Goal: Task Accomplishment & Management: Manage account settings

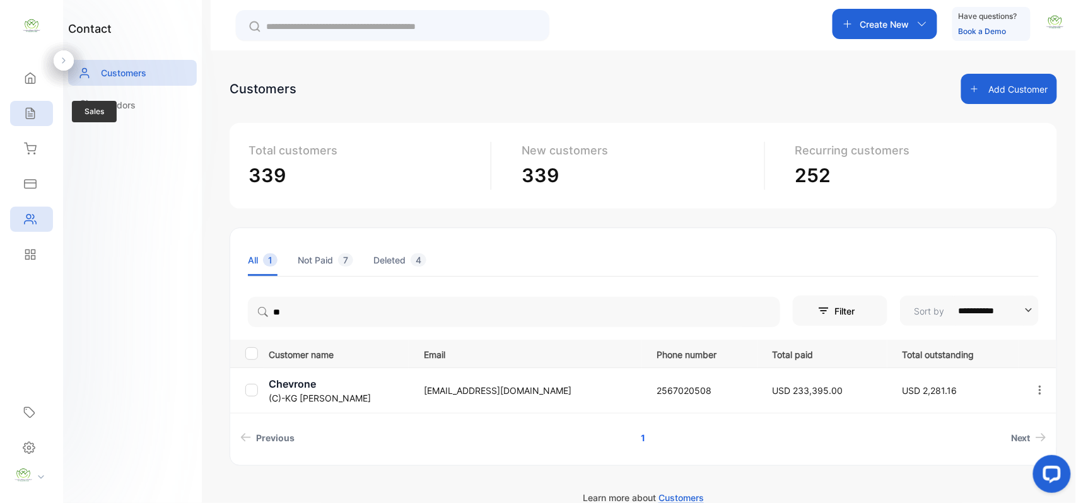
click at [21, 107] on div "Sales" at bounding box center [31, 113] width 43 height 25
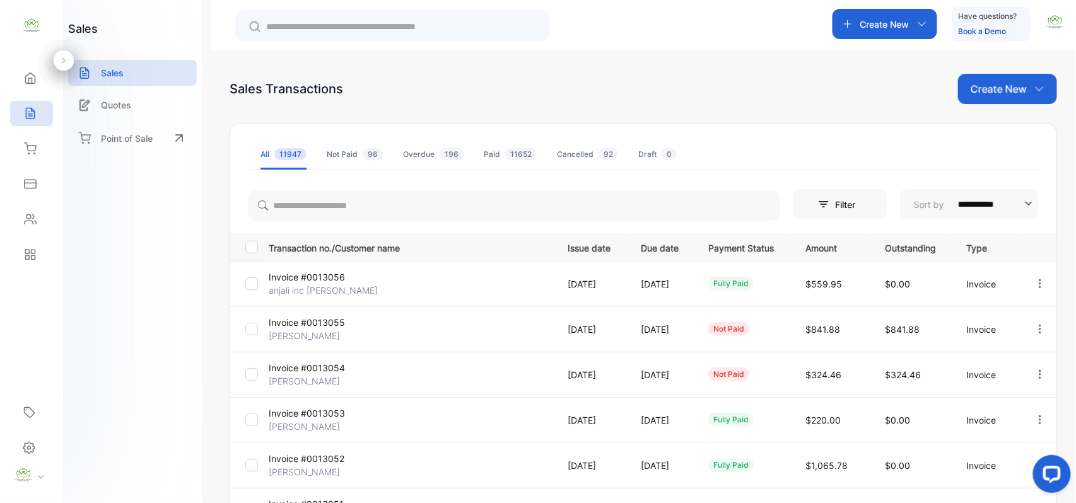
click at [993, 74] on div "Create New" at bounding box center [1007, 89] width 99 height 30
click at [998, 119] on div "Invoice" at bounding box center [1013, 130] width 88 height 25
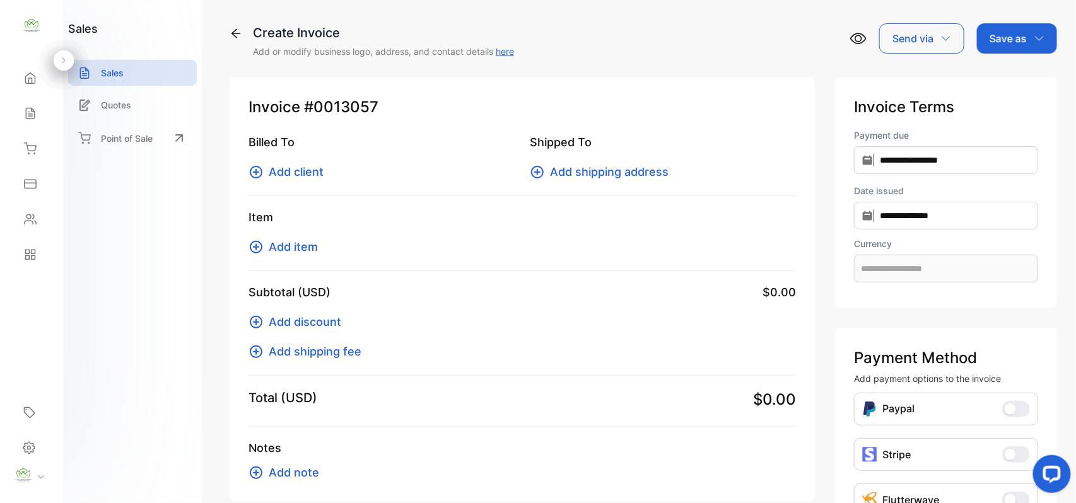
type input "**********"
click at [299, 168] on span "Add client" at bounding box center [296, 171] width 55 height 17
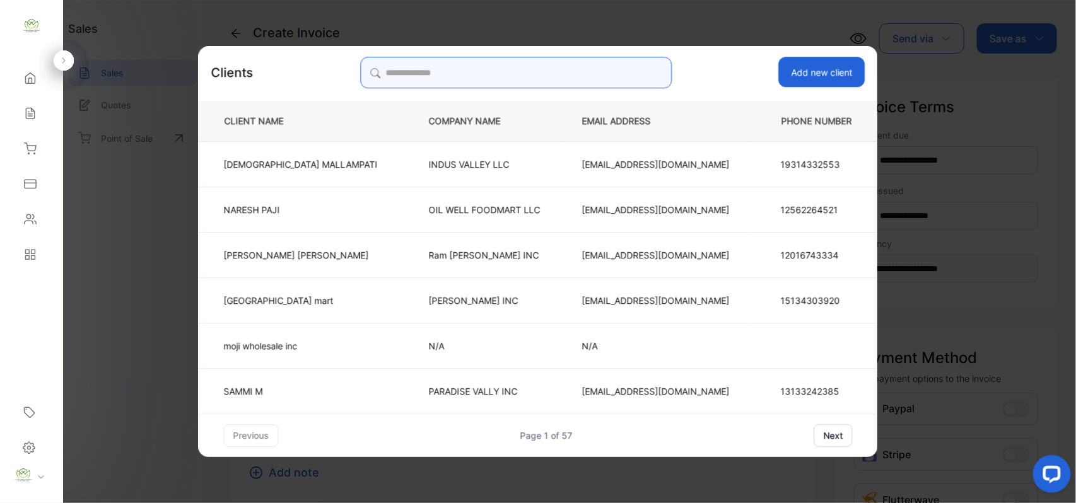
click at [546, 68] on input "search" at bounding box center [516, 73] width 312 height 32
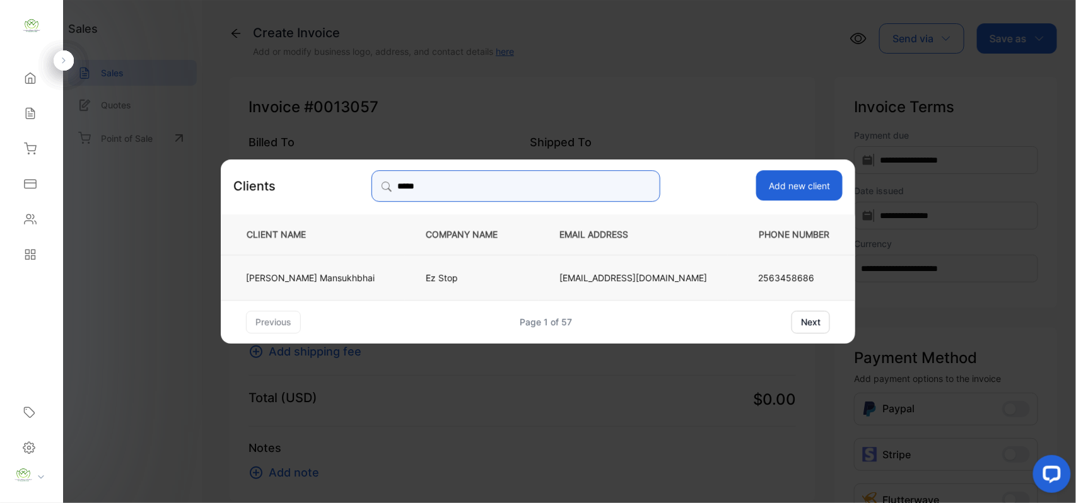
type input "*****"
drag, startPoint x: 349, startPoint y: 275, endPoint x: 359, endPoint y: 275, distance: 10.1
click at [356, 275] on p "[PERSON_NAME]" at bounding box center [310, 277] width 129 height 13
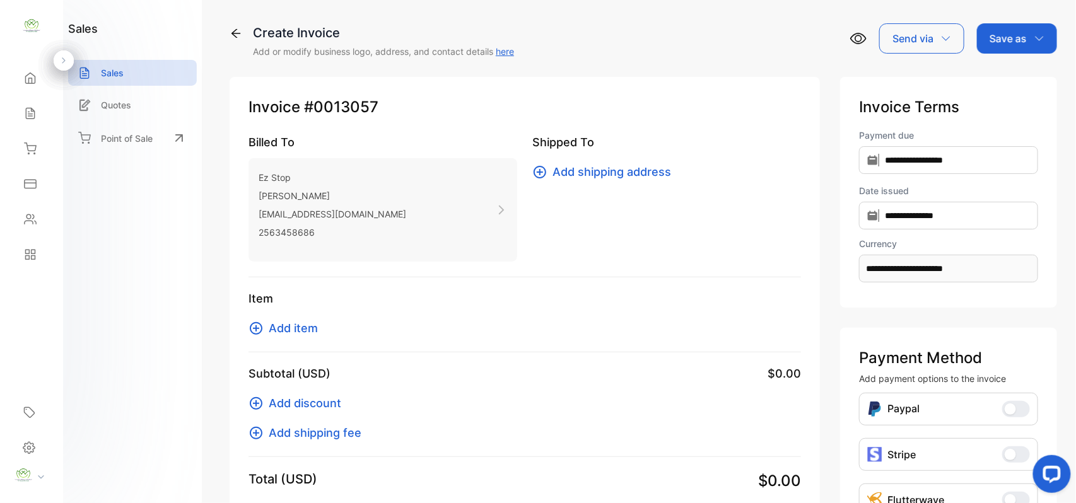
click at [307, 334] on span "Add item" at bounding box center [293, 328] width 49 height 17
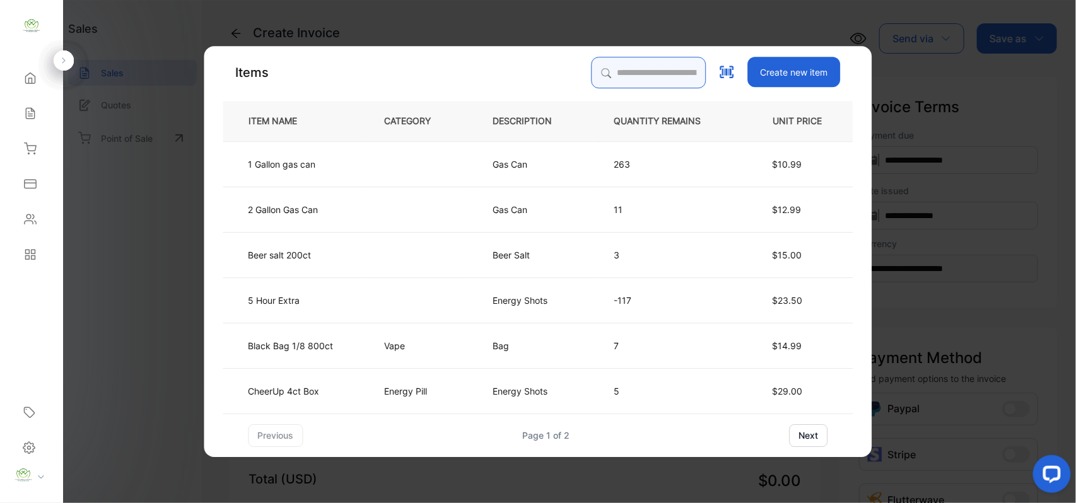
click at [655, 69] on input "search" at bounding box center [649, 73] width 115 height 32
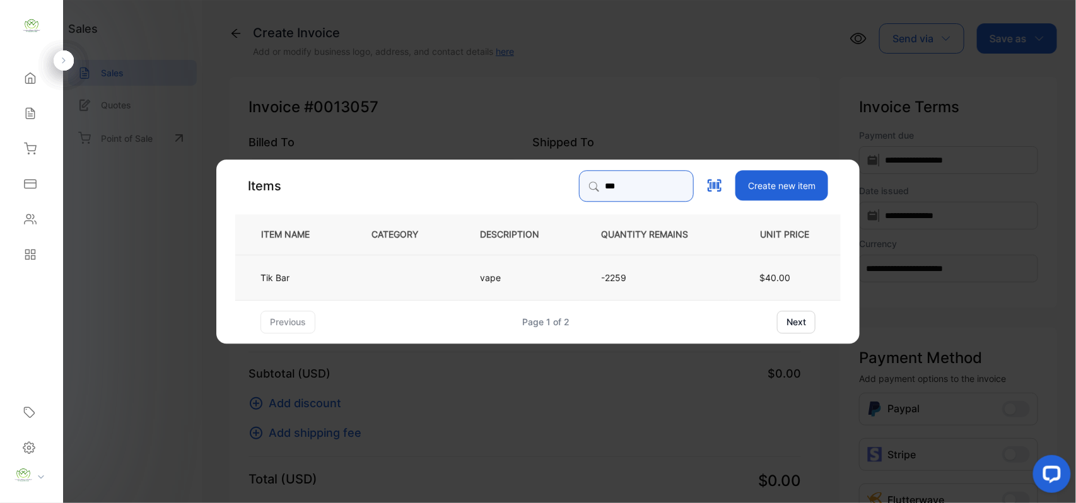
type input "***"
click at [503, 261] on td "vape" at bounding box center [519, 276] width 121 height 45
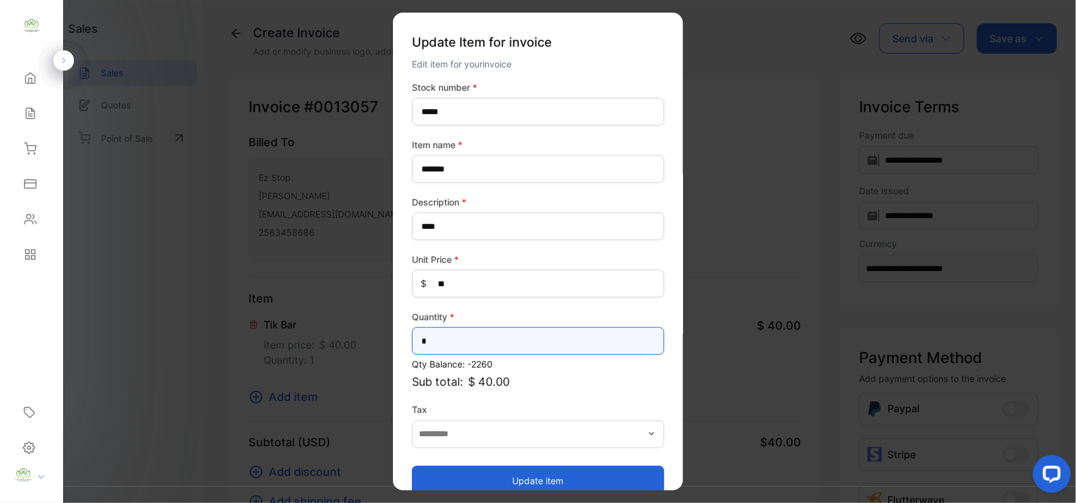
click at [526, 336] on input "*" at bounding box center [538, 341] width 252 height 28
type input "*"
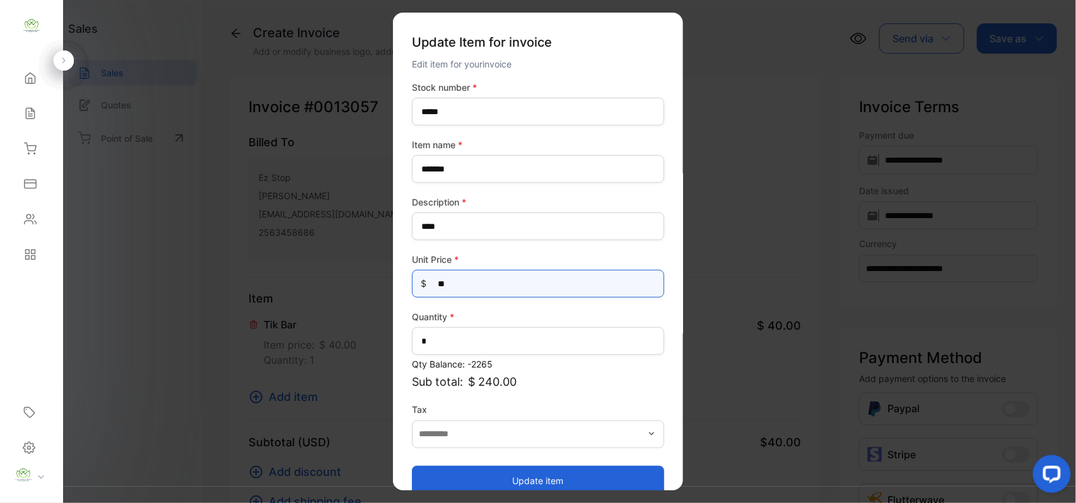
click at [469, 281] on Price-inputprice "**" at bounding box center [538, 284] width 252 height 28
type Price-inputprice "*"
type Price-inputprice "**"
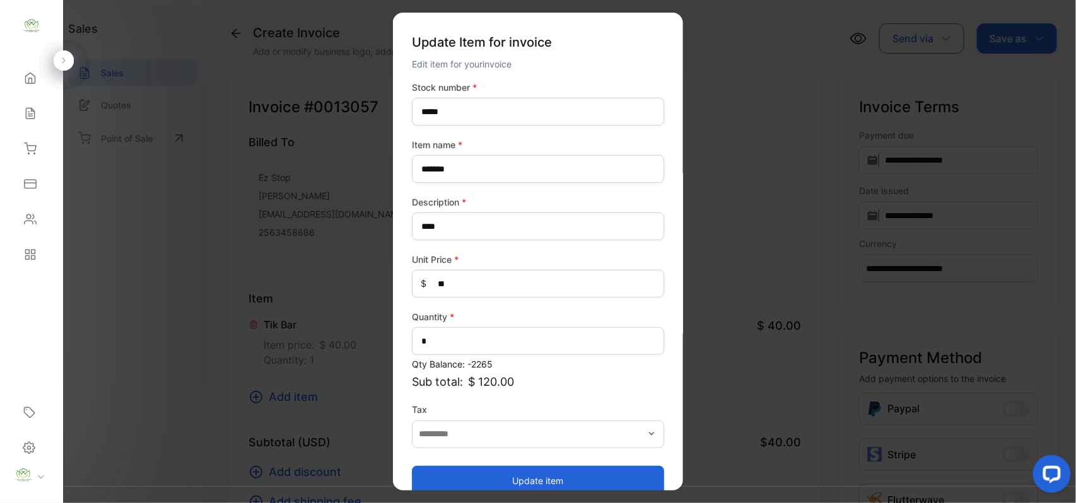
click at [511, 472] on button "Update item" at bounding box center [538, 481] width 252 height 30
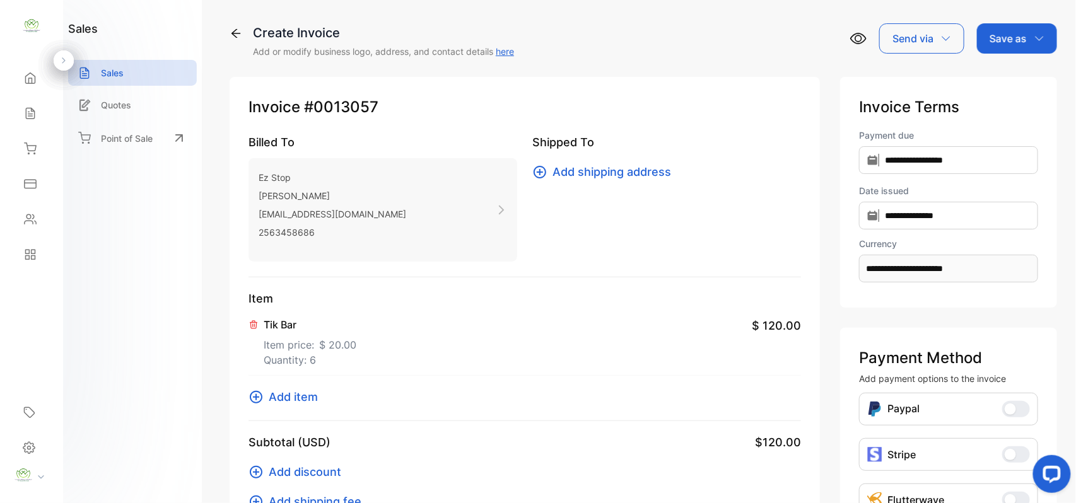
click at [296, 390] on span "Add item" at bounding box center [293, 397] width 49 height 17
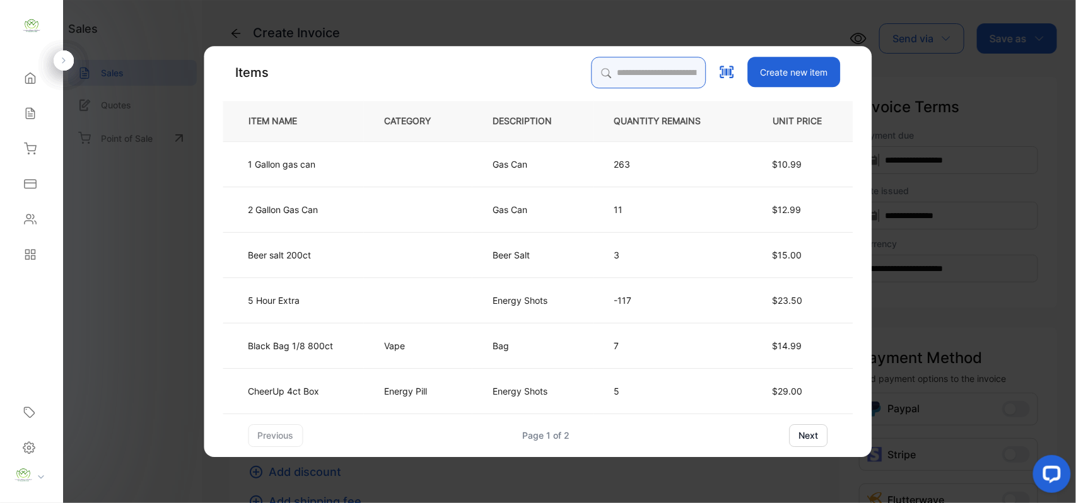
click at [655, 73] on input "search" at bounding box center [649, 73] width 115 height 32
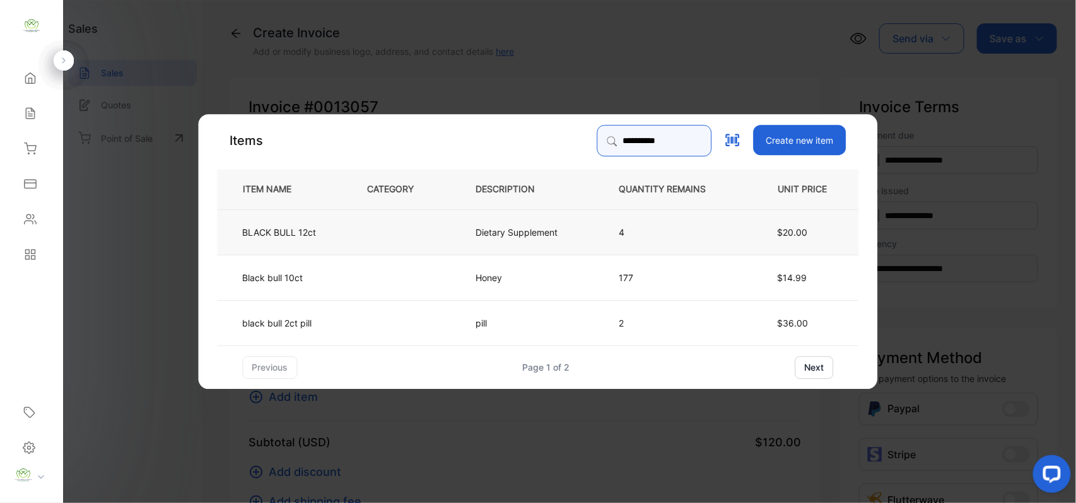
type input "**********"
click at [456, 220] on td "Dietary Supplement" at bounding box center [527, 231] width 143 height 45
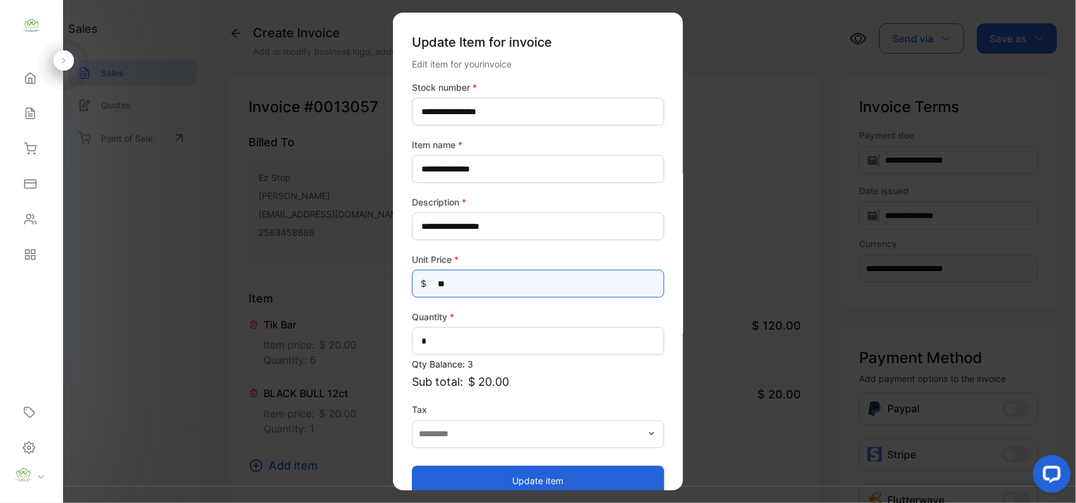
click at [509, 284] on Price-inputprice "**" at bounding box center [538, 284] width 252 height 28
type Price-inputprice "*"
type Price-inputprice "**"
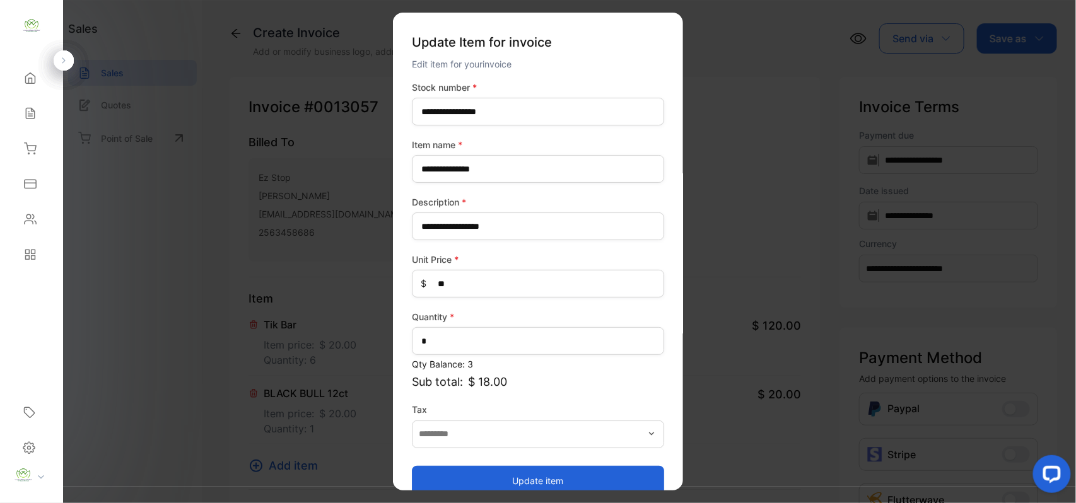
drag, startPoint x: 543, startPoint y: 469, endPoint x: 536, endPoint y: 468, distance: 6.4
click at [541, 469] on button "Update item" at bounding box center [538, 481] width 252 height 30
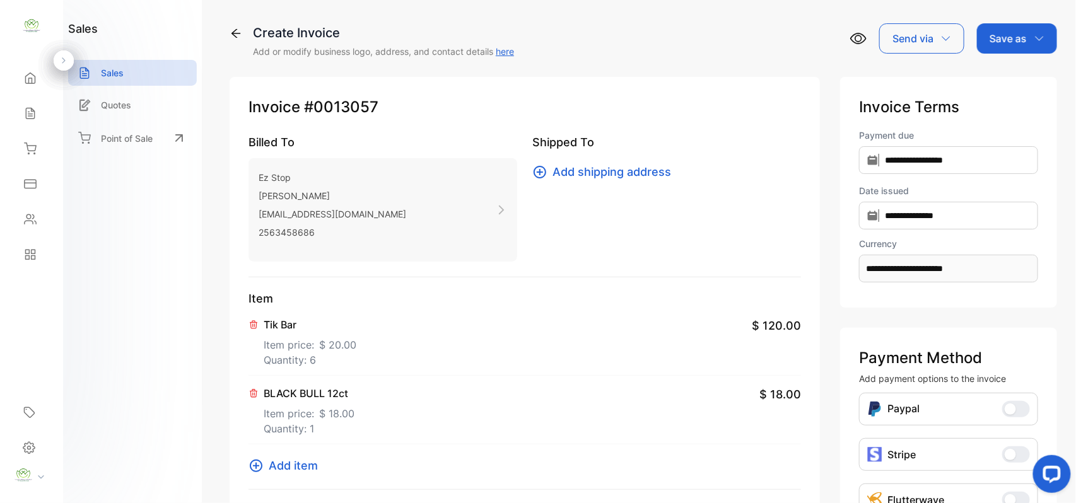
click at [293, 472] on span "Add item" at bounding box center [293, 465] width 49 height 17
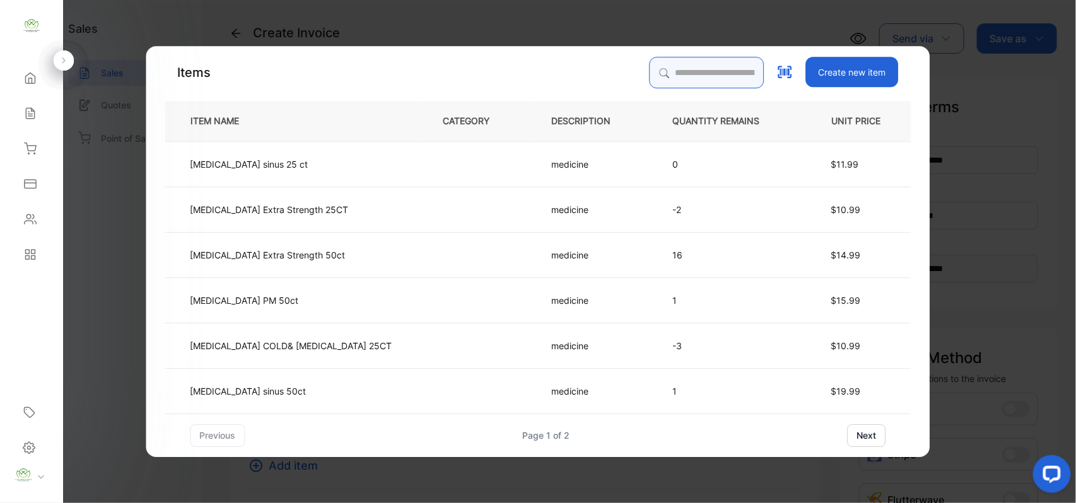
click at [650, 66] on input "search" at bounding box center [707, 73] width 115 height 32
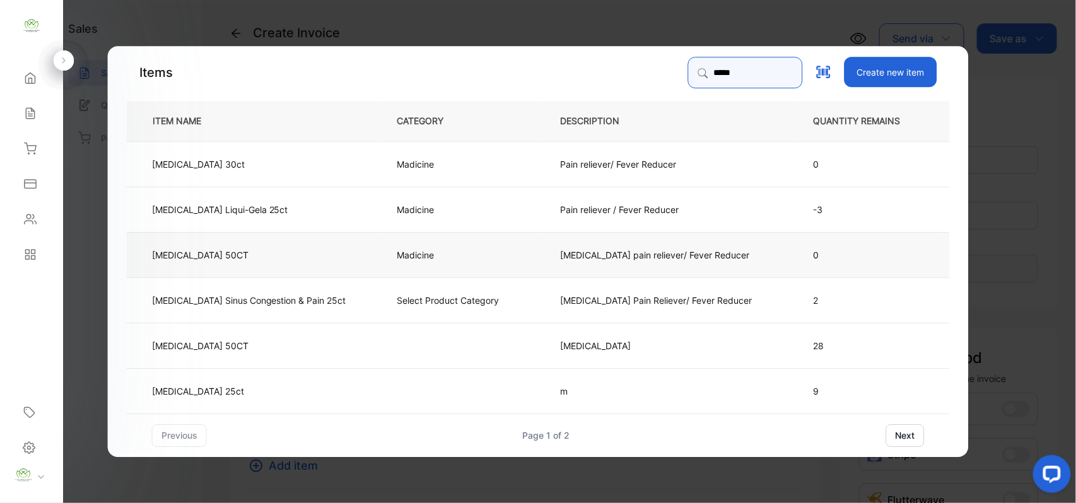
type input "*****"
click at [251, 243] on td "[MEDICAL_DATA] 50CT" at bounding box center [252, 254] width 250 height 45
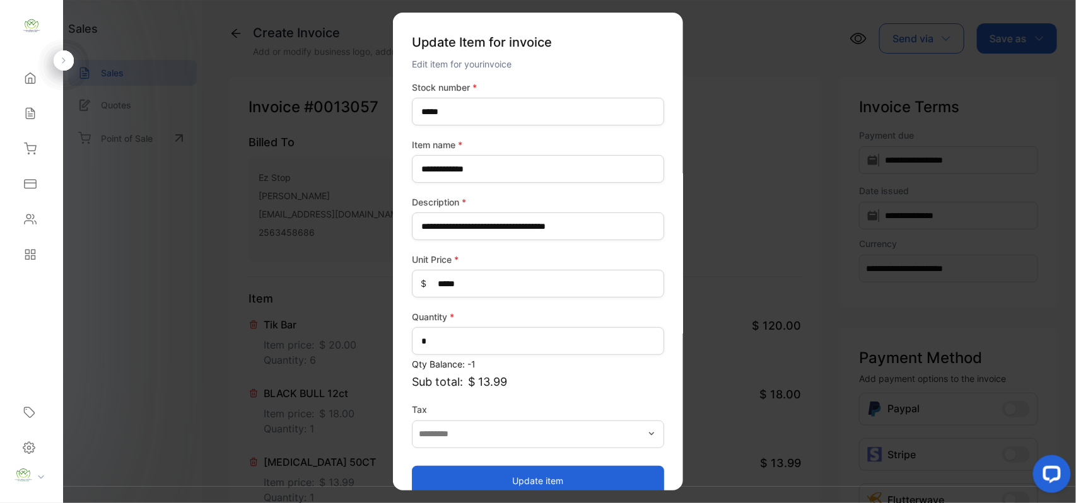
click at [490, 475] on button "Update item" at bounding box center [538, 481] width 252 height 30
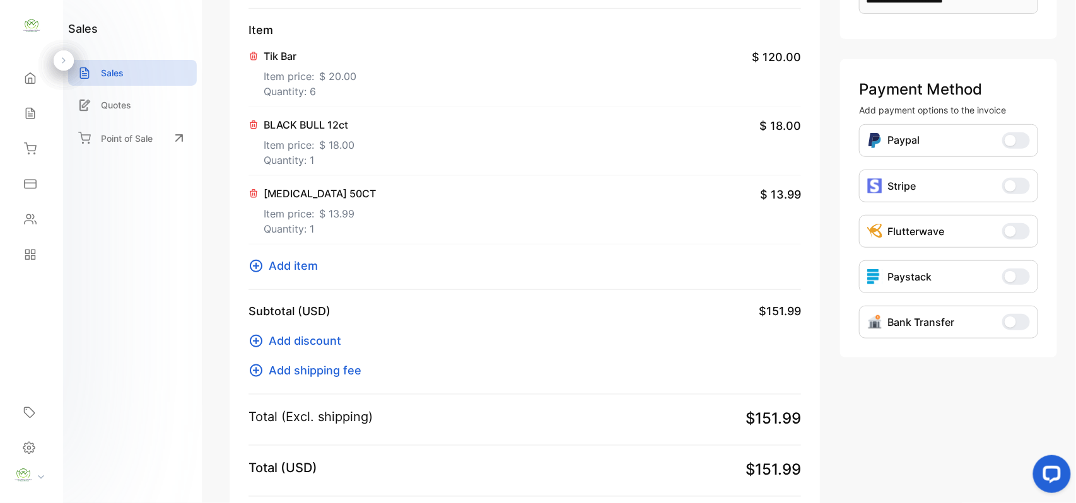
scroll to position [392, 0]
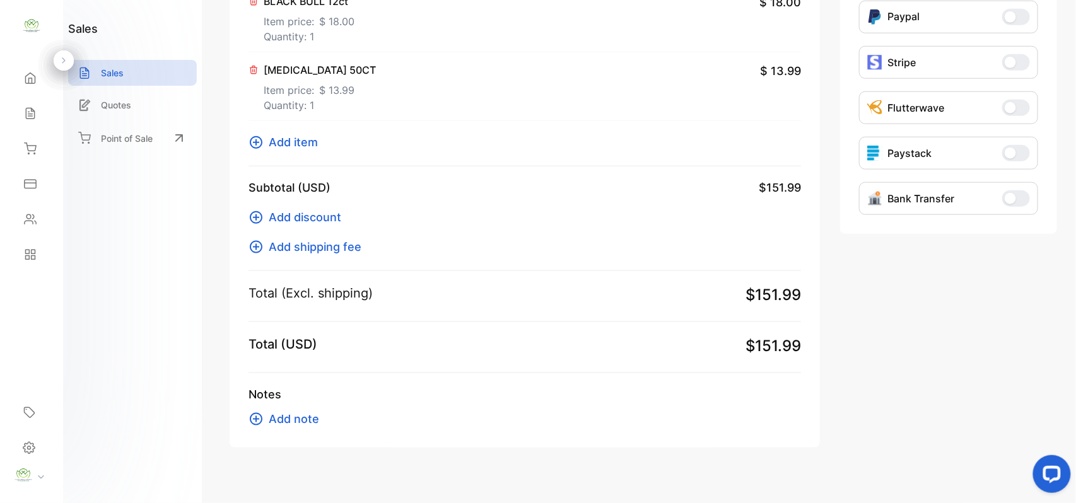
click at [293, 139] on span "Add item" at bounding box center [293, 142] width 49 height 17
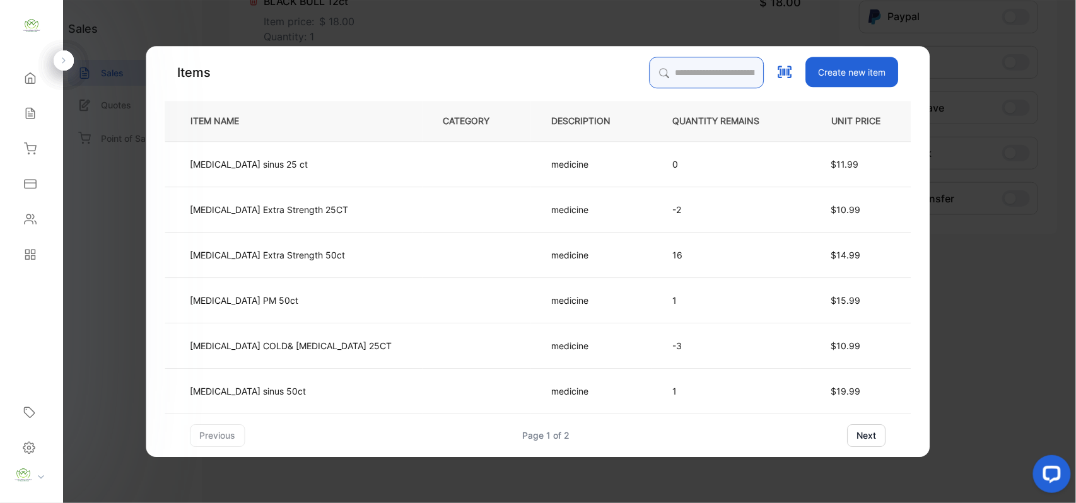
click at [650, 62] on input "search" at bounding box center [707, 73] width 115 height 32
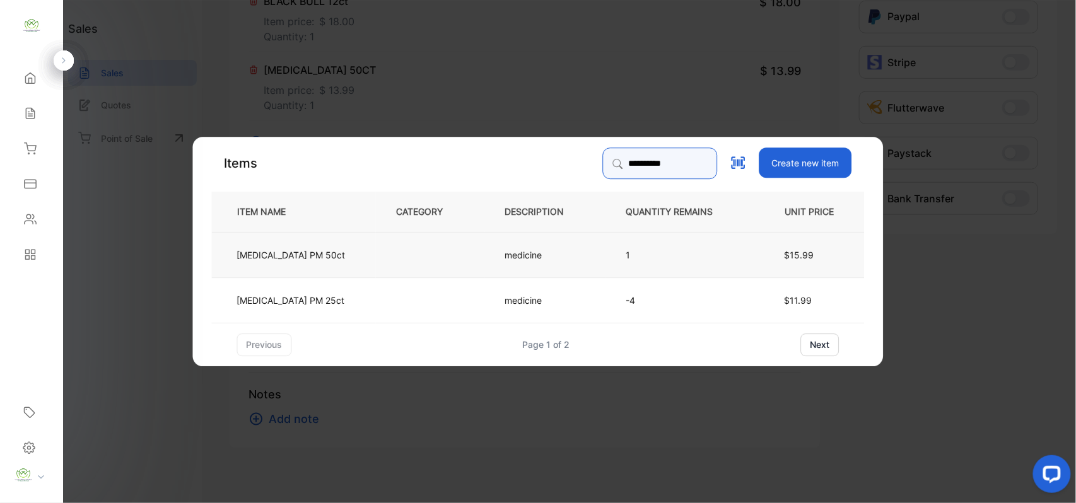
type input "**********"
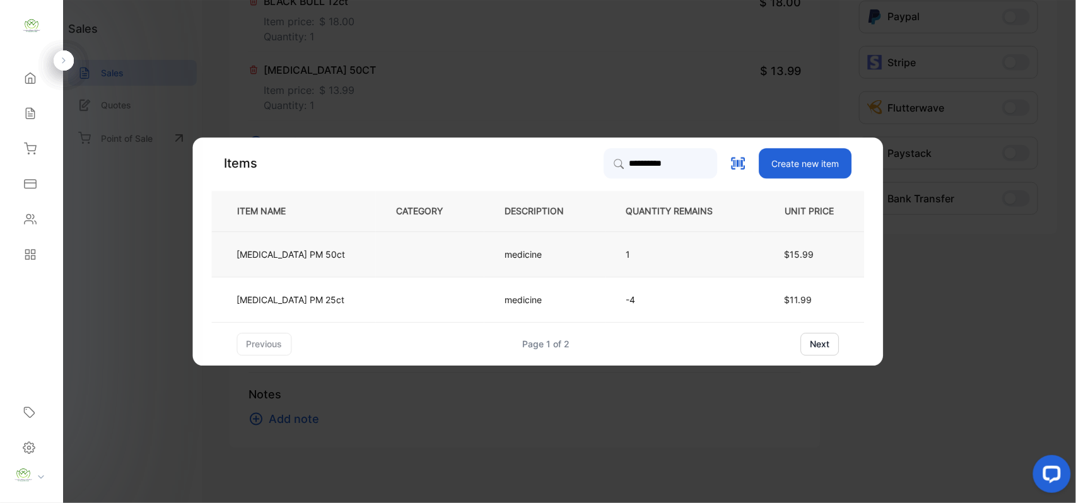
click at [316, 293] on p "[MEDICAL_DATA] PM 25ct" at bounding box center [291, 299] width 108 height 13
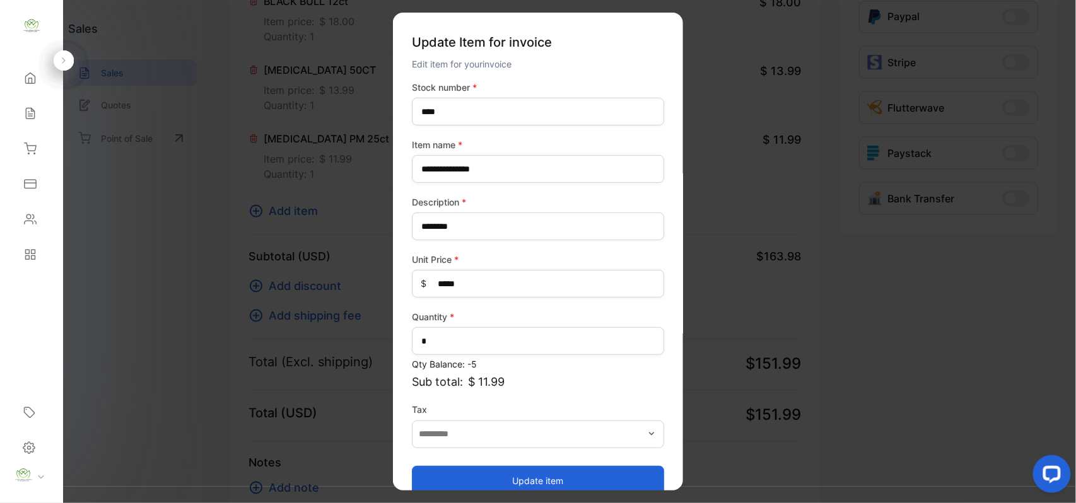
click at [509, 482] on button "Update item" at bounding box center [538, 481] width 252 height 30
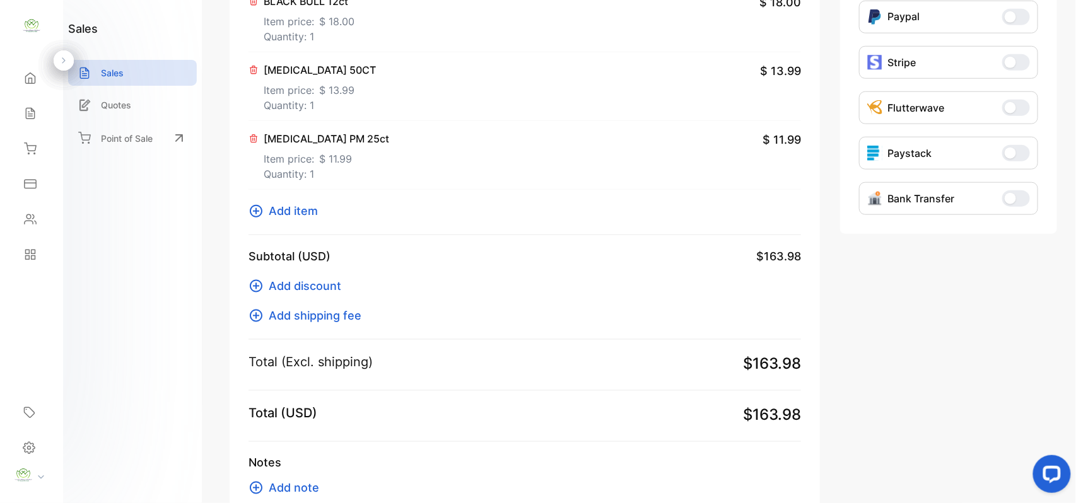
click at [297, 201] on div "Item Tik Bar Item price: $ 20.00 Quantity: 6 $ 120.00 BLACK BULL 12ct Item pric…" at bounding box center [525, 67] width 553 height 338
click at [310, 213] on span "Add item" at bounding box center [293, 211] width 49 height 17
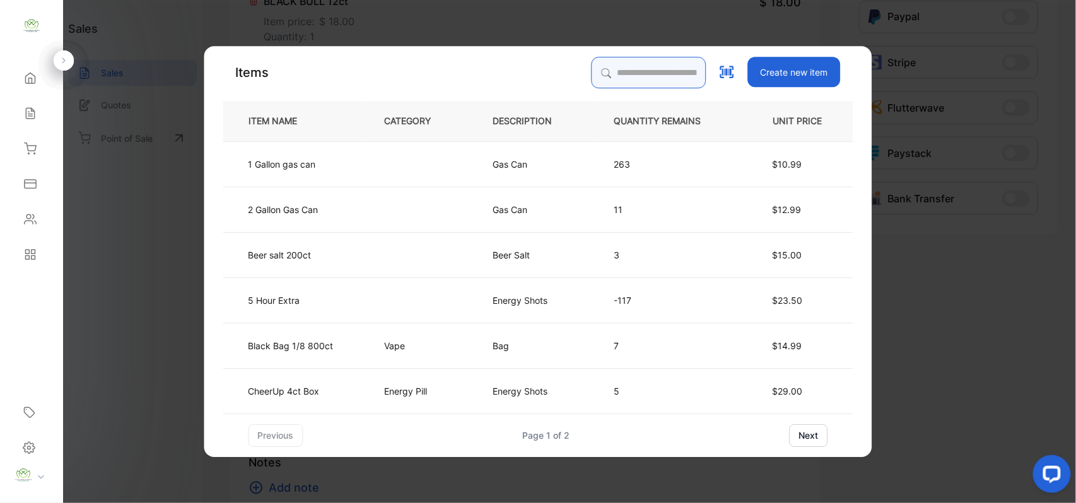
click at [637, 71] on input "search" at bounding box center [649, 73] width 115 height 32
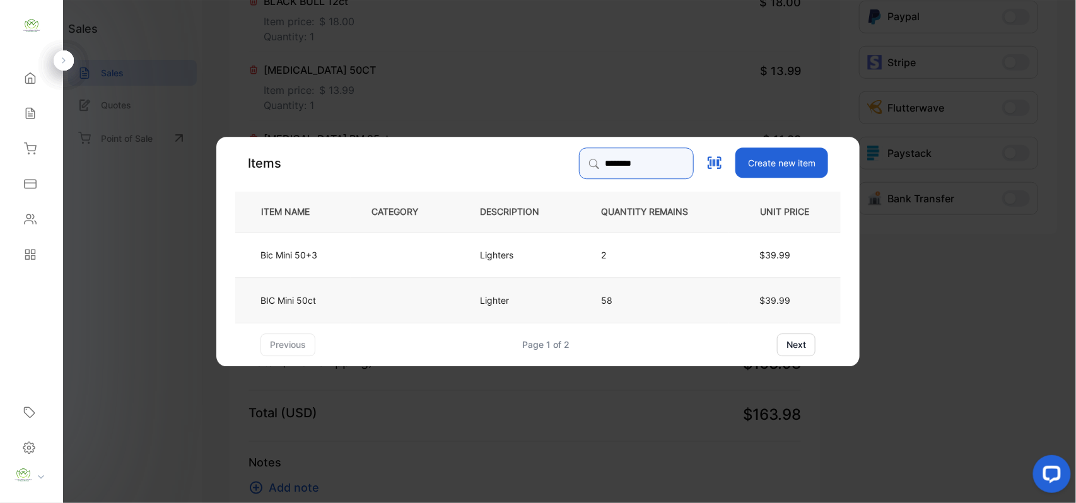
type input "********"
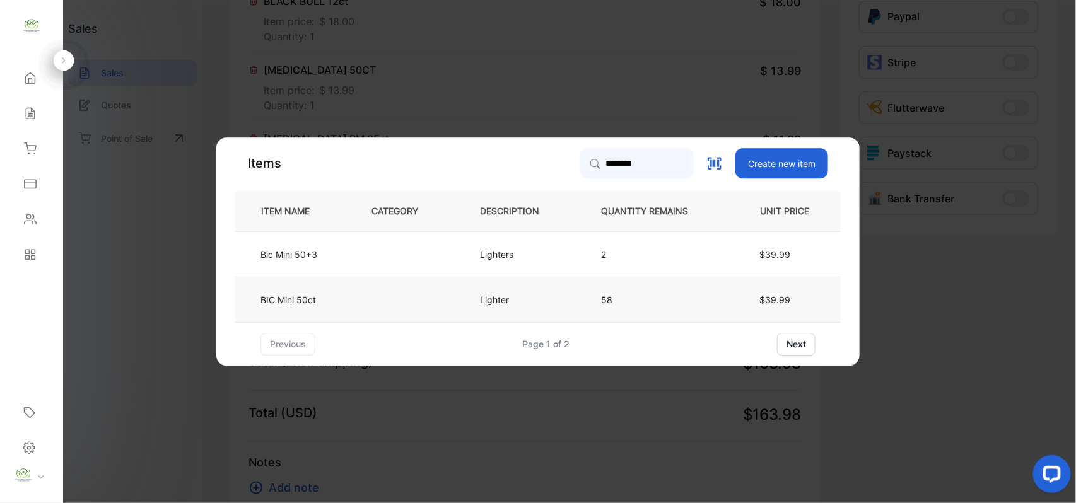
click at [579, 305] on td "Lighter" at bounding box center [519, 299] width 121 height 45
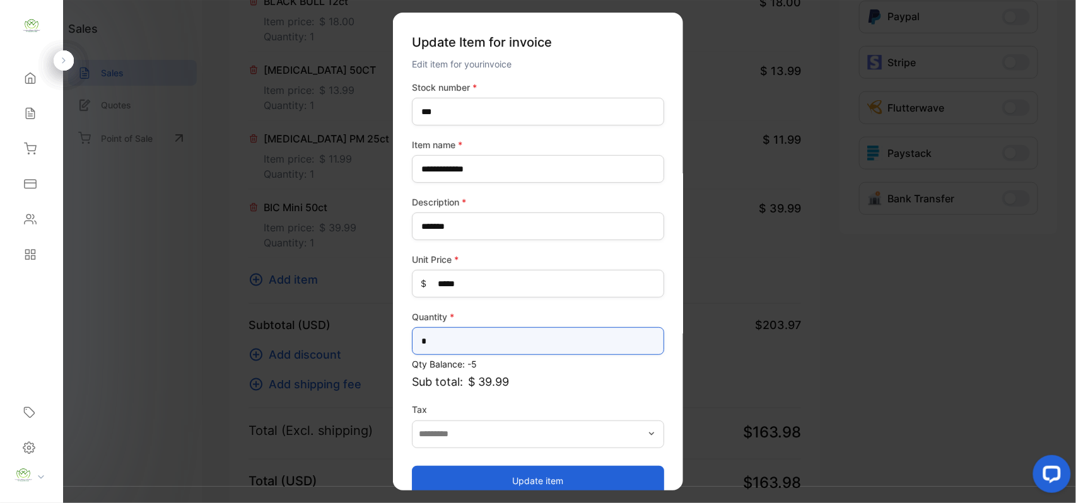
click at [554, 343] on input "*" at bounding box center [538, 341] width 252 height 28
type input "*"
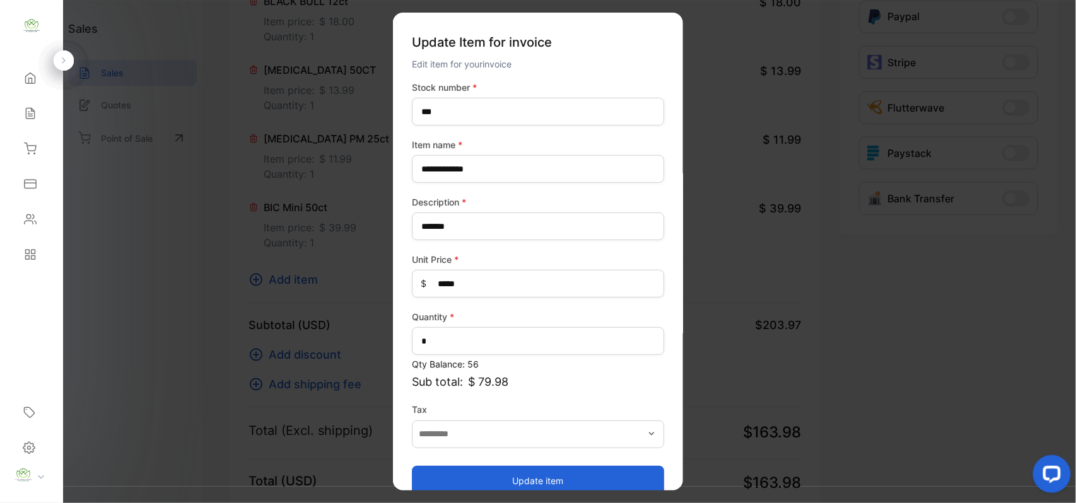
drag, startPoint x: 477, startPoint y: 476, endPoint x: 461, endPoint y: 471, distance: 17.2
click at [477, 476] on button "Update item" at bounding box center [538, 481] width 252 height 30
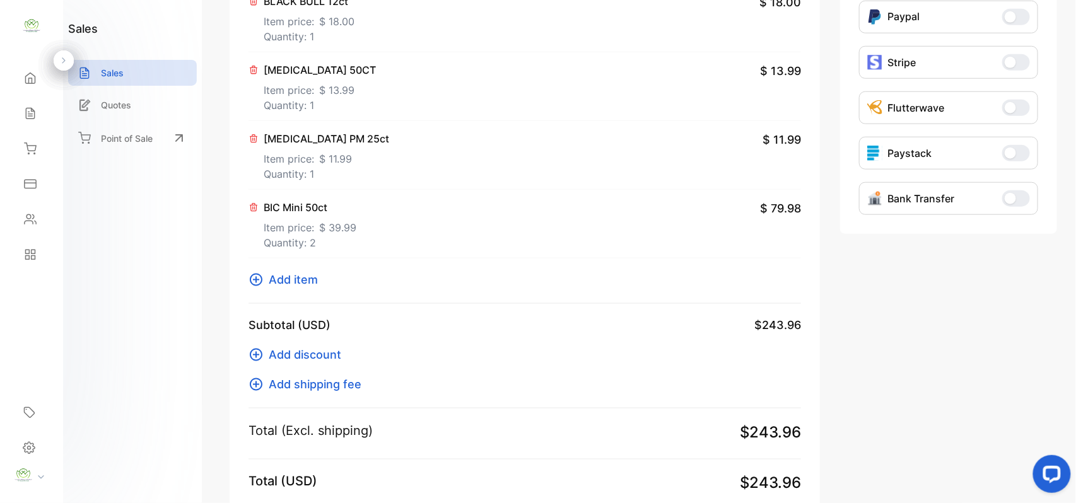
click at [301, 279] on span "Add item" at bounding box center [293, 279] width 49 height 17
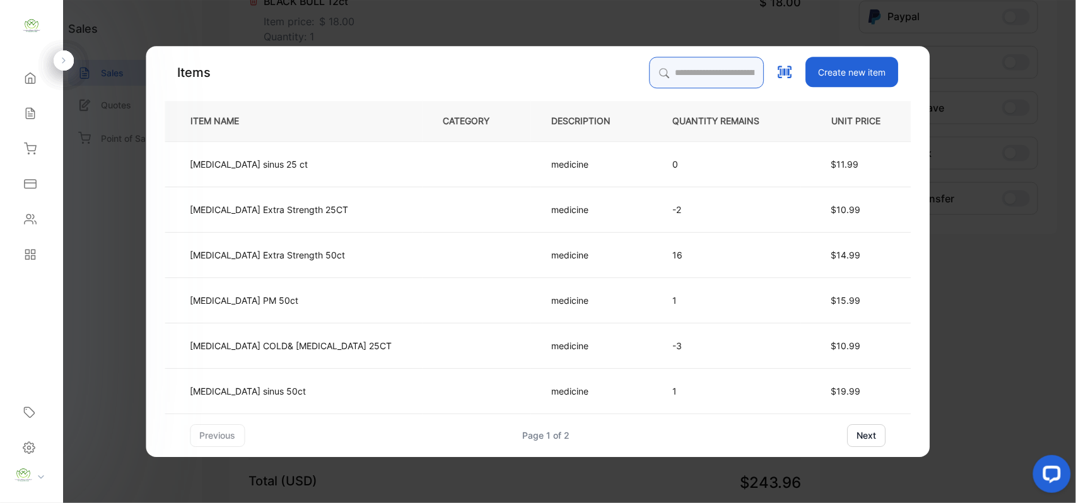
click at [666, 58] on input "search" at bounding box center [707, 73] width 115 height 32
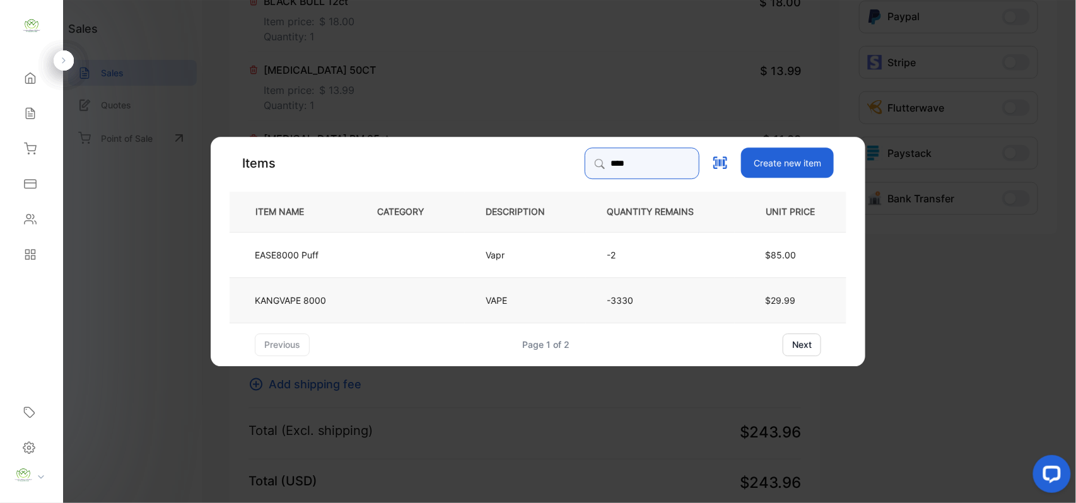
type input "****"
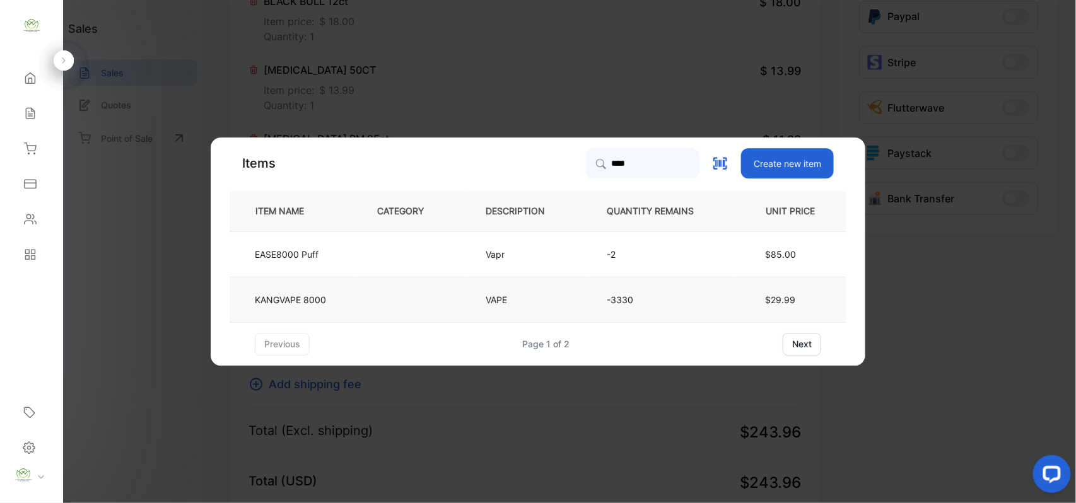
click at [346, 302] on td "KANGVAPE 8000" at bounding box center [293, 299] width 127 height 45
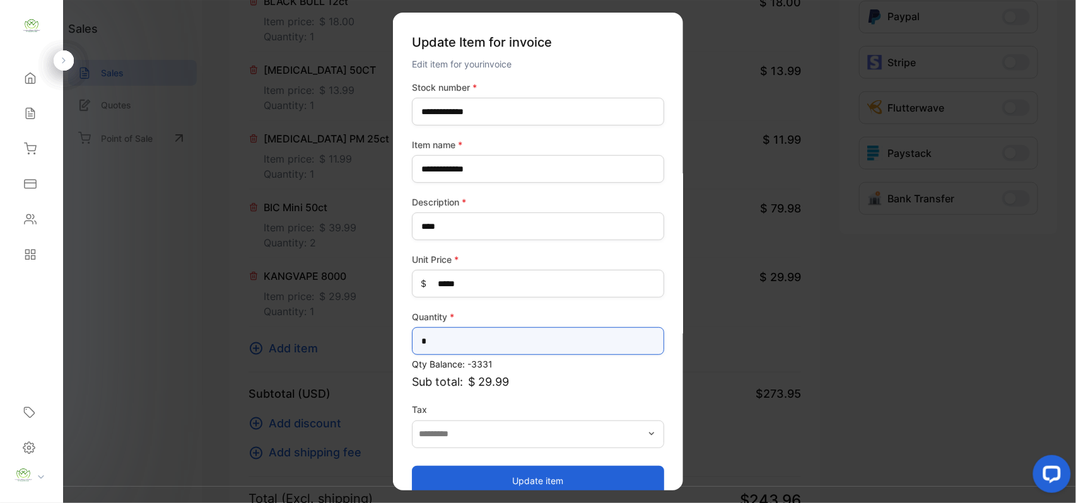
drag, startPoint x: 513, startPoint y: 354, endPoint x: 528, endPoint y: 355, distance: 15.2
click at [521, 354] on input "*" at bounding box center [538, 341] width 252 height 28
type input "*"
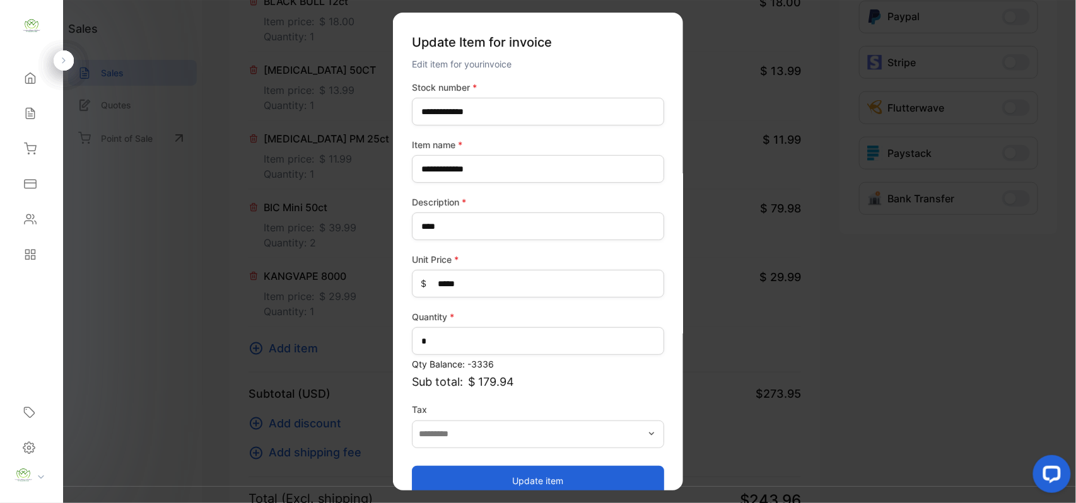
click at [463, 480] on button "Update item" at bounding box center [538, 481] width 252 height 30
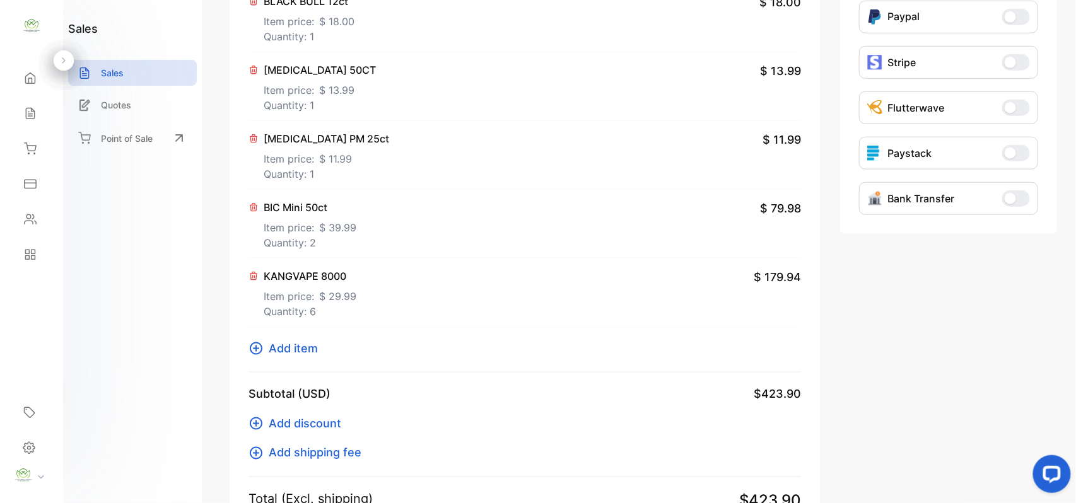
click at [293, 341] on span "Add item" at bounding box center [293, 348] width 49 height 17
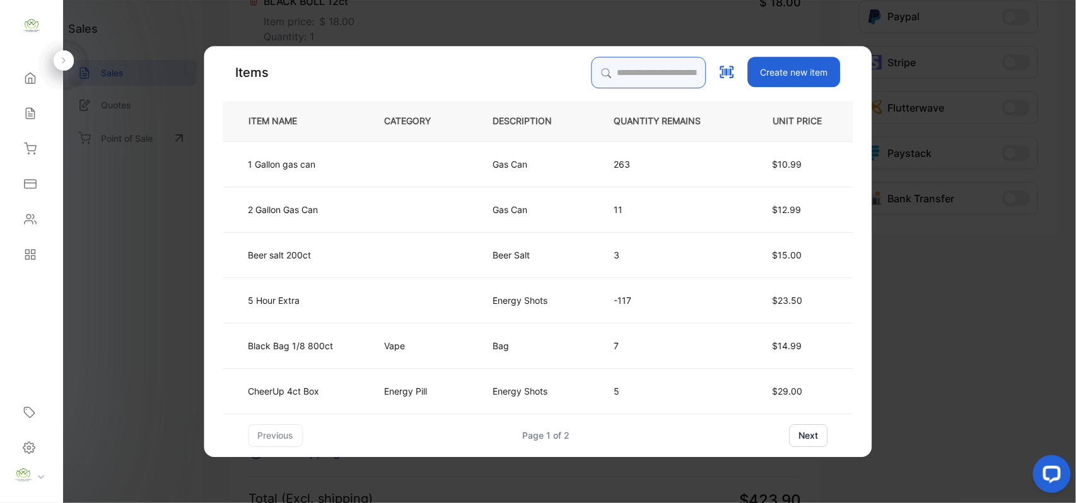
click at [678, 72] on input "search" at bounding box center [649, 73] width 115 height 32
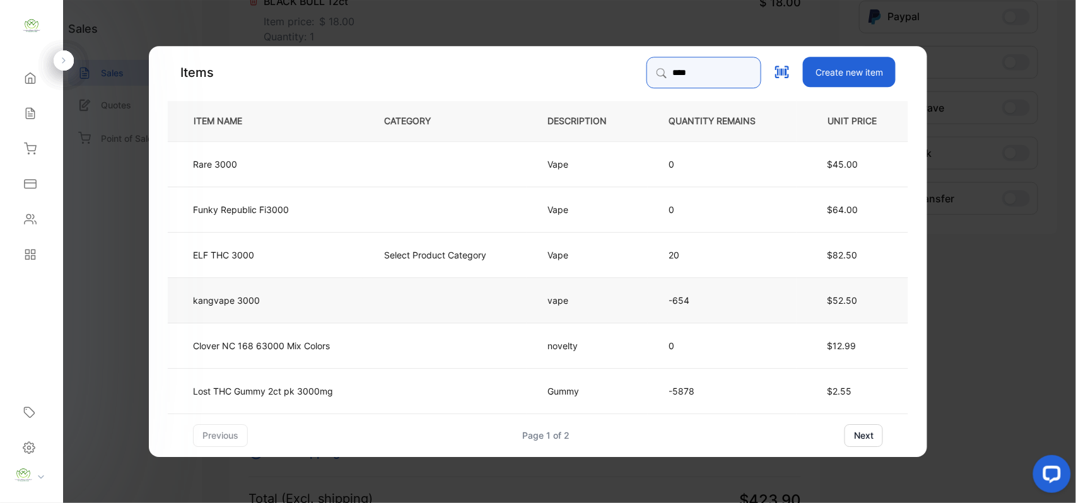
type input "****"
click at [314, 293] on td "kangvape 3000" at bounding box center [266, 299] width 196 height 45
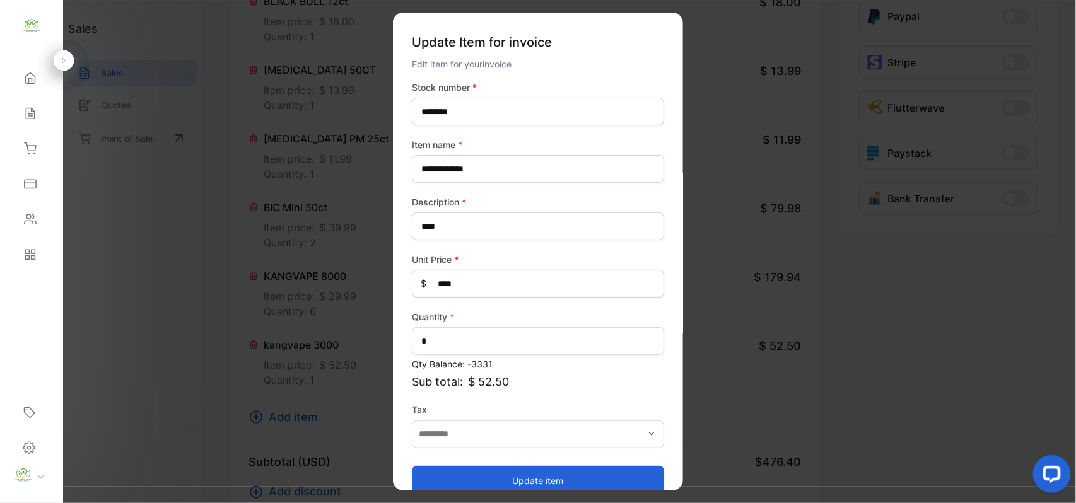
click at [521, 477] on button "Update item" at bounding box center [538, 481] width 252 height 30
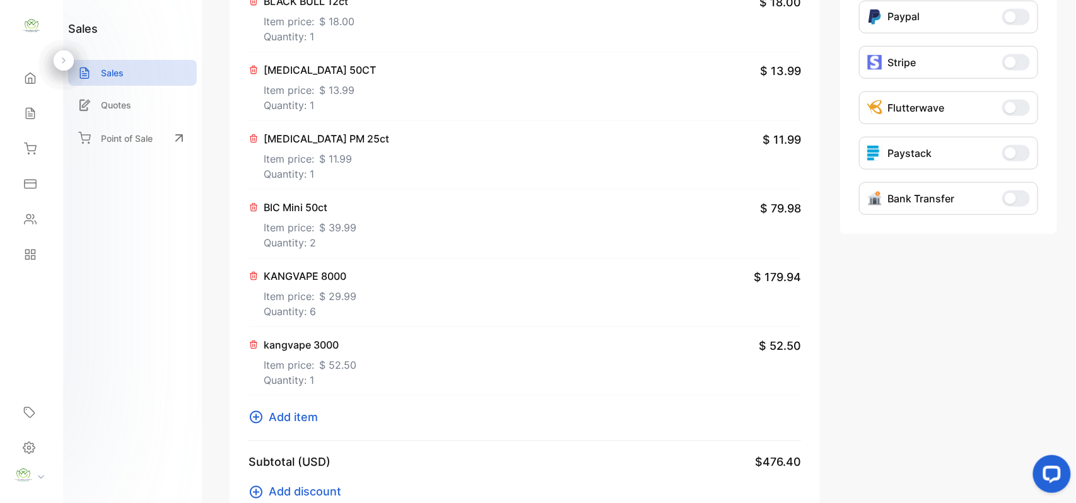
click at [297, 418] on span "Add item" at bounding box center [293, 417] width 49 height 17
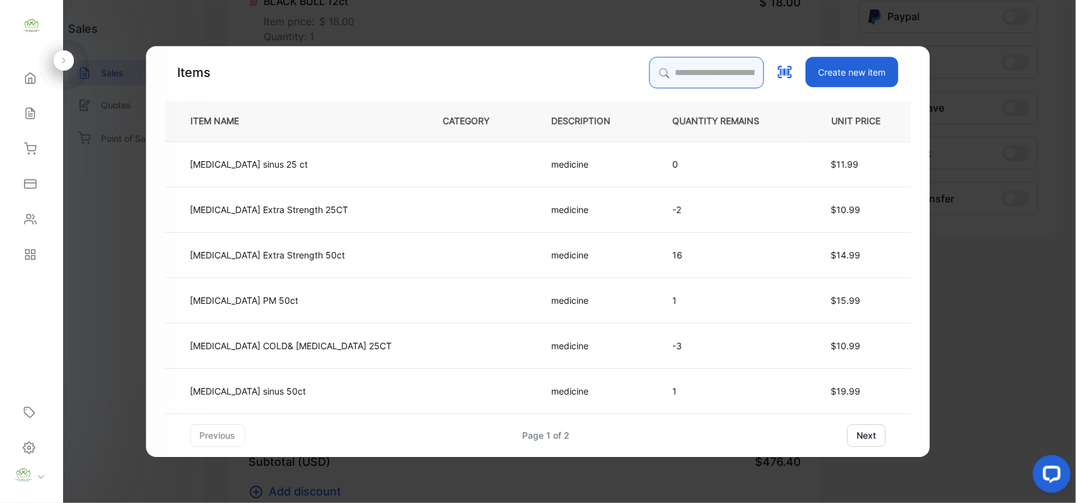
click at [662, 71] on input "search" at bounding box center [707, 73] width 115 height 32
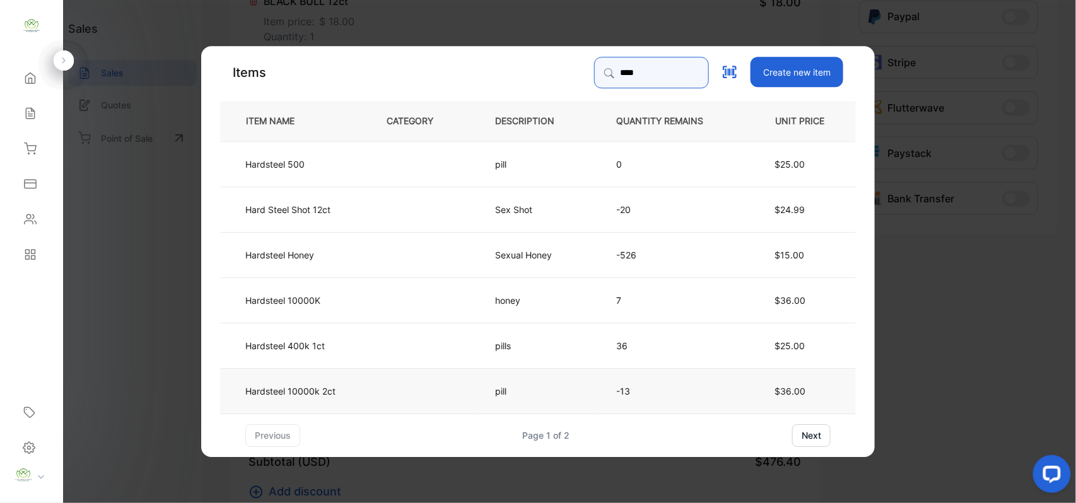
type input "****"
click at [452, 387] on td at bounding box center [420, 390] width 109 height 45
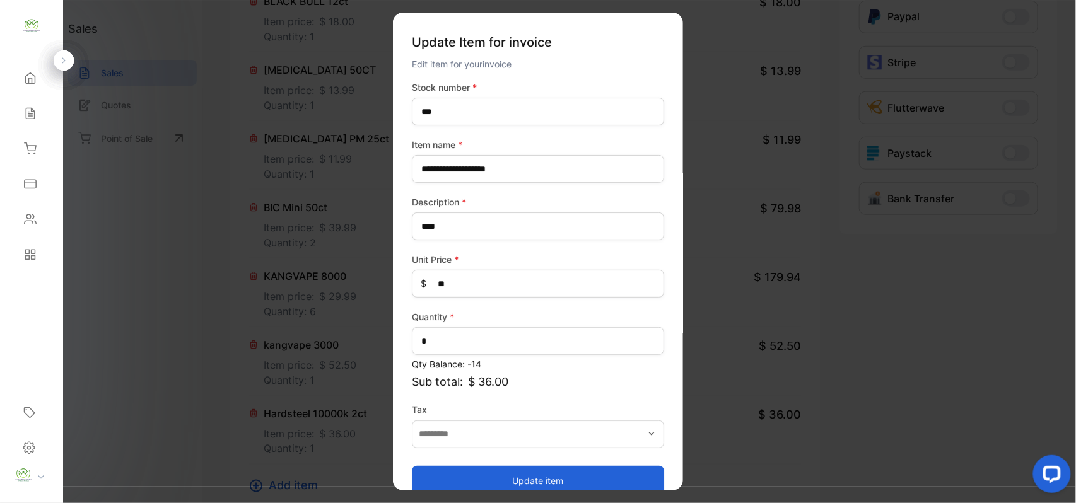
click at [543, 473] on button "Update item" at bounding box center [538, 481] width 252 height 30
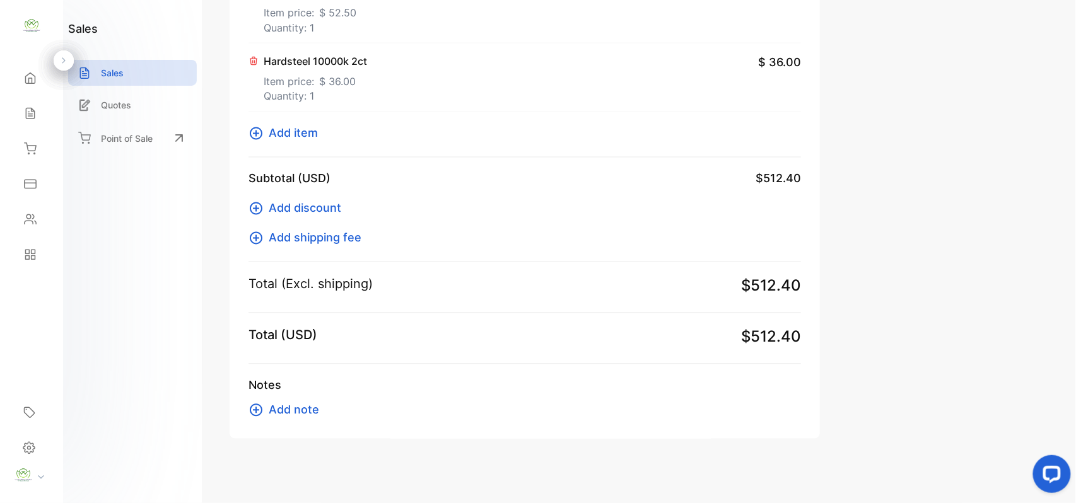
scroll to position [753, 0]
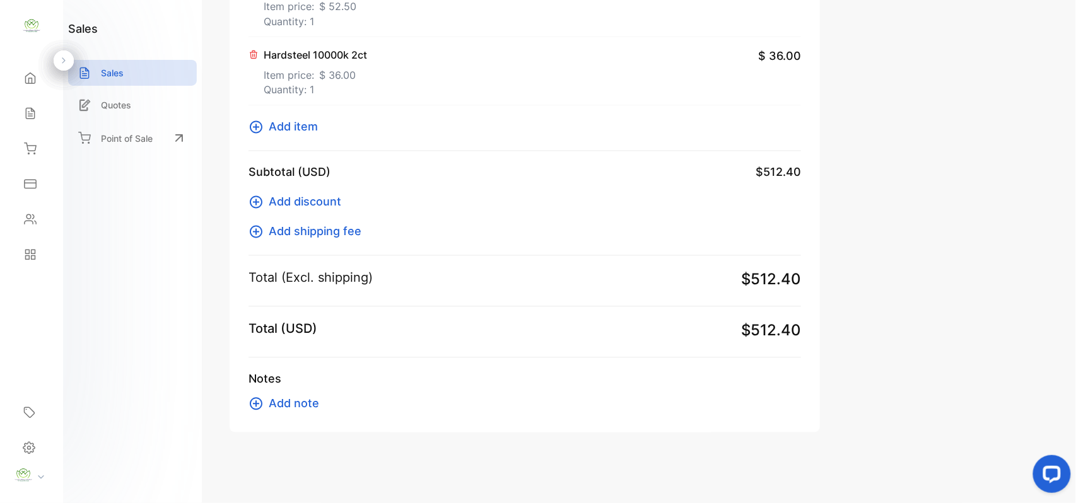
click at [286, 124] on span "Add item" at bounding box center [293, 127] width 49 height 17
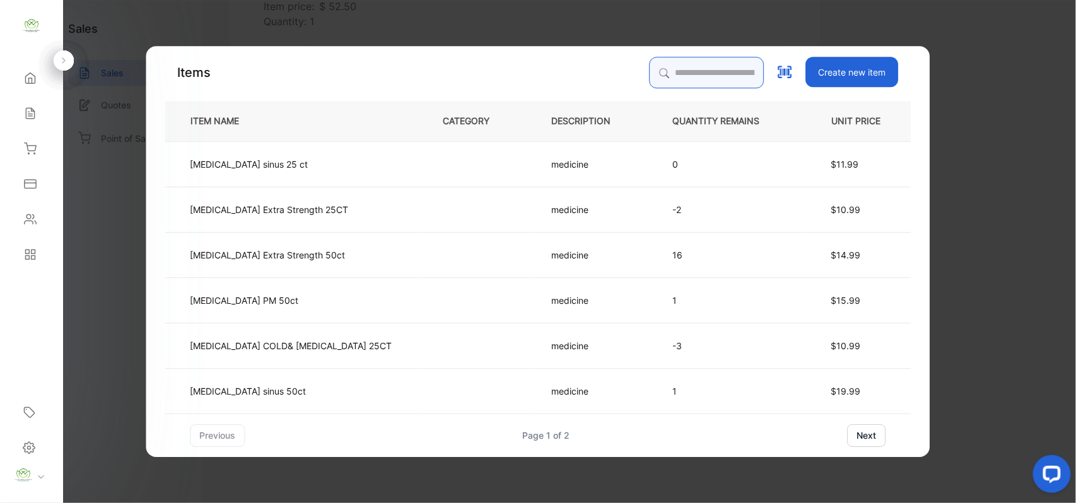
click at [650, 59] on input "search" at bounding box center [707, 73] width 115 height 32
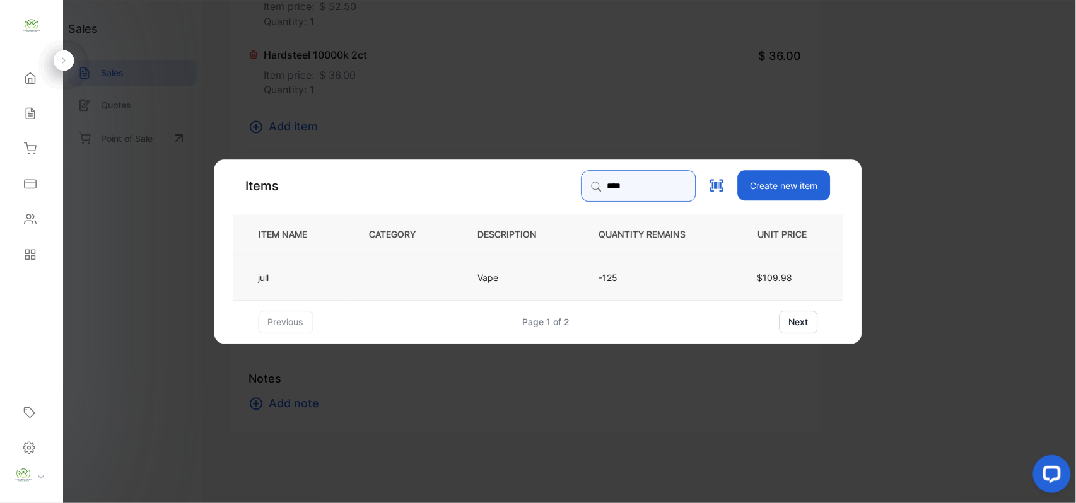
type input "****"
click at [357, 294] on td at bounding box center [403, 276] width 109 height 45
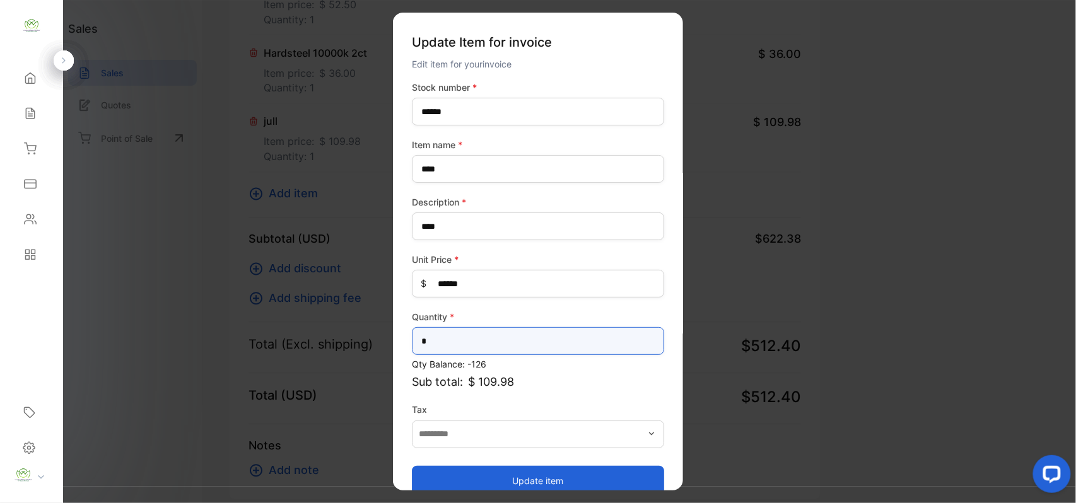
click at [571, 337] on input "*" at bounding box center [538, 341] width 252 height 28
type input "*"
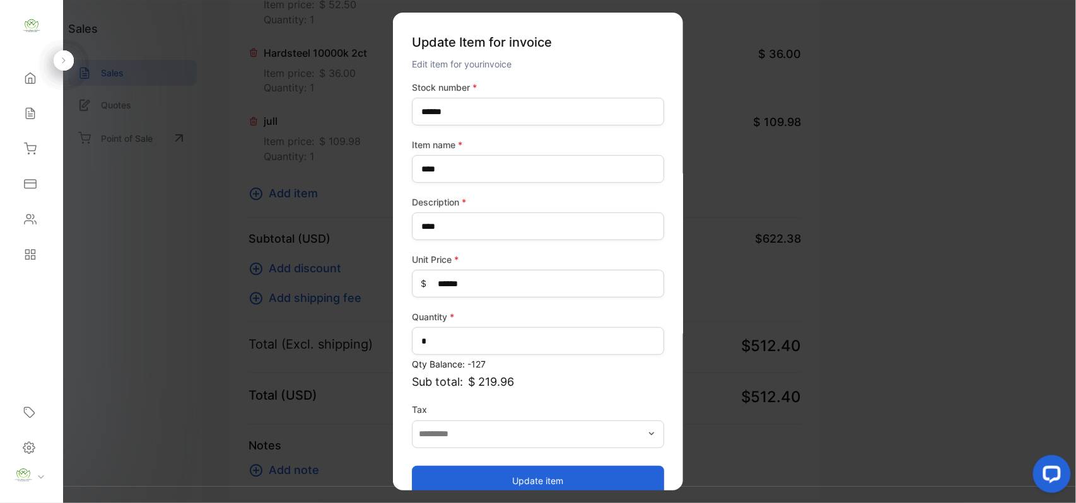
click at [536, 471] on button "Update item" at bounding box center [538, 481] width 252 height 30
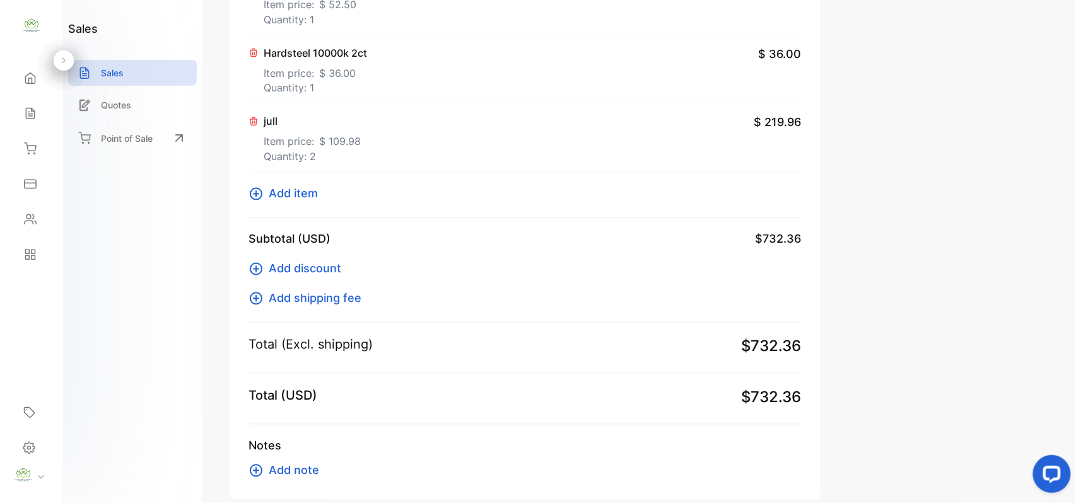
click at [289, 196] on span "Add item" at bounding box center [293, 193] width 49 height 17
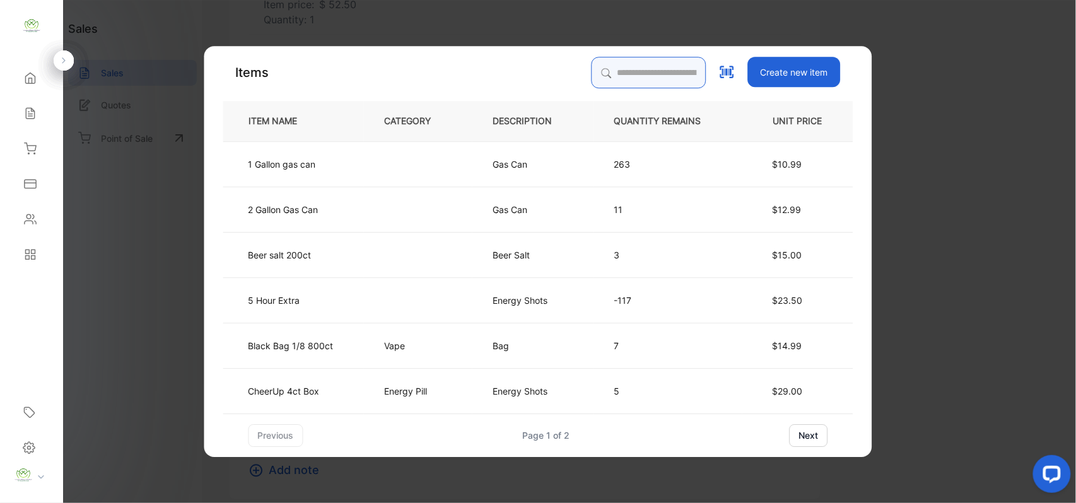
click at [652, 61] on input "search" at bounding box center [649, 73] width 115 height 32
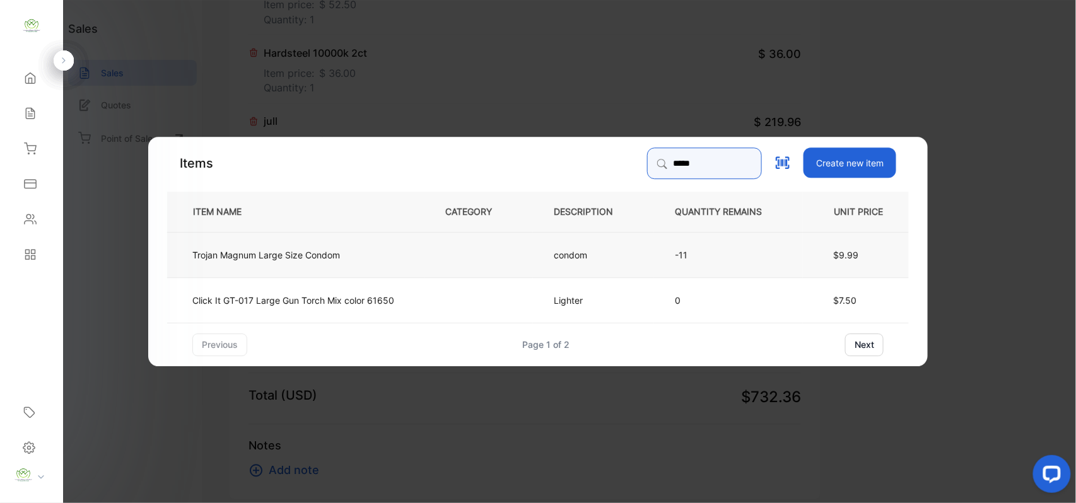
type input "*****"
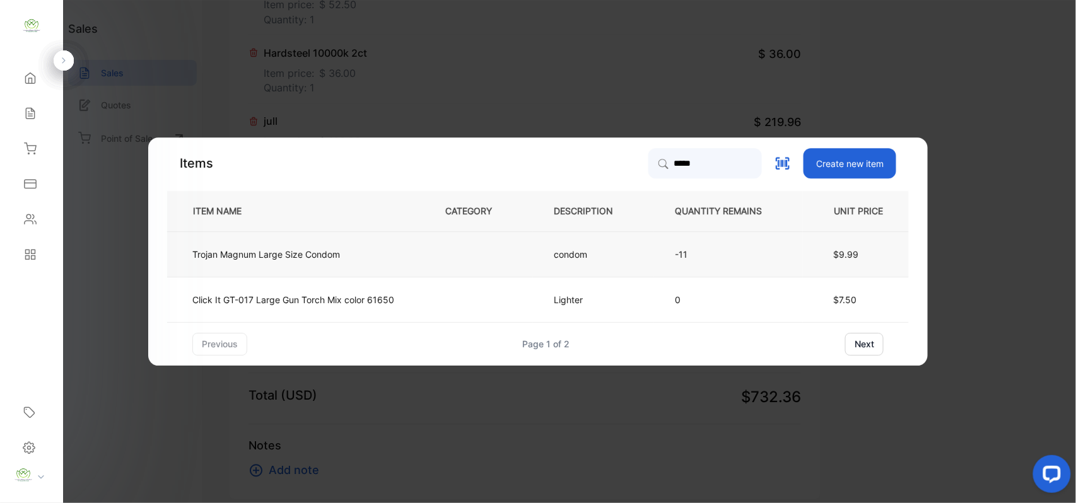
click at [447, 246] on td at bounding box center [479, 254] width 109 height 45
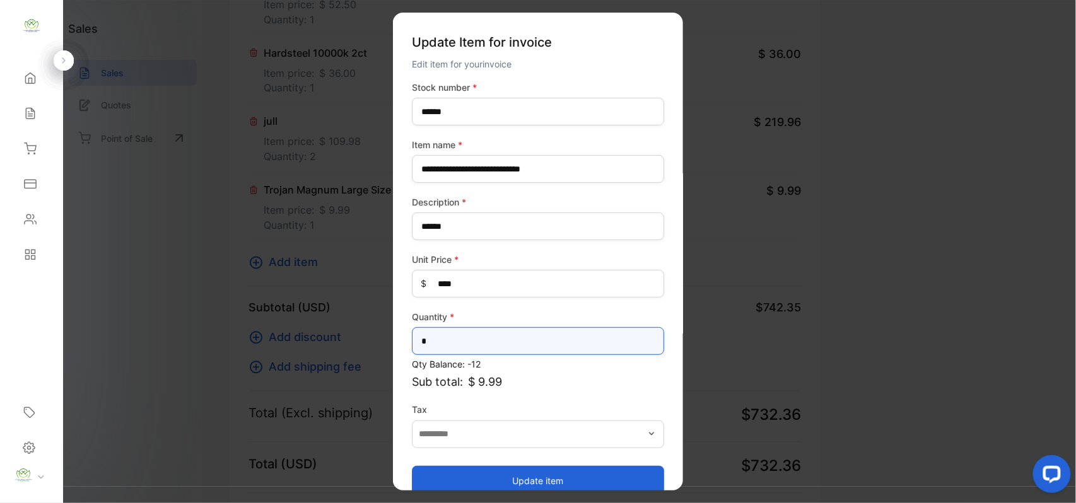
click at [490, 349] on input "*" at bounding box center [538, 341] width 252 height 28
type input "*"
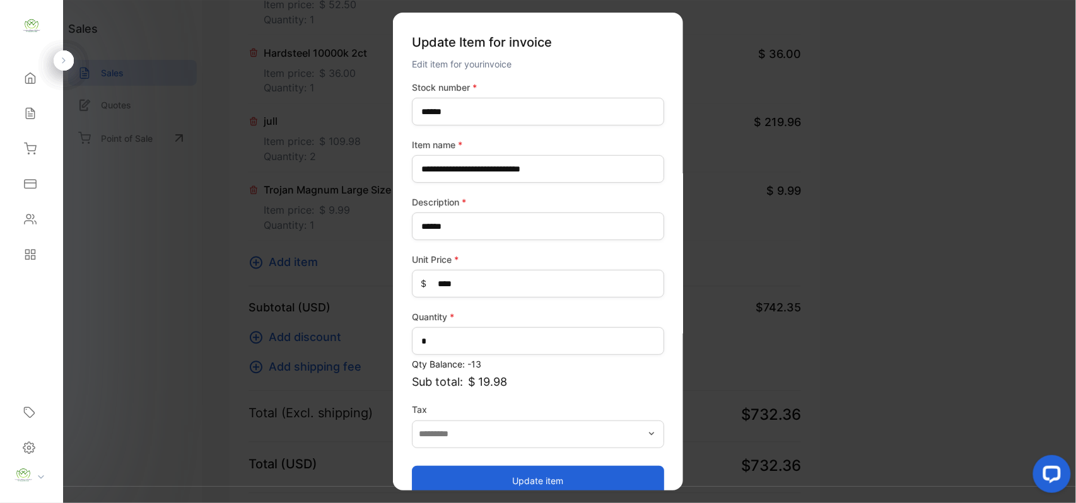
click at [515, 474] on button "Update item" at bounding box center [538, 481] width 252 height 30
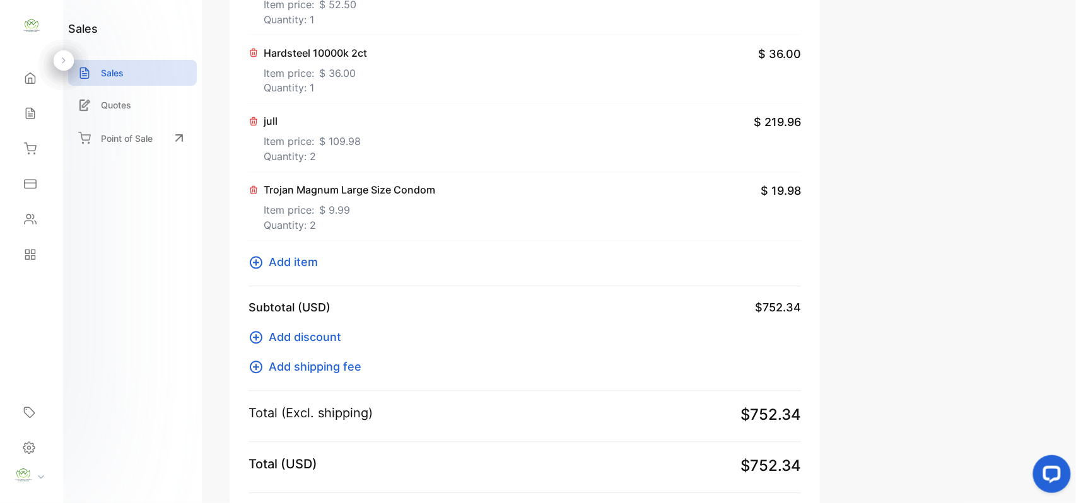
click at [288, 265] on span "Add item" at bounding box center [293, 262] width 49 height 17
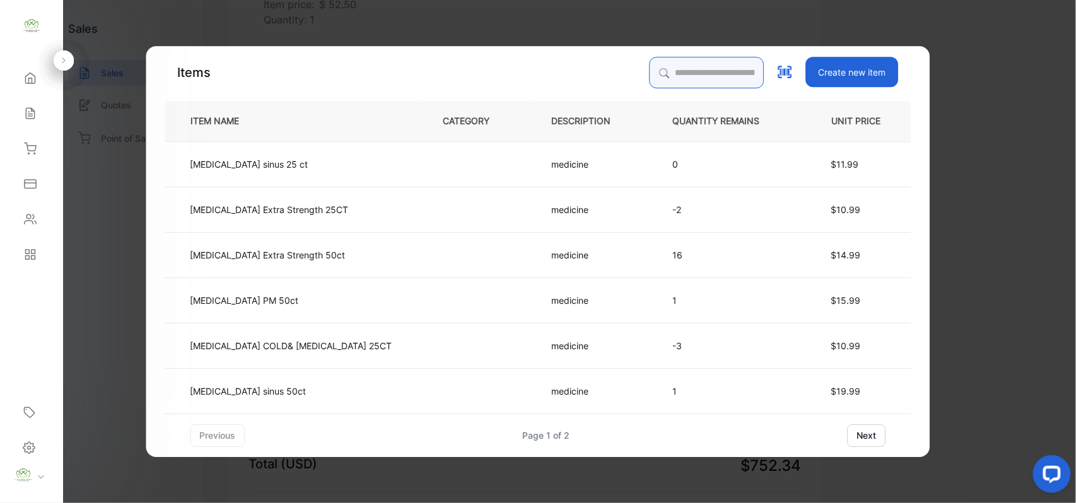
click at [650, 66] on input "search" at bounding box center [707, 73] width 115 height 32
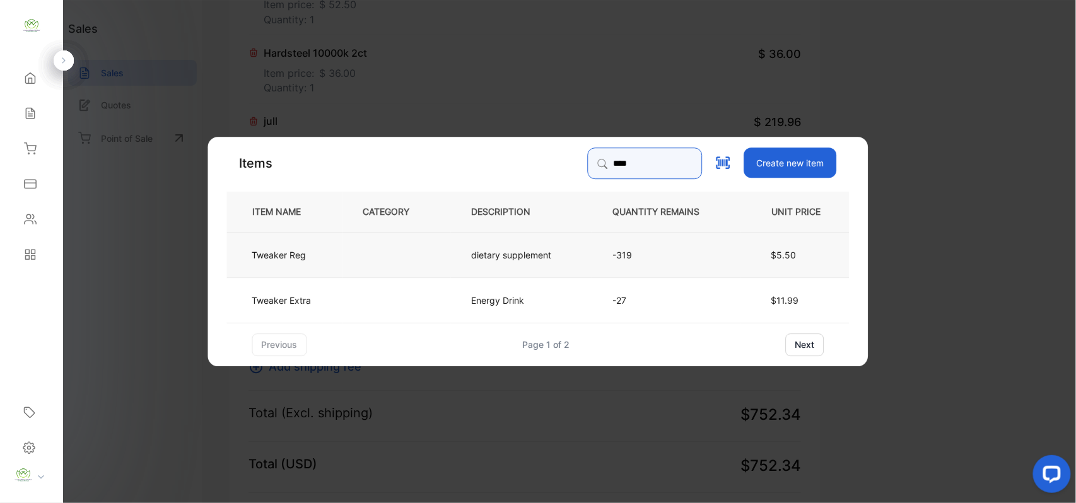
type input "****"
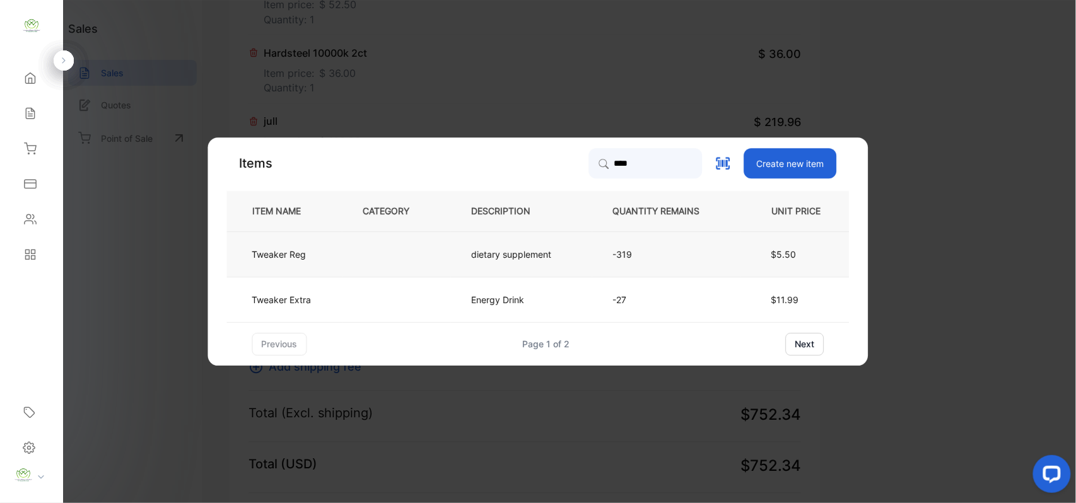
click at [329, 259] on td "Tweaker Reg" at bounding box center [284, 254] width 115 height 45
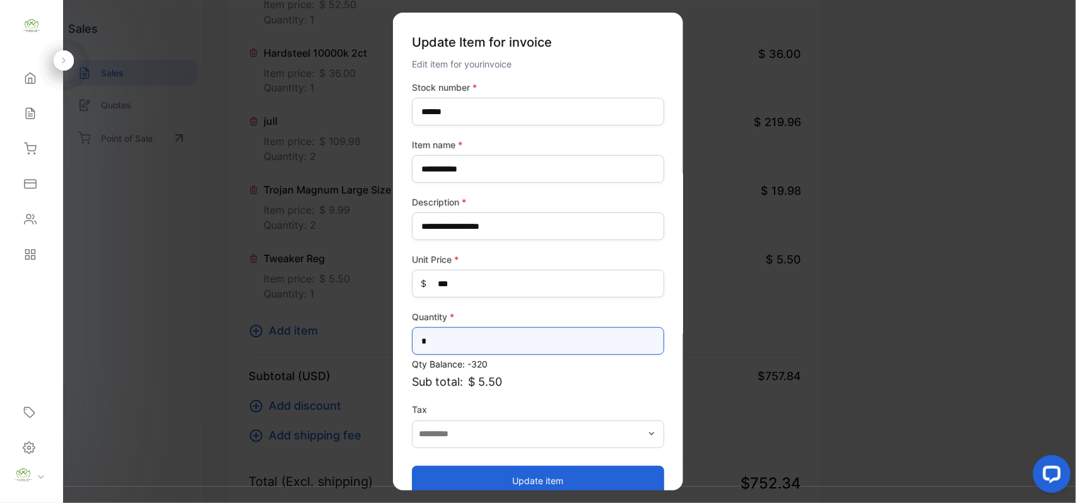
click at [466, 339] on input "*" at bounding box center [538, 341] width 252 height 28
type input "*"
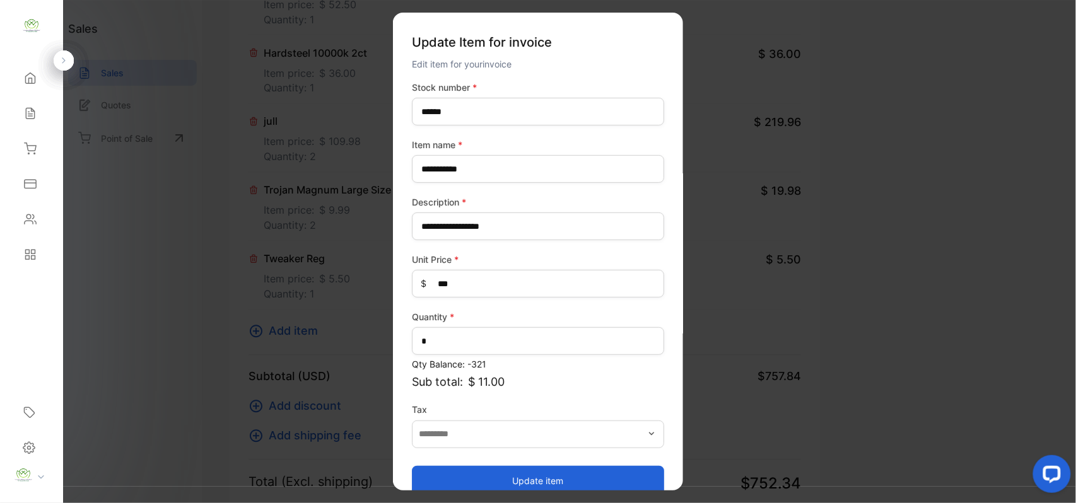
click at [480, 475] on button "Update item" at bounding box center [538, 481] width 252 height 30
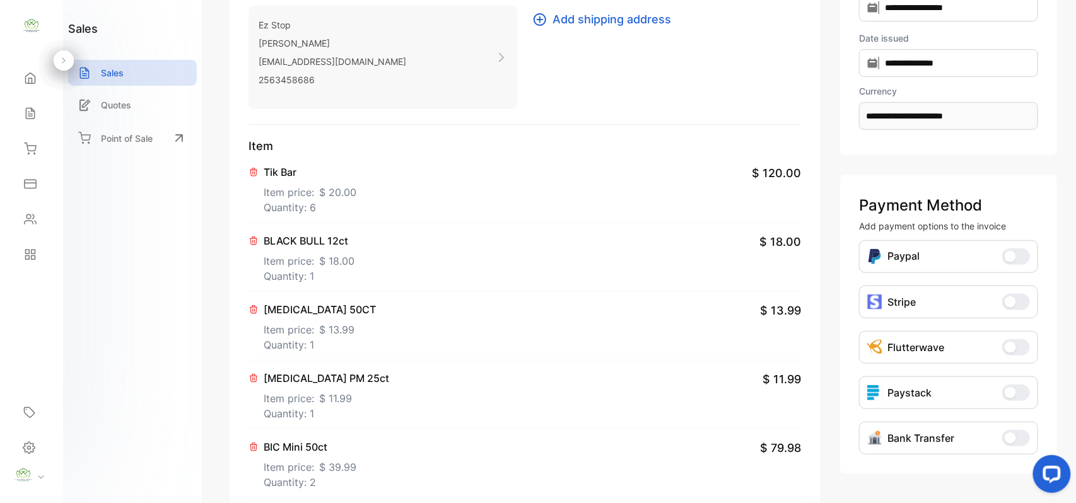
scroll to position [0, 0]
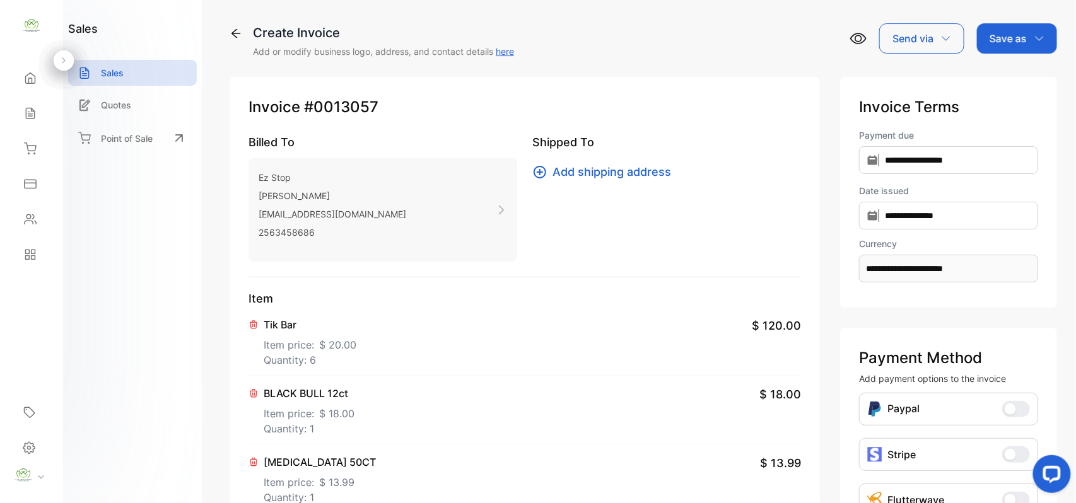
drag, startPoint x: 995, startPoint y: 26, endPoint x: 1000, endPoint y: 51, distance: 25.1
click at [996, 26] on div "Save as" at bounding box center [1017, 38] width 80 height 30
click at [1001, 74] on div "Invoice" at bounding box center [1014, 80] width 73 height 25
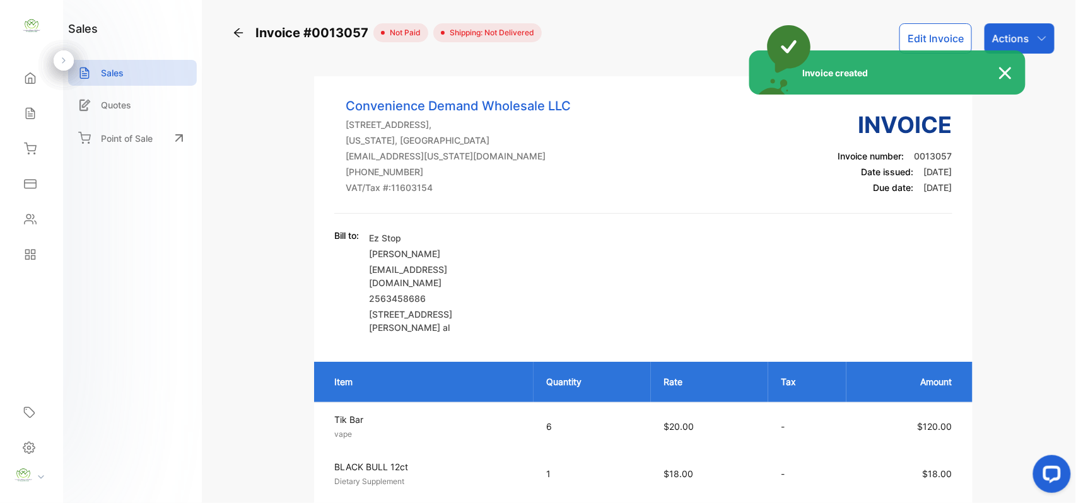
drag, startPoint x: 32, startPoint y: 96, endPoint x: 37, endPoint y: 117, distance: 21.4
click at [37, 109] on div "Invoice created" at bounding box center [538, 251] width 1076 height 503
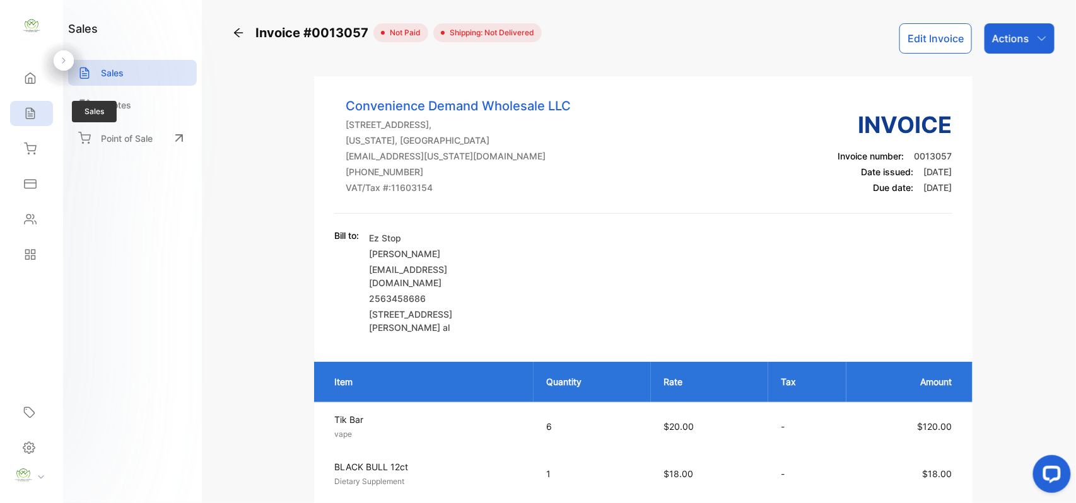
click at [37, 116] on div "Sales" at bounding box center [31, 113] width 43 height 25
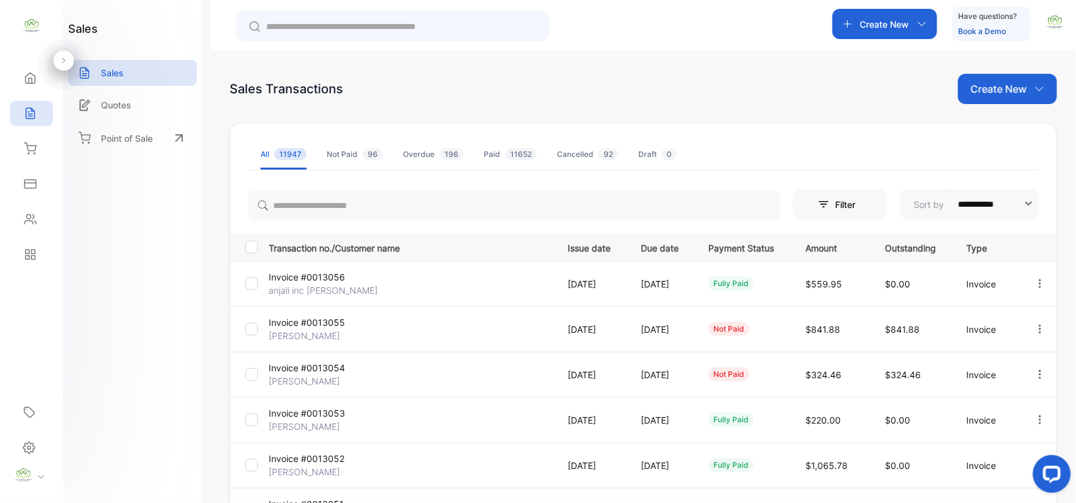
click at [1004, 76] on div "Create New" at bounding box center [1007, 89] width 99 height 30
drag, startPoint x: 999, startPoint y: 85, endPoint x: 1017, endPoint y: 87, distance: 17.8
click at [1016, 87] on p "Create New" at bounding box center [999, 88] width 56 height 15
click at [1017, 87] on p "Create New" at bounding box center [999, 88] width 56 height 15
click at [985, 122] on div "Invoice" at bounding box center [1013, 130] width 88 height 25
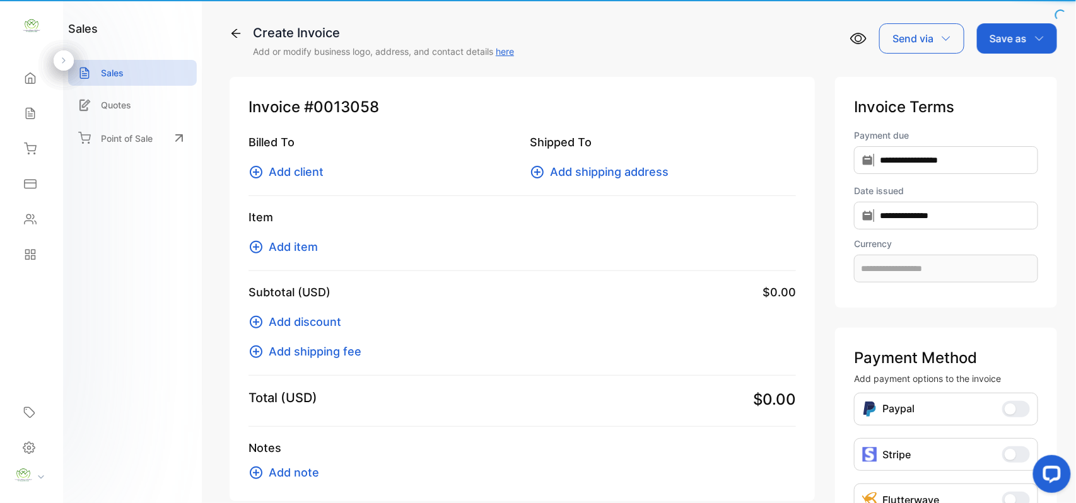
type input "**********"
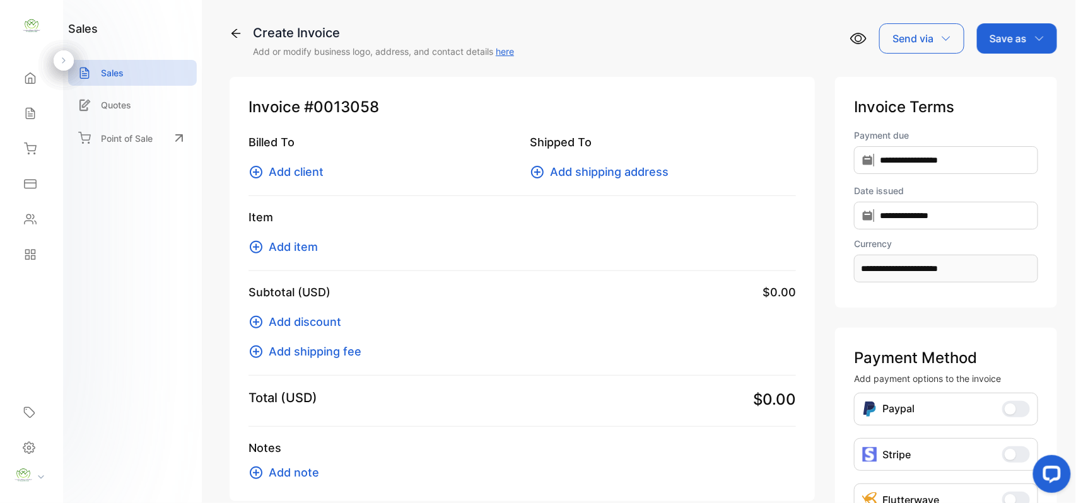
click at [294, 168] on span "Add client" at bounding box center [296, 171] width 55 height 17
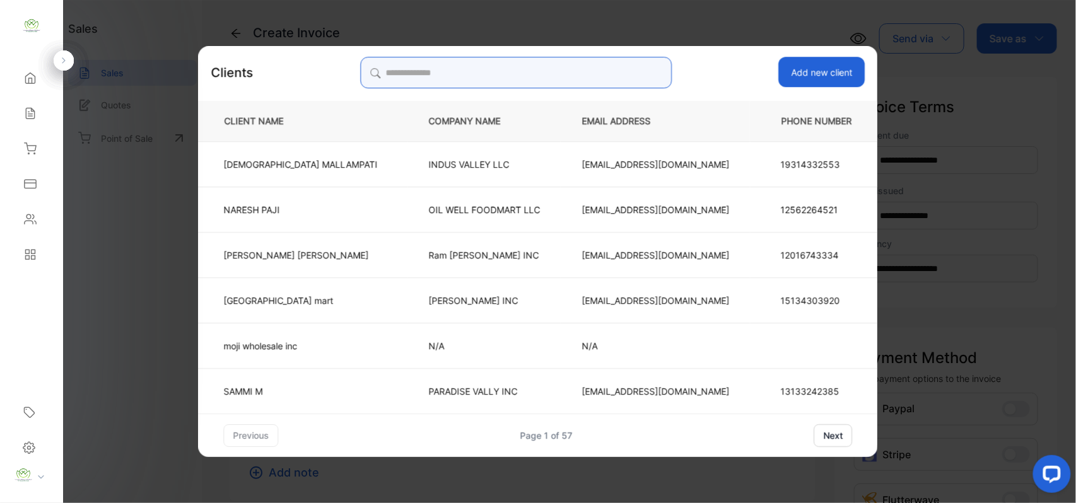
click at [560, 64] on input "search" at bounding box center [516, 73] width 312 height 32
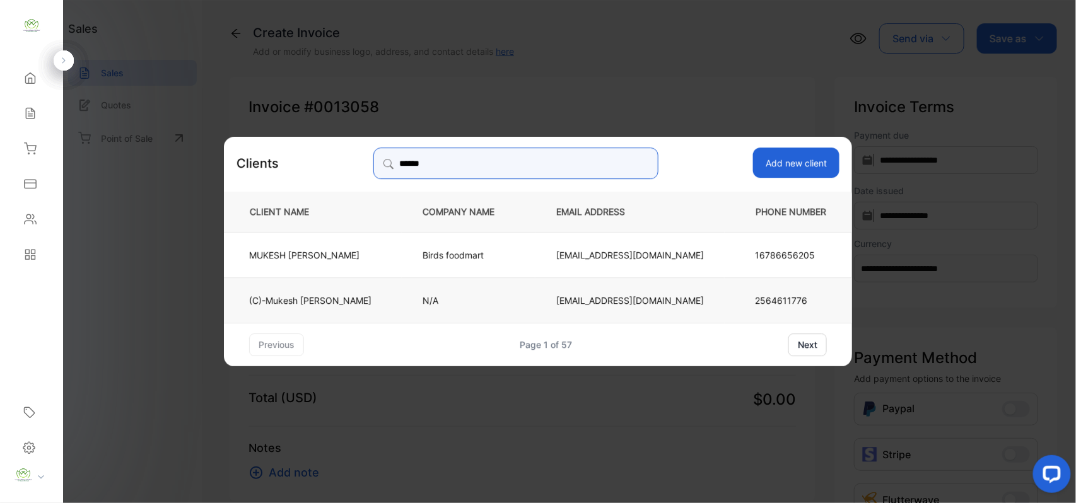
type input "******"
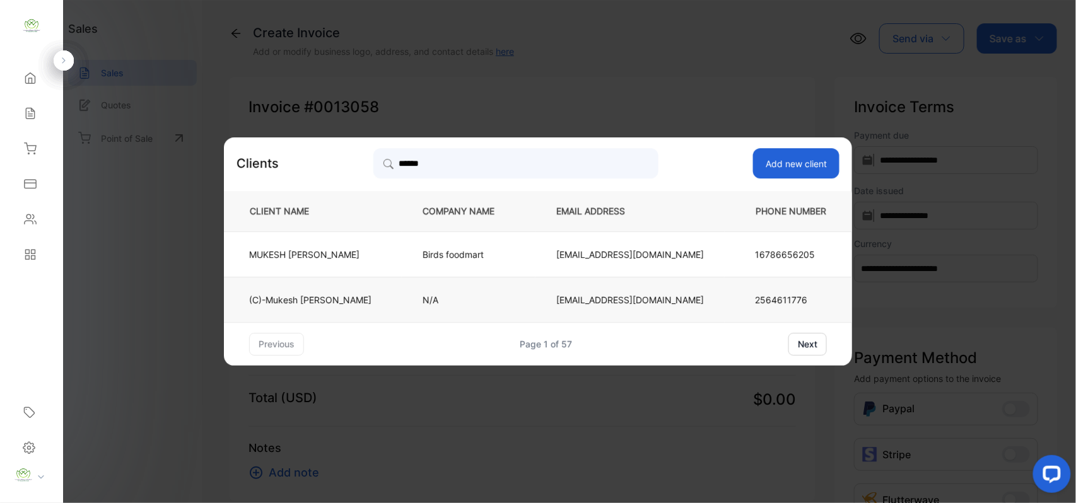
click at [413, 297] on td "N/A" at bounding box center [469, 299] width 134 height 45
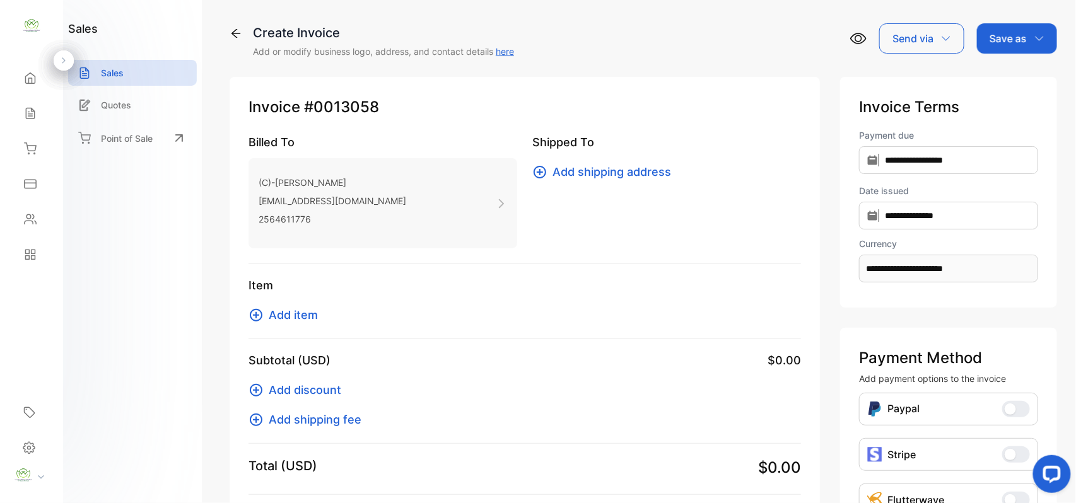
click at [305, 314] on span "Add item" at bounding box center [293, 315] width 49 height 17
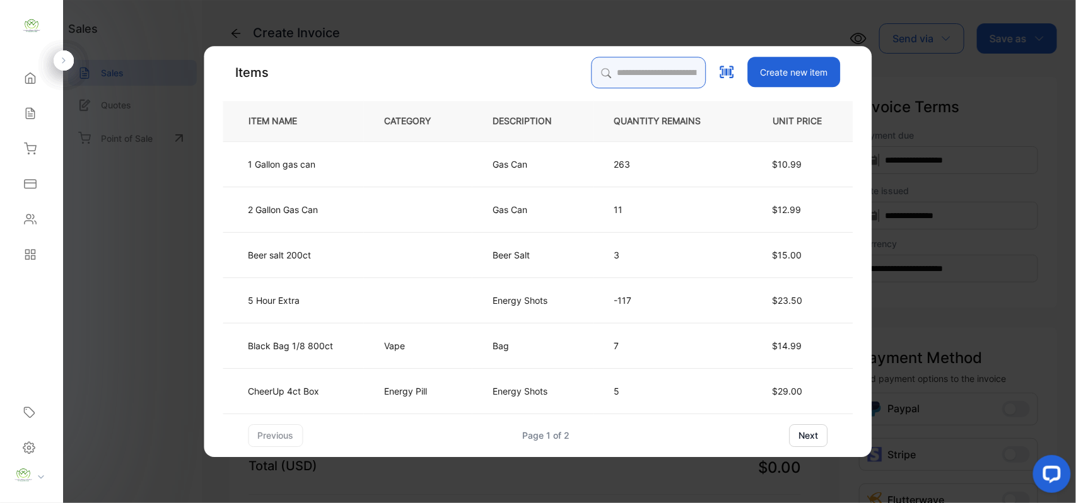
click at [647, 71] on input "search" at bounding box center [649, 73] width 115 height 32
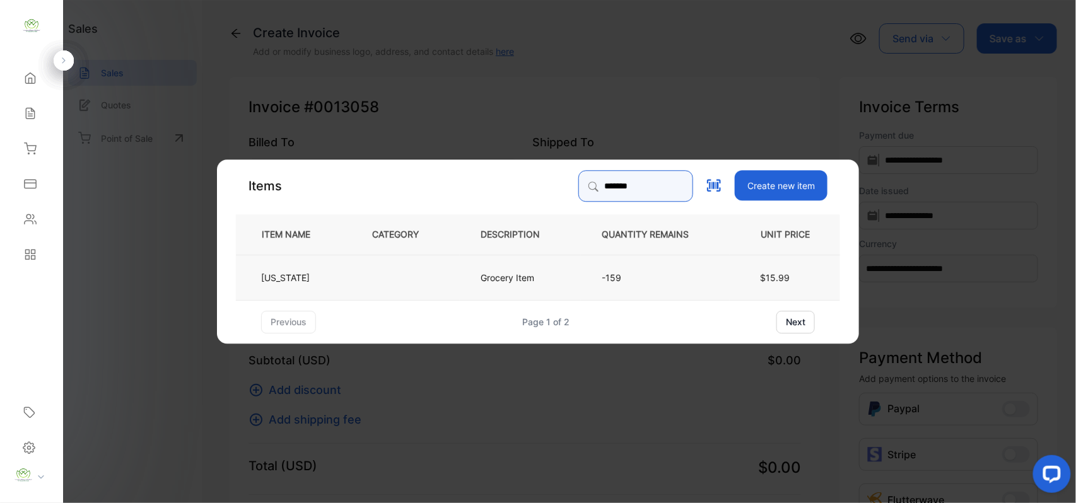
type input "*******"
click at [377, 285] on td at bounding box center [405, 276] width 109 height 45
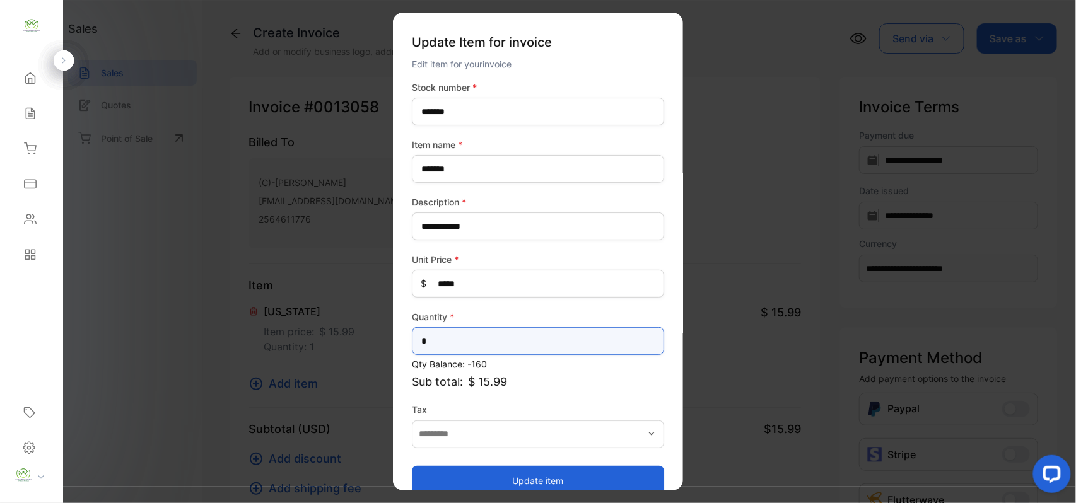
click at [558, 349] on input "*" at bounding box center [538, 341] width 252 height 28
type input "*"
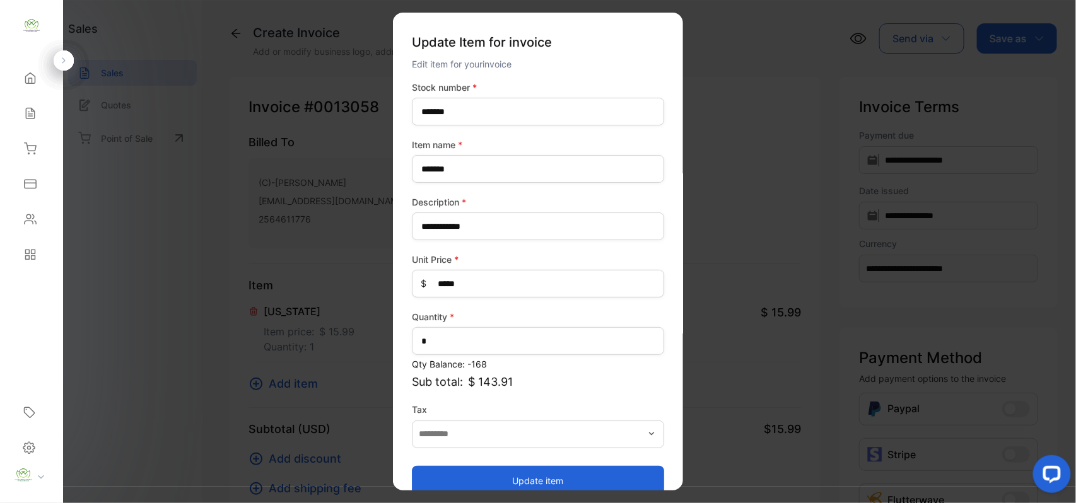
click at [437, 480] on button "Update item" at bounding box center [538, 481] width 252 height 30
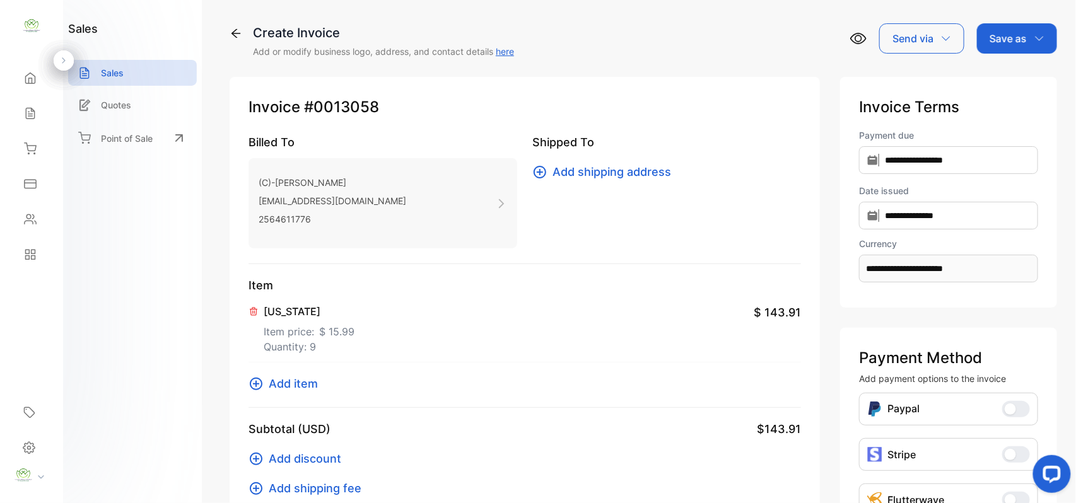
click at [286, 379] on span "Add item" at bounding box center [293, 383] width 49 height 17
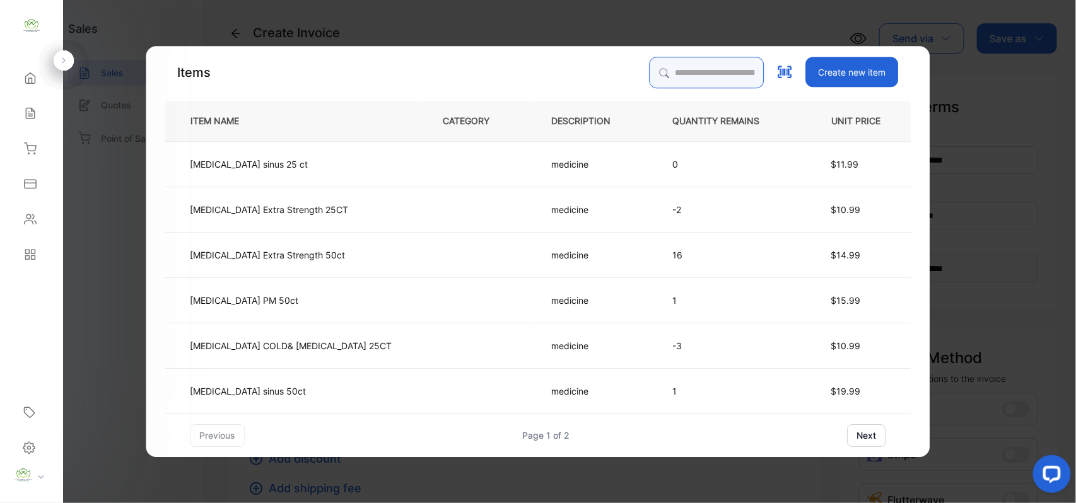
click at [656, 67] on input "search" at bounding box center [707, 73] width 115 height 32
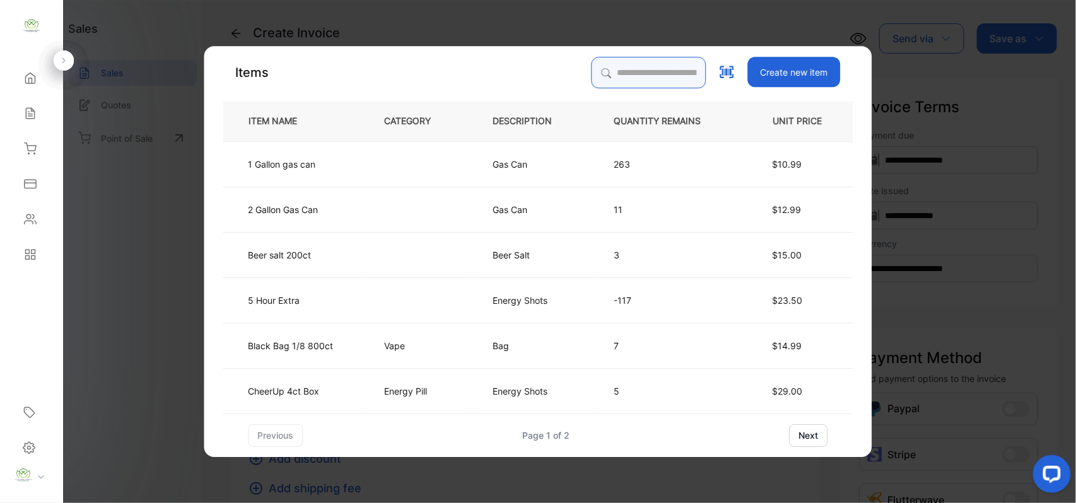
type input "*"
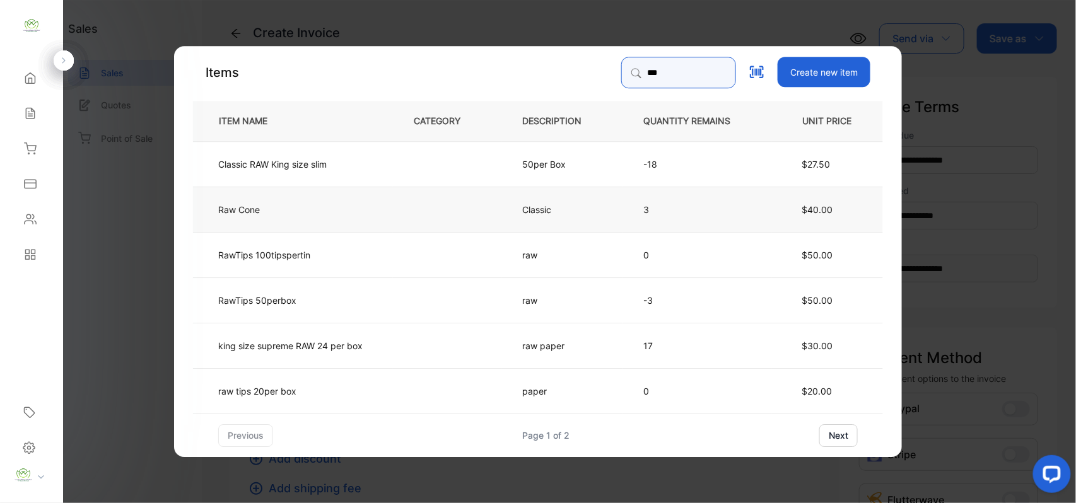
type input "***"
click at [324, 218] on td "Raw Cone" at bounding box center [293, 208] width 200 height 45
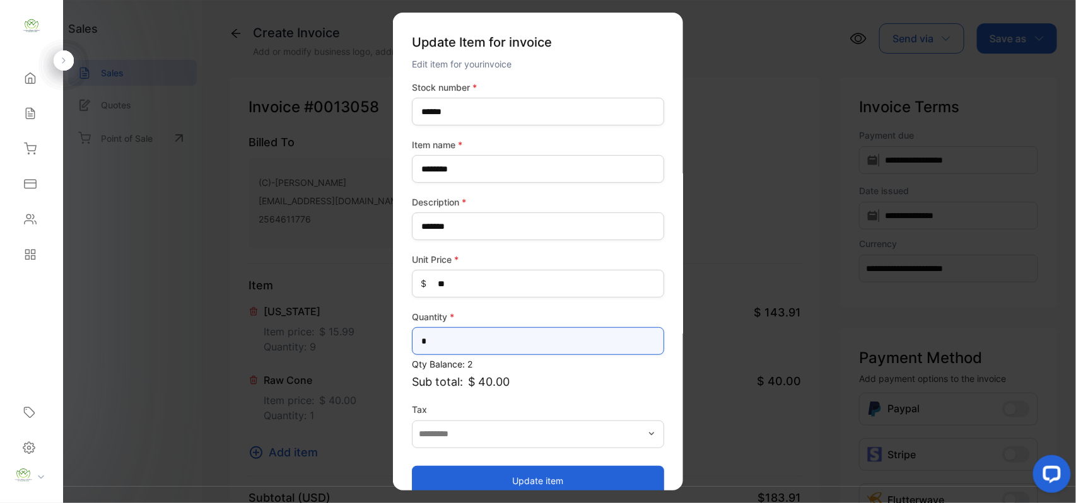
click at [459, 346] on input "*" at bounding box center [538, 341] width 252 height 28
type input "*"
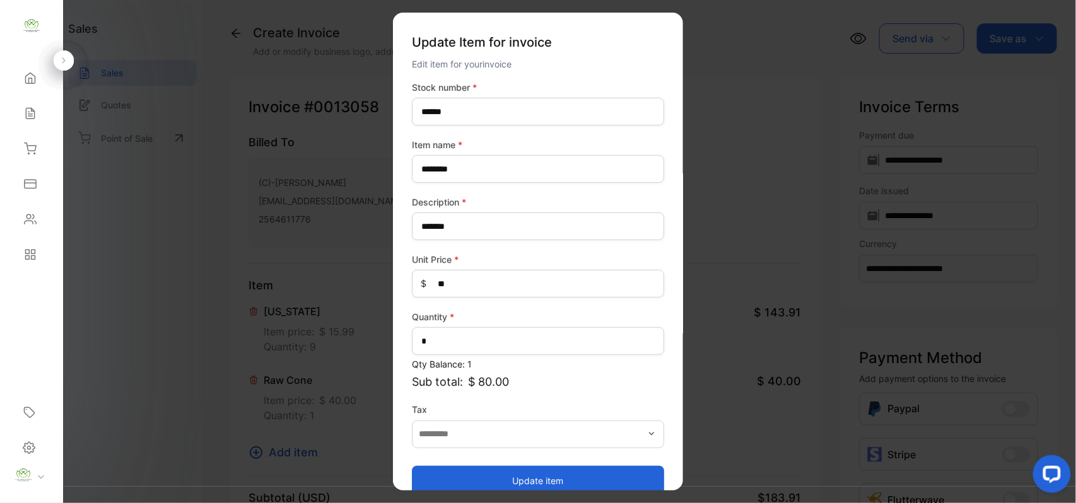
click at [526, 474] on button "Update item" at bounding box center [538, 481] width 252 height 30
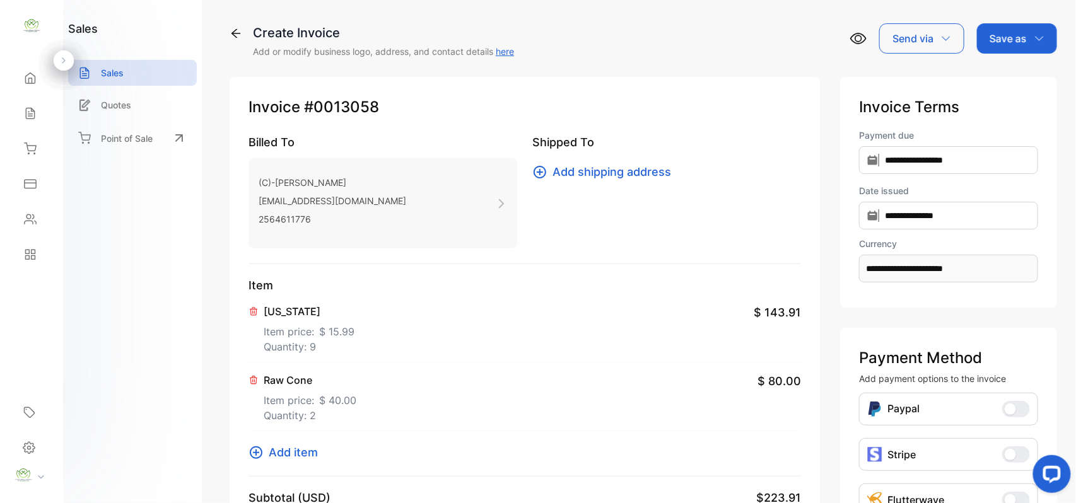
click at [1021, 39] on p "Save as" at bounding box center [1008, 38] width 37 height 15
click at [1016, 73] on div "Invoice" at bounding box center [1014, 80] width 73 height 25
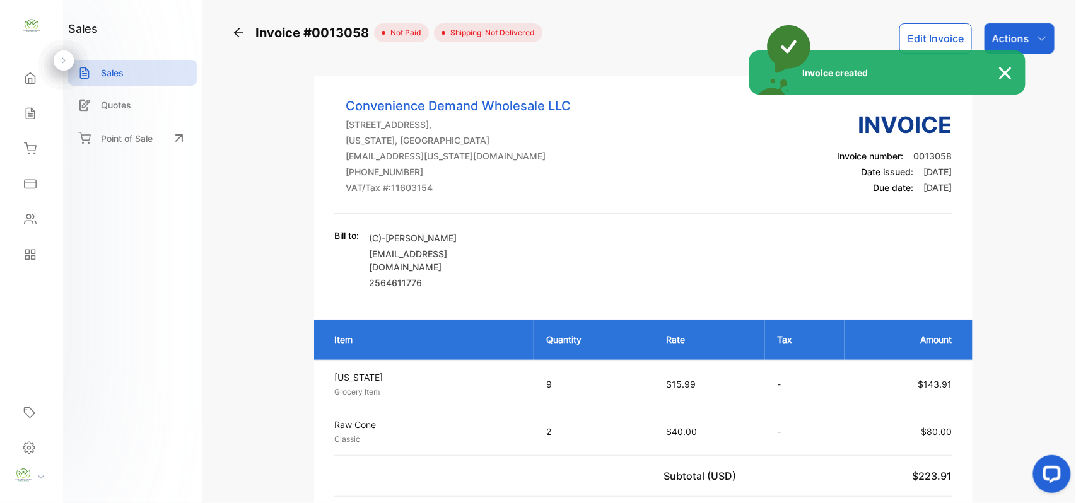
click at [1038, 47] on div "Invoice created" at bounding box center [538, 251] width 1076 height 503
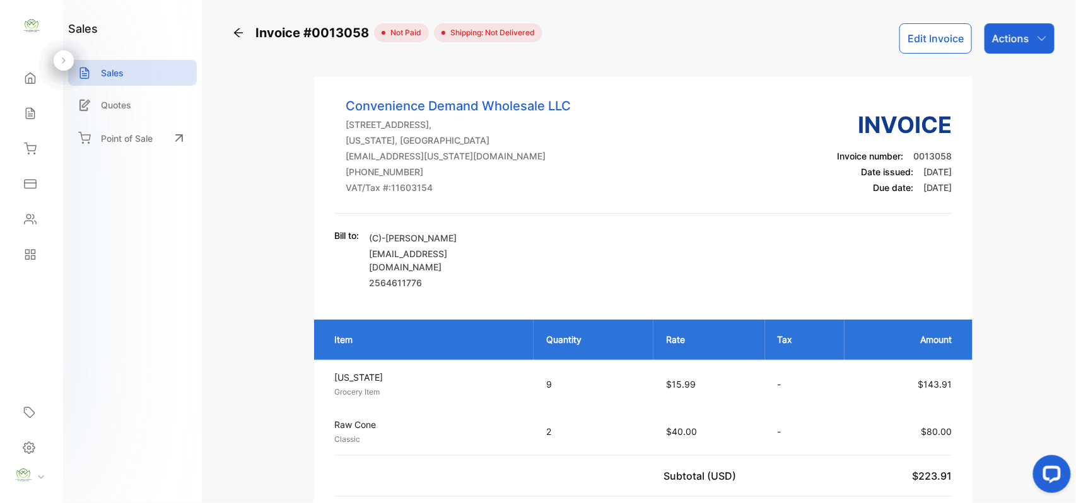
click at [1038, 47] on div "Actions" at bounding box center [1020, 38] width 70 height 30
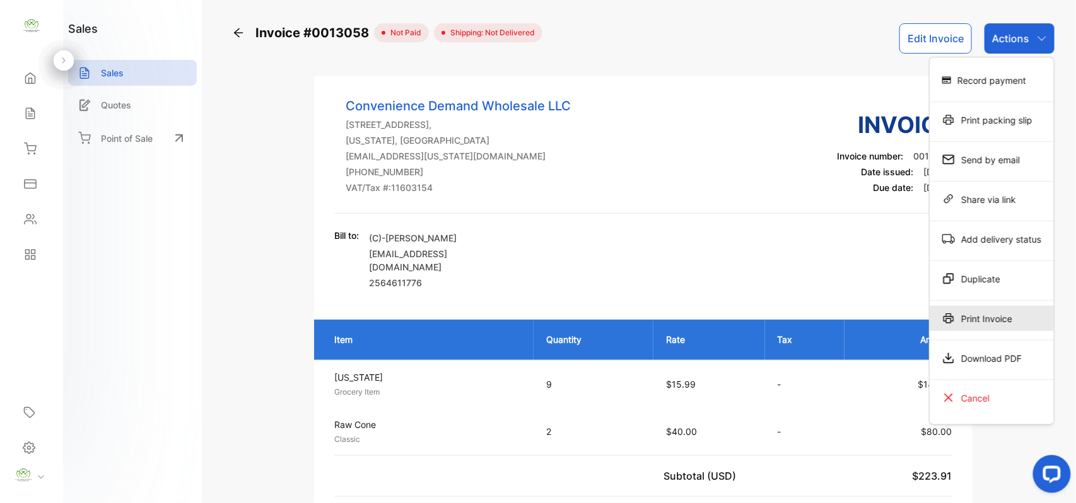
click at [987, 314] on div "Print Invoice" at bounding box center [992, 318] width 124 height 25
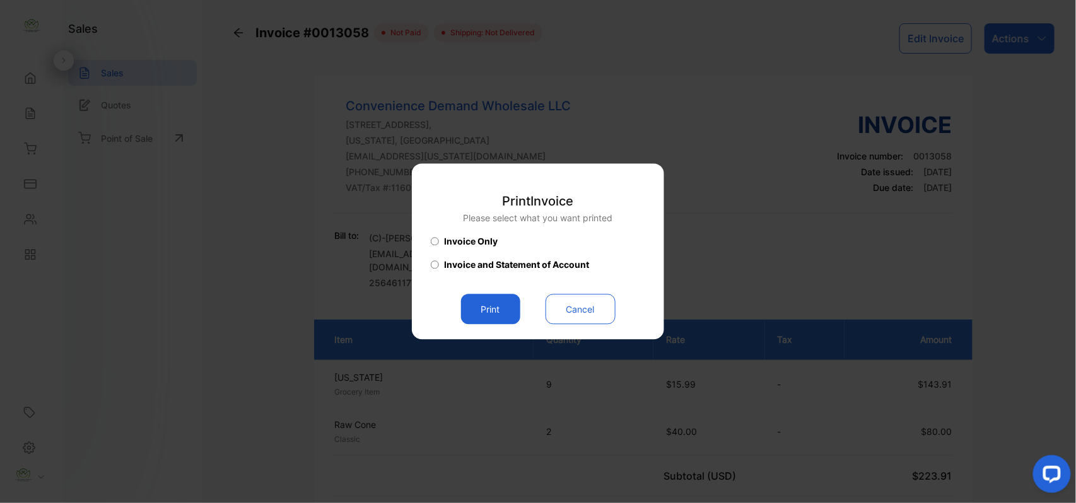
click at [477, 296] on button "Print" at bounding box center [490, 310] width 59 height 30
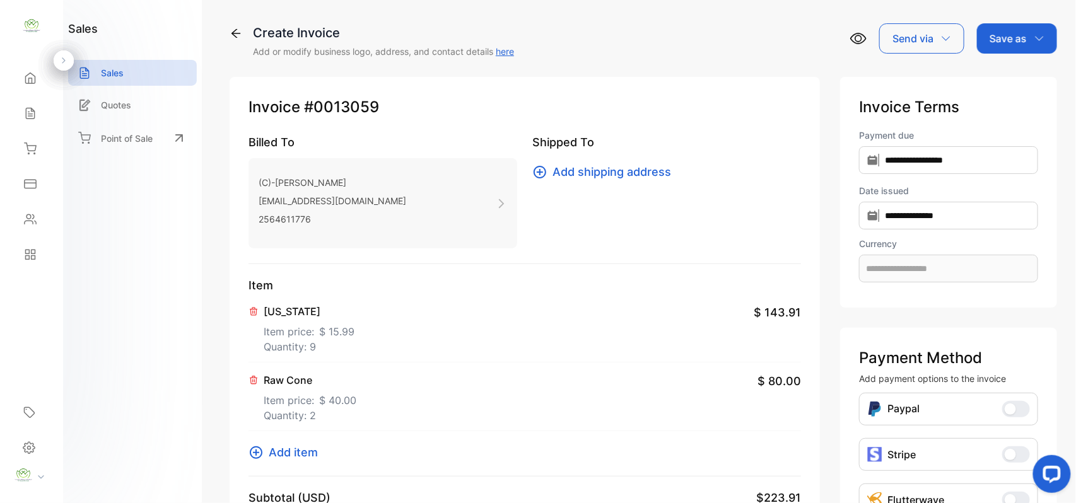
type input "**********"
click at [28, 114] on icon at bounding box center [30, 113] width 13 height 13
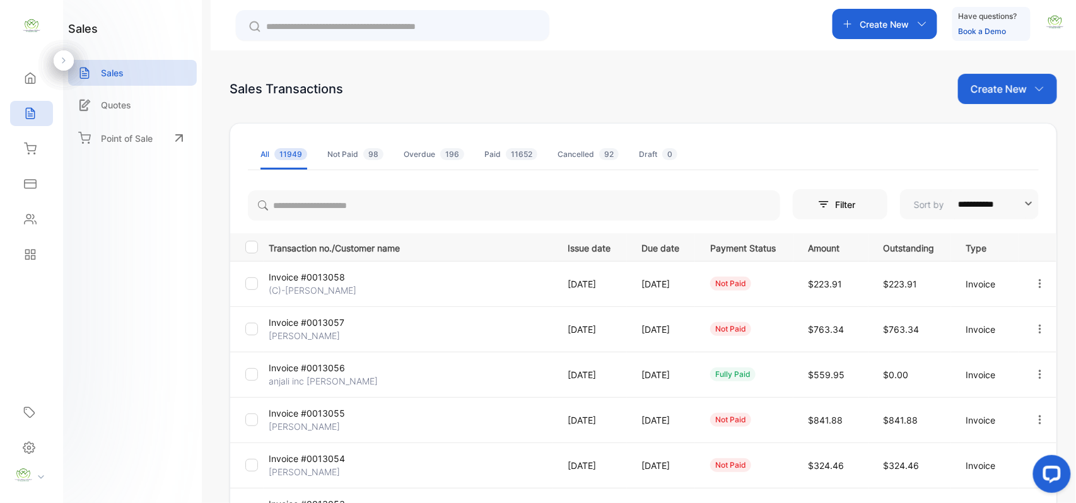
click at [301, 326] on p "Invoice #0013057" at bounding box center [316, 322] width 95 height 13
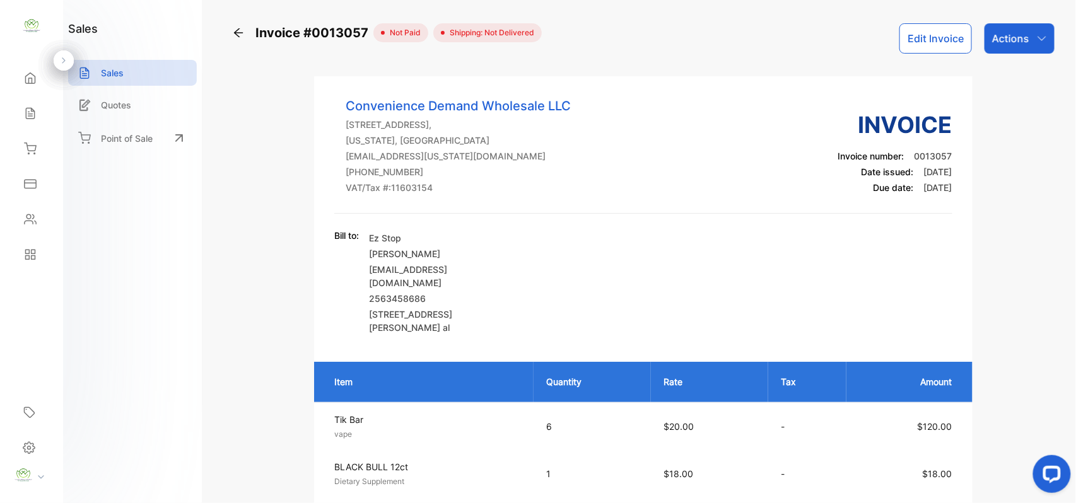
click at [1000, 40] on p "Actions" at bounding box center [1010, 38] width 37 height 15
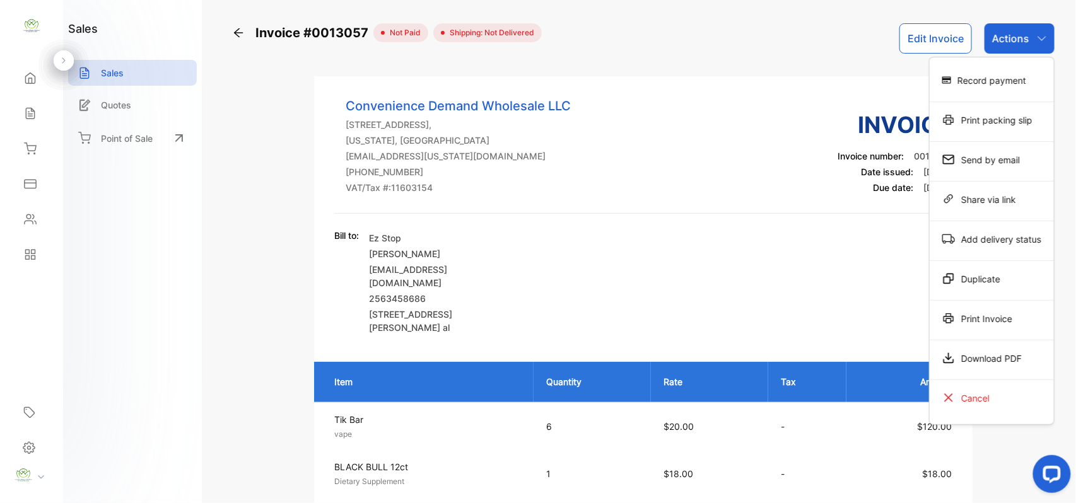
click at [970, 319] on div "Print Invoice" at bounding box center [992, 318] width 124 height 25
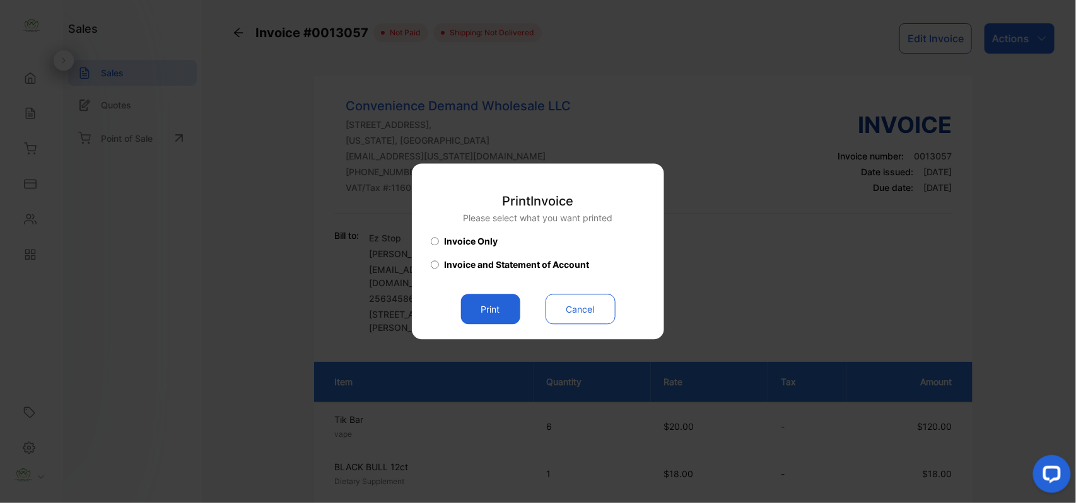
click at [478, 304] on button "Print" at bounding box center [490, 310] width 59 height 30
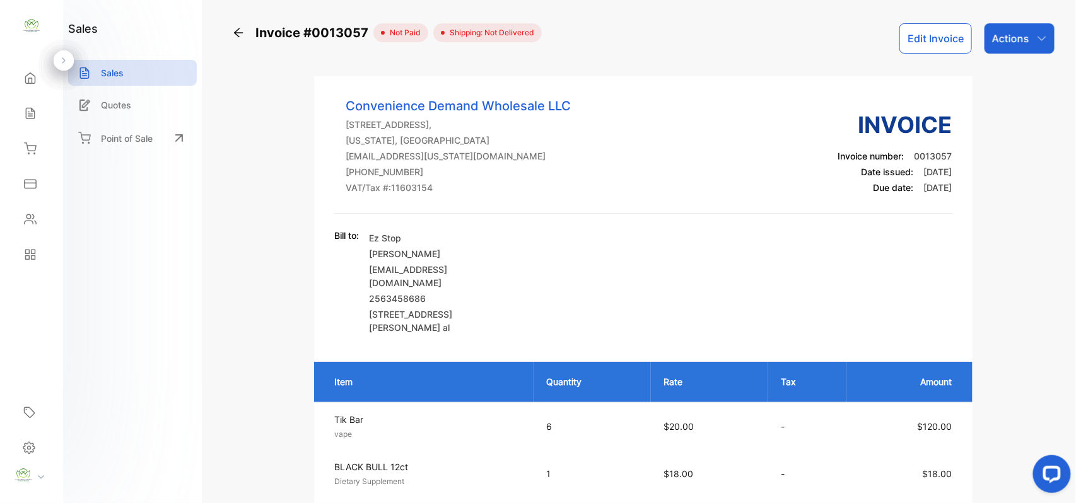
click at [29, 101] on div "Sales" at bounding box center [31, 113] width 43 height 25
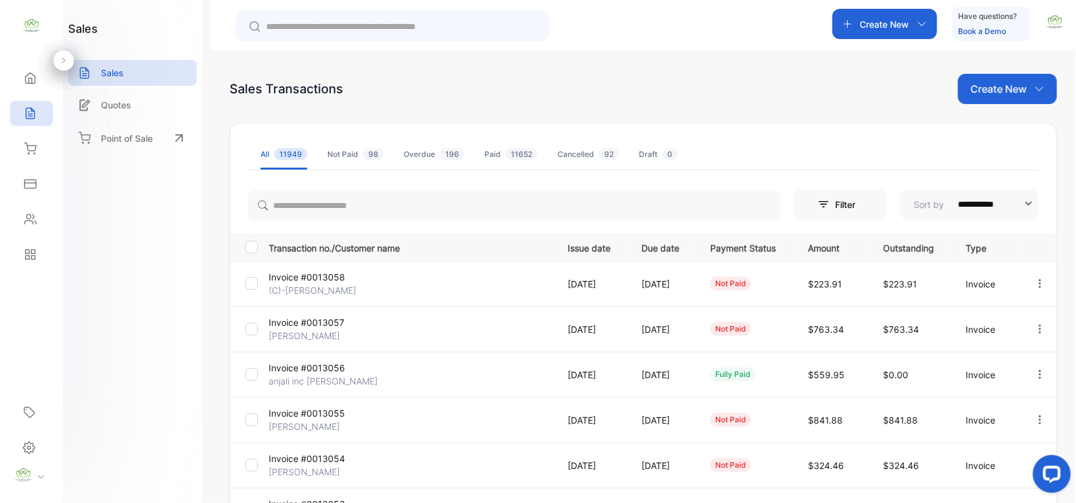
click at [38, 221] on div "Contacts" at bounding box center [31, 219] width 43 height 25
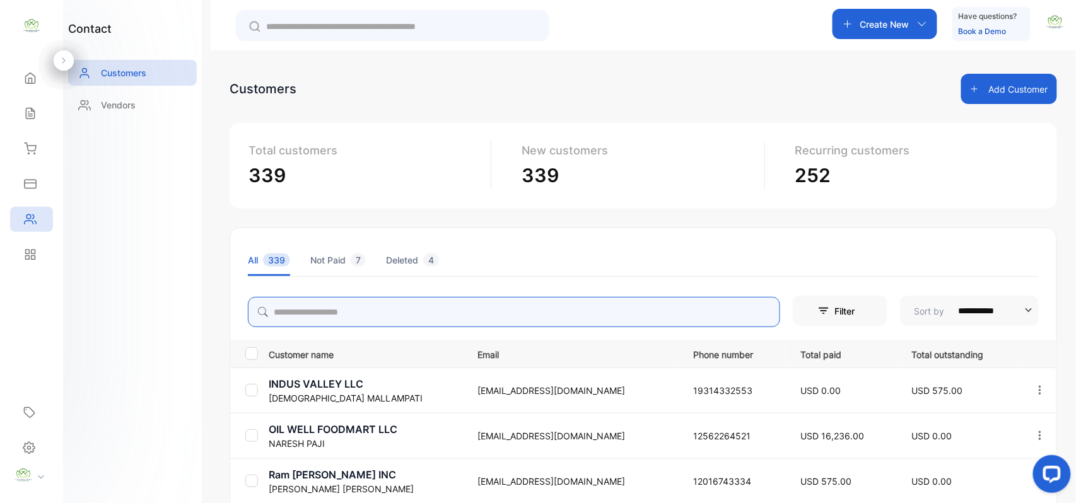
click at [386, 322] on input "search" at bounding box center [514, 312] width 533 height 30
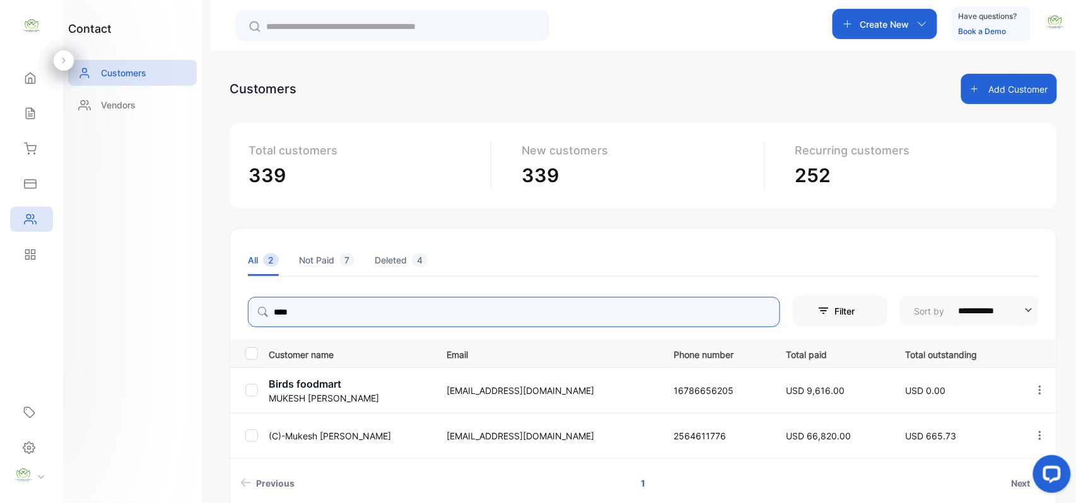
type input "****"
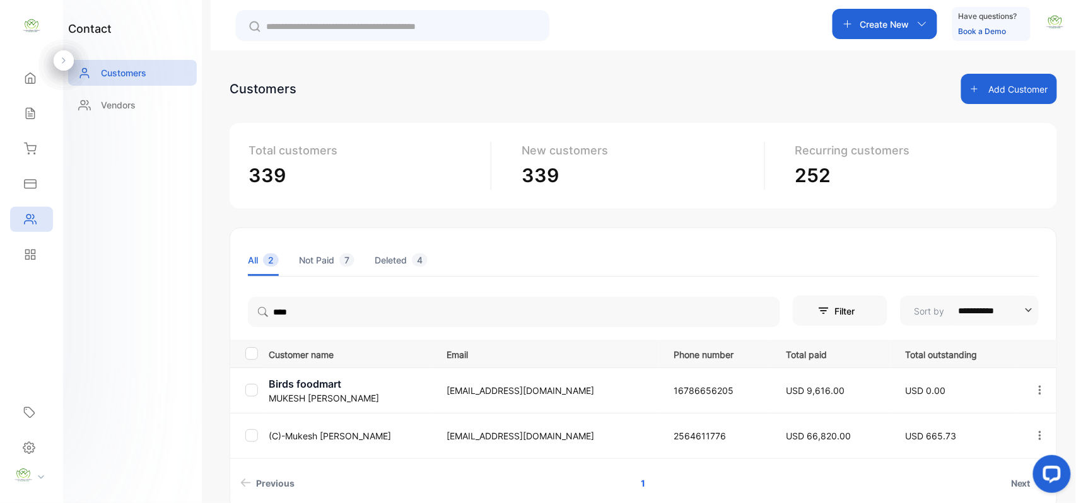
click at [140, 319] on div "contact Customers Vendors" at bounding box center [132, 251] width 139 height 503
click at [334, 438] on p "(C)-[PERSON_NAME]" at bounding box center [350, 436] width 162 height 13
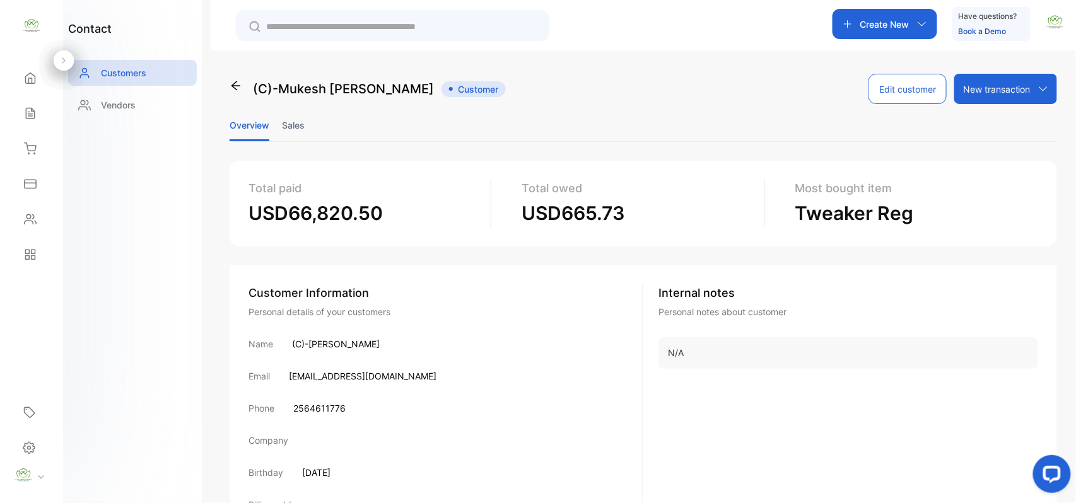
click at [300, 122] on li "Sales" at bounding box center [293, 125] width 23 height 32
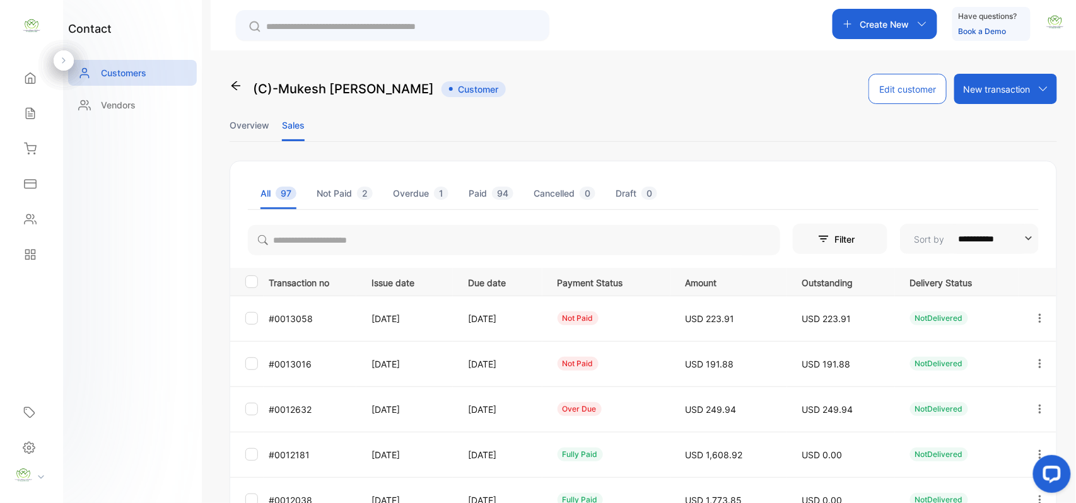
click at [1035, 409] on icon "button" at bounding box center [1040, 409] width 11 height 11
click at [960, 480] on span "Add payment" at bounding box center [954, 483] width 64 height 15
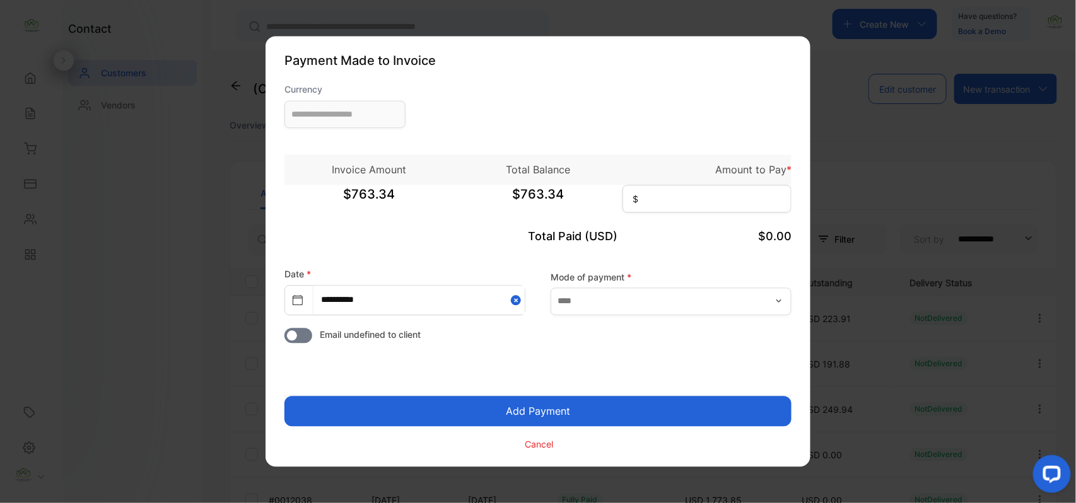
type input "**********"
click at [738, 190] on input at bounding box center [707, 199] width 169 height 28
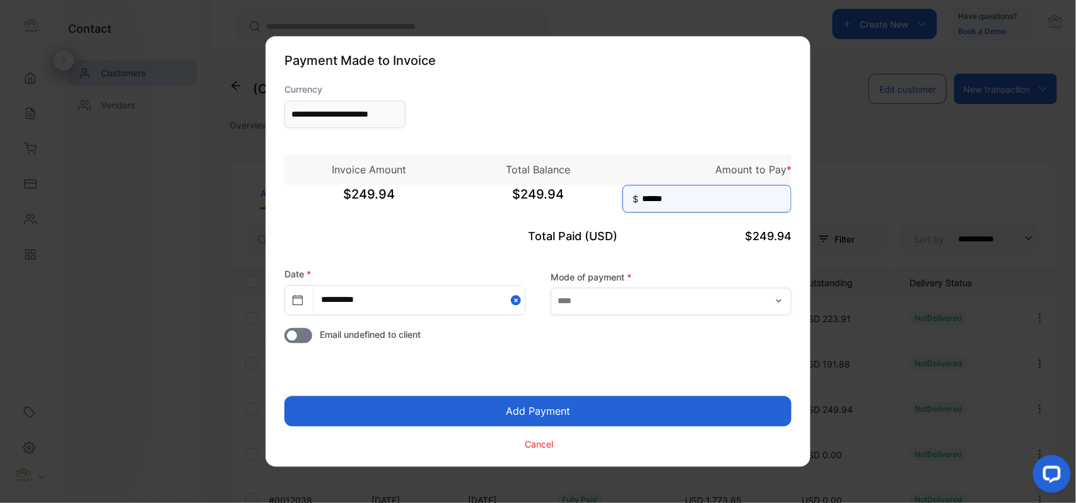
type input "******"
click at [285, 397] on button "Add Payment" at bounding box center [538, 412] width 507 height 30
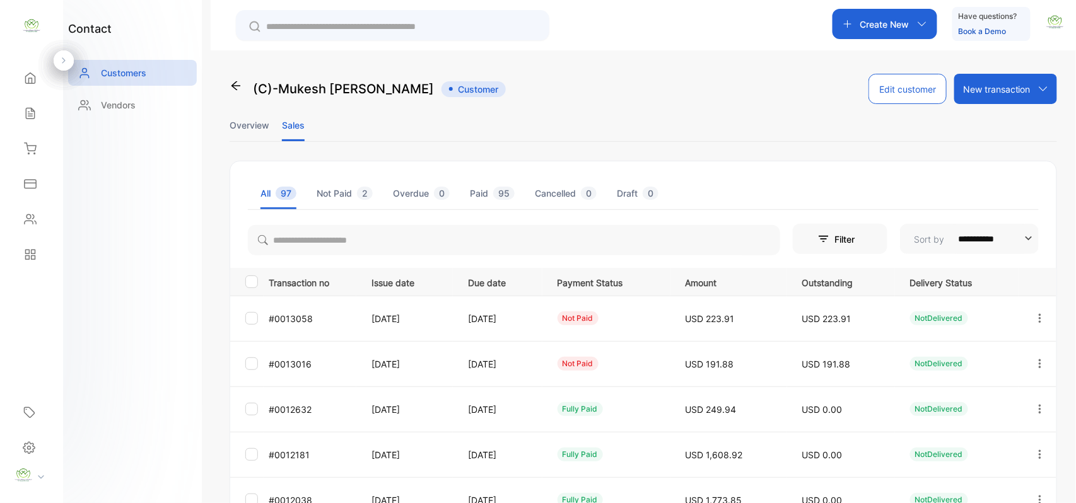
drag, startPoint x: 1040, startPoint y: 362, endPoint x: 1036, endPoint y: 368, distance: 7.7
click at [1040, 362] on icon "button" at bounding box center [1040, 363] width 11 height 11
click at [965, 434] on span "Add payment" at bounding box center [954, 438] width 64 height 15
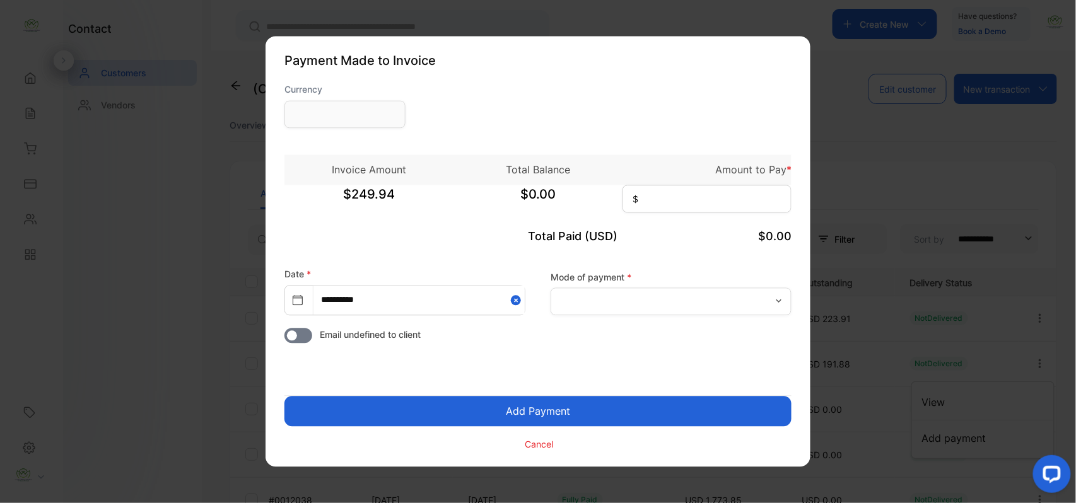
type input "**********"
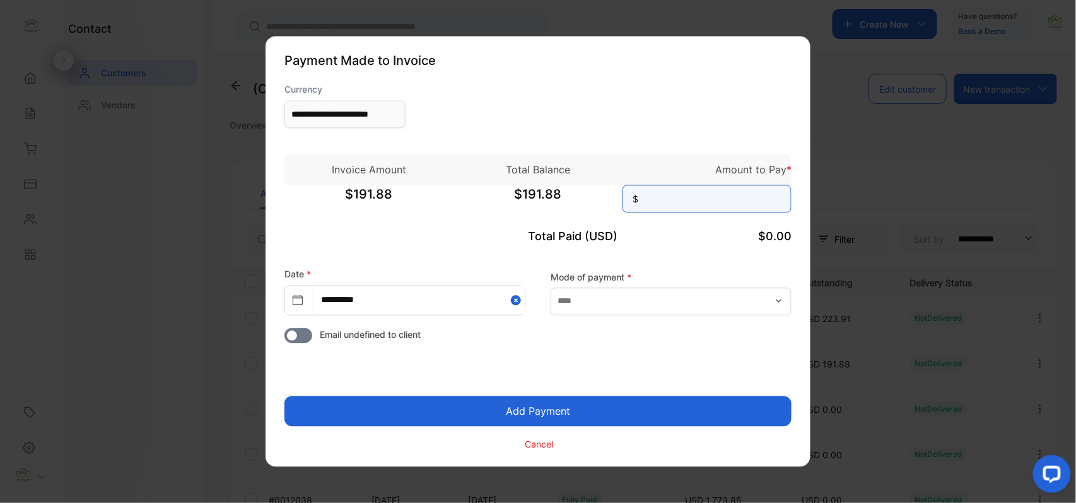
click at [751, 210] on input at bounding box center [707, 199] width 169 height 28
type input "******"
click at [285, 397] on button "Add Payment" at bounding box center [538, 412] width 507 height 30
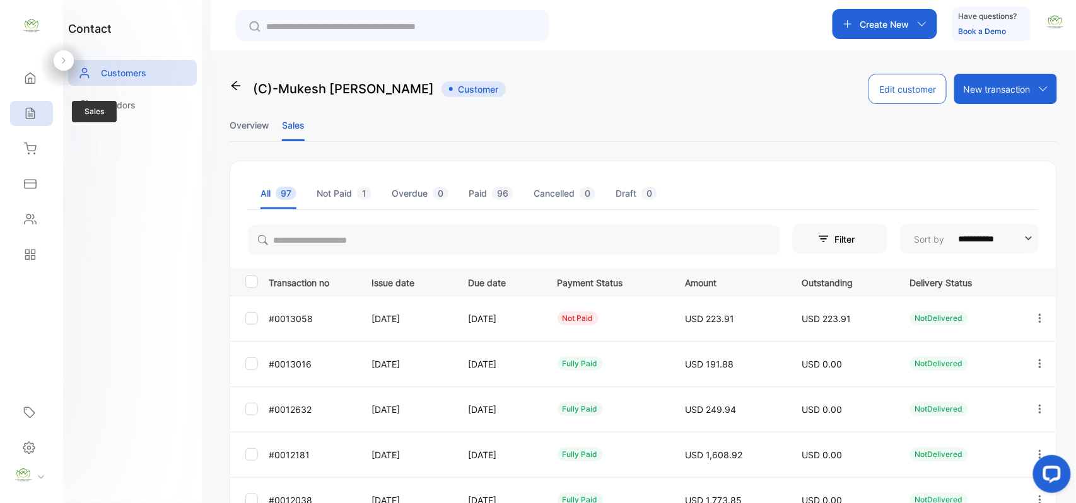
click at [26, 117] on icon at bounding box center [30, 114] width 8 height 11
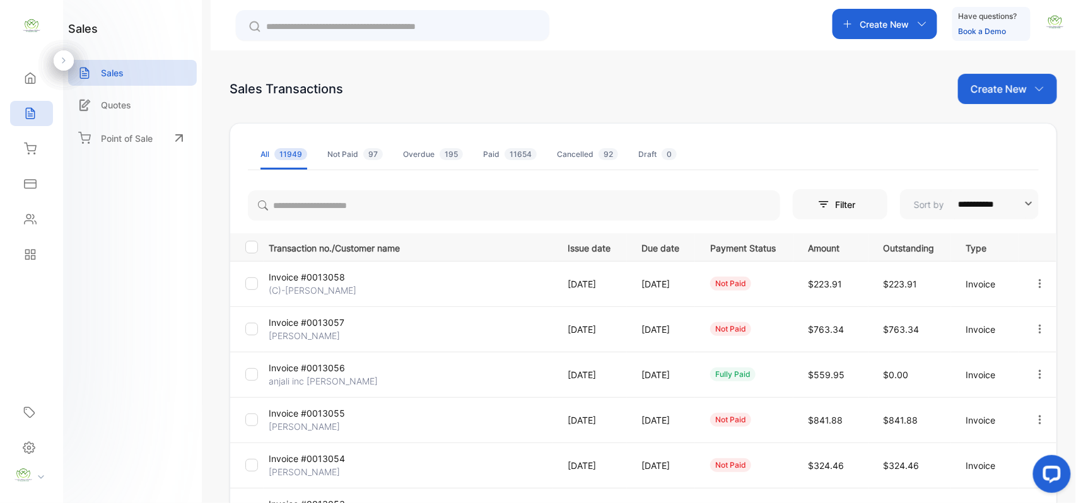
click at [288, 333] on p "[PERSON_NAME]" at bounding box center [316, 335] width 95 height 13
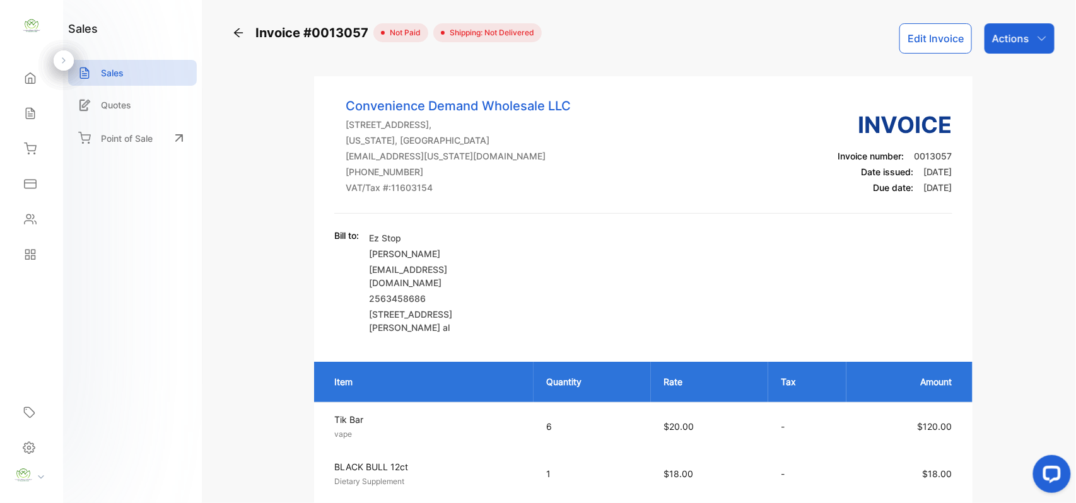
drag, startPoint x: 1010, startPoint y: 38, endPoint x: 1013, endPoint y: 49, distance: 11.8
click at [1013, 38] on p "Actions" at bounding box center [1010, 38] width 37 height 15
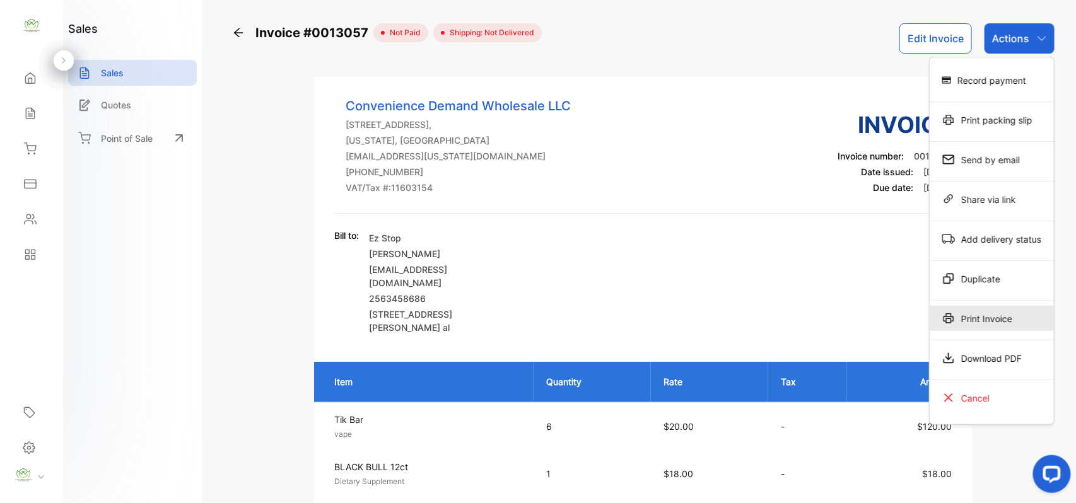
click at [950, 322] on icon at bounding box center [949, 318] width 13 height 13
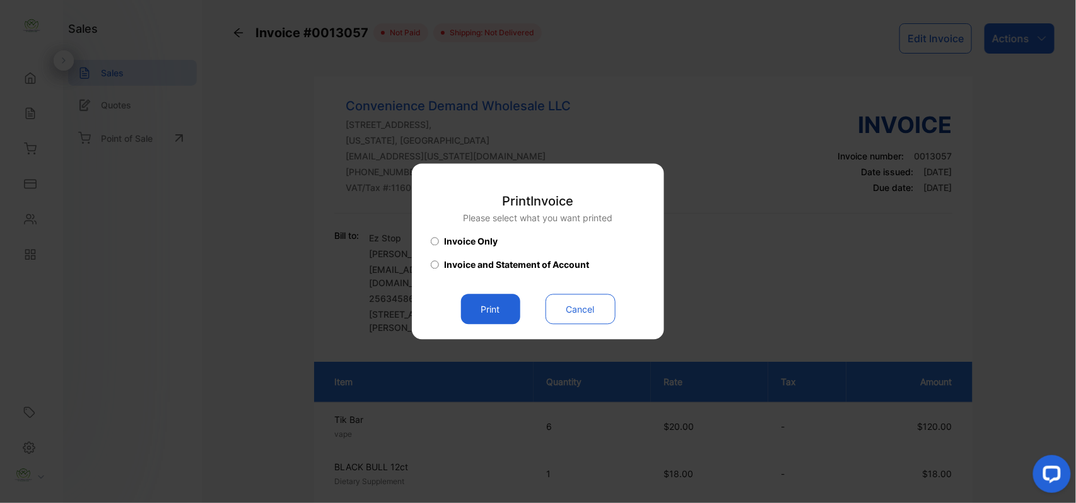
click at [492, 305] on button "Print" at bounding box center [490, 310] width 59 height 30
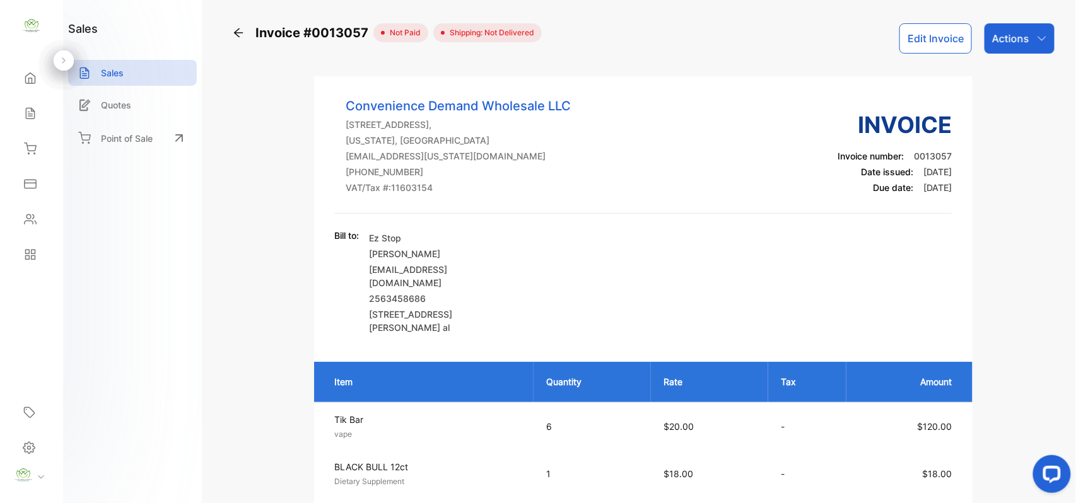
click at [35, 122] on div "Sales" at bounding box center [31, 113] width 43 height 25
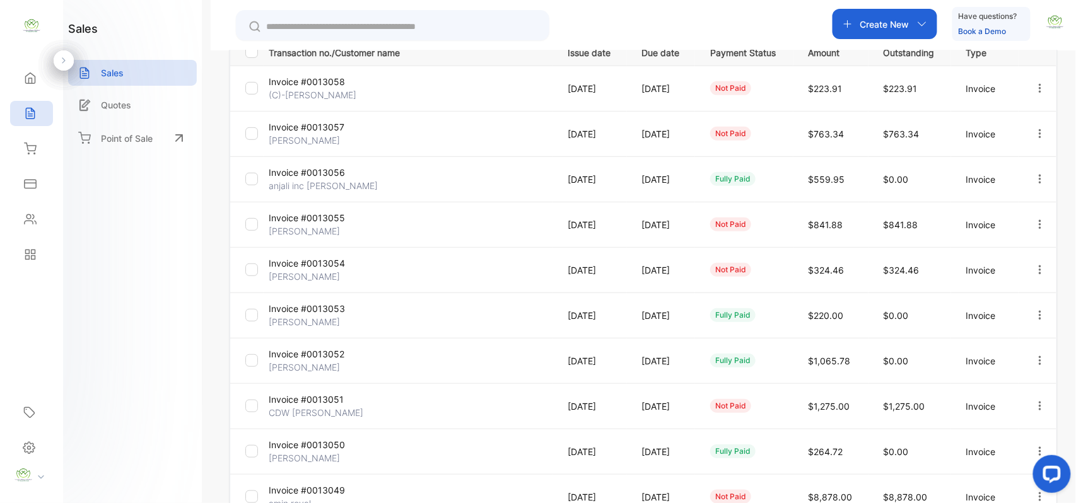
scroll to position [324, 0]
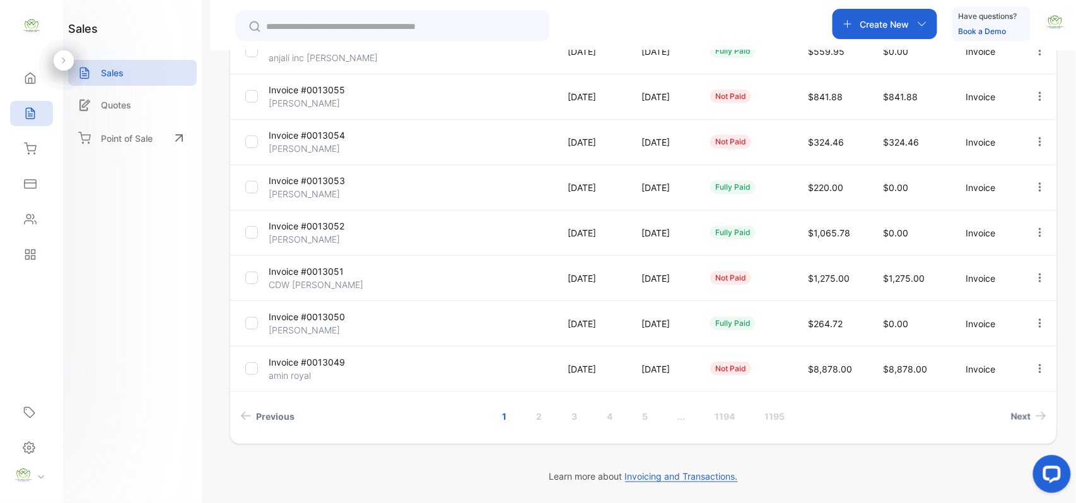
click at [301, 357] on p "Invoice #0013049" at bounding box center [316, 362] width 95 height 13
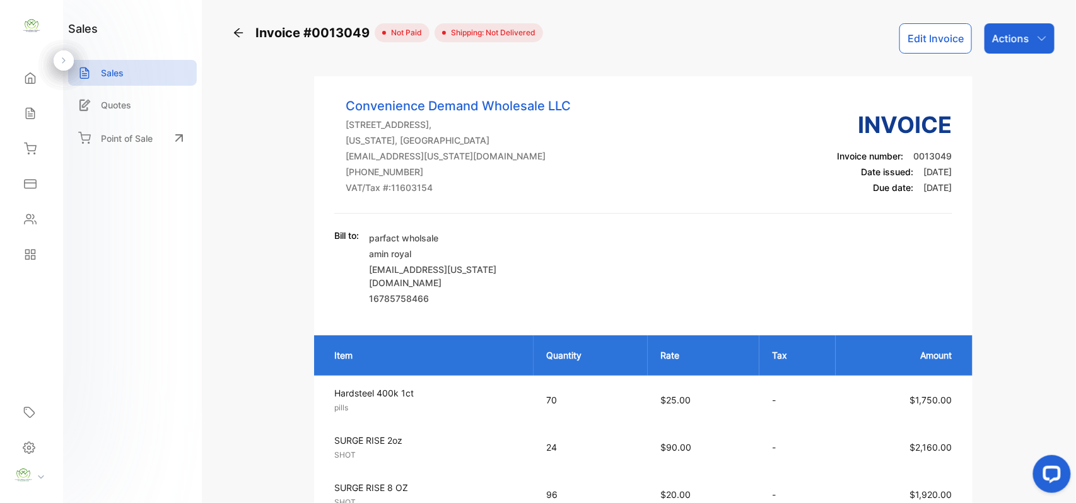
click at [914, 45] on button "Edit Invoice" at bounding box center [936, 38] width 73 height 30
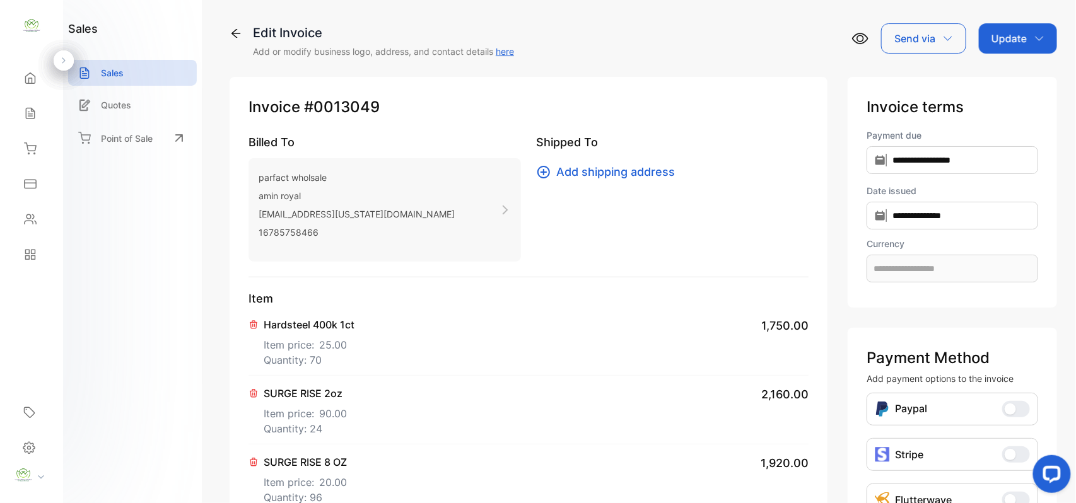
type input "**********"
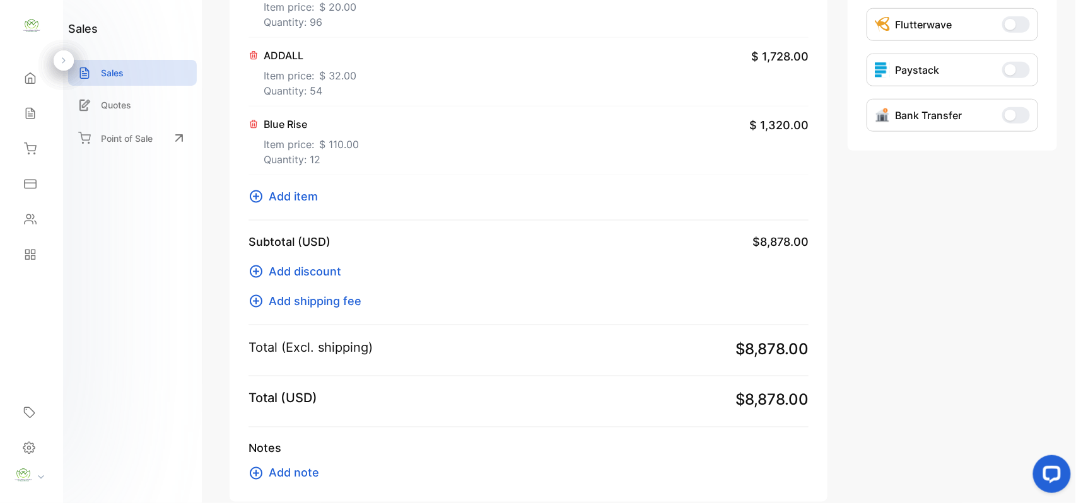
scroll to position [546, 0]
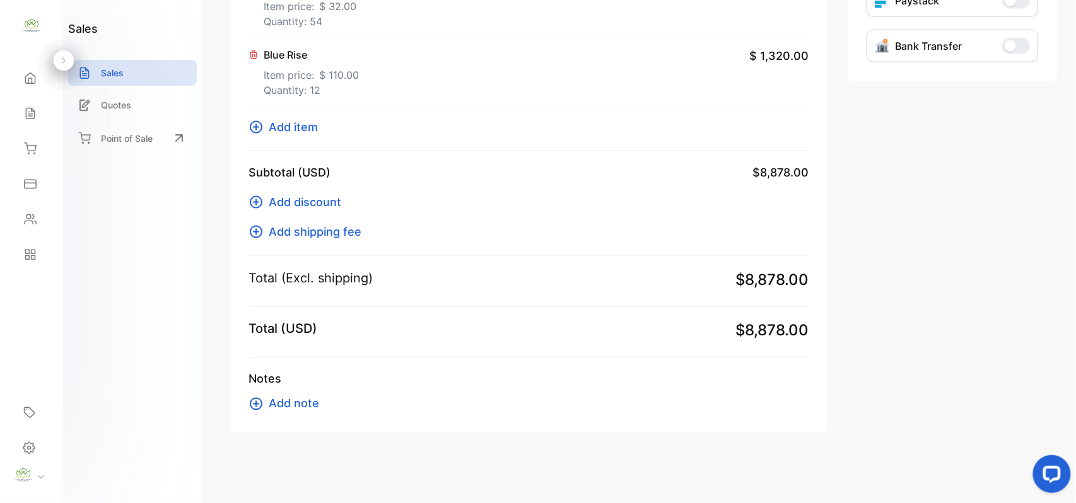
click at [288, 124] on span "Add item" at bounding box center [293, 127] width 49 height 17
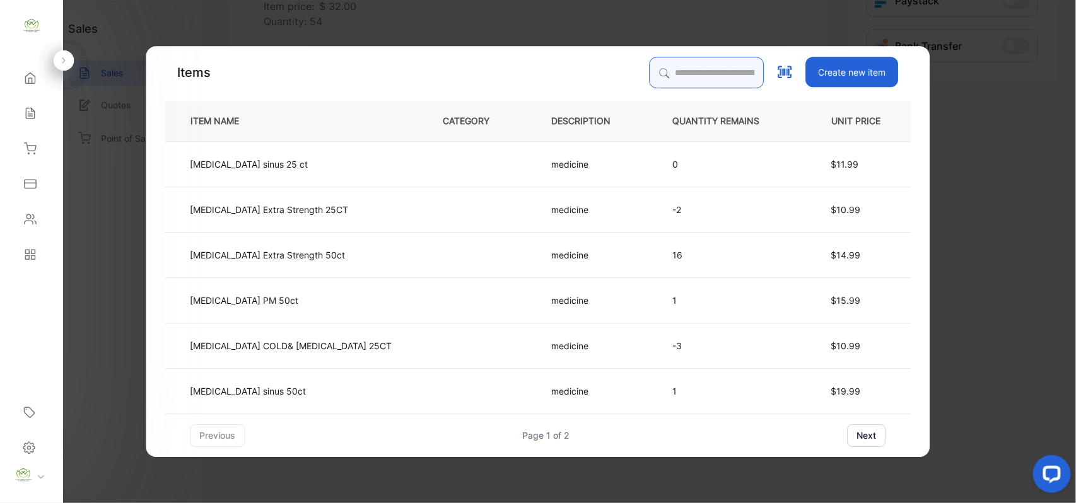
click at [654, 76] on input "search" at bounding box center [707, 73] width 115 height 32
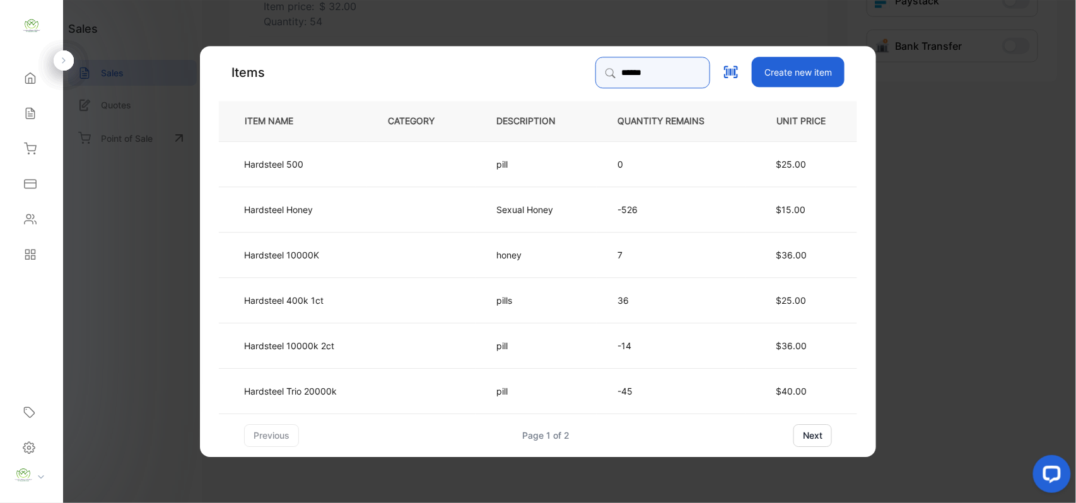
type input "******"
click at [334, 212] on td "Hardsteel Honey" at bounding box center [293, 208] width 148 height 45
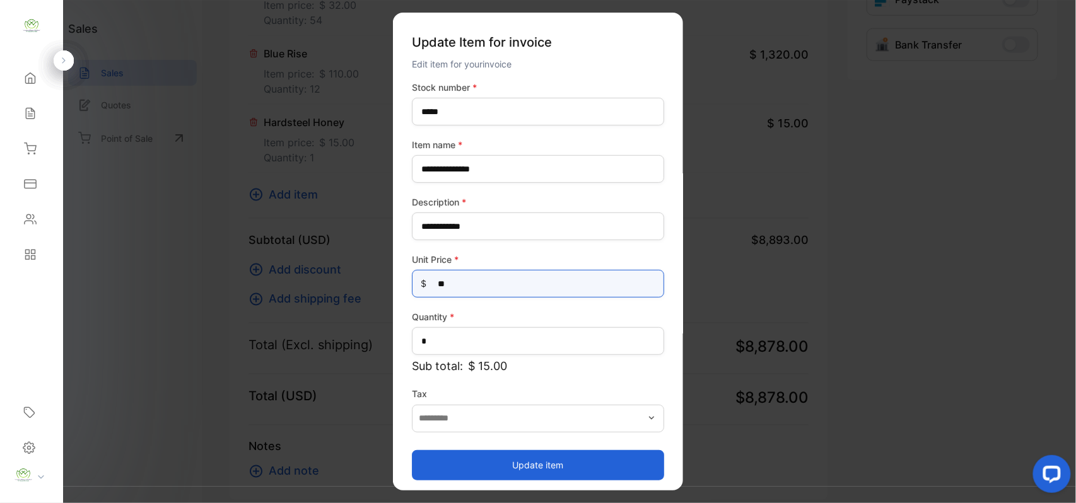
click at [481, 276] on Price-inputprice "**" at bounding box center [538, 284] width 252 height 28
type Price-inputprice "*"
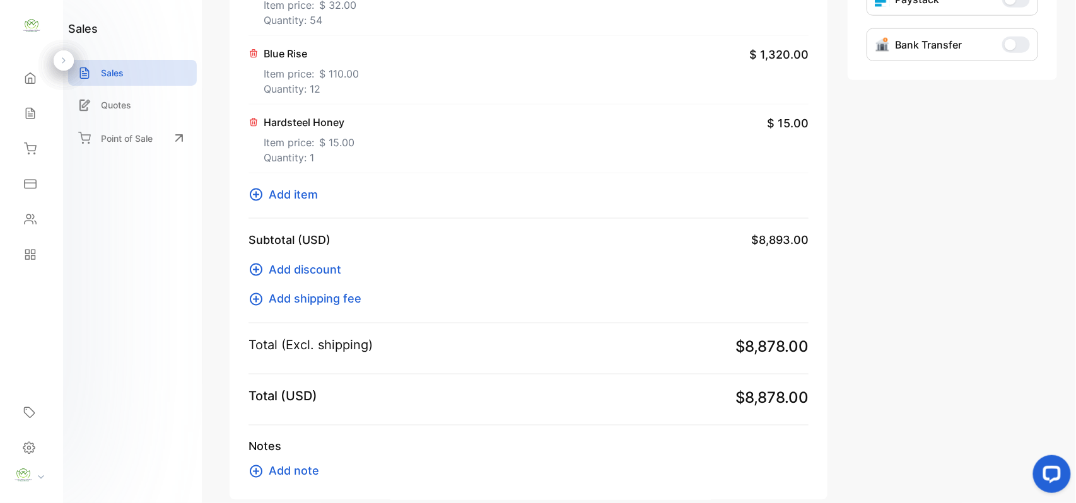
drag, startPoint x: 217, startPoint y: 253, endPoint x: 218, endPoint y: 245, distance: 8.3
click at [255, 119] on icon at bounding box center [254, 122] width 10 height 10
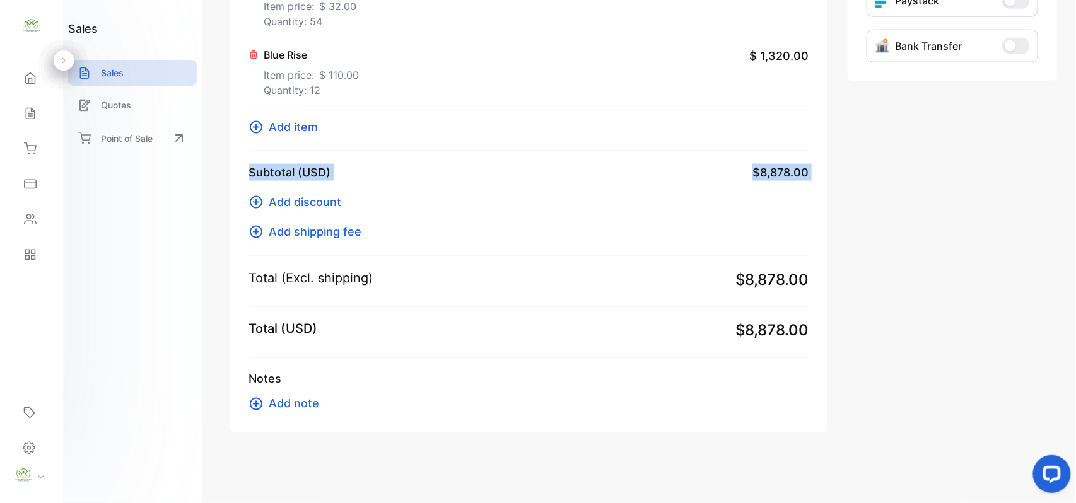
click at [297, 126] on span "Add item" at bounding box center [293, 127] width 49 height 17
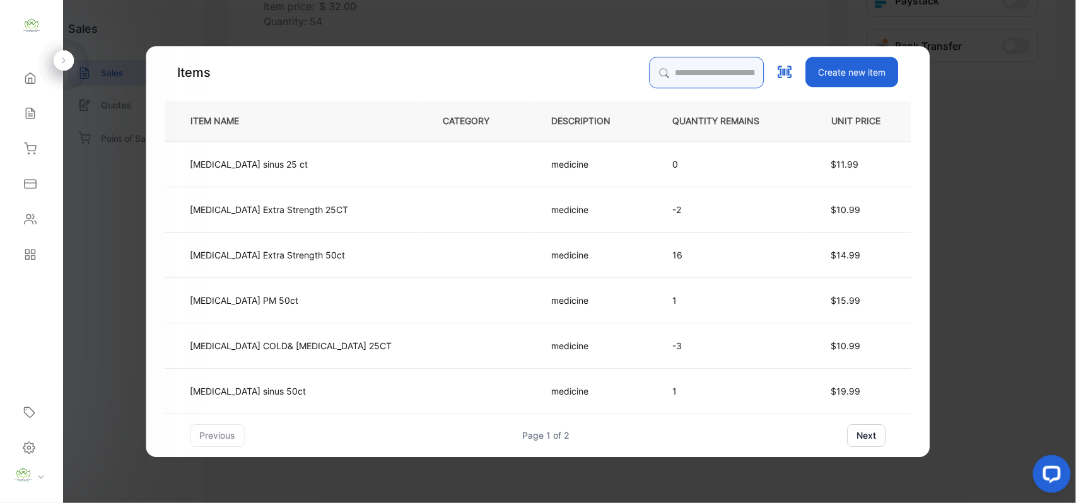
click at [650, 68] on input "search" at bounding box center [707, 73] width 115 height 32
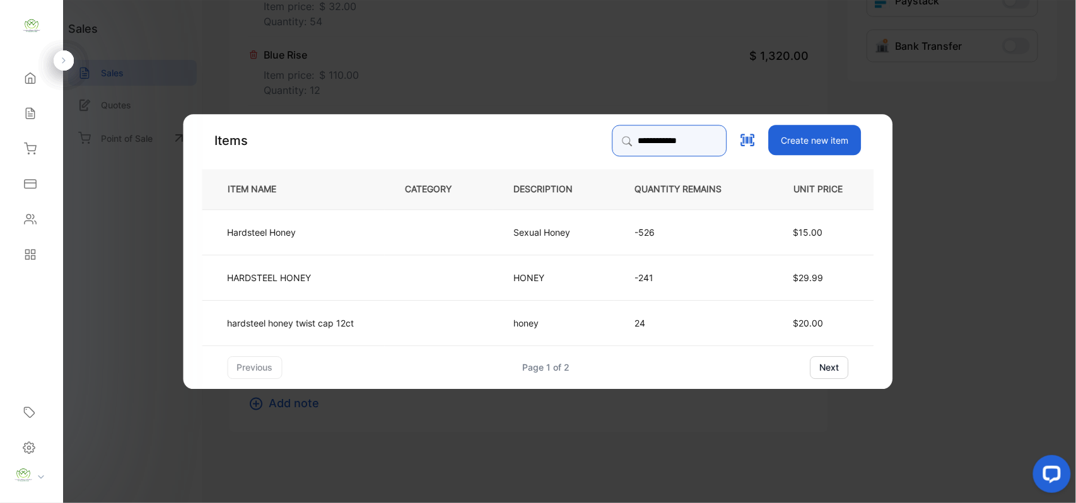
type input "**********"
click at [349, 321] on p "hardsteel honey twist cap 12ct" at bounding box center [291, 322] width 127 height 13
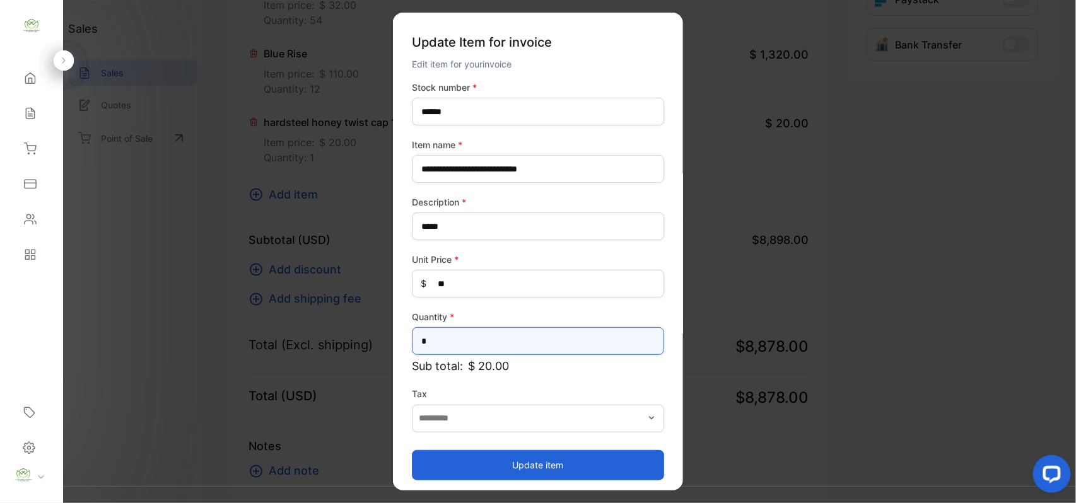
click at [579, 341] on input "*" at bounding box center [538, 341] width 252 height 28
type input "***"
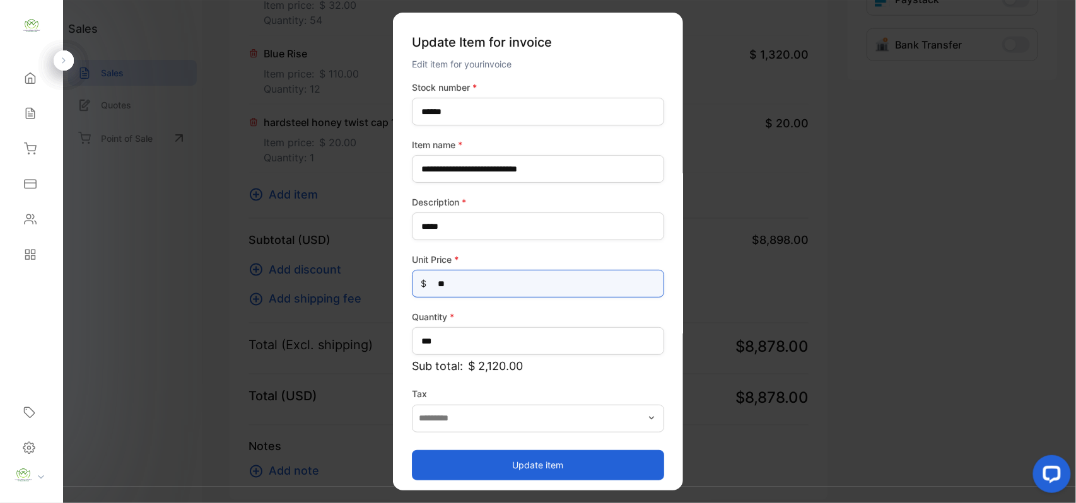
click at [530, 275] on Price-inputprice "**" at bounding box center [538, 284] width 252 height 28
type Price-inputprice "*"
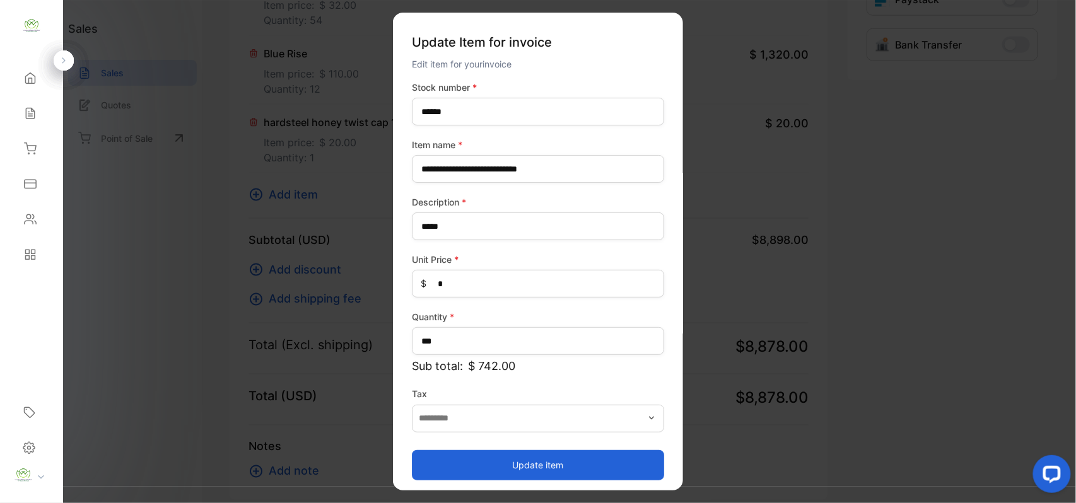
click at [474, 468] on button "Update item" at bounding box center [538, 465] width 252 height 30
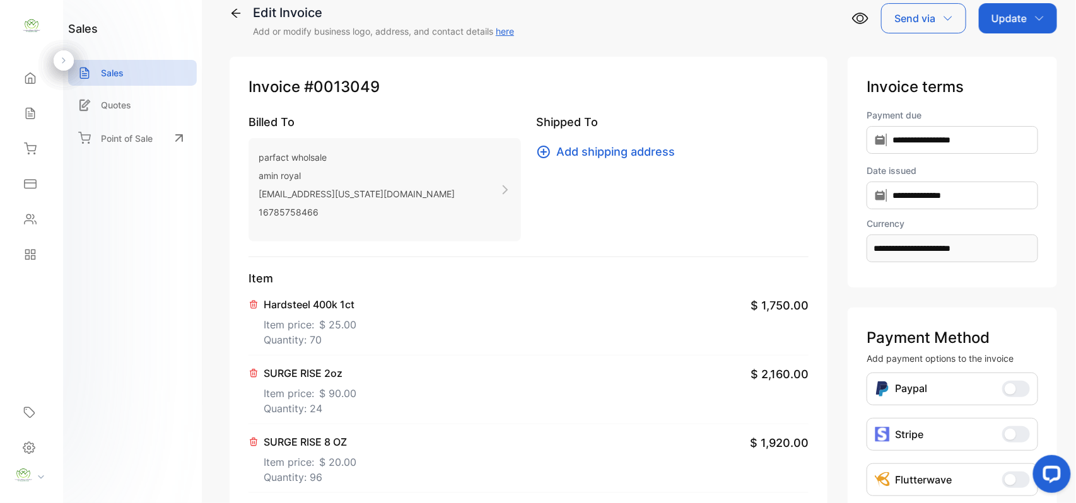
scroll to position [0, 0]
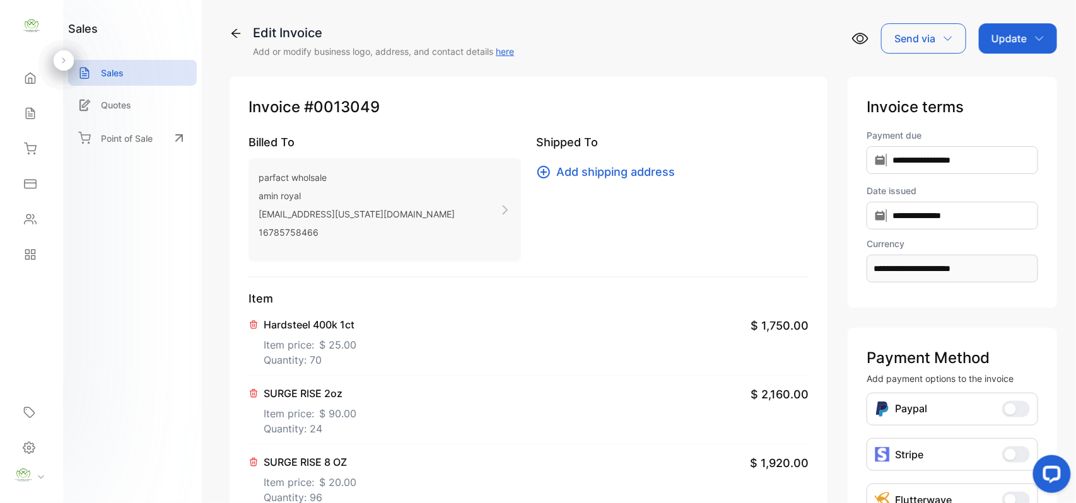
click at [1040, 44] on div "Update" at bounding box center [1018, 38] width 78 height 30
click at [1017, 78] on div "Invoice" at bounding box center [1020, 80] width 73 height 25
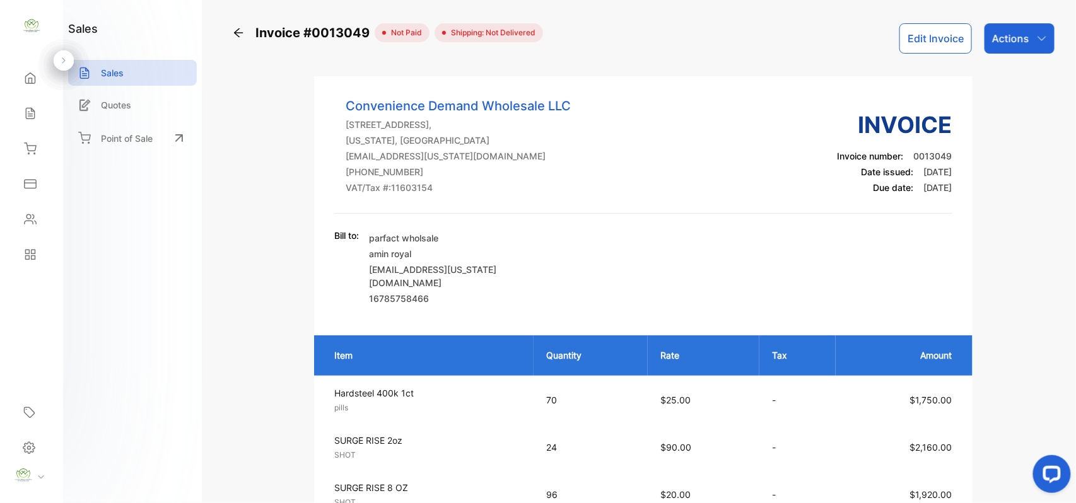
click at [930, 32] on button "Edit Invoice" at bounding box center [936, 38] width 73 height 30
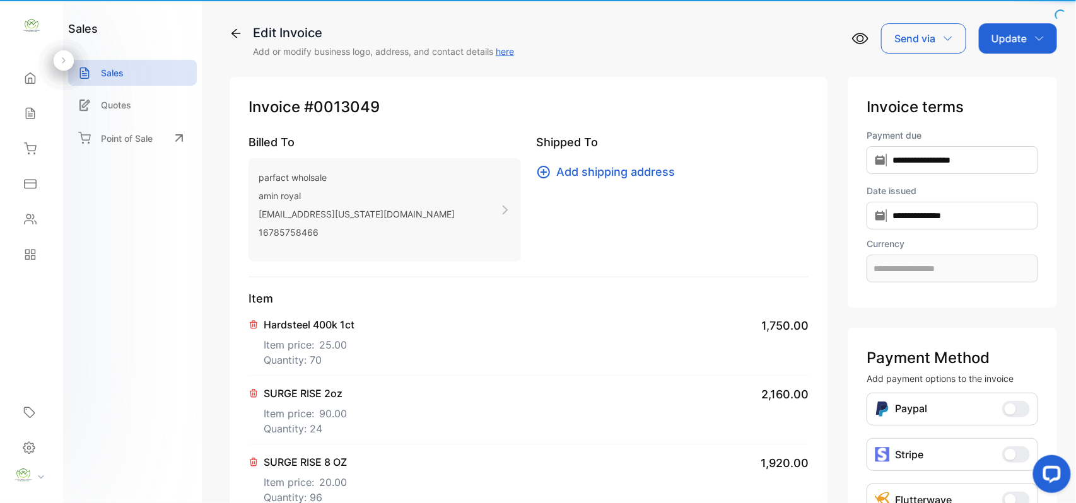
type input "**********"
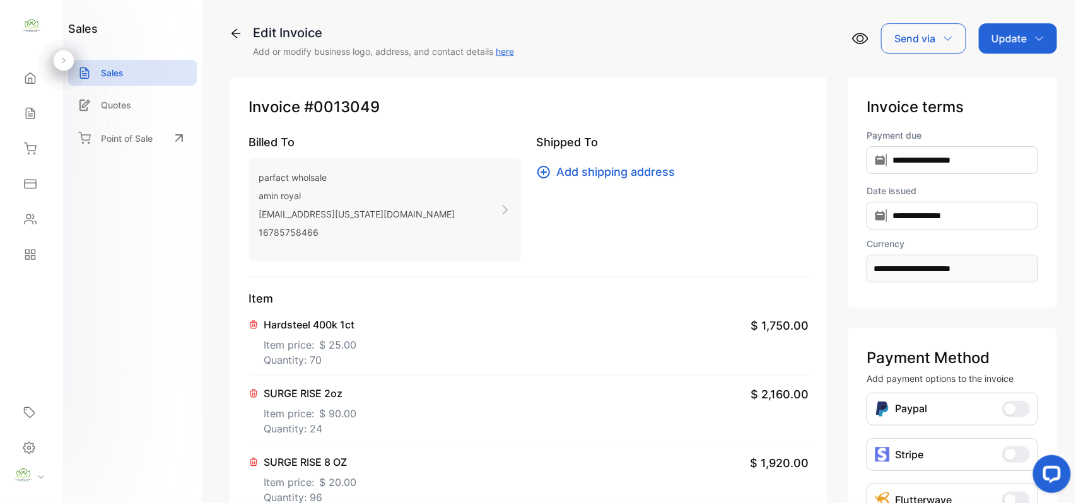
click at [336, 344] on span "$ 25.00" at bounding box center [337, 345] width 37 height 15
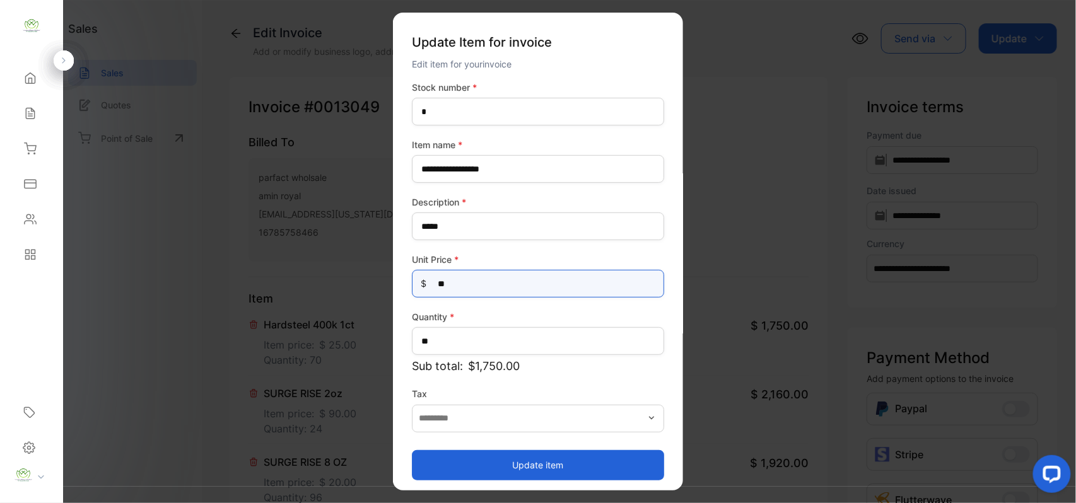
click at [477, 281] on Price-inputprice "**" at bounding box center [538, 284] width 252 height 28
type Price-inputprice "*"
type Price-inputprice "**"
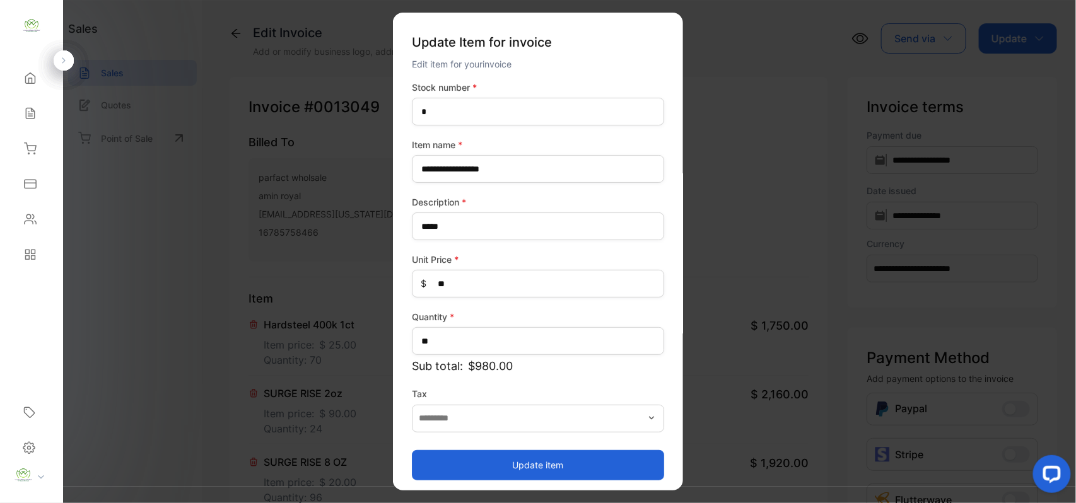
drag, startPoint x: 447, startPoint y: 462, endPoint x: 456, endPoint y: 470, distance: 11.2
click at [455, 470] on button "Update item" at bounding box center [538, 465] width 252 height 30
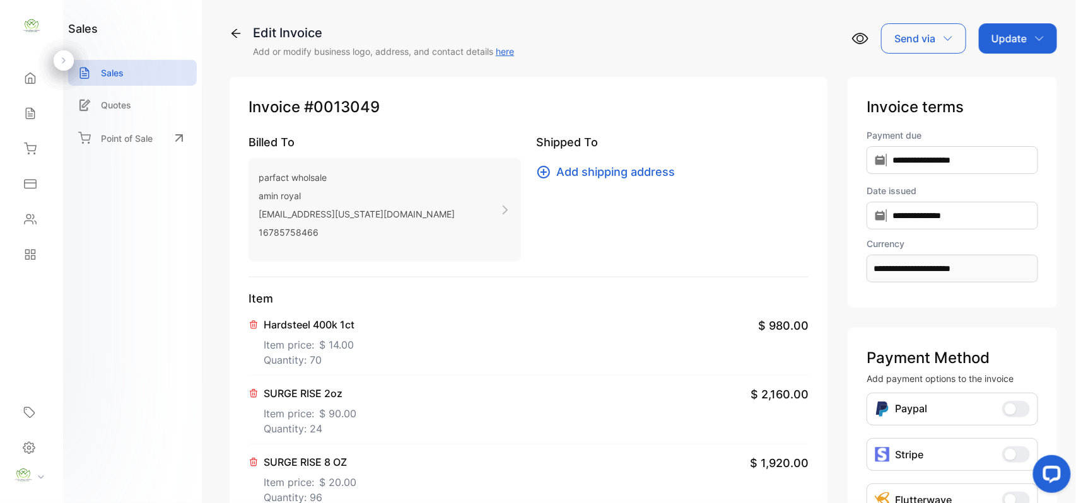
click at [307, 407] on p "Item price: $ 90.00" at bounding box center [310, 411] width 93 height 20
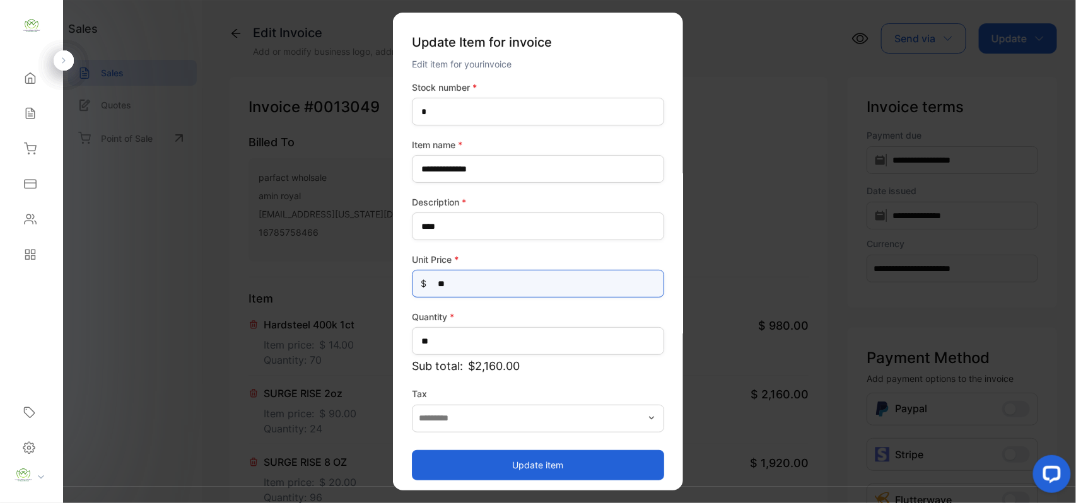
type Price-inputprice "**"
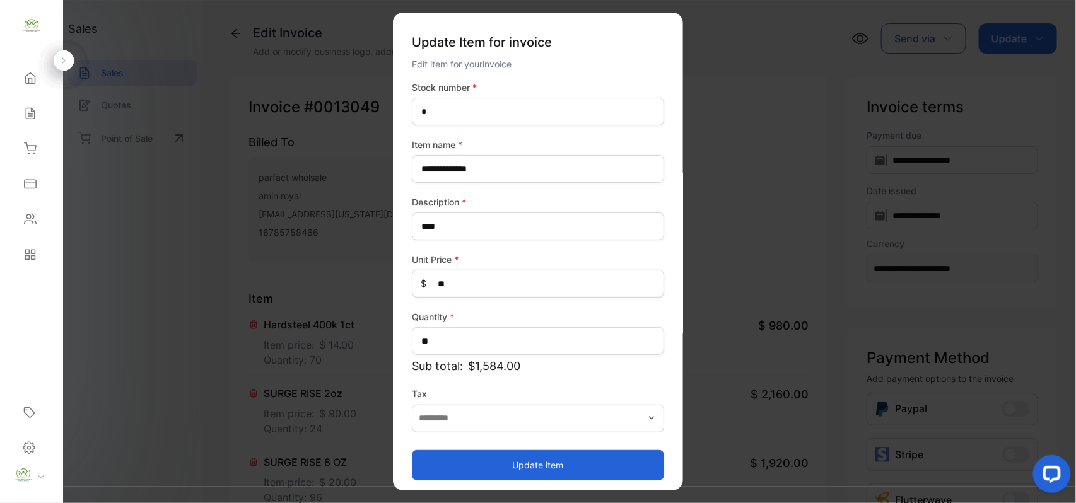
click at [503, 452] on button "Update item" at bounding box center [538, 465] width 252 height 30
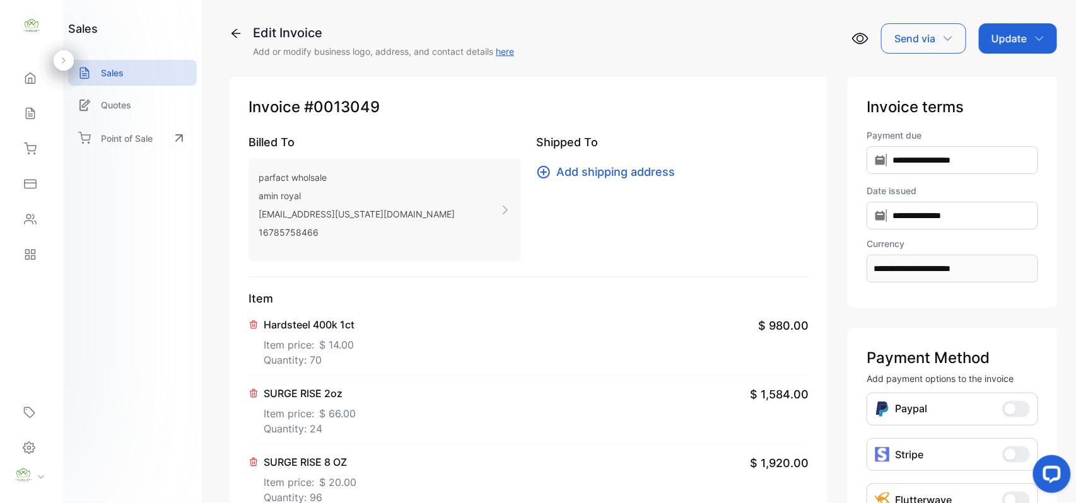
click at [305, 480] on p "Item price: $ 20.00" at bounding box center [310, 480] width 93 height 20
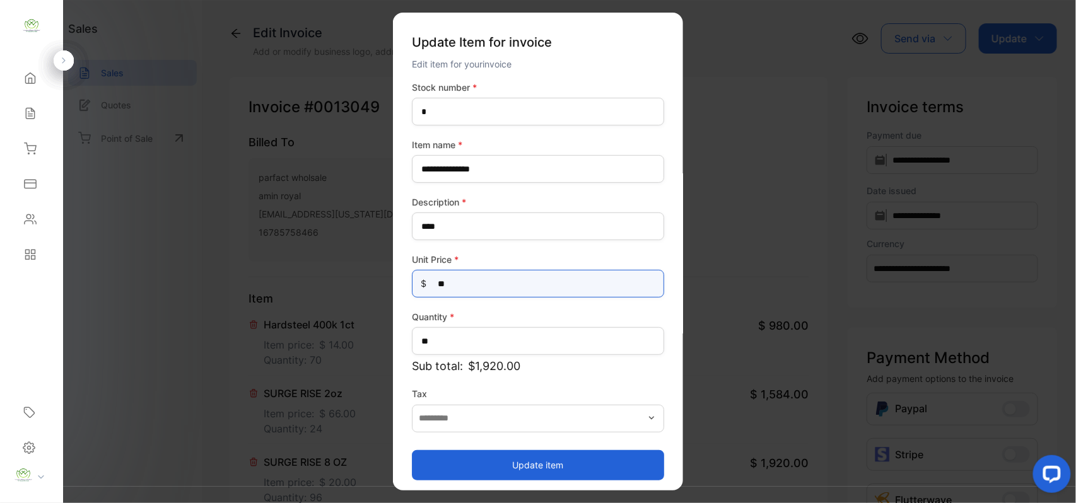
drag, startPoint x: 498, startPoint y: 281, endPoint x: 149, endPoint y: 271, distance: 349.1
type Price-inputprice "**"
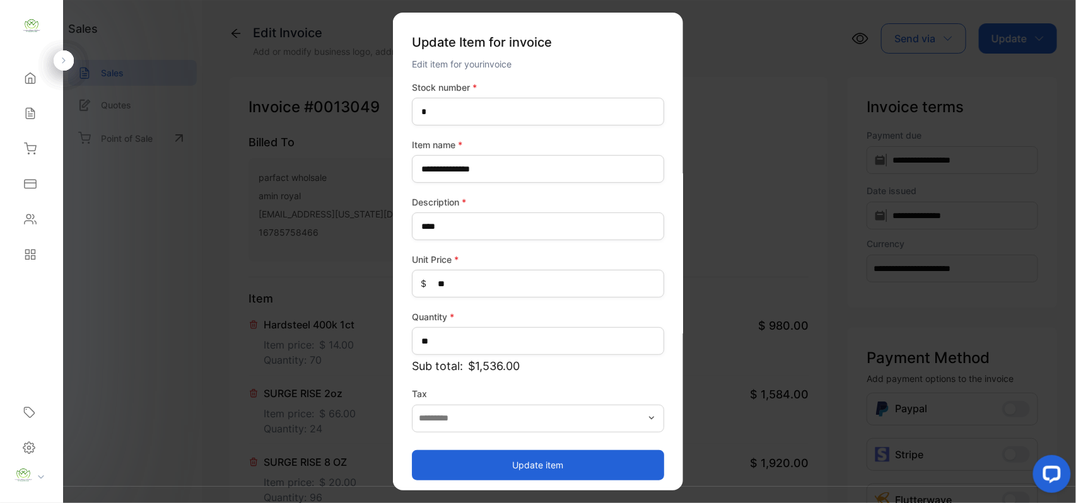
click at [447, 462] on button "Update item" at bounding box center [538, 465] width 252 height 30
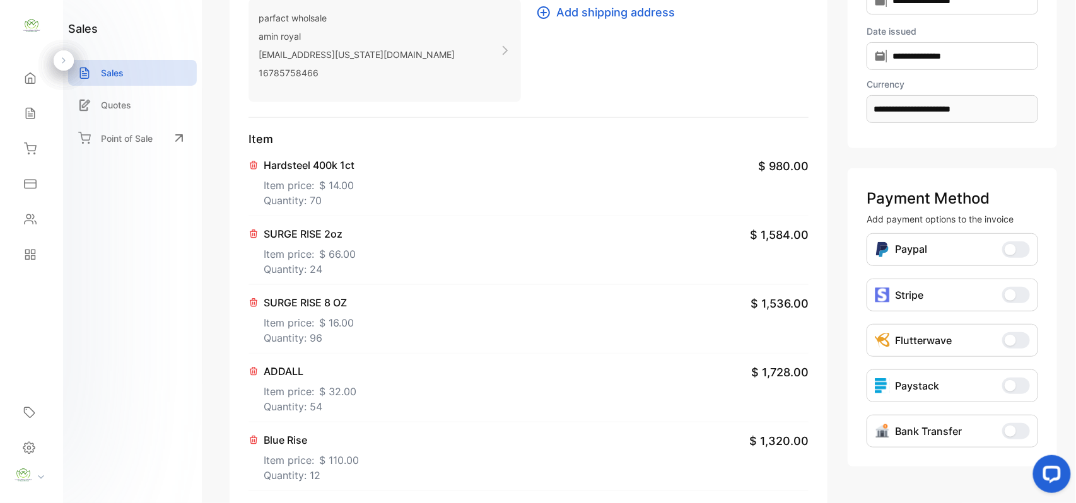
scroll to position [196, 0]
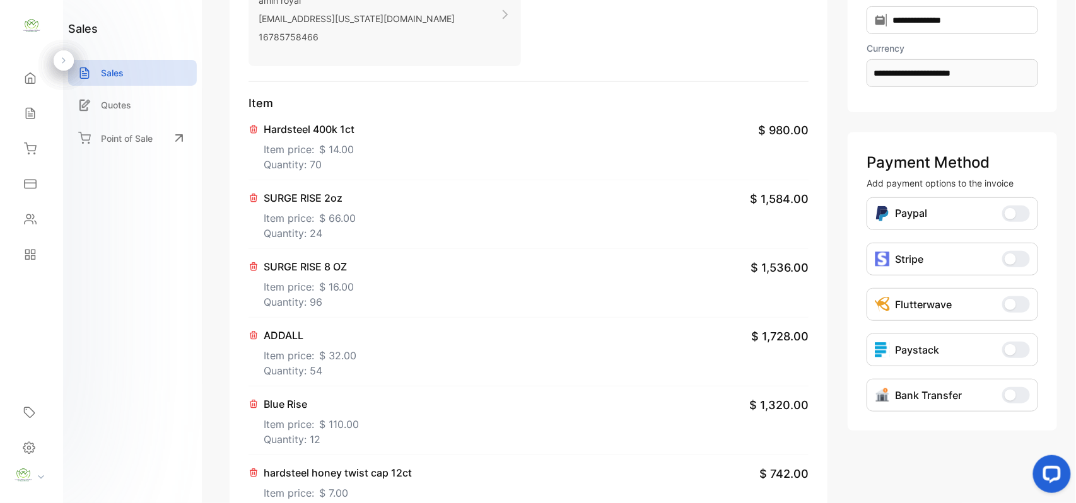
click at [307, 362] on p "Item price: $ 32.00" at bounding box center [310, 353] width 93 height 20
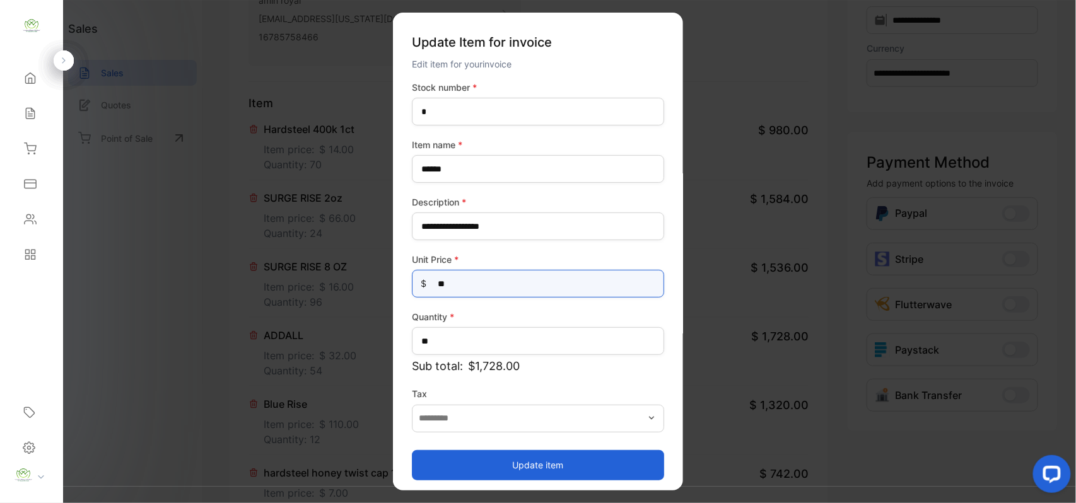
drag, startPoint x: 498, startPoint y: 278, endPoint x: 150, endPoint y: 276, distance: 348.3
type Price-inputprice "**"
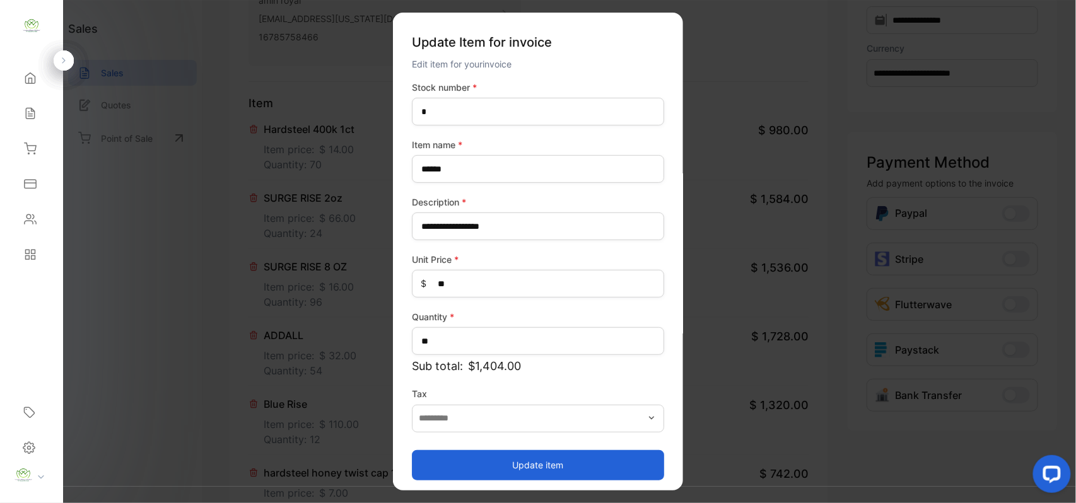
click at [490, 457] on button "Update item" at bounding box center [538, 465] width 252 height 30
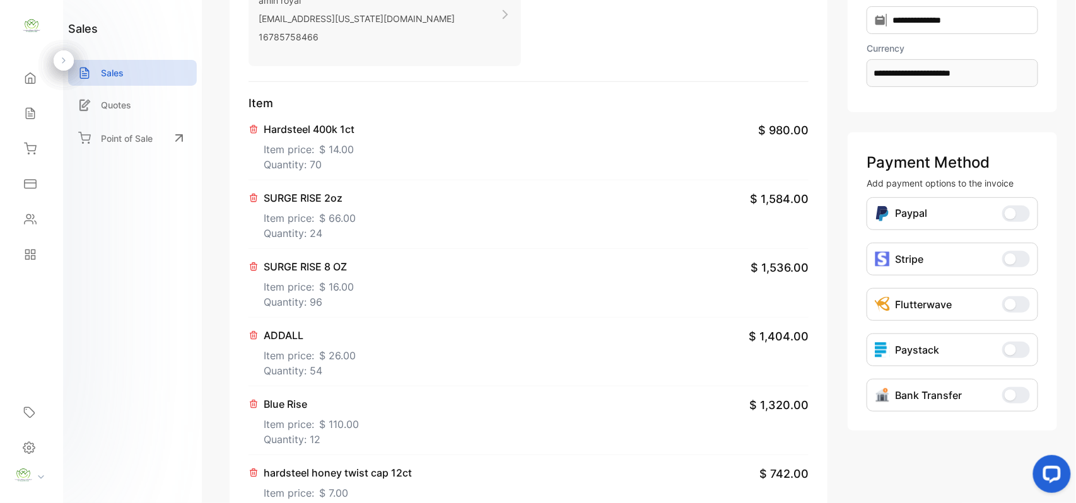
click at [283, 432] on p "Item price: $ 110.00" at bounding box center [311, 422] width 95 height 20
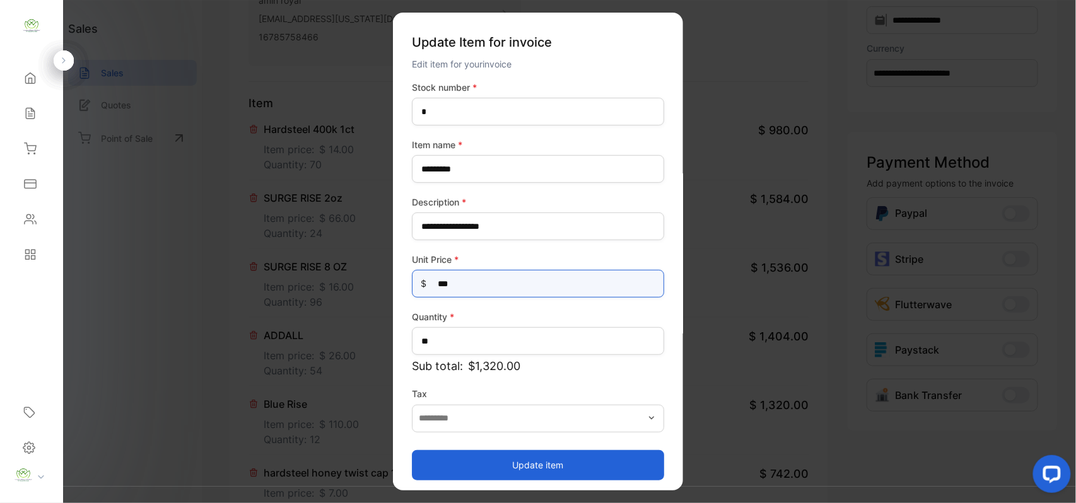
drag, startPoint x: 519, startPoint y: 291, endPoint x: 57, endPoint y: 297, distance: 461.9
type Price-inputprice "**"
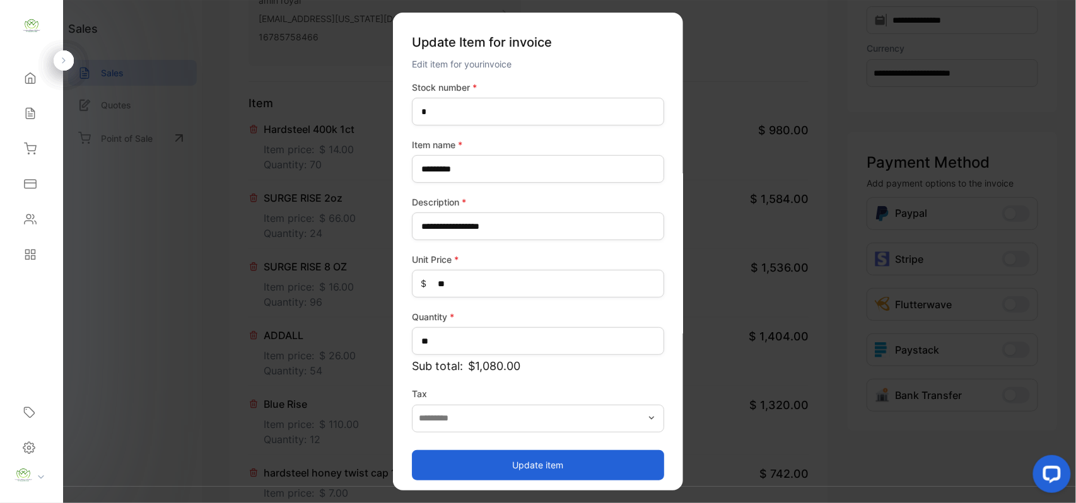
click at [455, 463] on button "Update item" at bounding box center [538, 465] width 252 height 30
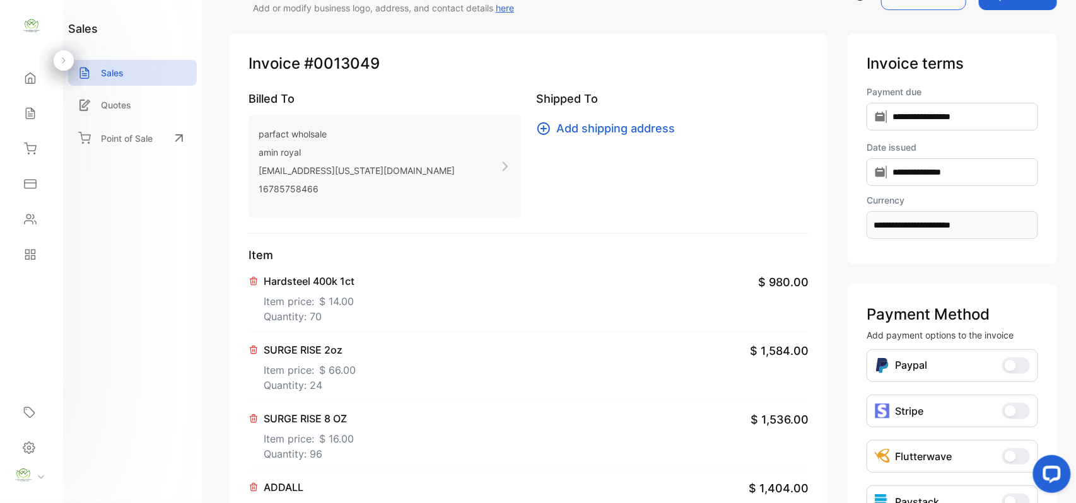
scroll to position [0, 0]
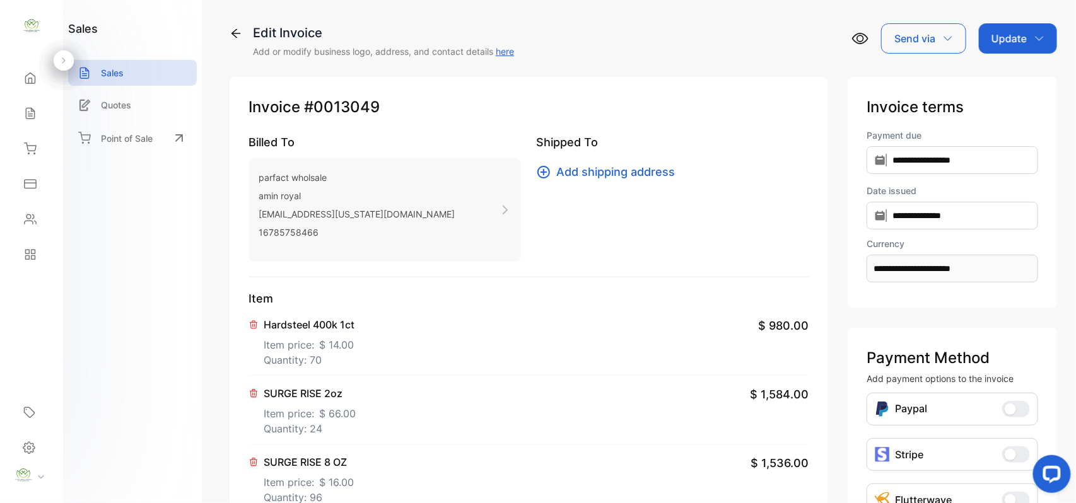
click at [1011, 36] on p "Update" at bounding box center [1009, 38] width 35 height 15
click at [1008, 69] on div "Invoice" at bounding box center [1020, 80] width 73 height 25
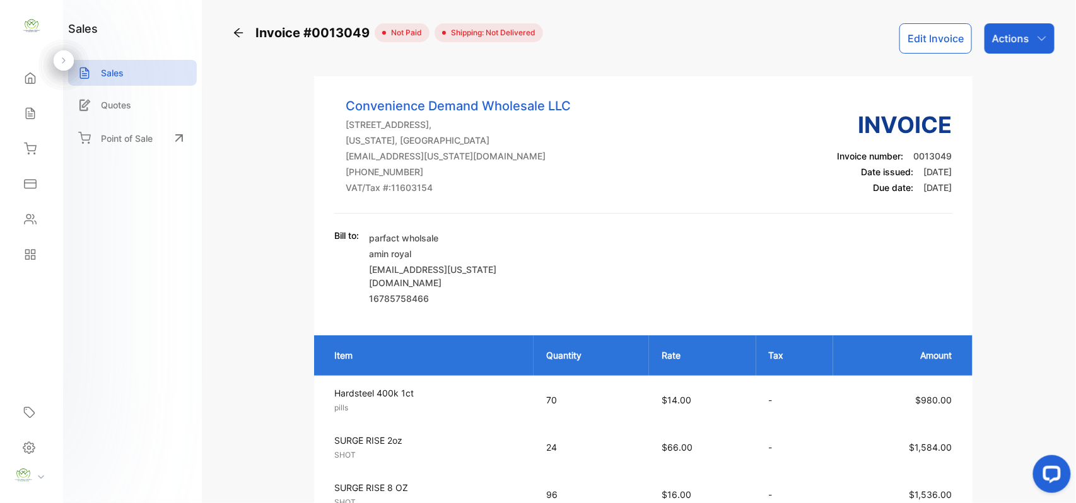
click at [240, 30] on icon at bounding box center [238, 32] width 13 height 13
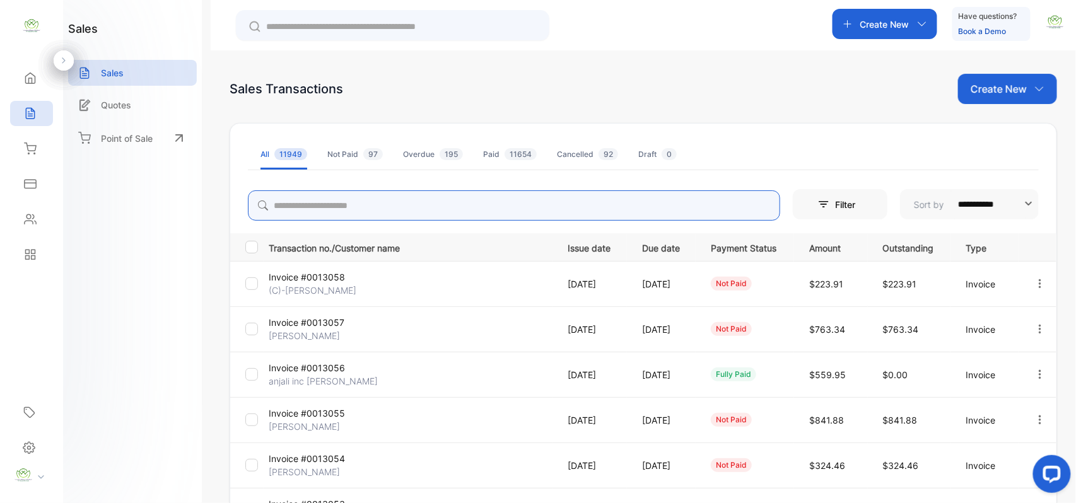
click at [319, 200] on input "search" at bounding box center [514, 206] width 533 height 30
type input "******"
click at [1039, 288] on icon "button" at bounding box center [1040, 283] width 3 height 9
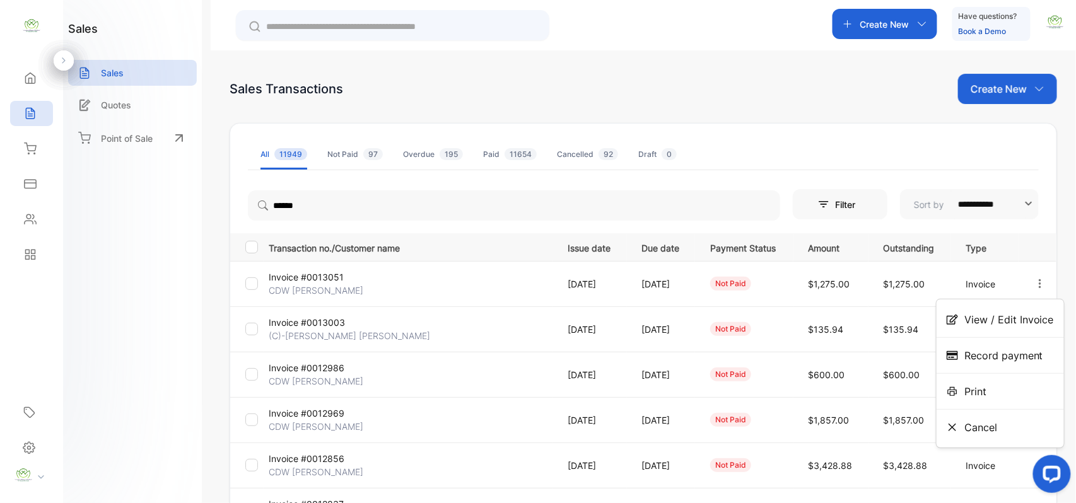
click at [1008, 319] on span "View / Edit Invoice" at bounding box center [1010, 319] width 90 height 15
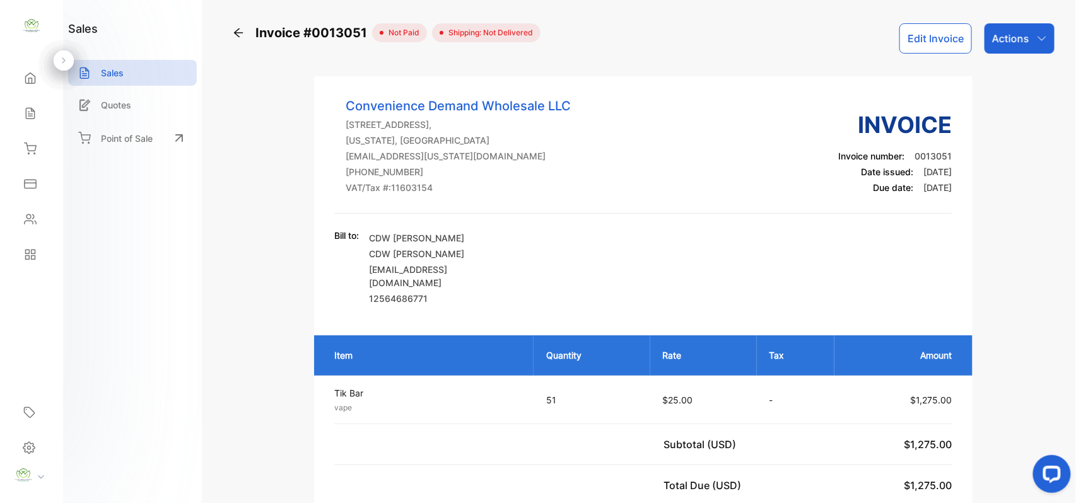
click at [931, 39] on button "Edit Invoice" at bounding box center [936, 38] width 73 height 30
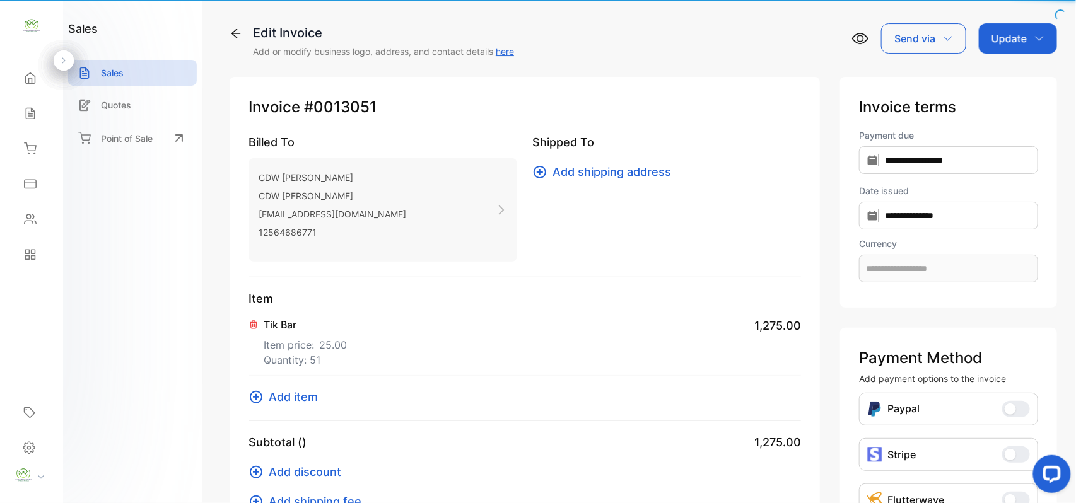
type input "**********"
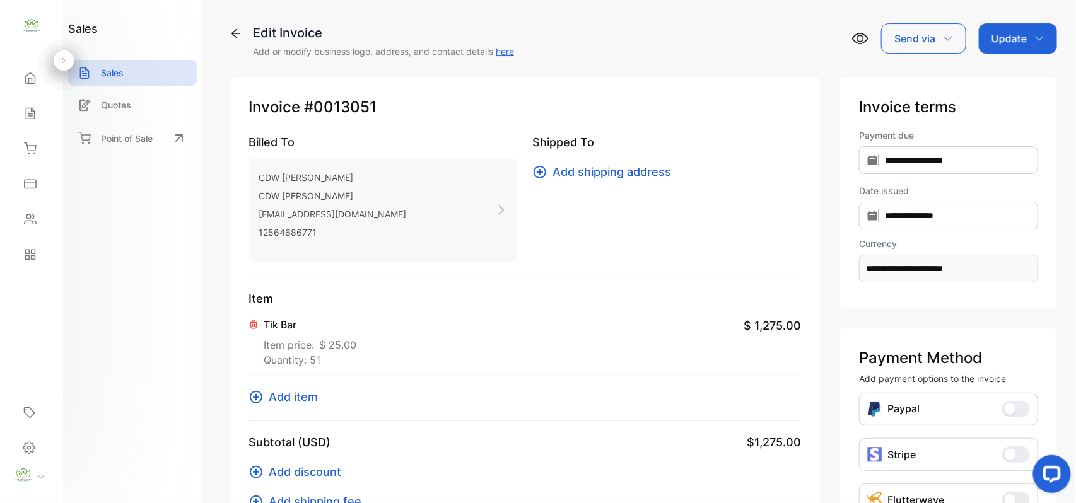
click at [293, 344] on p "Item price: $ 25.00" at bounding box center [310, 343] width 93 height 20
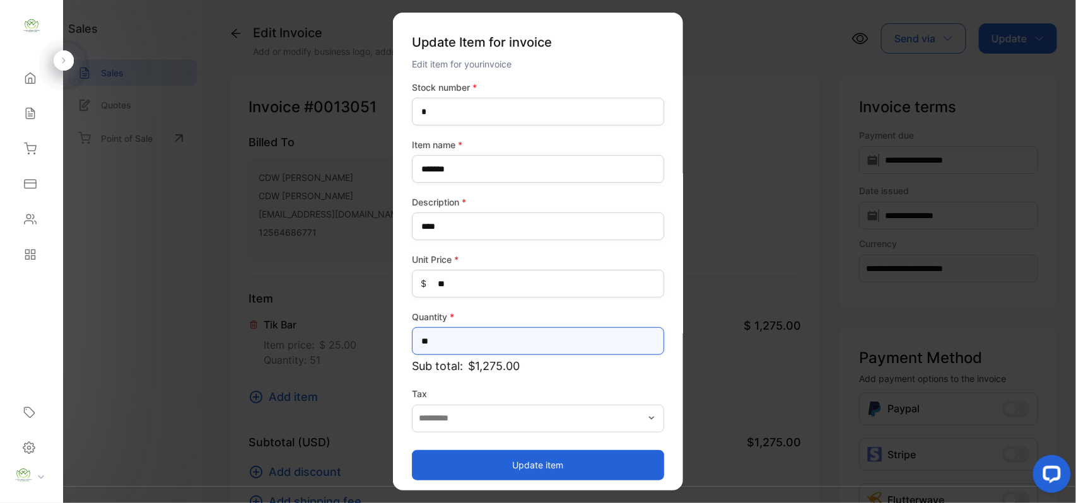
drag, startPoint x: 497, startPoint y: 339, endPoint x: 191, endPoint y: 329, distance: 306.8
type input "**"
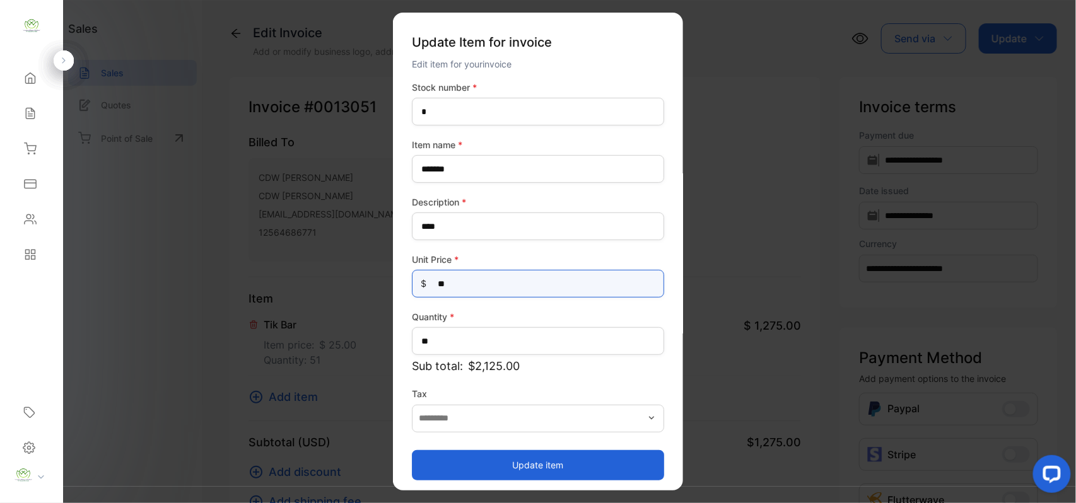
drag, startPoint x: 414, startPoint y: 291, endPoint x: 0, endPoint y: 312, distance: 414.4
click at [0, 309] on div "**********" at bounding box center [538, 264] width 1076 height 529
type Price-inputprice "**"
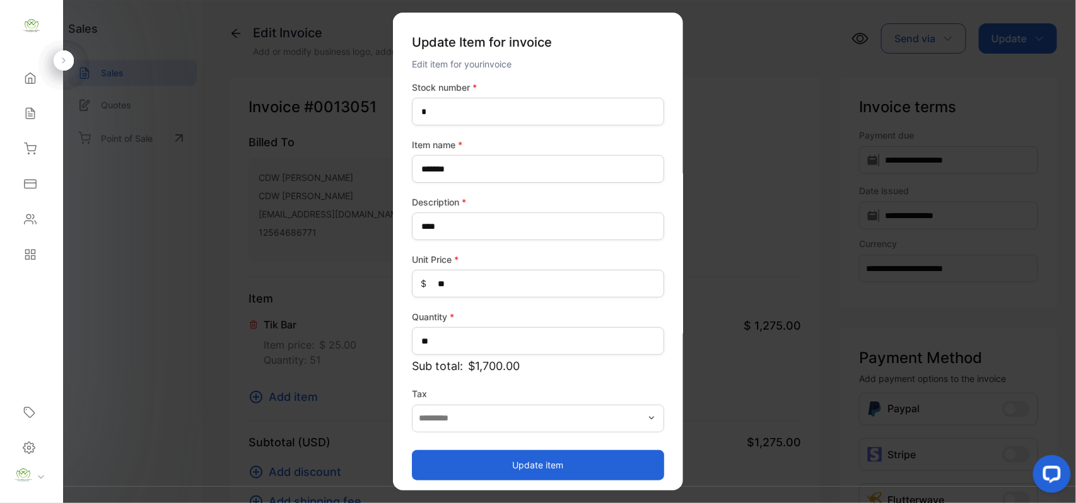
click at [435, 470] on button "Update item" at bounding box center [538, 465] width 252 height 30
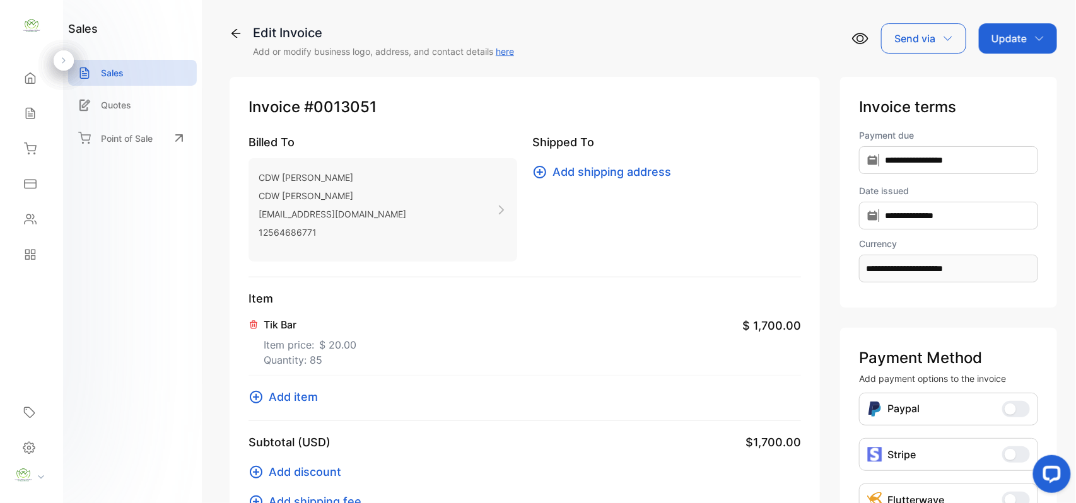
click at [284, 397] on span "Add item" at bounding box center [293, 397] width 49 height 17
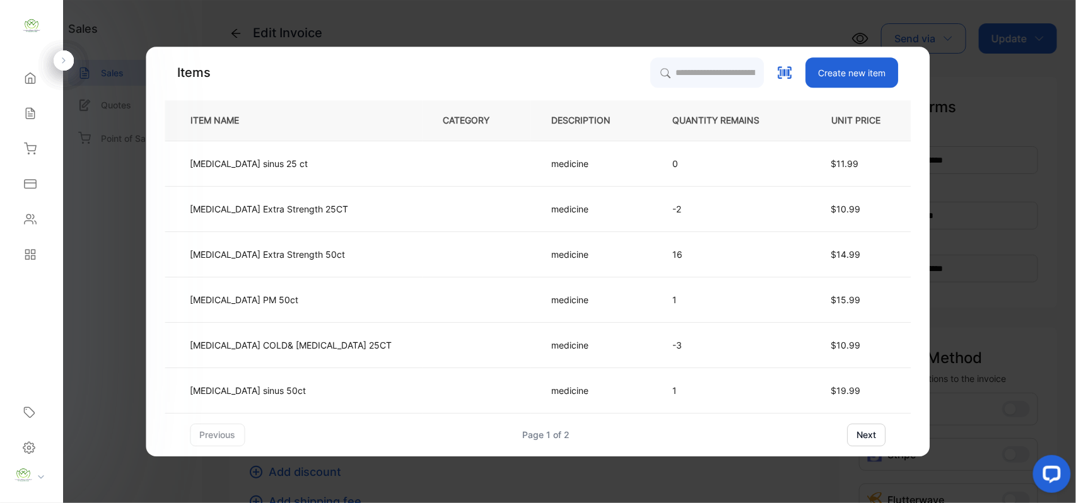
click at [662, 56] on div "Items Create new item ITEM NAME CATEGORY DESCRIPTION QUANTITY REMAINS UNIT PRIC…" at bounding box center [538, 252] width 784 height 410
click at [650, 76] on input "search" at bounding box center [707, 73] width 115 height 32
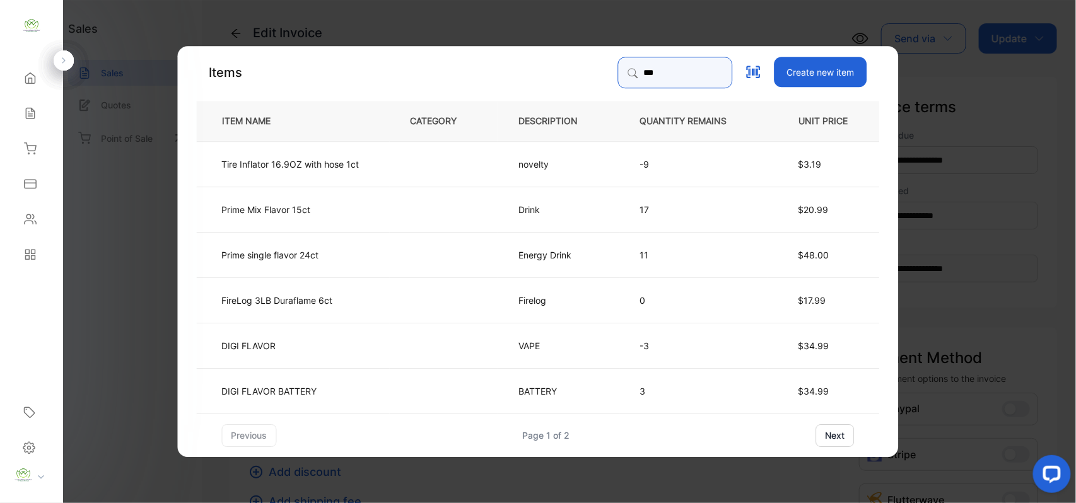
type input "********"
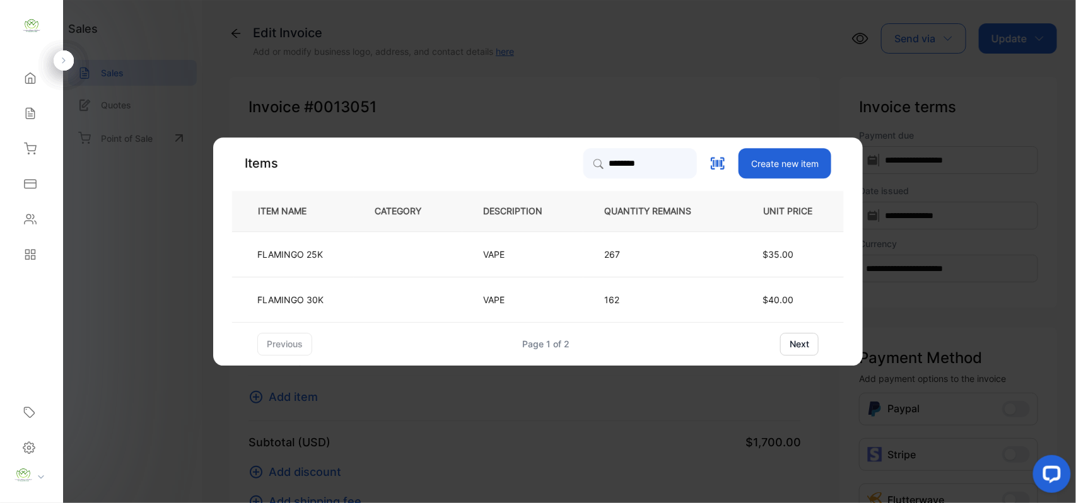
click at [505, 297] on p "VAPE" at bounding box center [499, 299] width 33 height 13
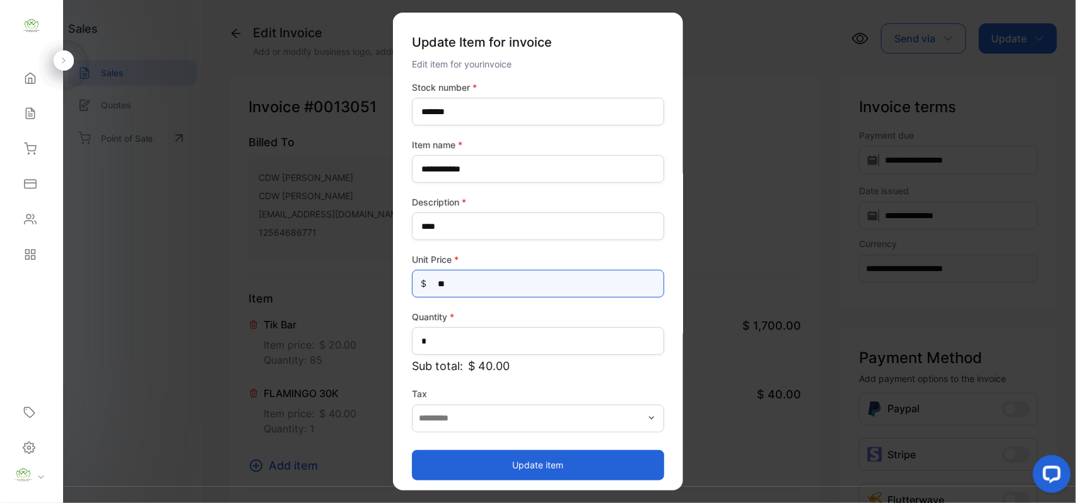
drag, startPoint x: 0, startPoint y: 215, endPoint x: 4, endPoint y: 205, distance: 10.2
click at [0, 206] on div "**********" at bounding box center [538, 264] width 1076 height 529
type Price-inputprice "**"
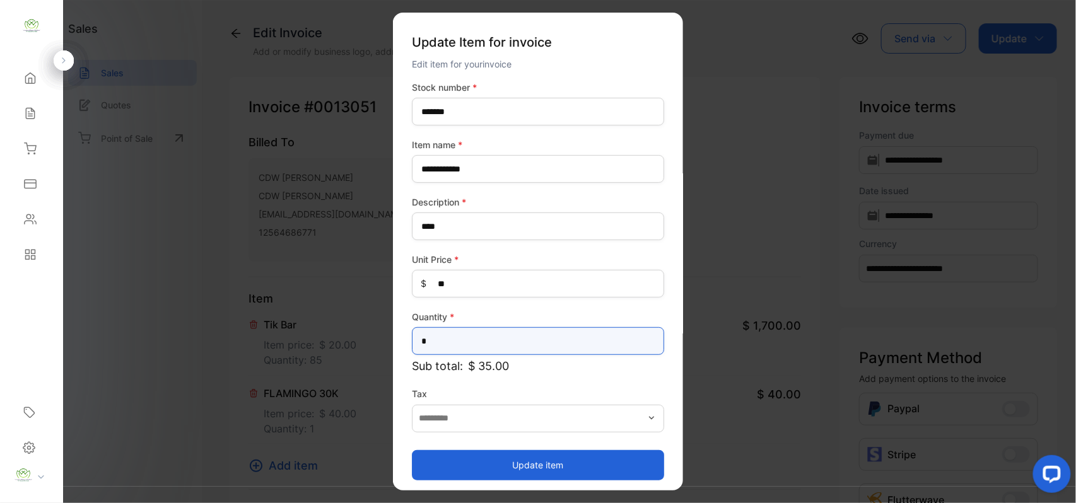
click at [450, 348] on input "*" at bounding box center [538, 341] width 252 height 28
type input "**"
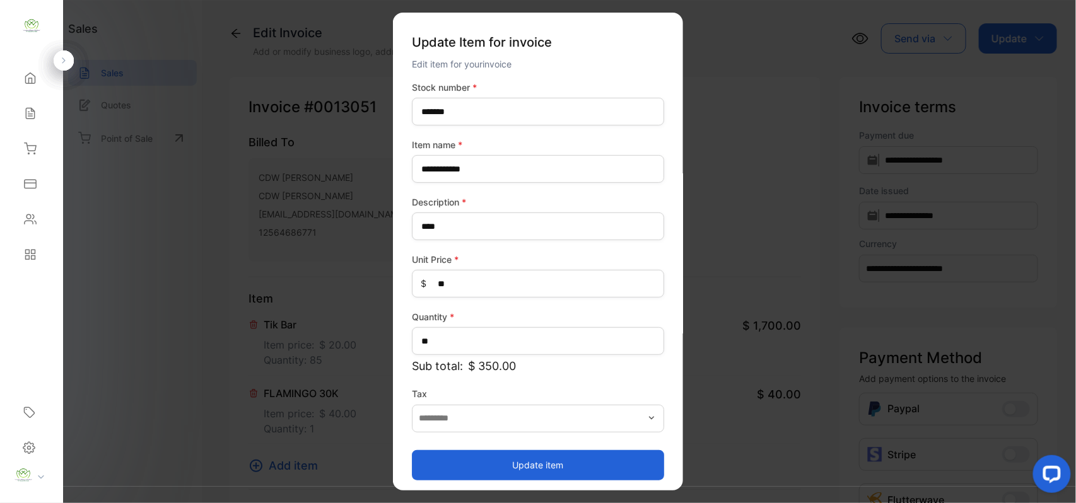
click at [445, 467] on button "Update item" at bounding box center [538, 465] width 252 height 30
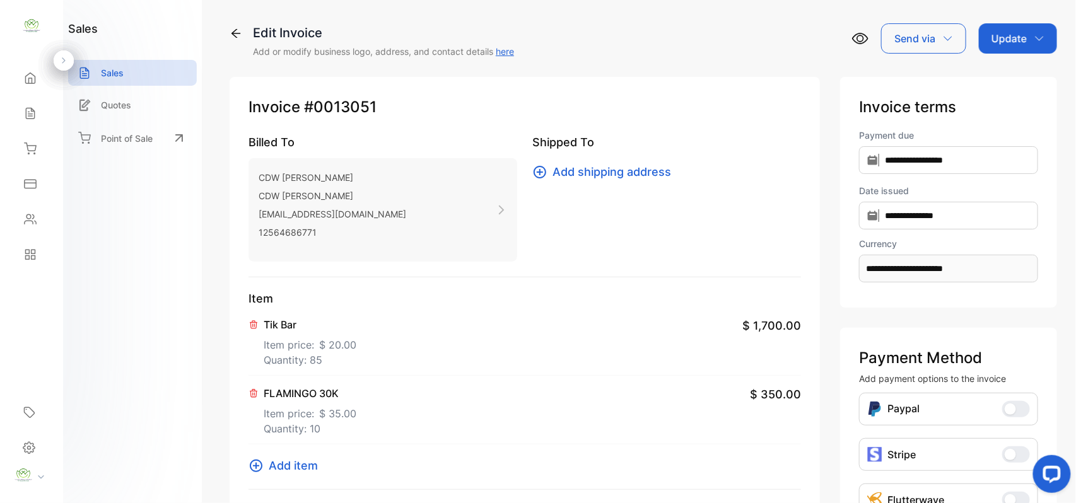
click at [1005, 35] on p "Update" at bounding box center [1009, 38] width 35 height 15
click at [1003, 81] on div "Invoice" at bounding box center [1020, 80] width 73 height 25
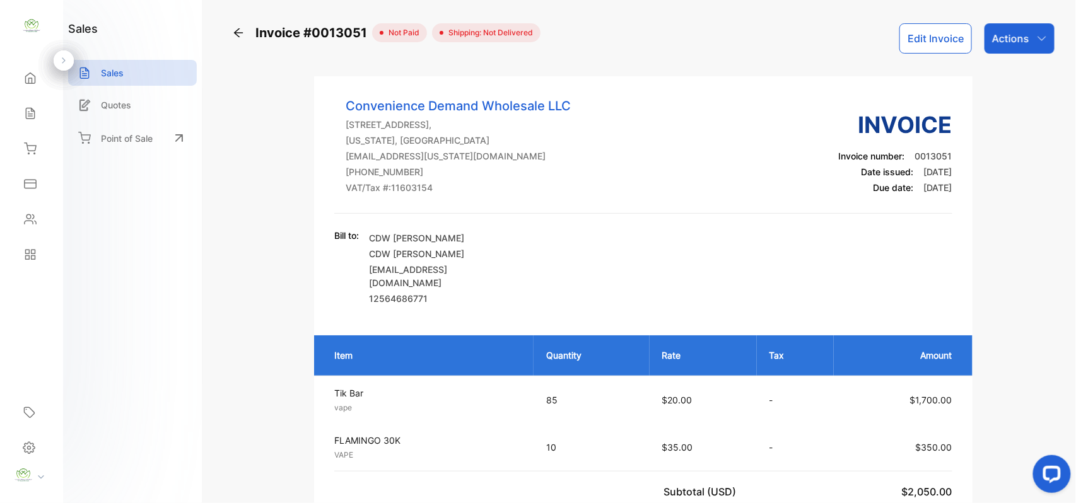
click at [24, 217] on icon at bounding box center [30, 219] width 13 height 13
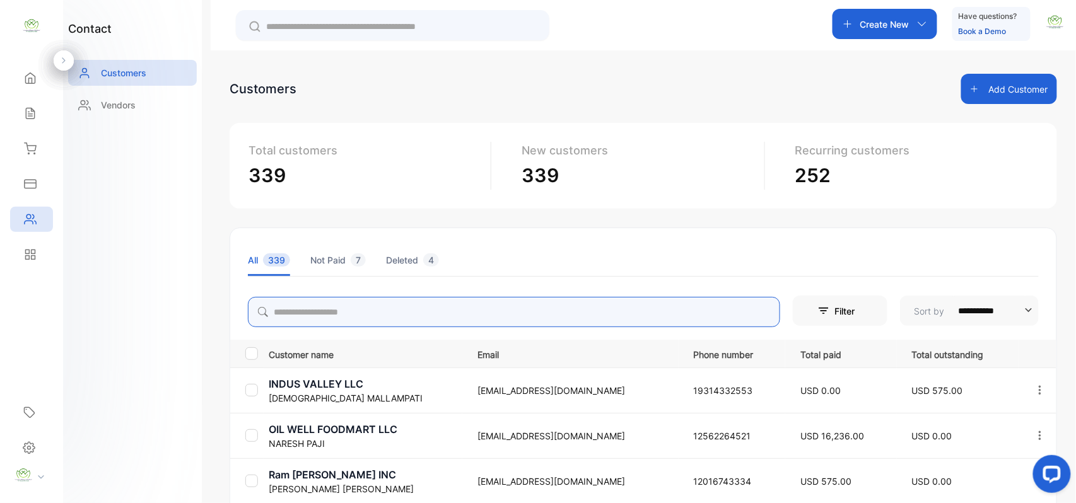
drag, startPoint x: 298, startPoint y: 319, endPoint x: 293, endPoint y: 313, distance: 8.0
click at [298, 319] on input "search" at bounding box center [514, 312] width 533 height 30
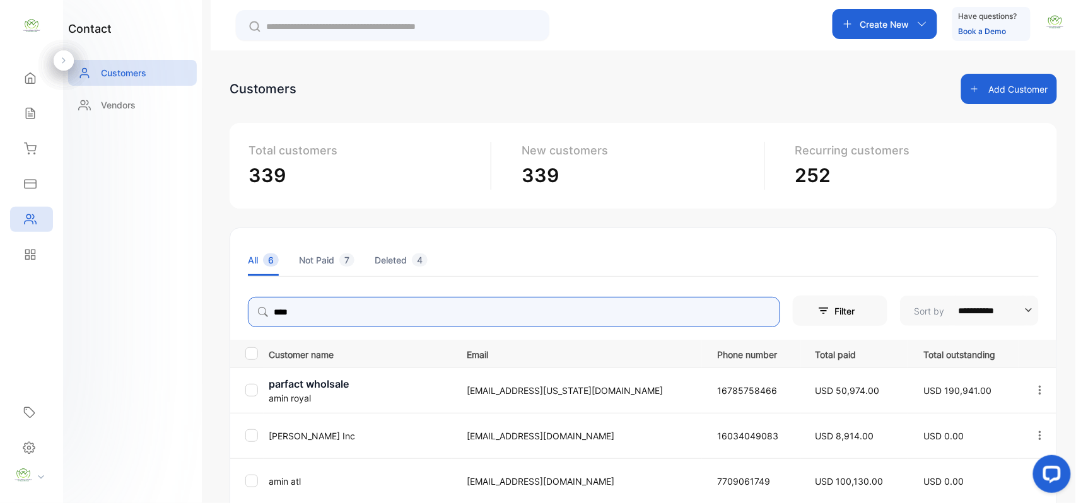
click at [1040, 396] on icon "button" at bounding box center [1040, 390] width 11 height 11
type input "****"
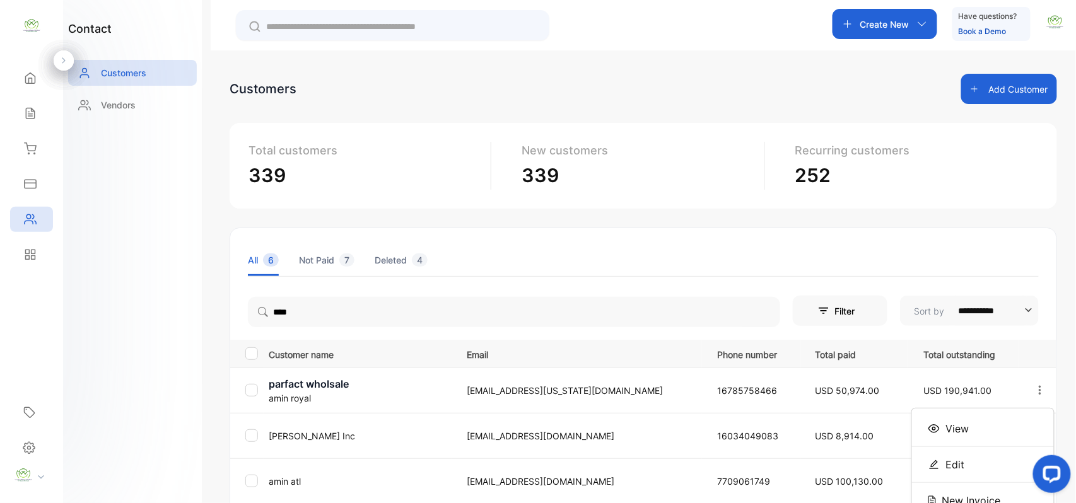
click at [950, 424] on span "View" at bounding box center [957, 428] width 23 height 15
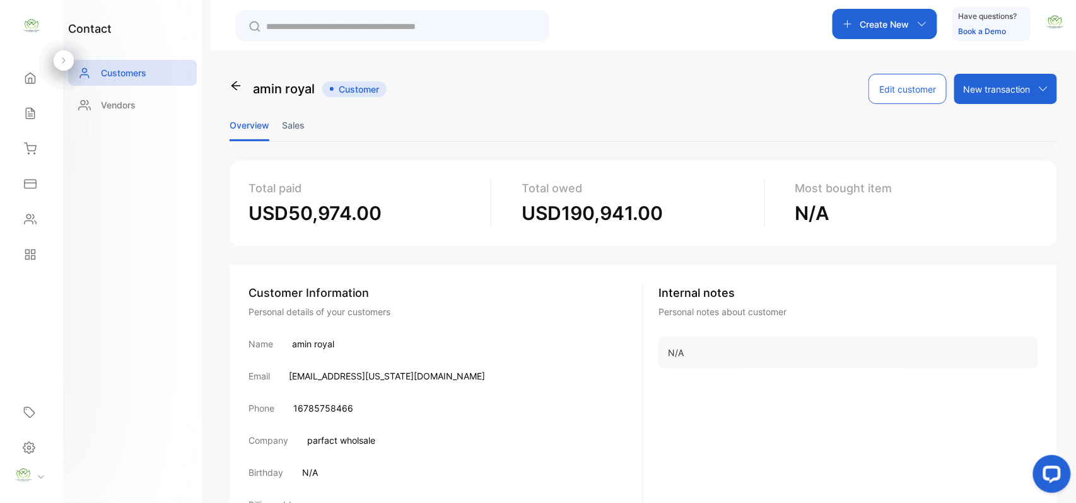
click at [294, 122] on li "Sales" at bounding box center [293, 125] width 23 height 32
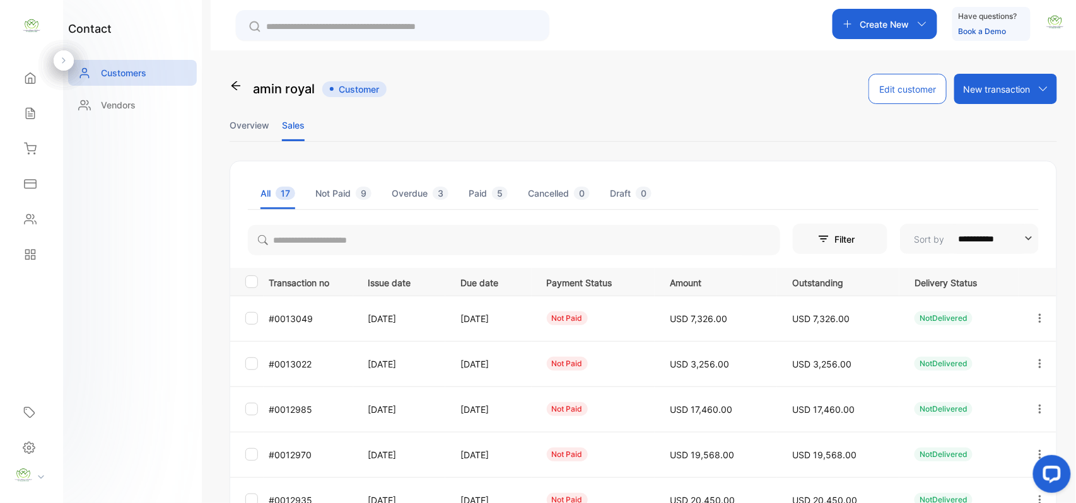
click at [255, 131] on li "Overview" at bounding box center [250, 125] width 40 height 32
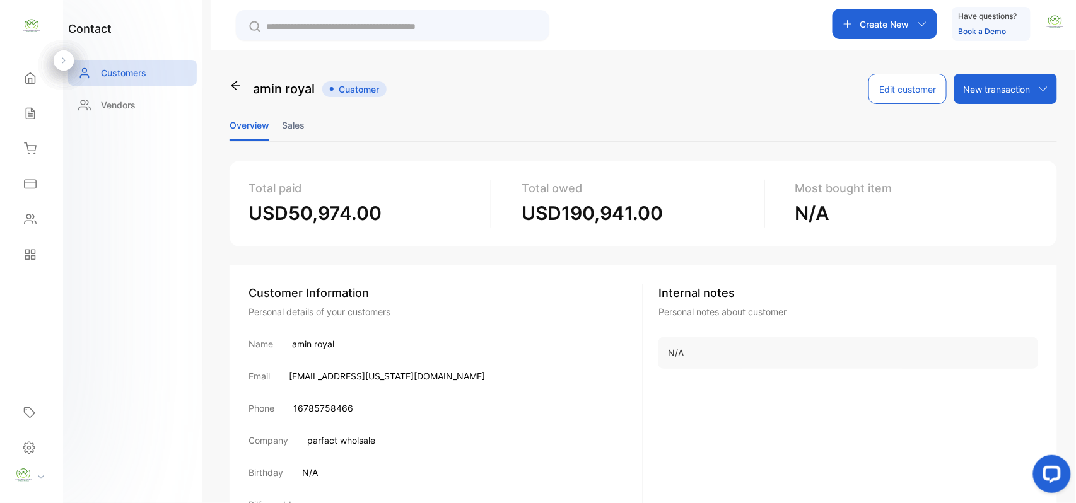
click at [294, 129] on li "Sales" at bounding box center [293, 125] width 23 height 32
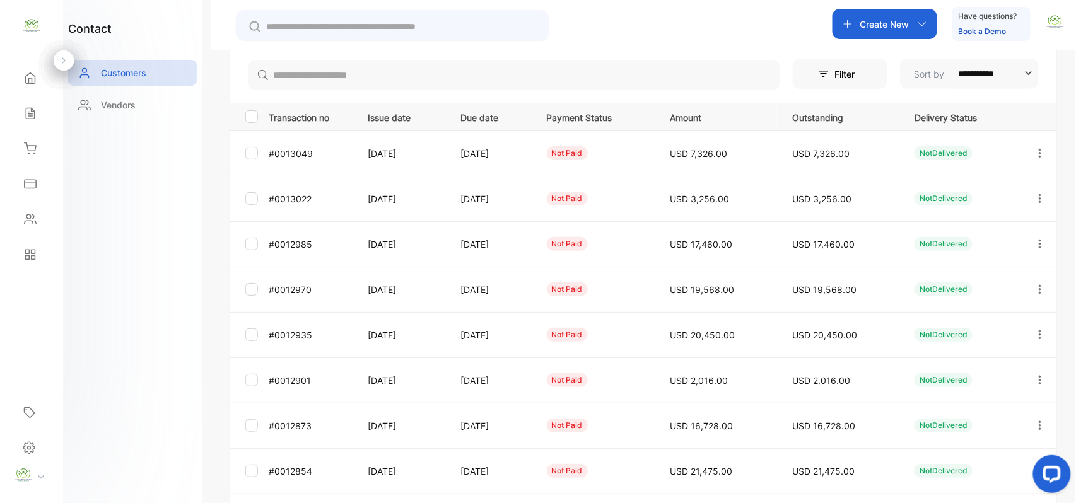
scroll to position [336, 0]
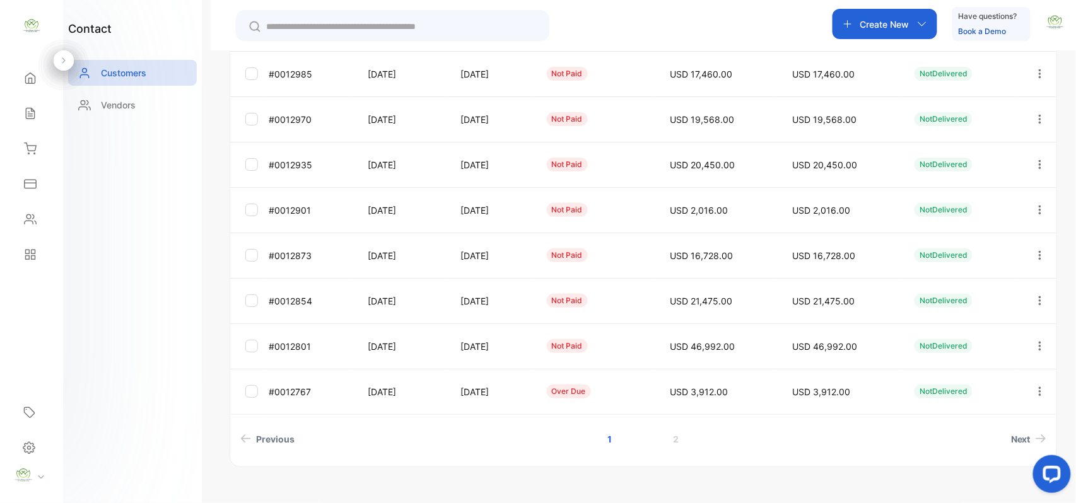
click at [674, 440] on link "2" at bounding box center [676, 439] width 36 height 23
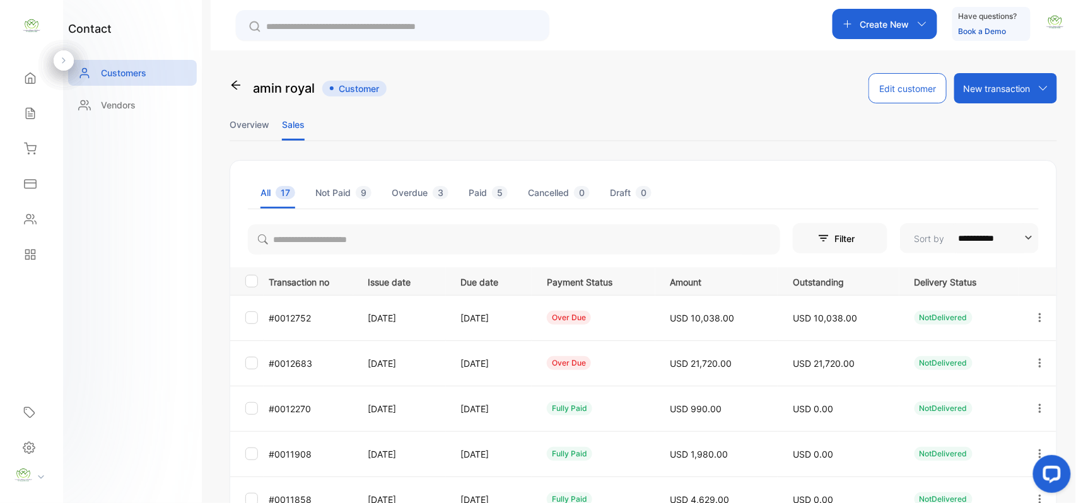
scroll to position [0, 0]
click at [34, 122] on div "Sales" at bounding box center [31, 113] width 43 height 25
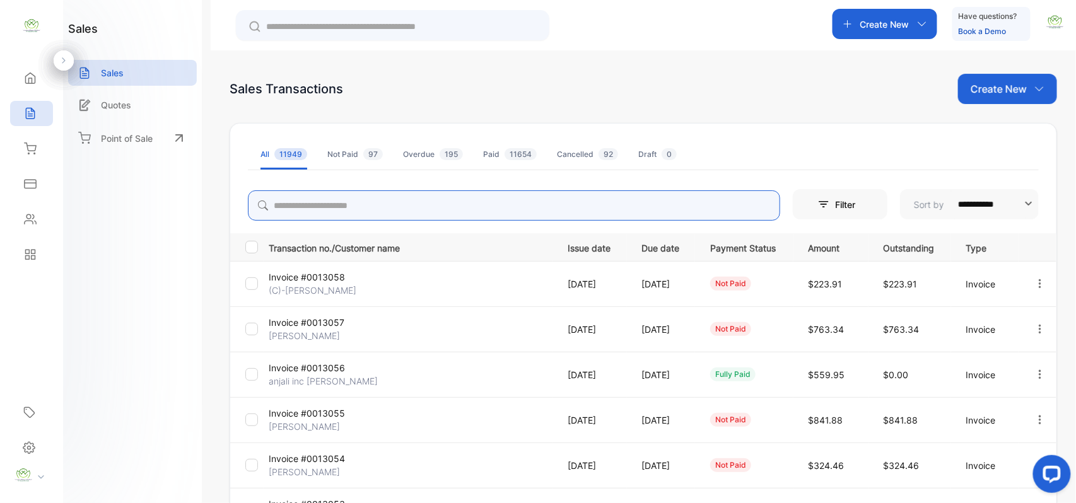
click at [468, 200] on input "search" at bounding box center [514, 206] width 533 height 30
click at [1038, 286] on icon "button" at bounding box center [1040, 283] width 11 height 11
type input "****"
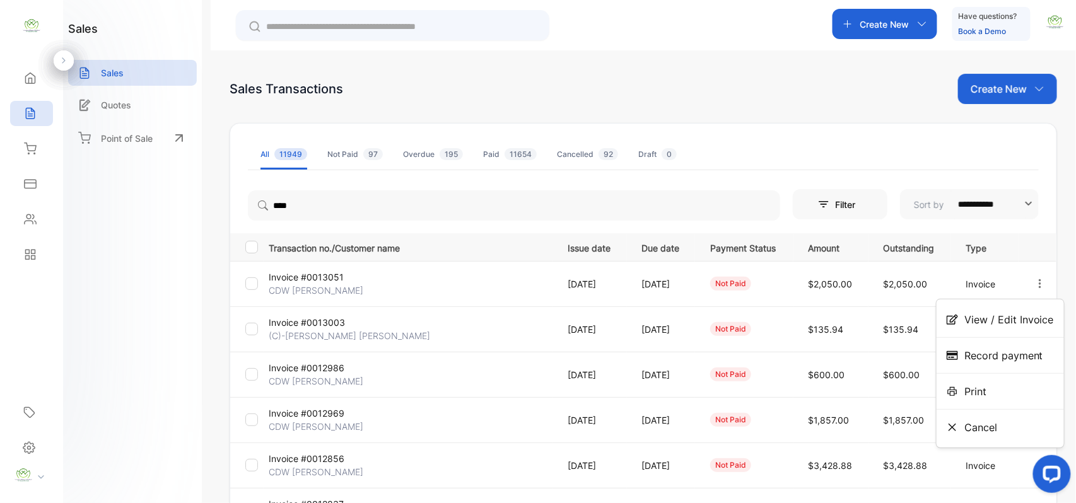
click at [1001, 400] on div "Print" at bounding box center [1000, 391] width 127 height 25
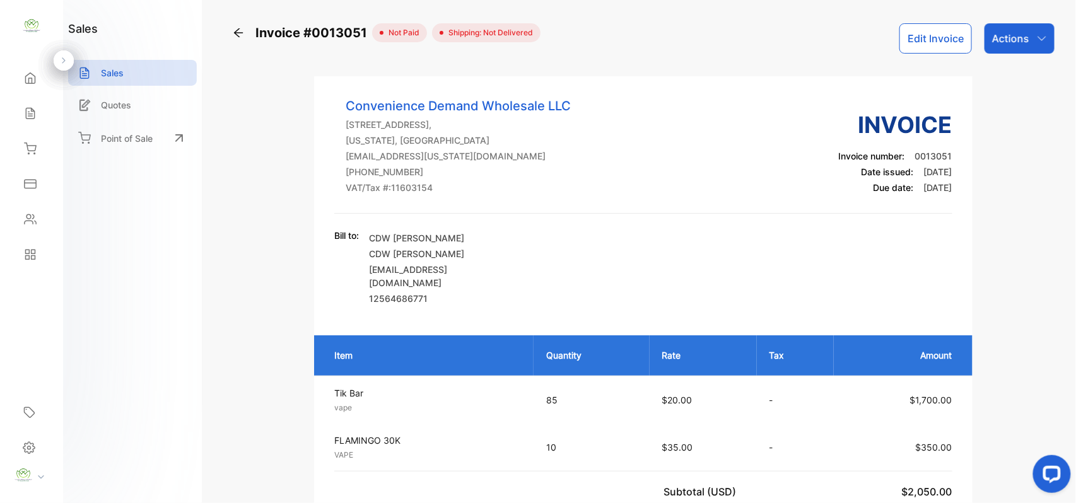
click at [244, 34] on icon at bounding box center [238, 32] width 13 height 13
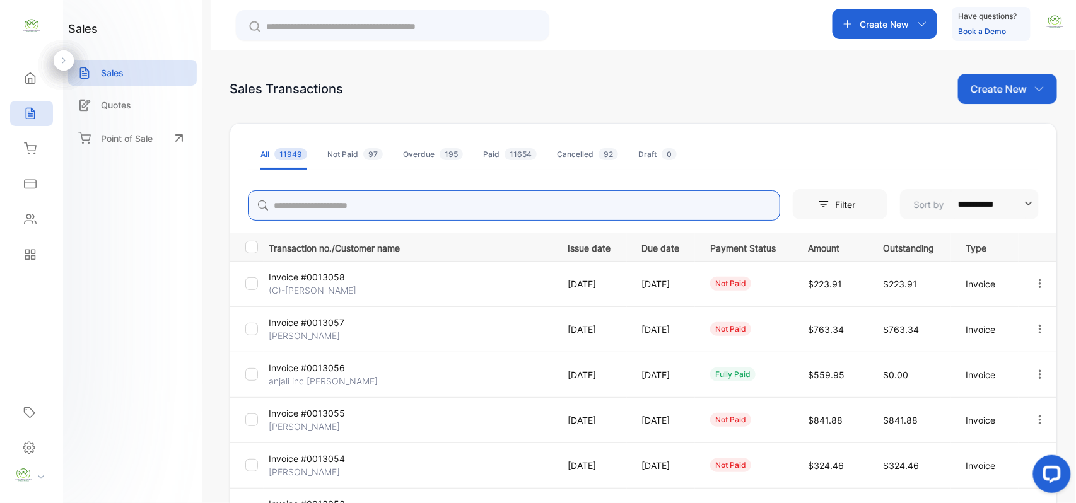
click at [374, 209] on input "search" at bounding box center [514, 206] width 533 height 30
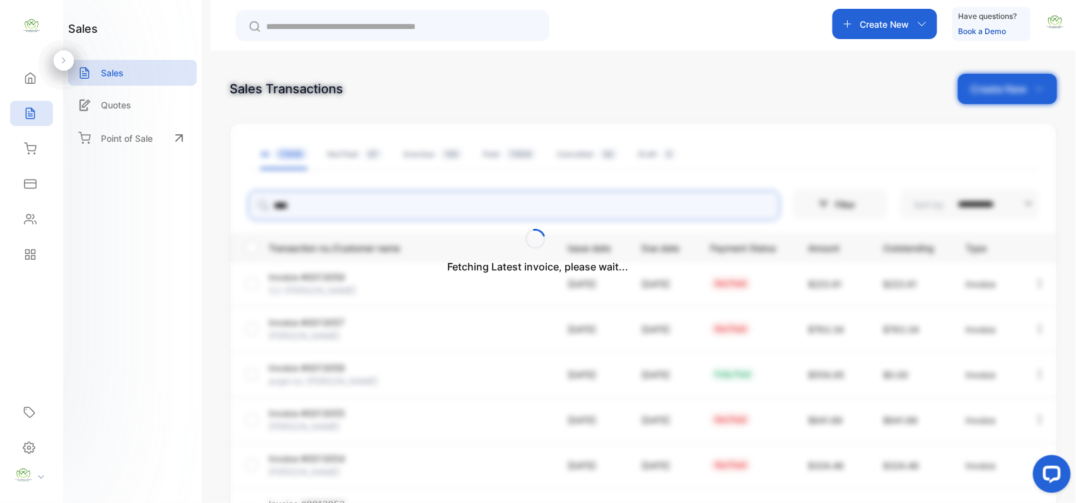
type input "****"
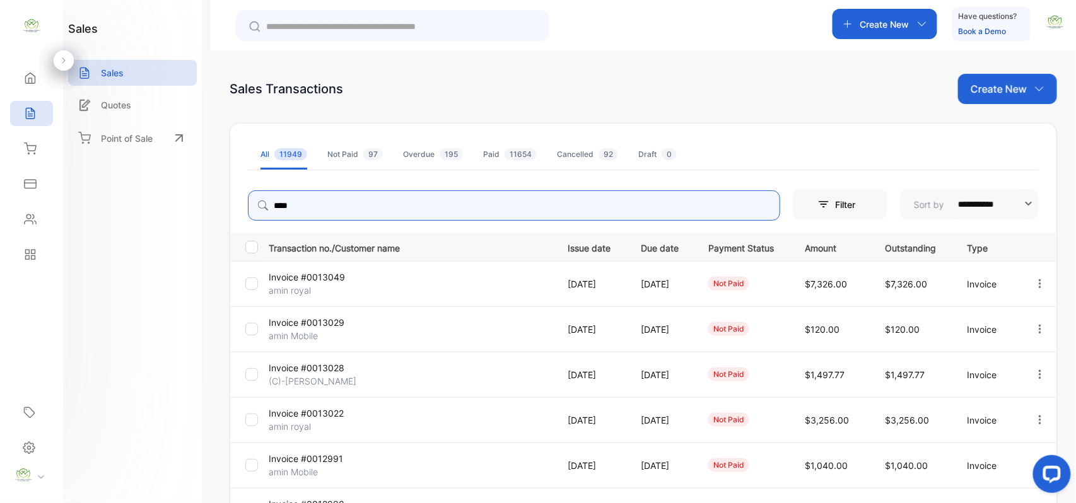
click at [1037, 289] on icon "button" at bounding box center [1040, 283] width 11 height 11
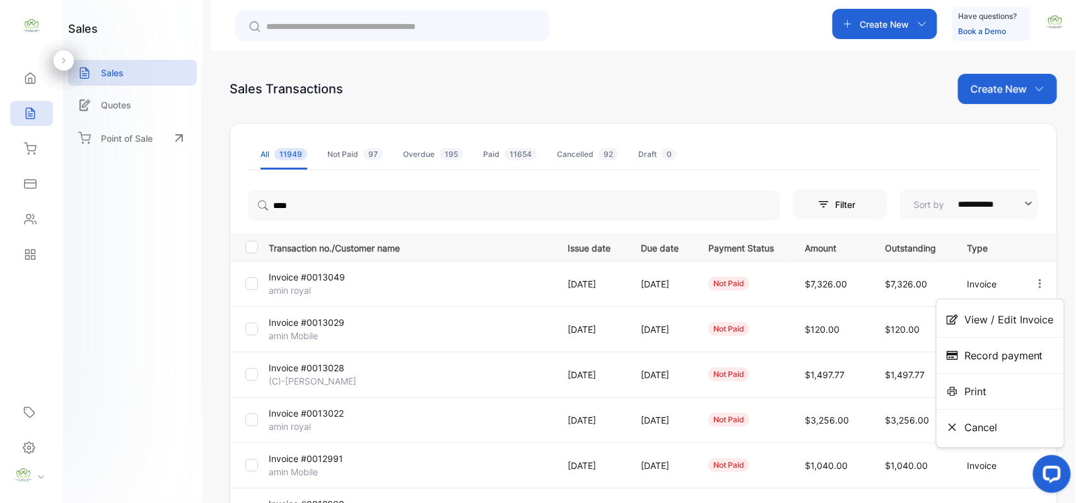
click at [994, 389] on div "Print" at bounding box center [1000, 391] width 127 height 25
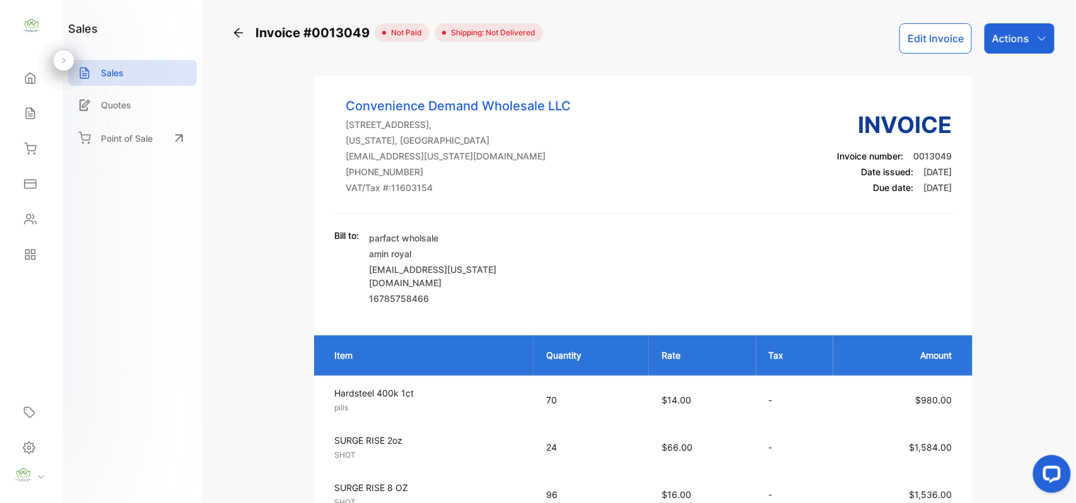
click at [922, 35] on button "Edit Invoice" at bounding box center [936, 38] width 73 height 30
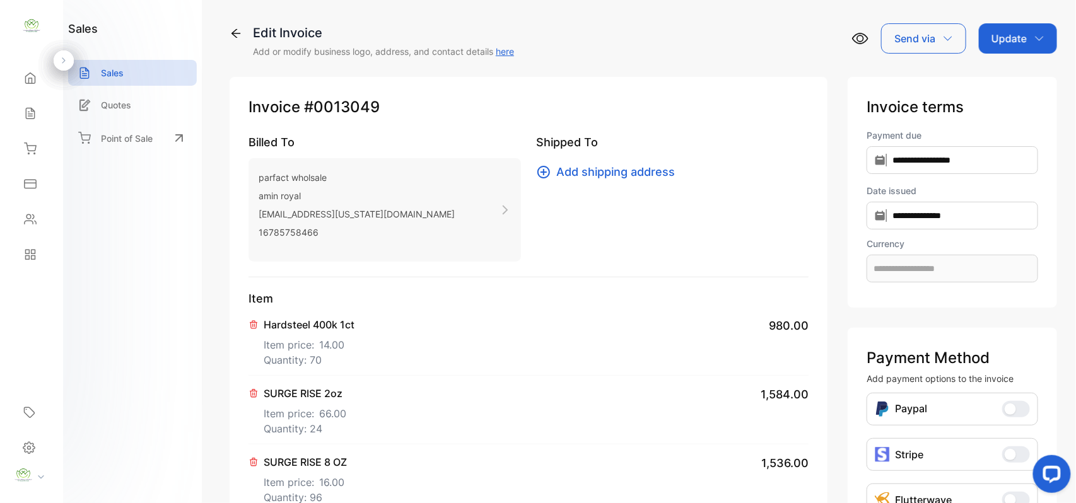
type input "**********"
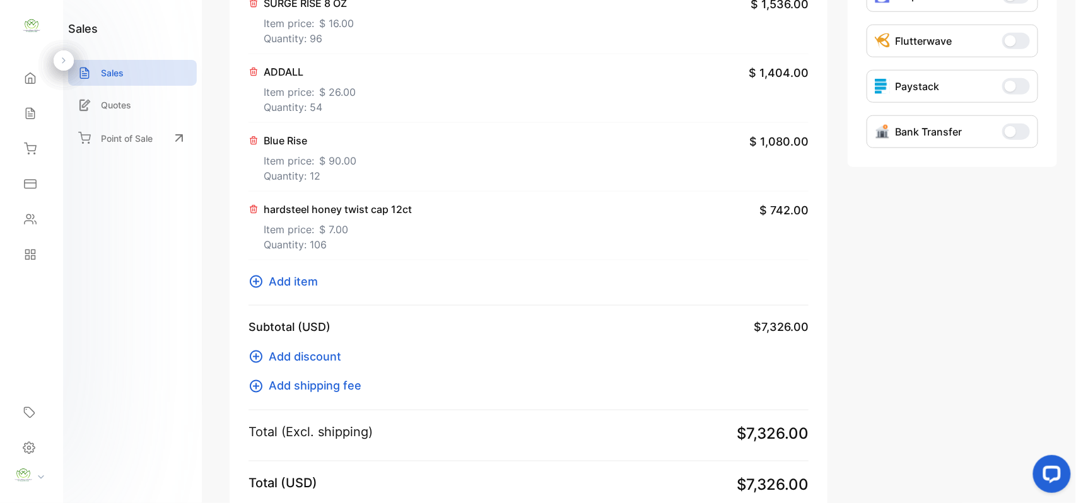
scroll to position [589, 0]
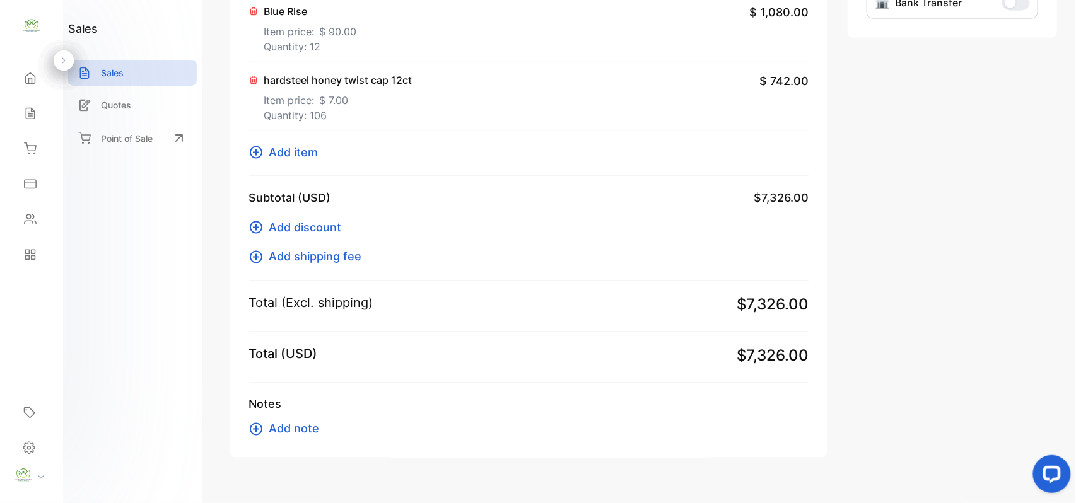
click at [263, 161] on button "Add item" at bounding box center [287, 152] width 77 height 17
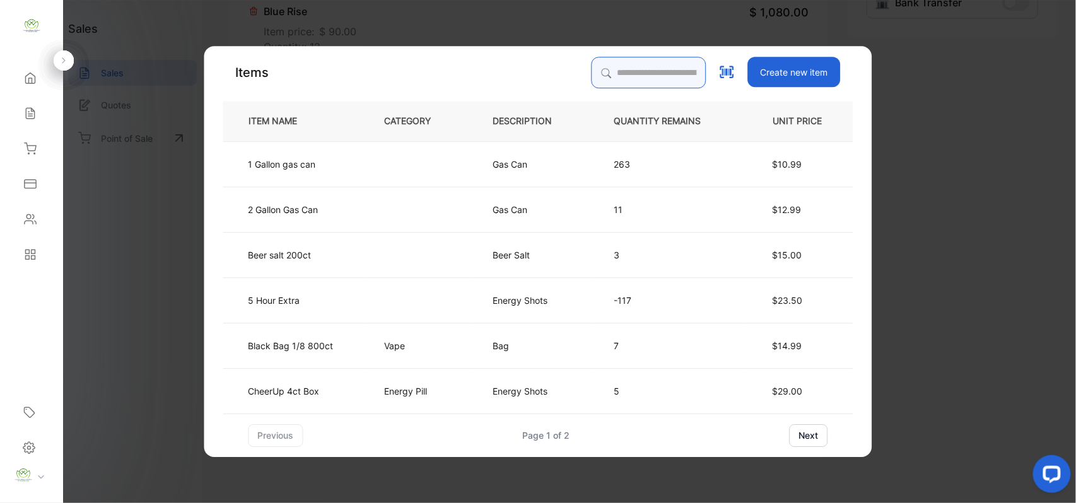
click at [645, 66] on input "search" at bounding box center [649, 73] width 115 height 32
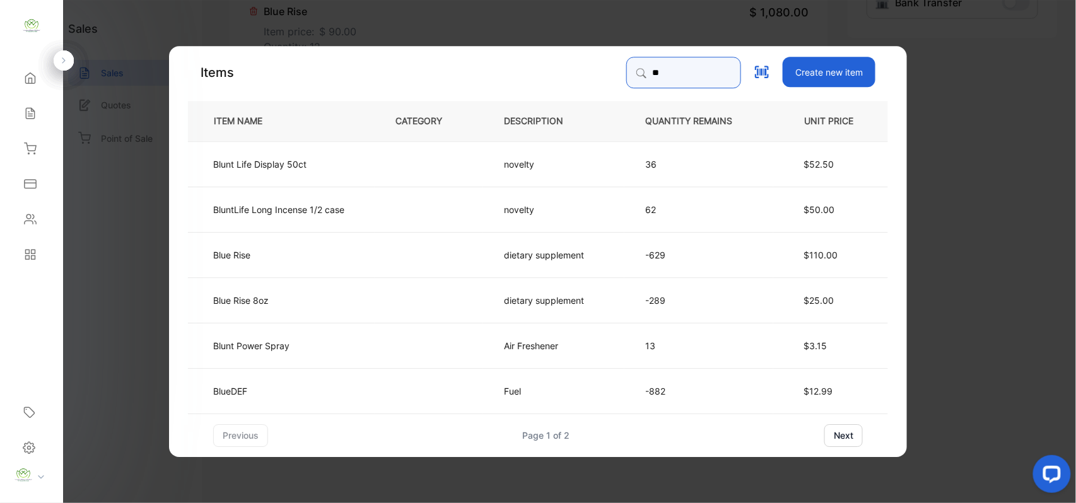
type input "*"
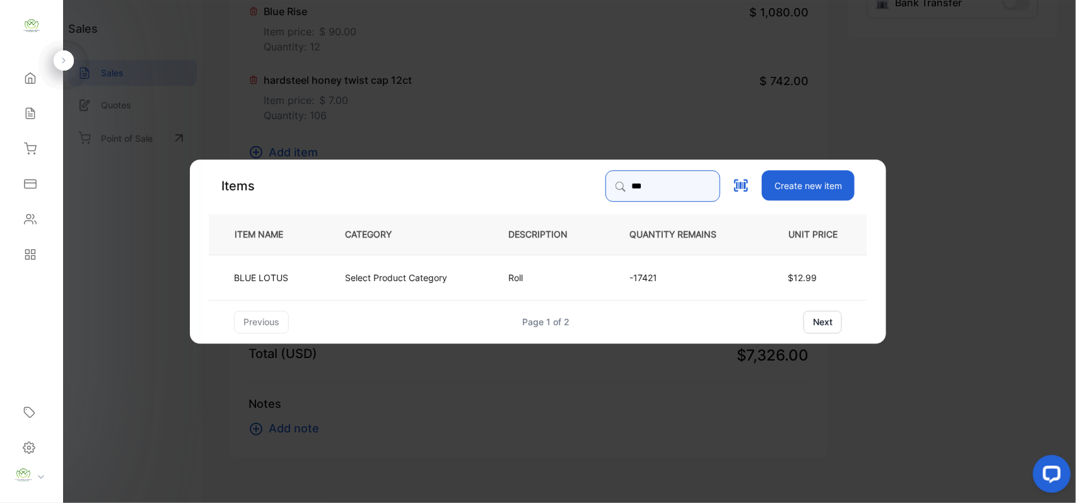
type input "*****"
click at [467, 269] on td "Select Product Category" at bounding box center [405, 276] width 163 height 45
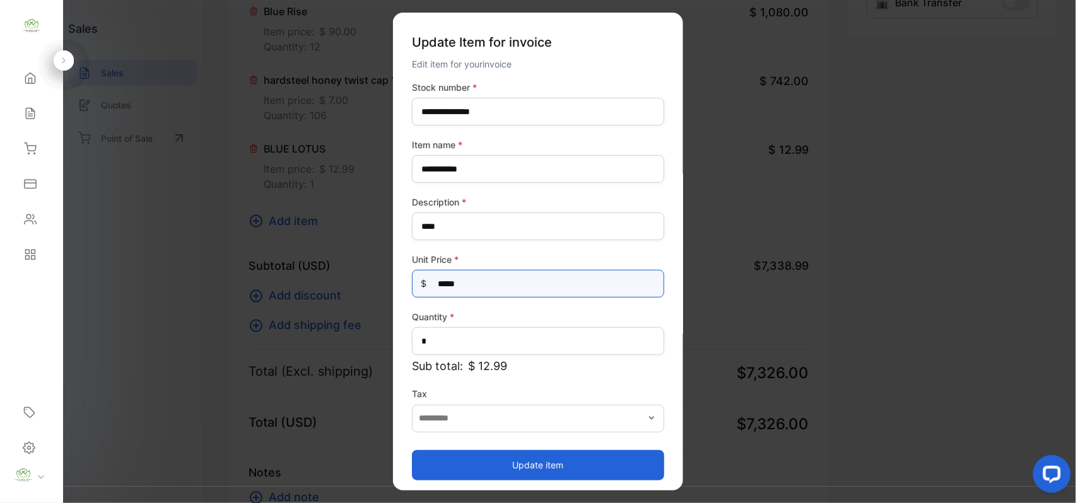
drag, startPoint x: 495, startPoint y: 286, endPoint x: 150, endPoint y: 274, distance: 345.4
type Price-inputprice "****"
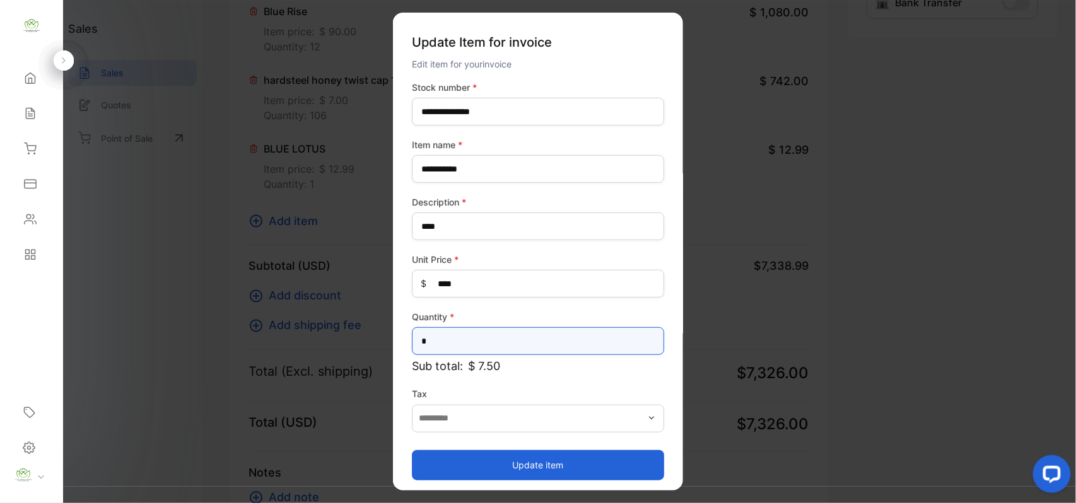
drag, startPoint x: 490, startPoint y: 339, endPoint x: 0, endPoint y: 342, distance: 489.6
click at [0, 342] on div "Convenience Demand Wholesale LLC Convenience Demand Wholesale LLC Home Home Sal…" at bounding box center [538, 264] width 1076 height 529
type input "***"
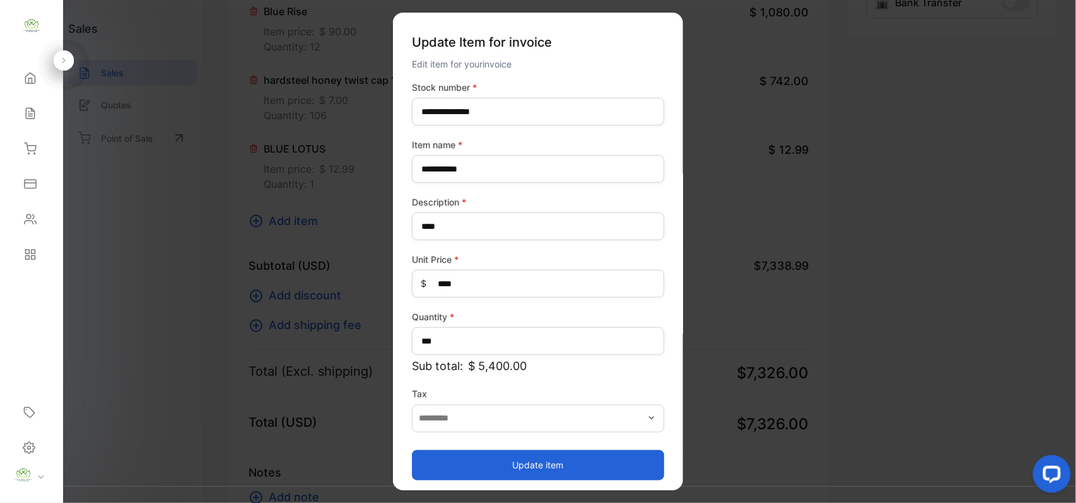
click at [444, 467] on button "Update item" at bounding box center [538, 465] width 252 height 30
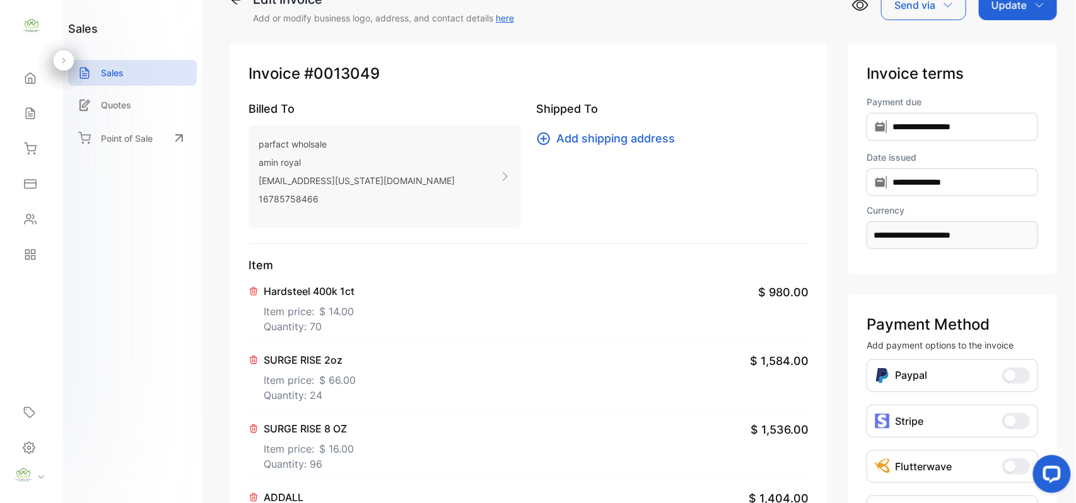
scroll to position [0, 0]
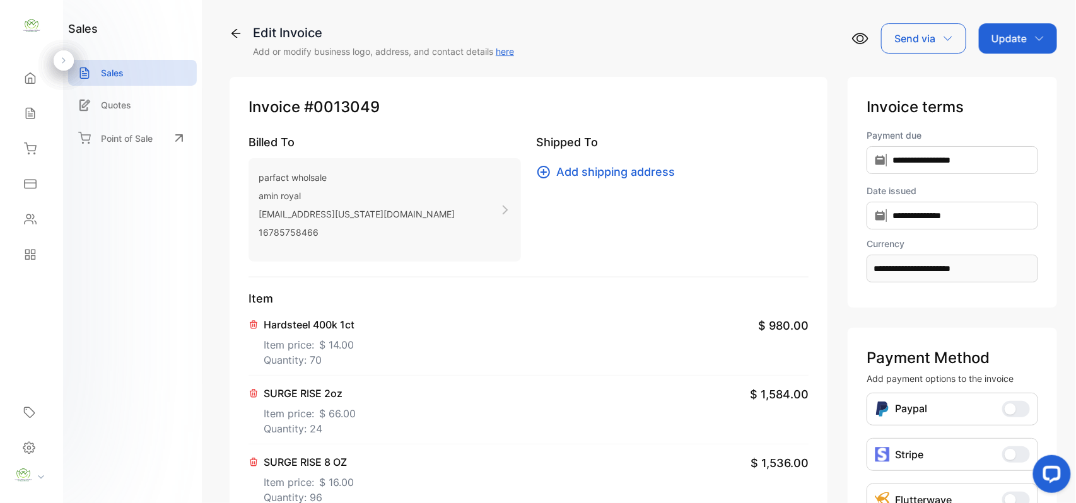
click at [1018, 44] on p "Update" at bounding box center [1009, 38] width 35 height 15
click at [1007, 74] on div "Invoice" at bounding box center [1020, 80] width 73 height 25
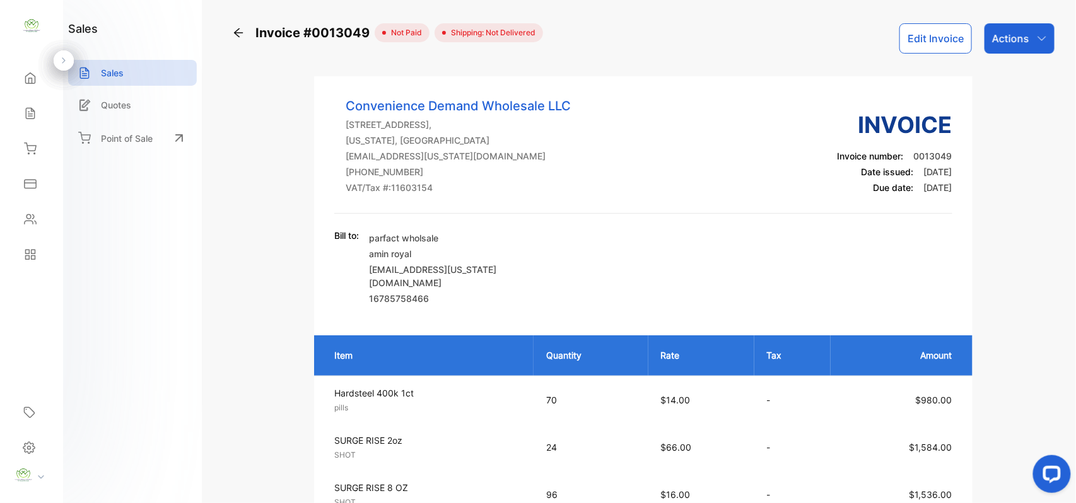
click at [1045, 44] on div "Actions" at bounding box center [1020, 38] width 70 height 30
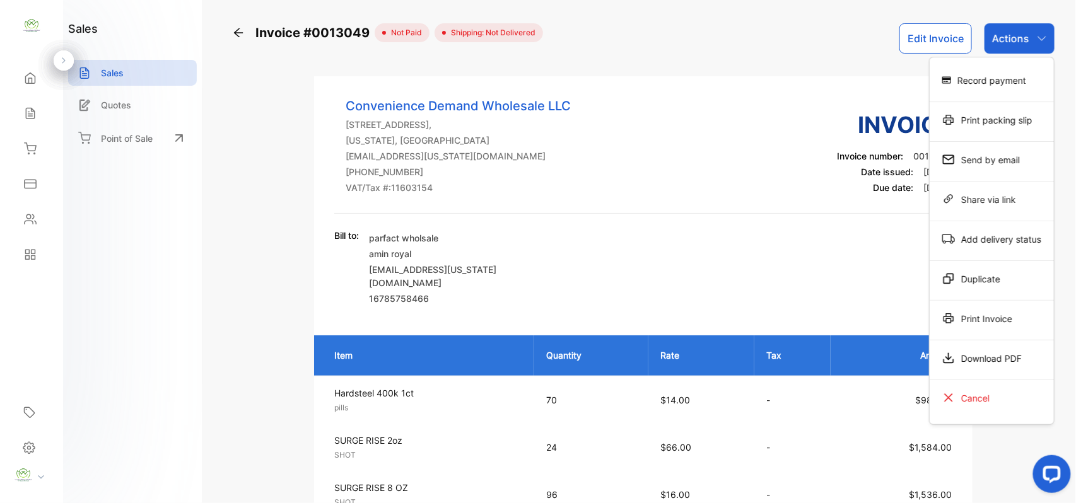
click at [980, 318] on div "Print Invoice" at bounding box center [992, 318] width 124 height 25
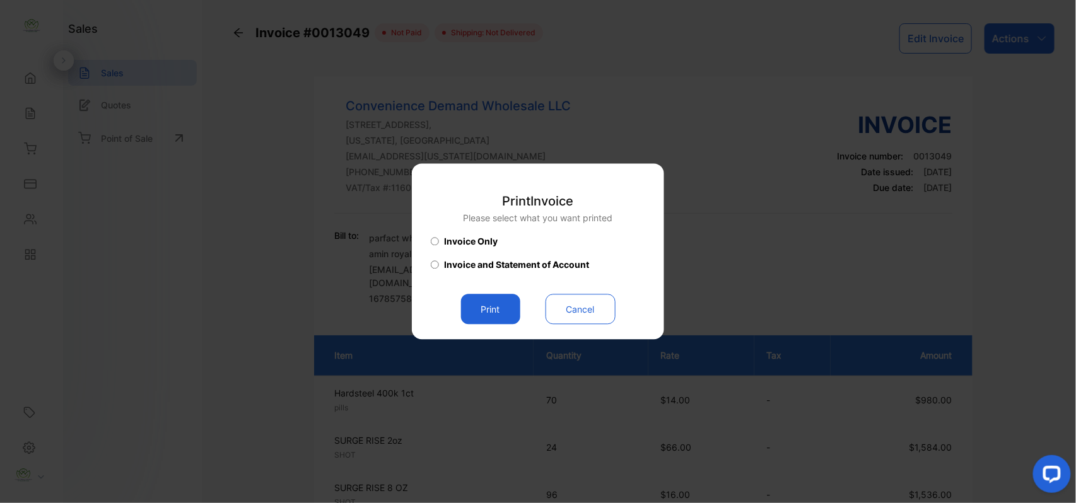
click at [487, 306] on button "Print" at bounding box center [490, 310] width 59 height 30
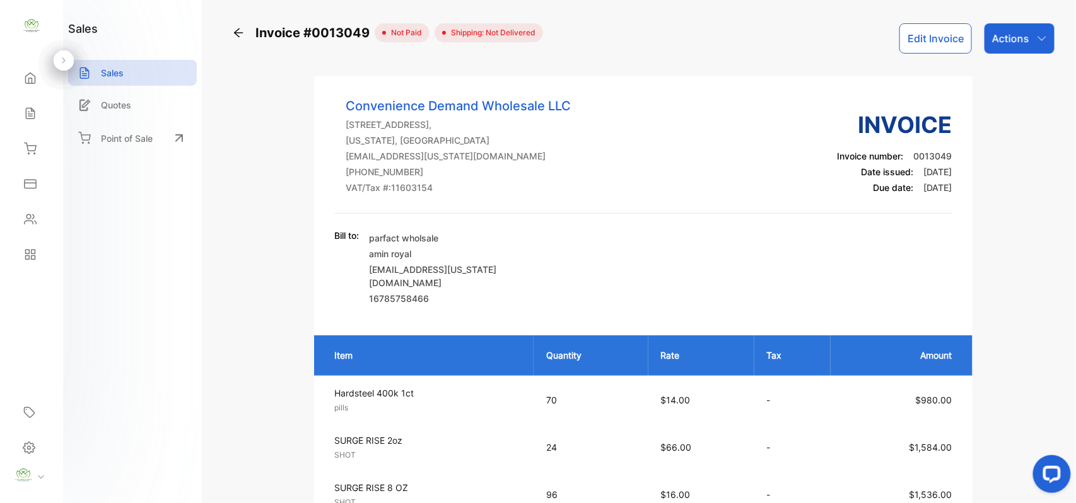
click at [19, 110] on div "Sales" at bounding box center [31, 113] width 43 height 25
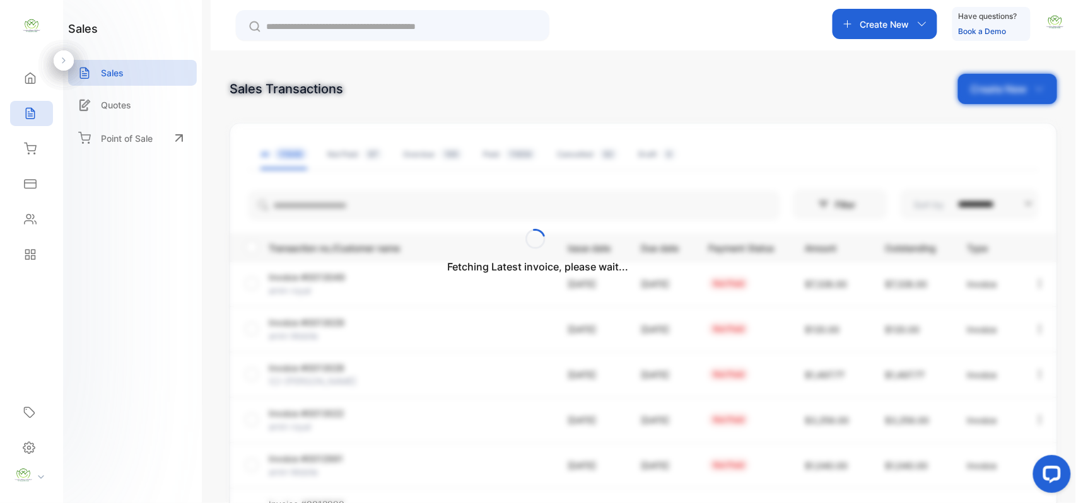
click at [351, 209] on div "Fetching Latest invoice, please wait..." at bounding box center [538, 251] width 1076 height 503
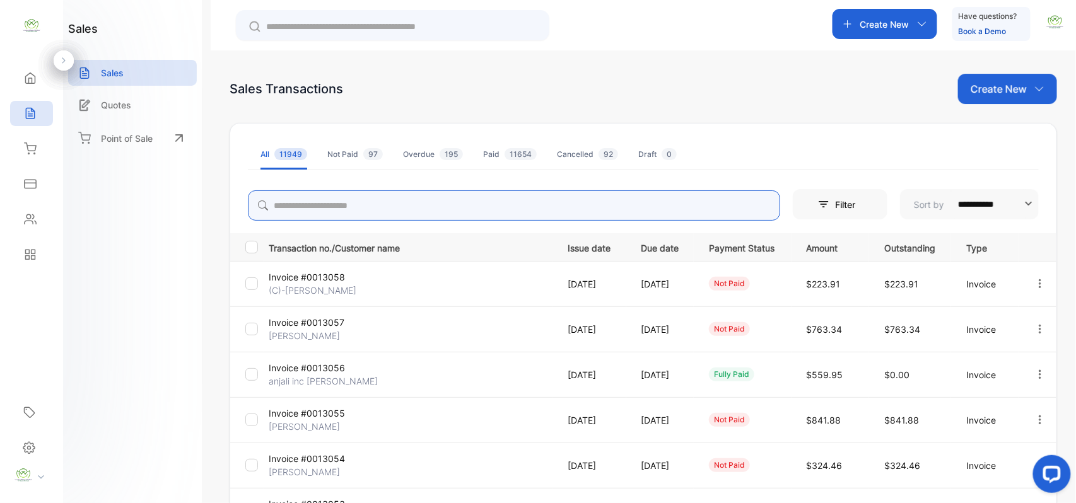
drag, startPoint x: 353, startPoint y: 202, endPoint x: 367, endPoint y: 187, distance: 20.1
click at [364, 188] on div at bounding box center [514, 202] width 533 height 35
type input "****"
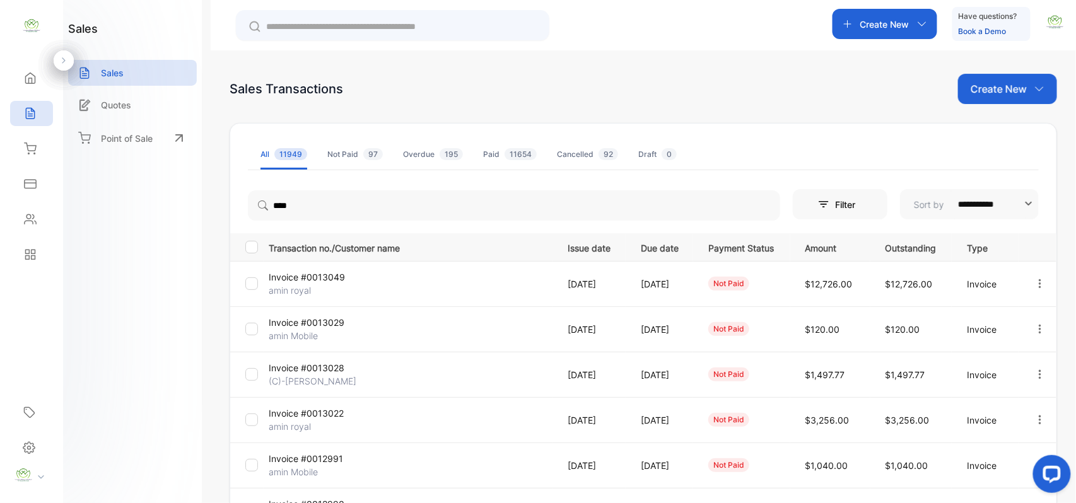
click at [30, 207] on div "Contacts" at bounding box center [31, 219] width 43 height 25
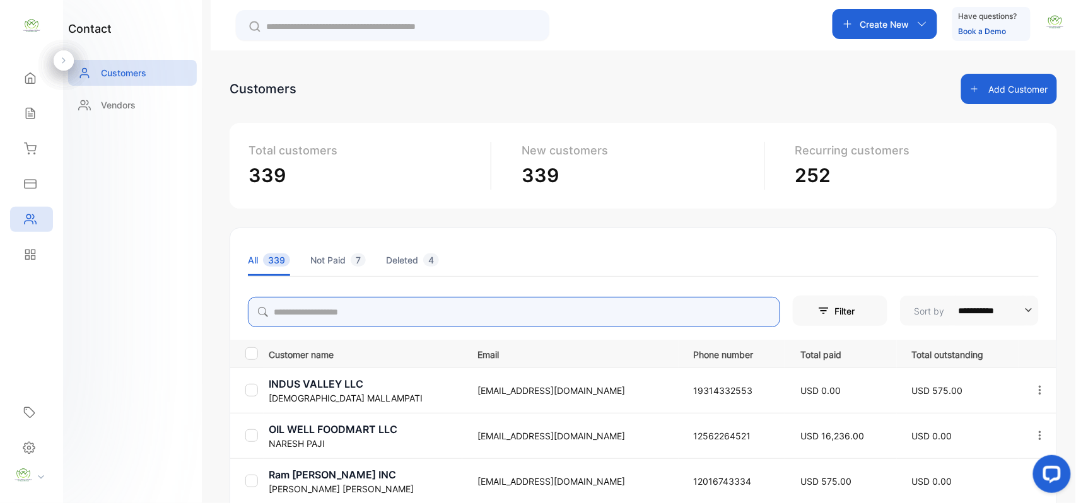
click at [371, 310] on input "search" at bounding box center [514, 312] width 533 height 30
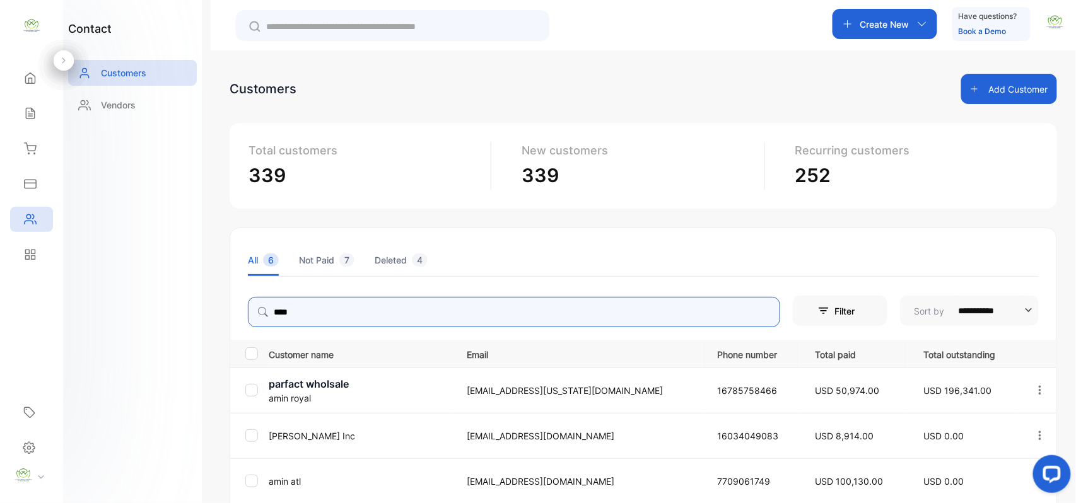
click at [1041, 389] on icon "button" at bounding box center [1040, 390] width 11 height 11
type input "****"
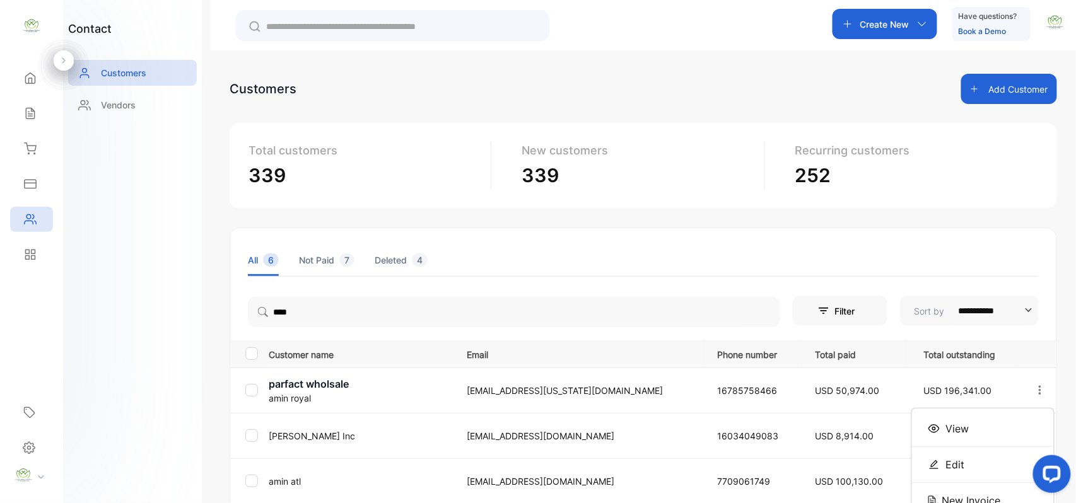
click at [986, 427] on div "View" at bounding box center [983, 428] width 142 height 25
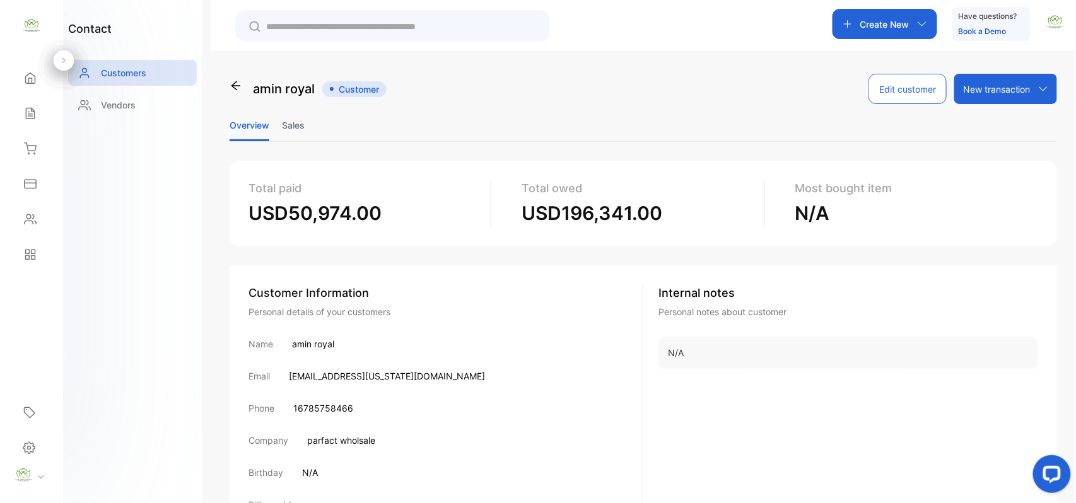
click at [298, 125] on li "Sales" at bounding box center [293, 125] width 23 height 32
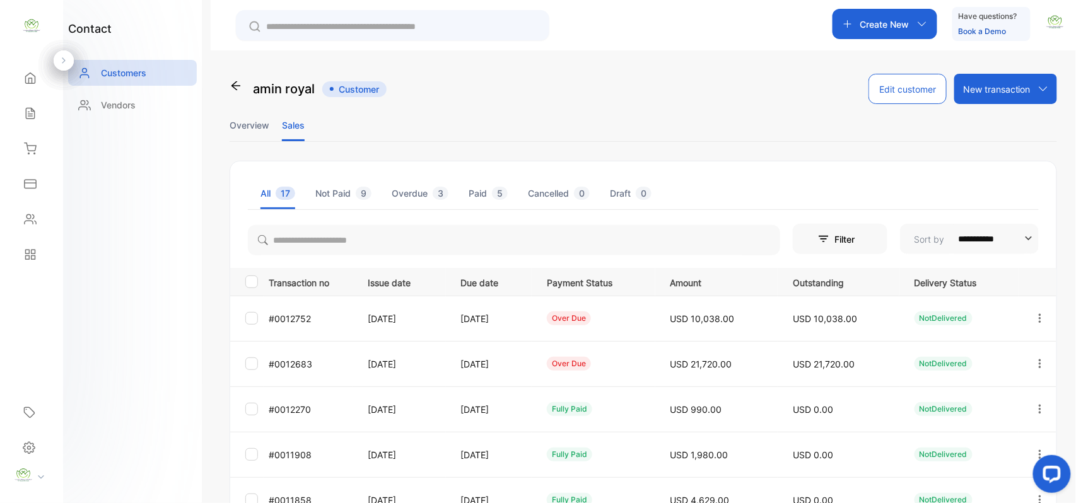
click at [1039, 319] on icon "button" at bounding box center [1040, 318] width 3 height 9
click at [933, 362] on span "View" at bounding box center [933, 357] width 23 height 15
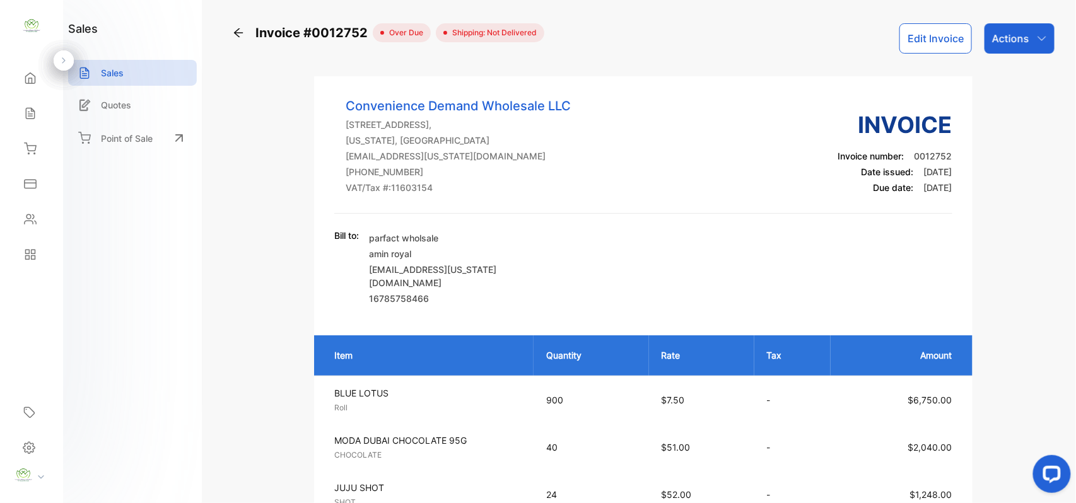
click at [1012, 32] on p "Actions" at bounding box center [1010, 38] width 37 height 15
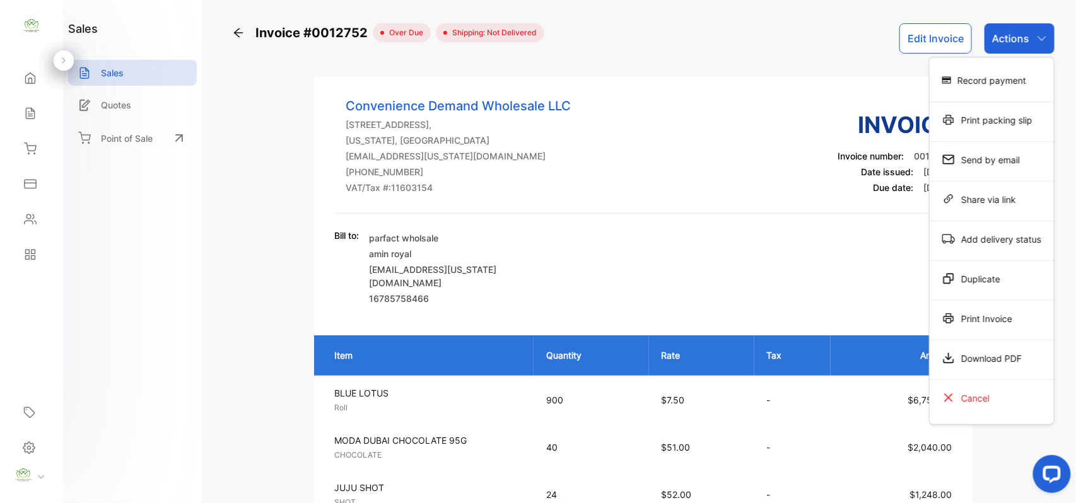
click at [953, 317] on div "Print Invoice" at bounding box center [992, 318] width 124 height 25
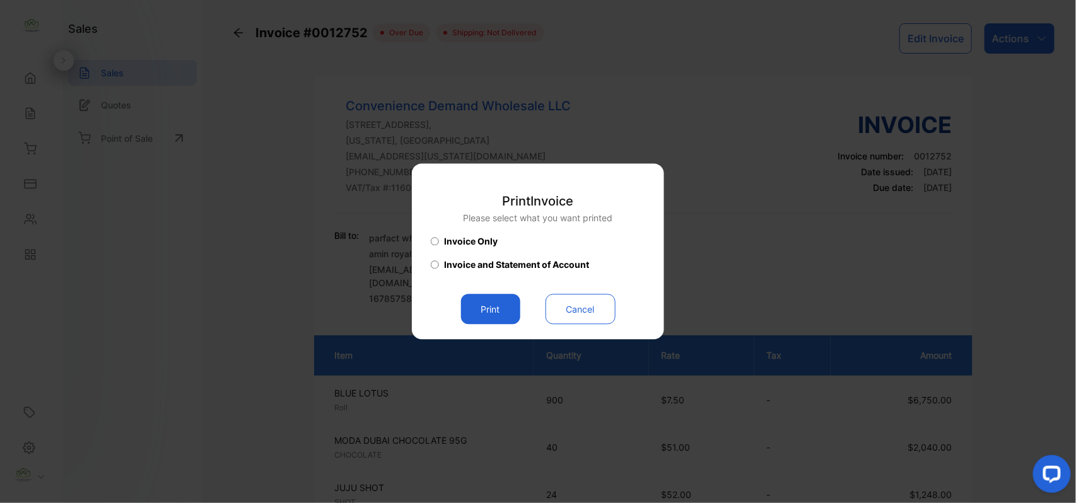
click at [490, 268] on span "Invoice and Statement of Account" at bounding box center [516, 265] width 145 height 13
click at [480, 305] on button "Print" at bounding box center [490, 310] width 59 height 30
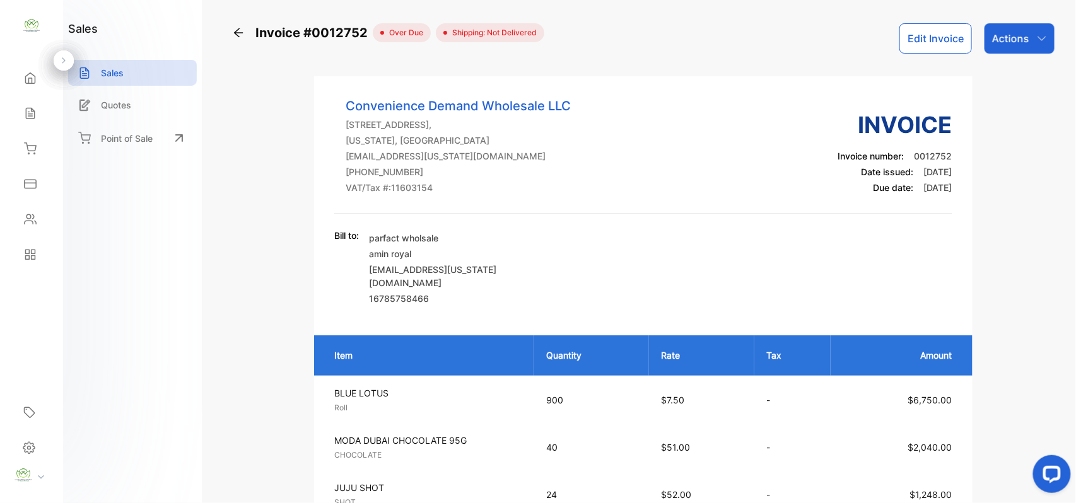
click at [236, 33] on icon at bounding box center [238, 32] width 9 height 9
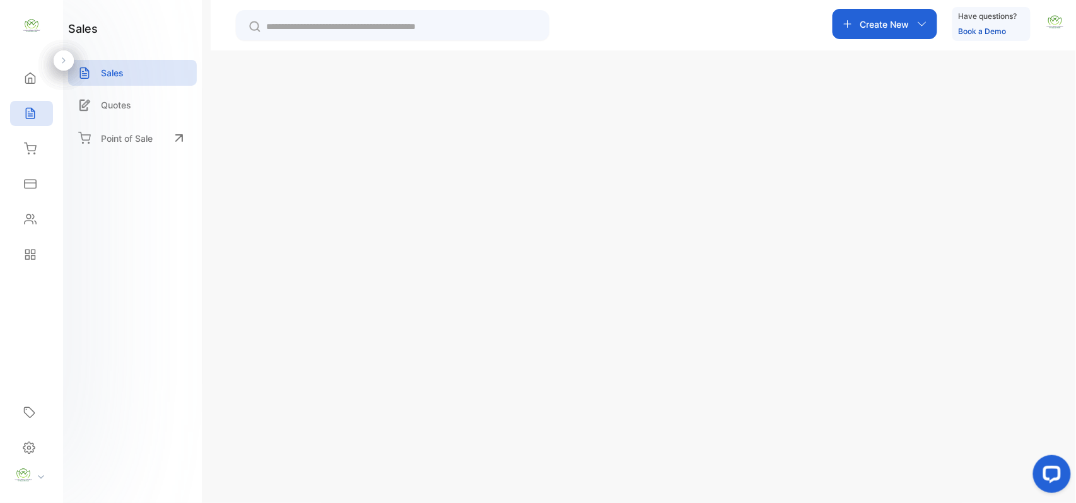
scroll to position [196, 0]
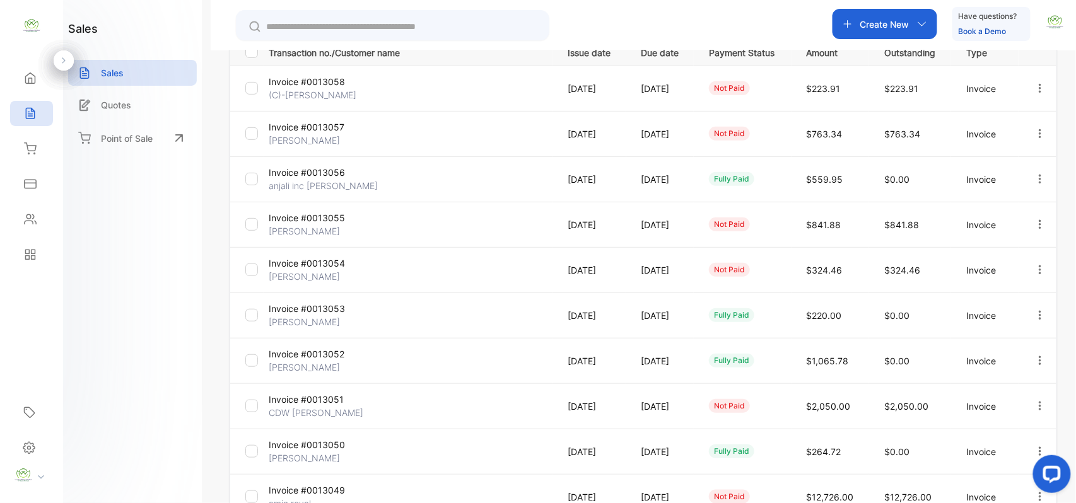
click at [298, 31] on input "text" at bounding box center [401, 26] width 271 height 13
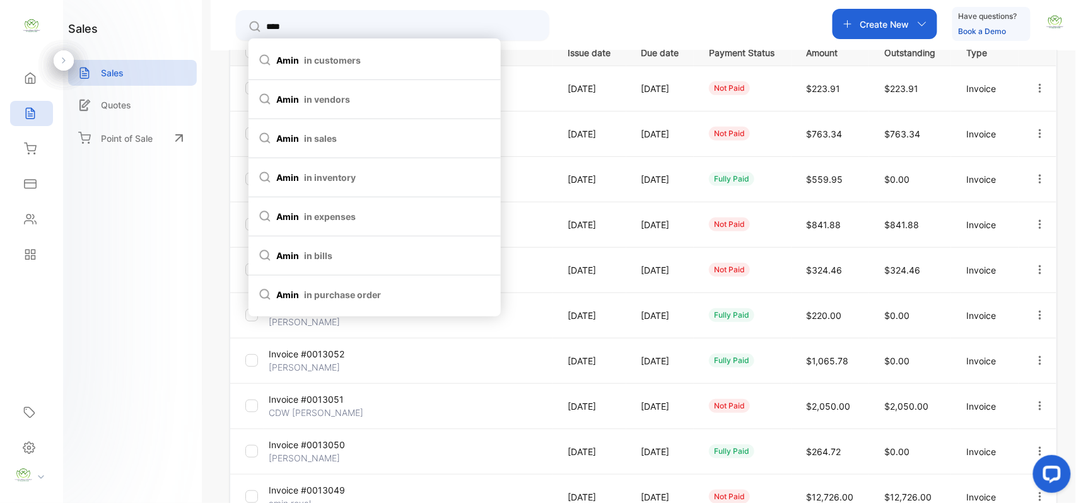
type input "****"
click at [307, 49] on li "amin in customers" at bounding box center [375, 60] width 252 height 39
type input "****"
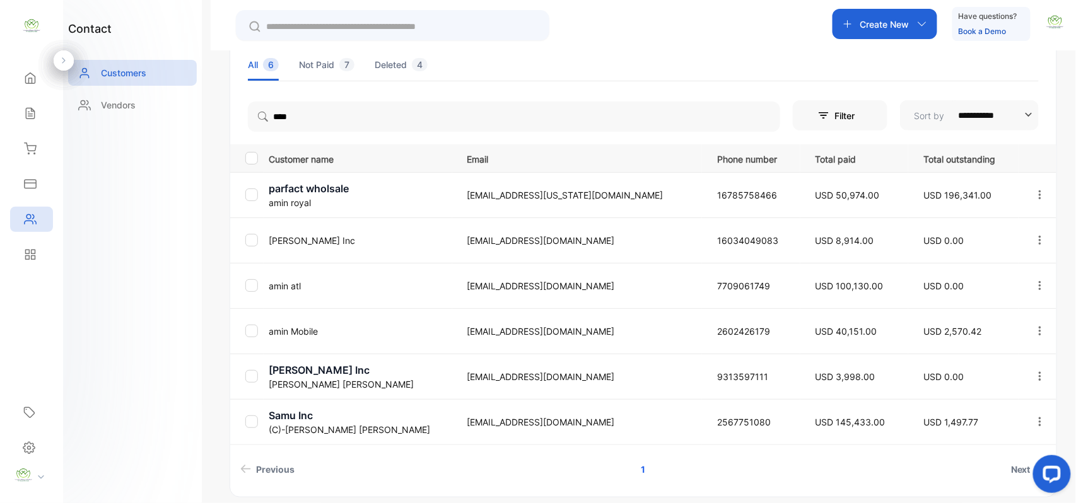
click at [1036, 196] on icon "button" at bounding box center [1040, 194] width 11 height 11
click at [1010, 231] on div "View" at bounding box center [983, 233] width 142 height 25
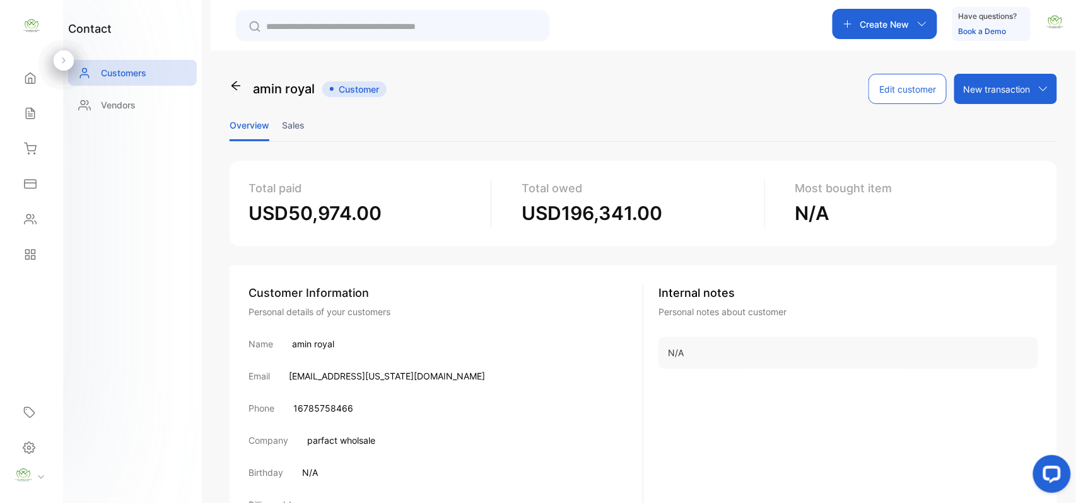
click at [286, 125] on li "Sales" at bounding box center [293, 125] width 23 height 32
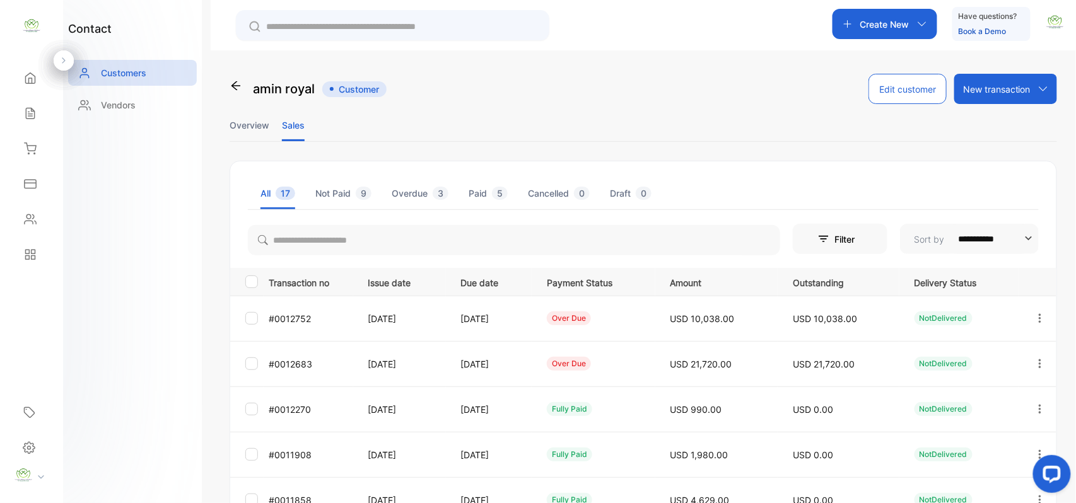
click at [232, 129] on li "Overview" at bounding box center [250, 125] width 40 height 32
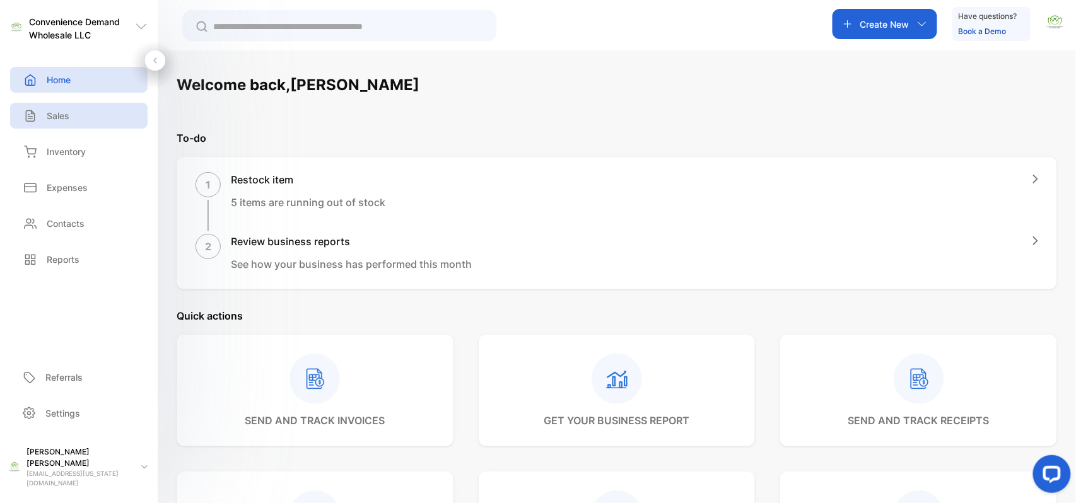
click at [91, 121] on div "Sales" at bounding box center [79, 116] width 138 height 26
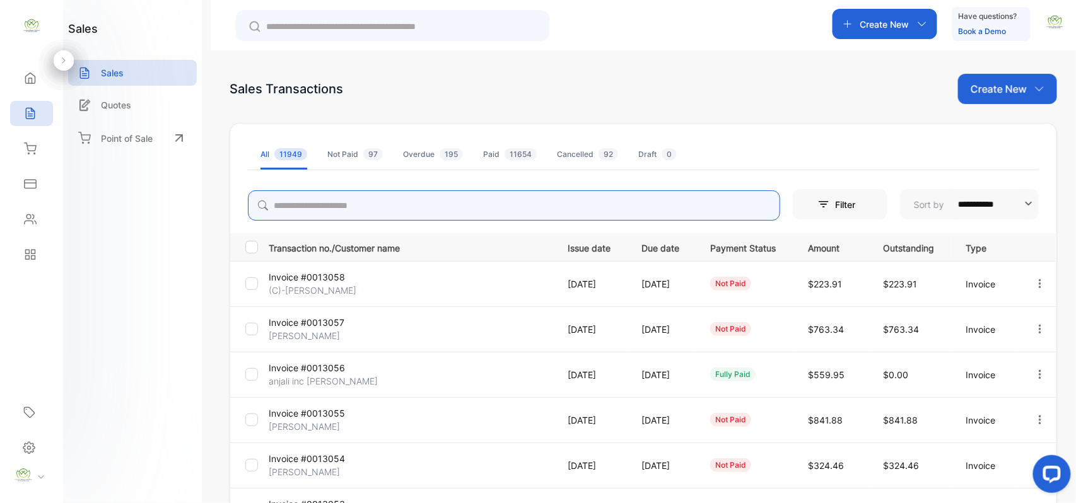
click at [291, 210] on input "search" at bounding box center [514, 206] width 533 height 30
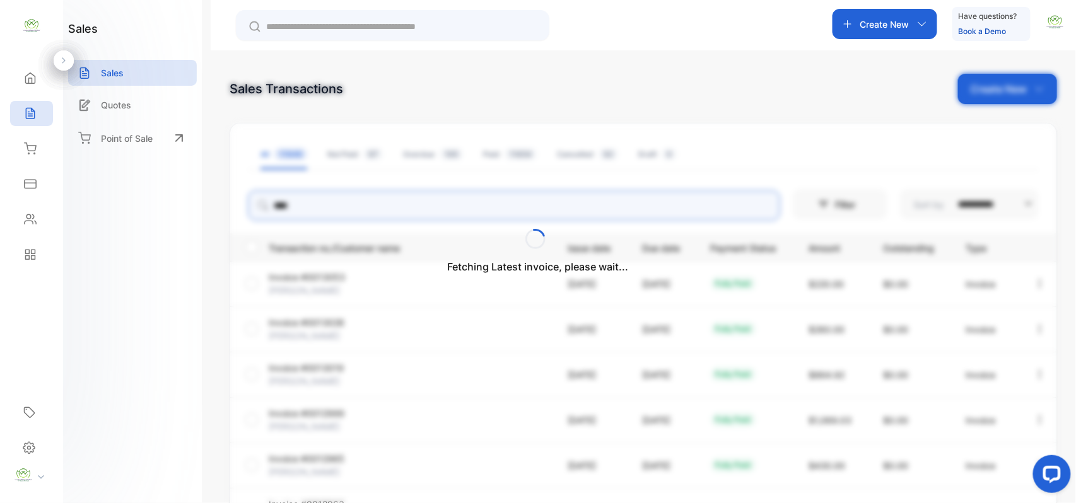
type input "****"
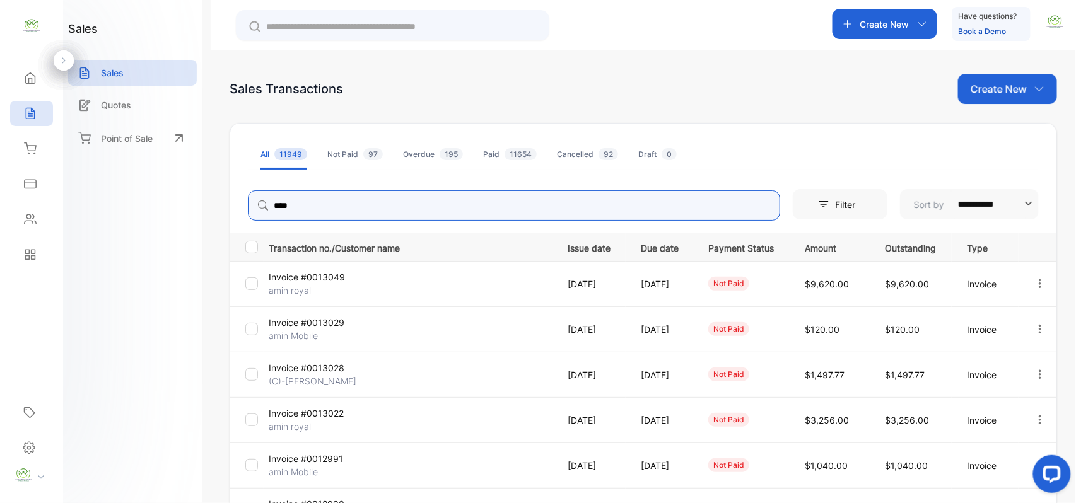
click at [1039, 285] on icon "button" at bounding box center [1040, 283] width 11 height 11
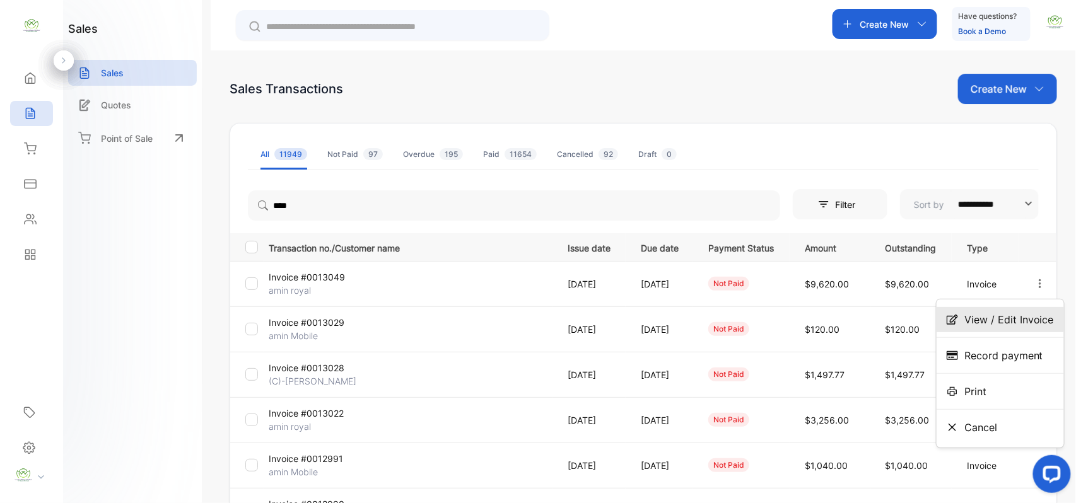
click at [1008, 315] on span "View / Edit Invoice" at bounding box center [1010, 319] width 90 height 15
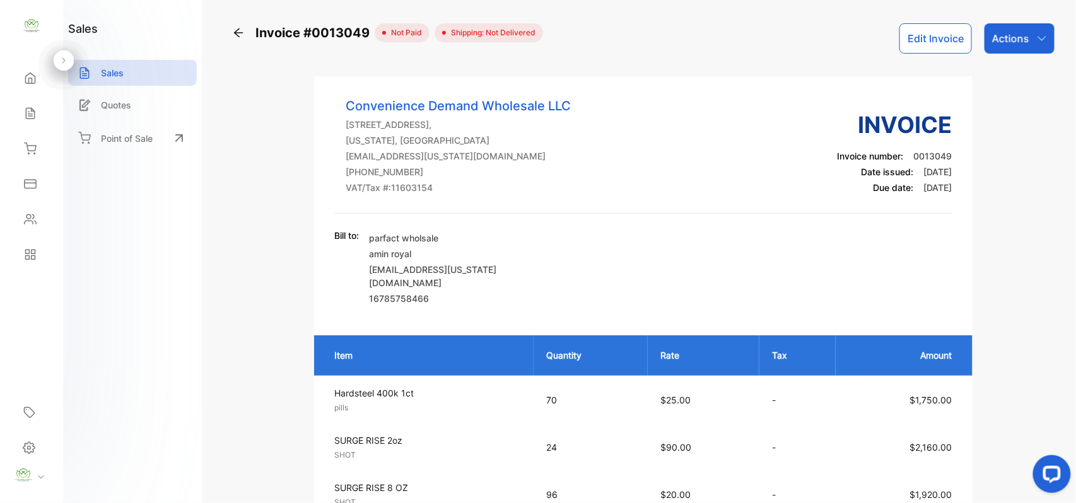
click at [238, 35] on icon at bounding box center [238, 32] width 9 height 9
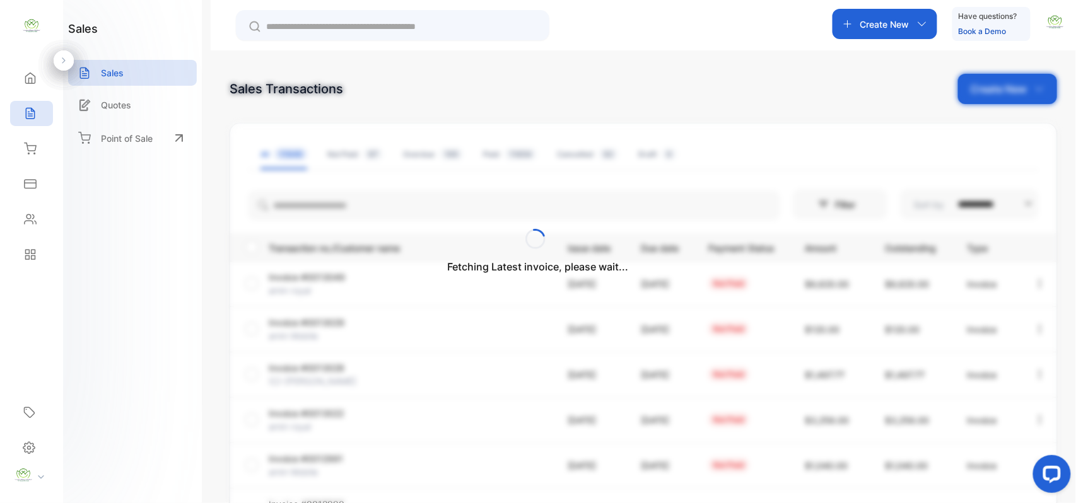
click at [376, 202] on div "Fetching Latest invoice, please wait..." at bounding box center [538, 251] width 1076 height 503
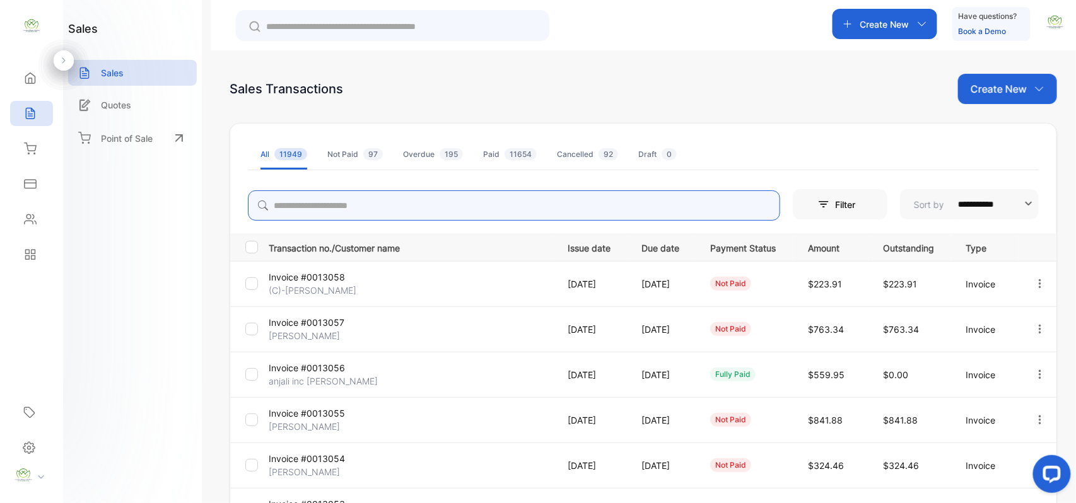
click at [375, 205] on input "search" at bounding box center [514, 206] width 533 height 30
click at [1035, 423] on icon "button" at bounding box center [1040, 420] width 11 height 11
type input "****"
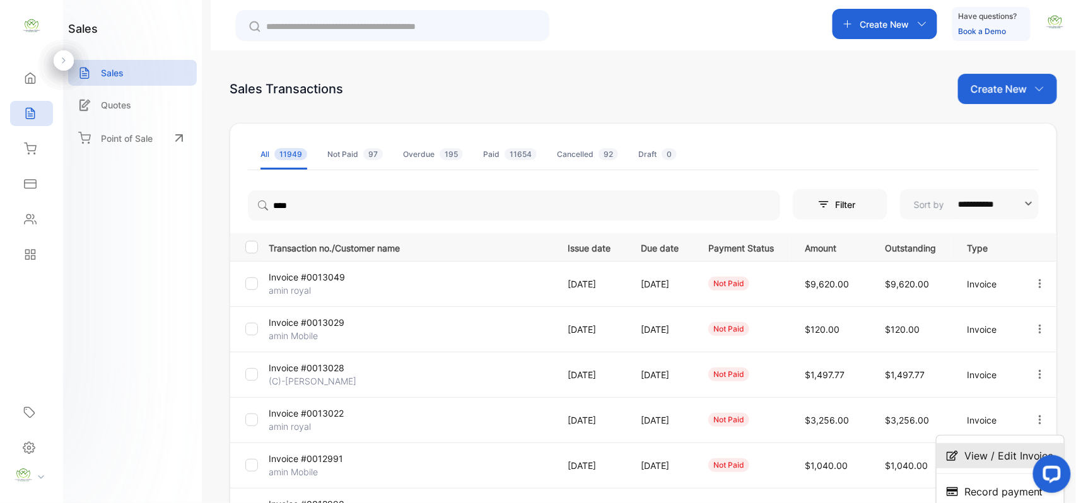
click at [965, 450] on span "View / Edit Invoice" at bounding box center [1010, 456] width 90 height 15
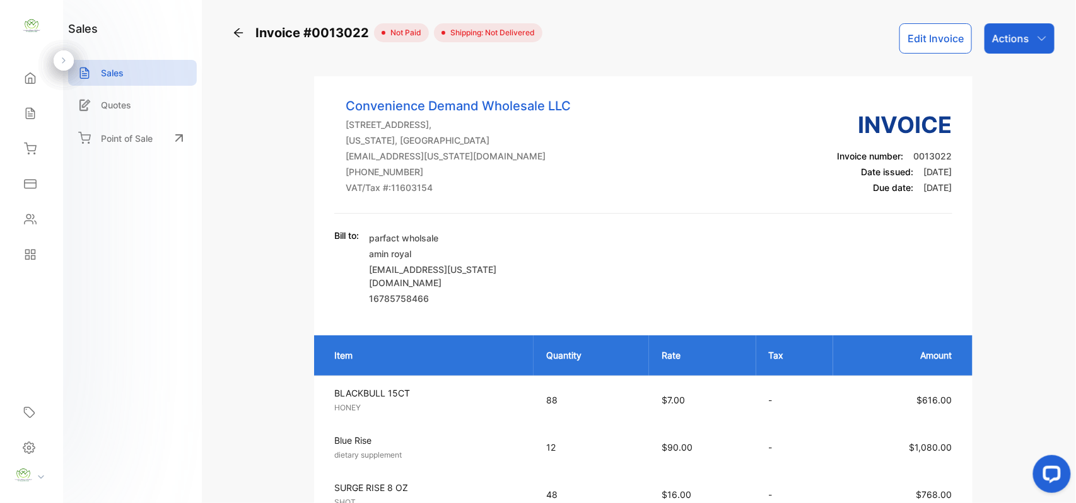
click at [237, 34] on icon at bounding box center [238, 32] width 13 height 13
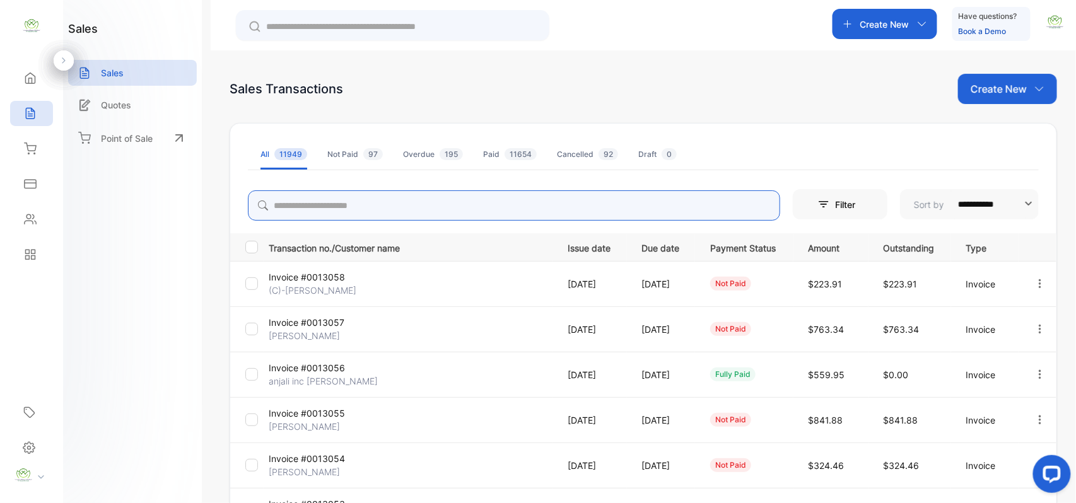
click at [314, 208] on input "search" at bounding box center [514, 206] width 533 height 30
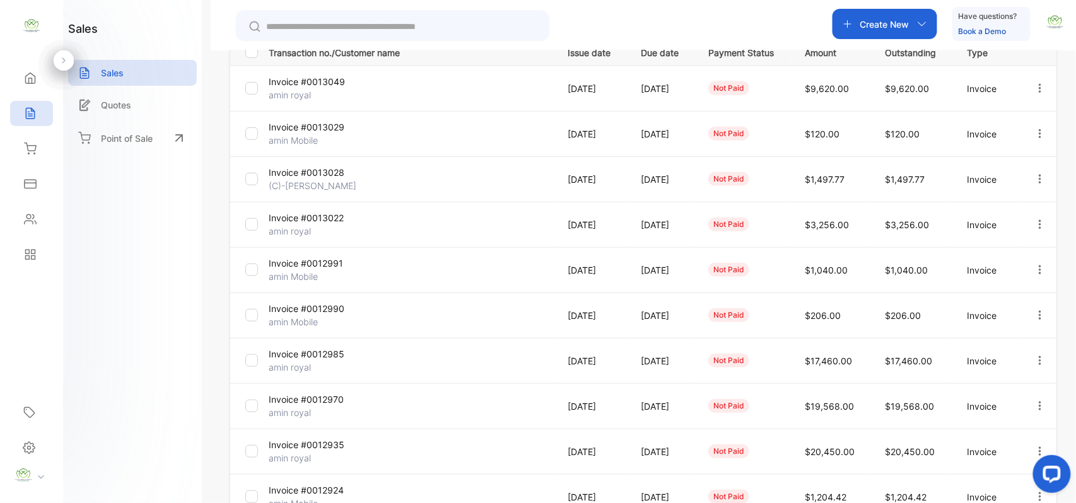
click at [1035, 360] on icon "button" at bounding box center [1040, 360] width 11 height 11
type input "****"
click at [982, 397] on span "View / Edit Invoice" at bounding box center [1010, 396] width 90 height 15
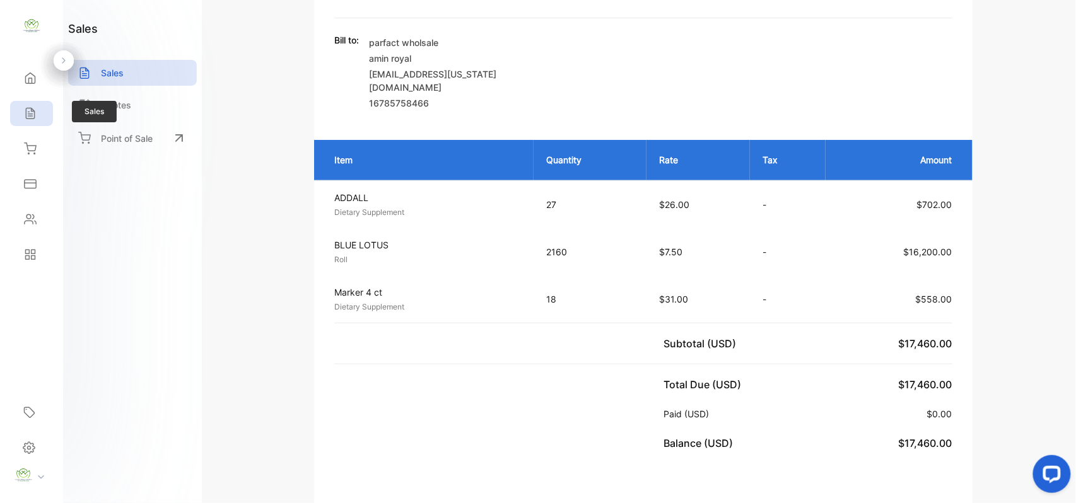
click at [40, 117] on div "Sales" at bounding box center [31, 113] width 43 height 25
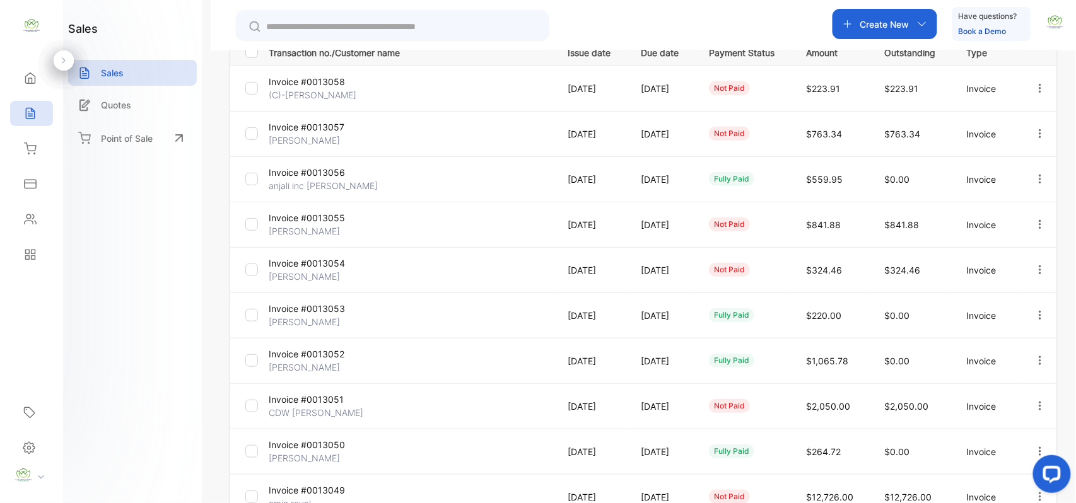
click at [342, 485] on p "Invoice #0013049" at bounding box center [316, 490] width 95 height 13
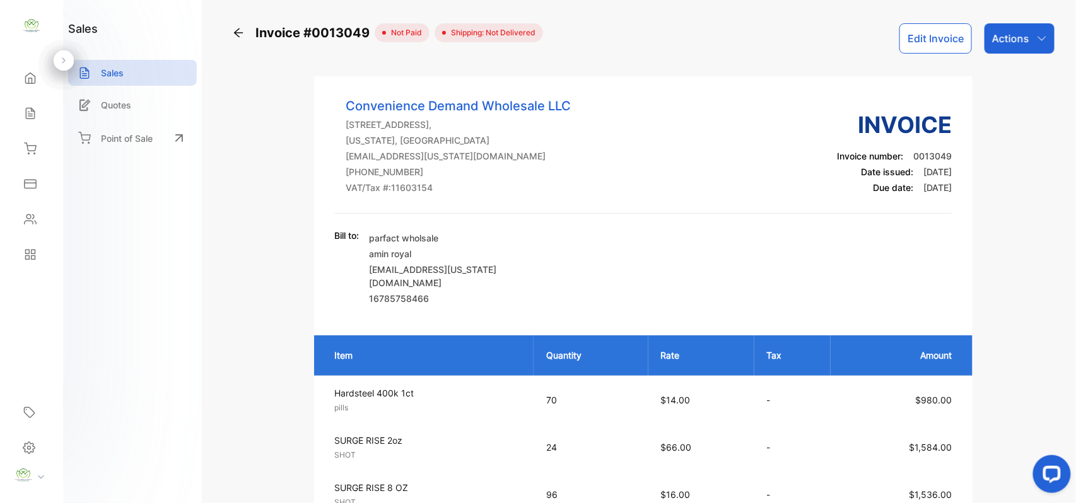
click at [1018, 26] on div "Actions" at bounding box center [1020, 38] width 70 height 30
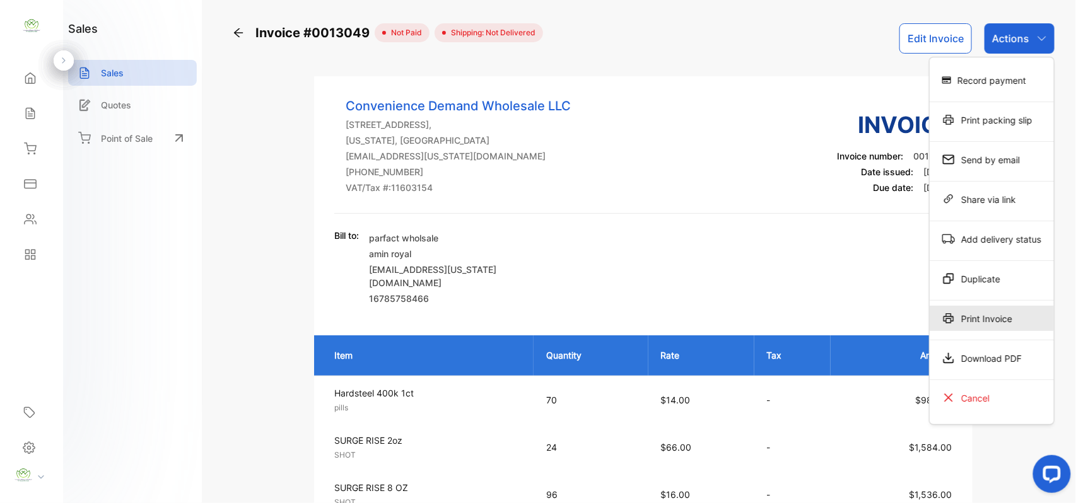
click at [958, 319] on div "Print Invoice" at bounding box center [992, 318] width 124 height 25
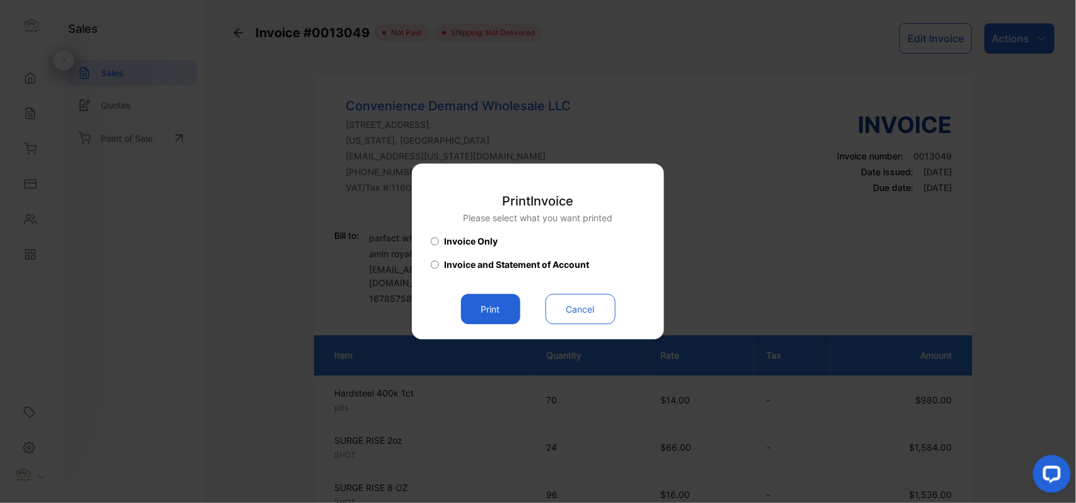
click at [490, 266] on span "Invoice and Statement of Account" at bounding box center [516, 265] width 145 height 13
click at [495, 301] on button "Print" at bounding box center [490, 310] width 59 height 30
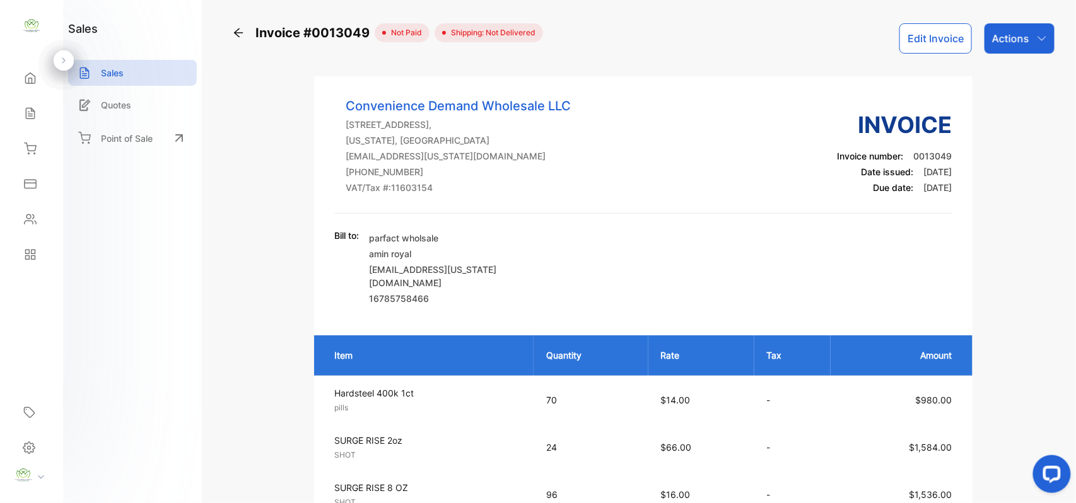
scroll to position [196, 0]
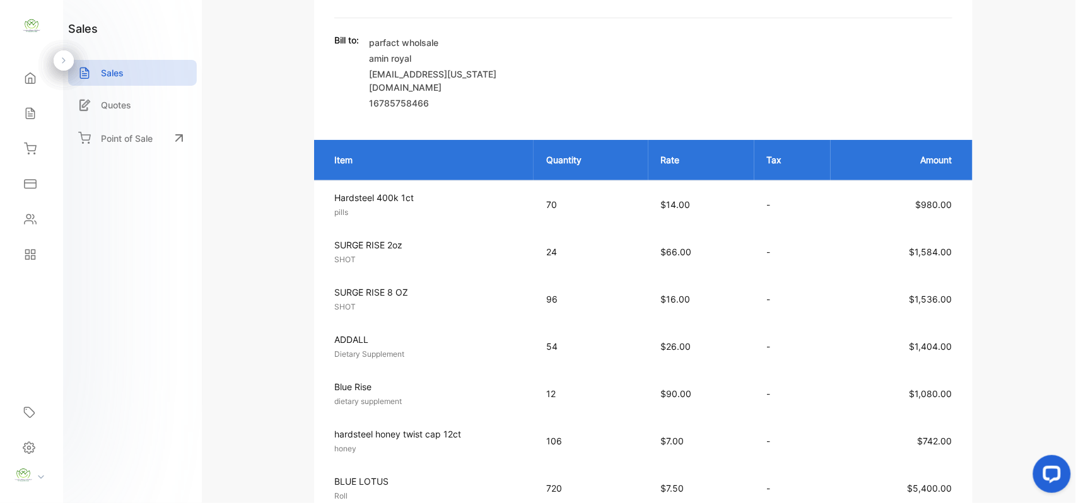
drag, startPoint x: 33, startPoint y: 116, endPoint x: 63, endPoint y: 119, distance: 30.4
click at [33, 116] on icon at bounding box center [30, 113] width 13 height 13
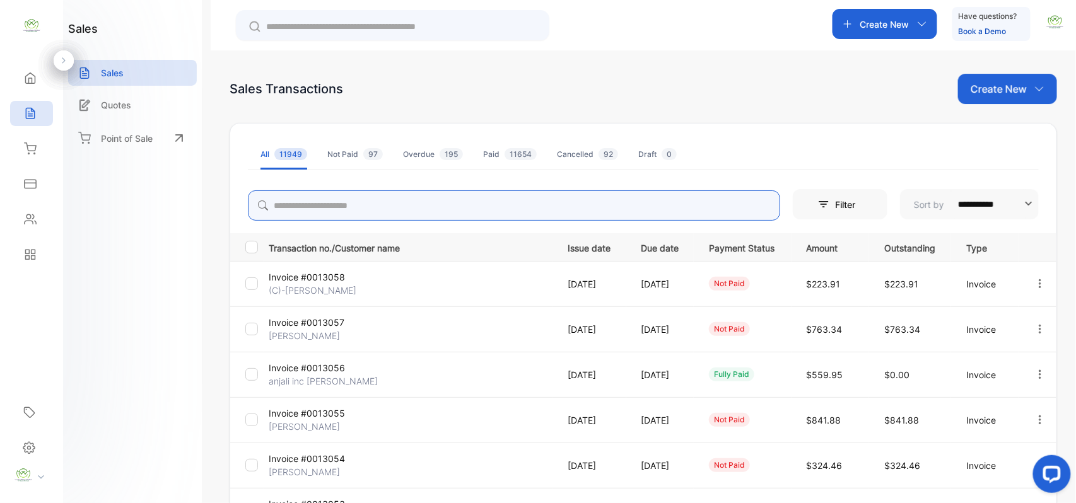
click at [353, 200] on input "search" at bounding box center [514, 206] width 533 height 30
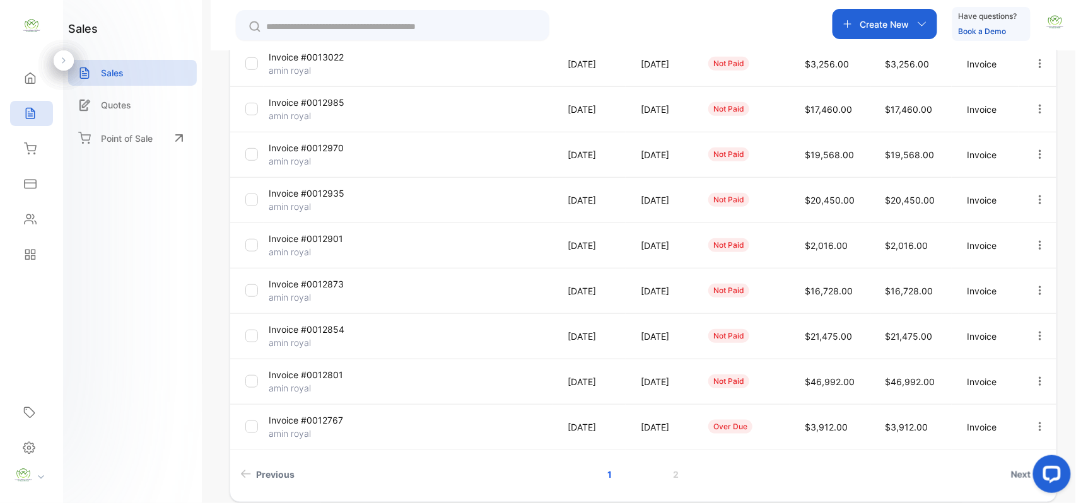
scroll to position [324, 0]
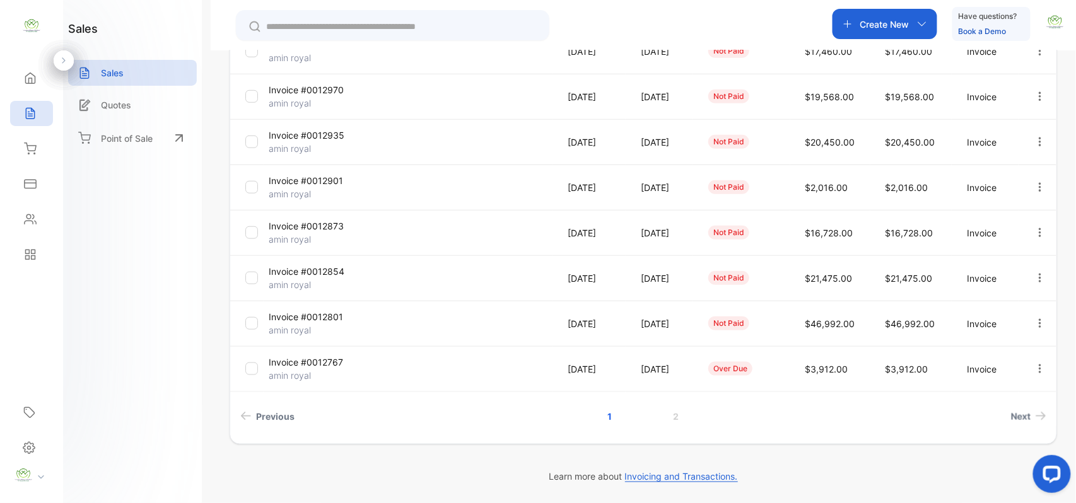
type input "**********"
click at [681, 419] on link "2" at bounding box center [676, 416] width 36 height 23
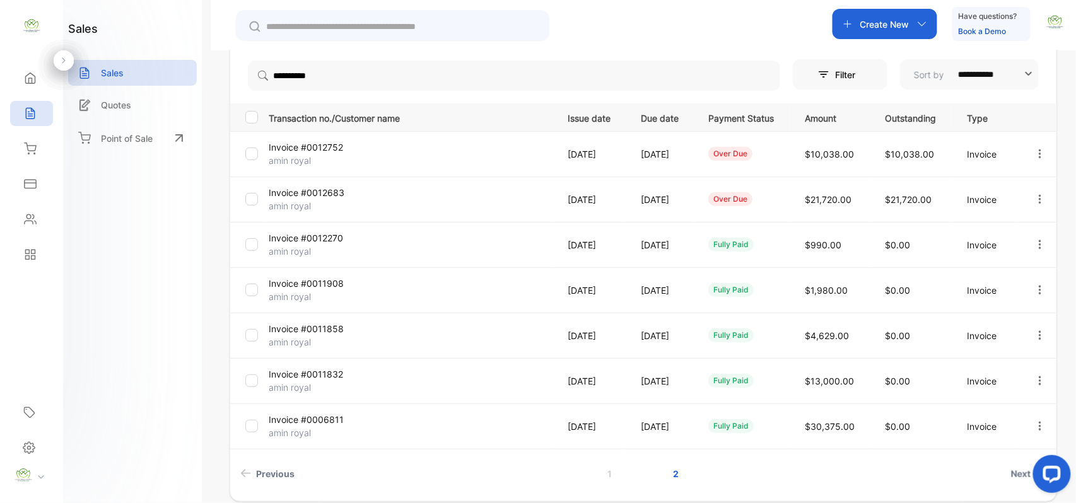
scroll to position [187, 0]
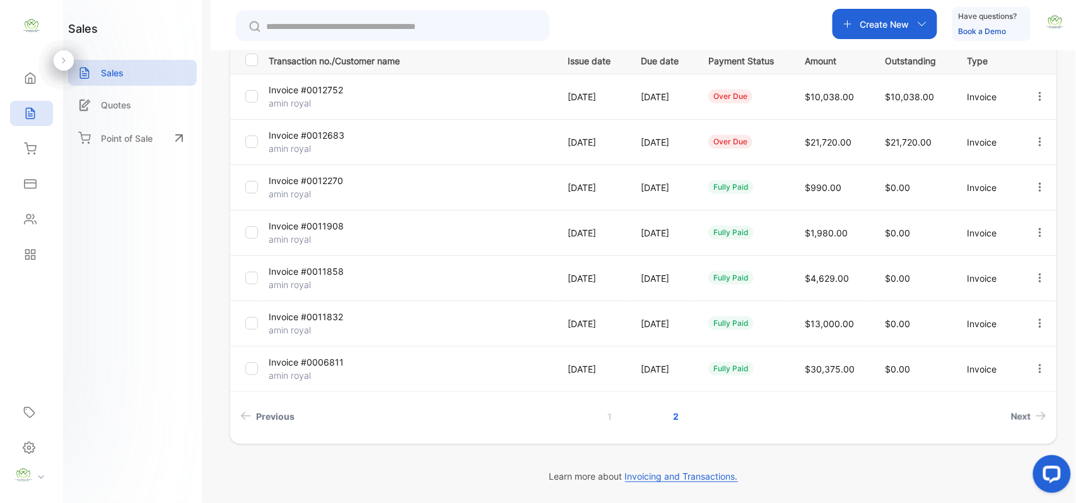
click at [616, 419] on link "1" at bounding box center [610, 416] width 35 height 23
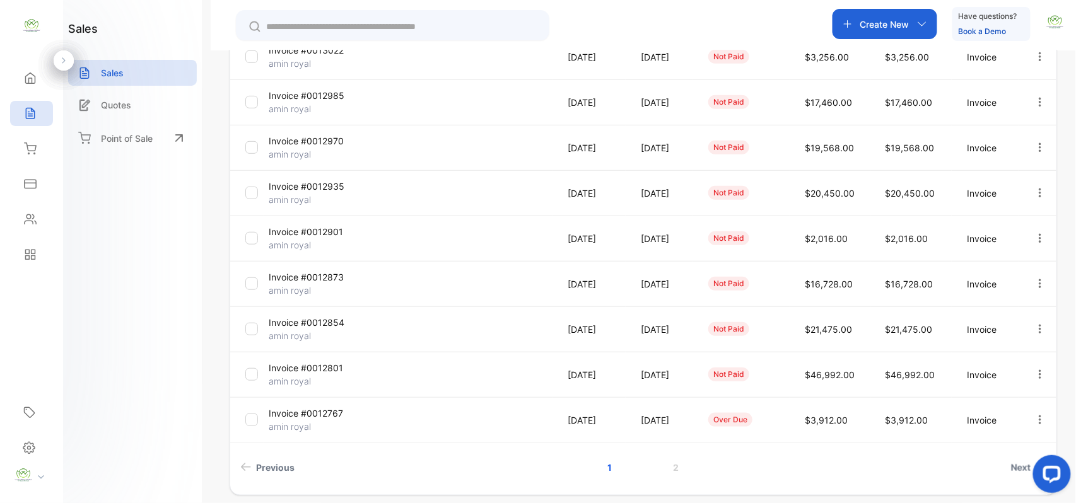
scroll to position [324, 0]
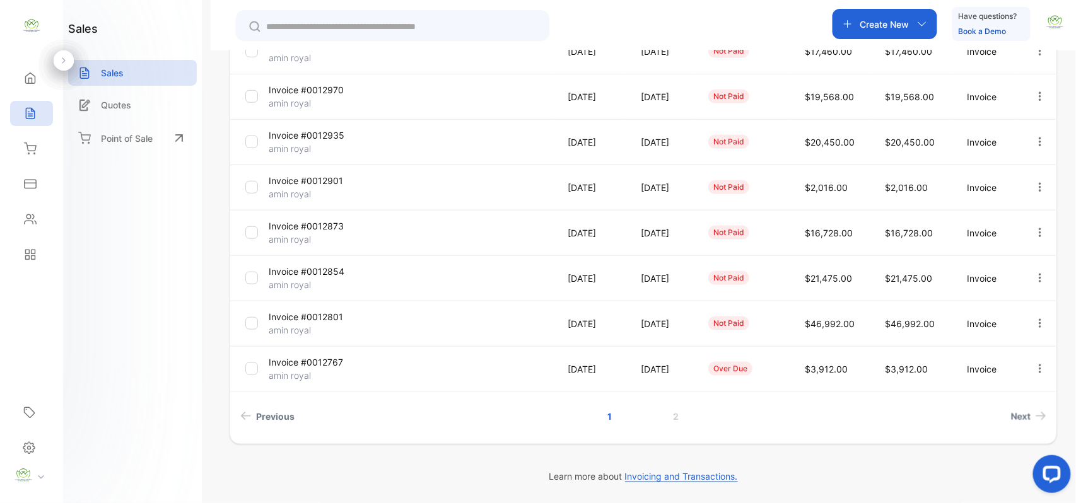
click at [675, 417] on link "2" at bounding box center [676, 416] width 36 height 23
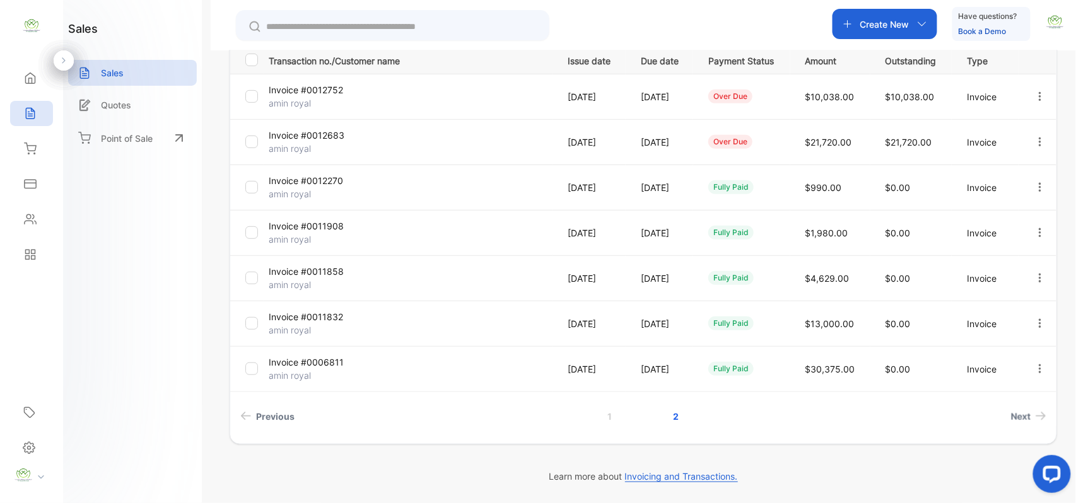
scroll to position [0, 0]
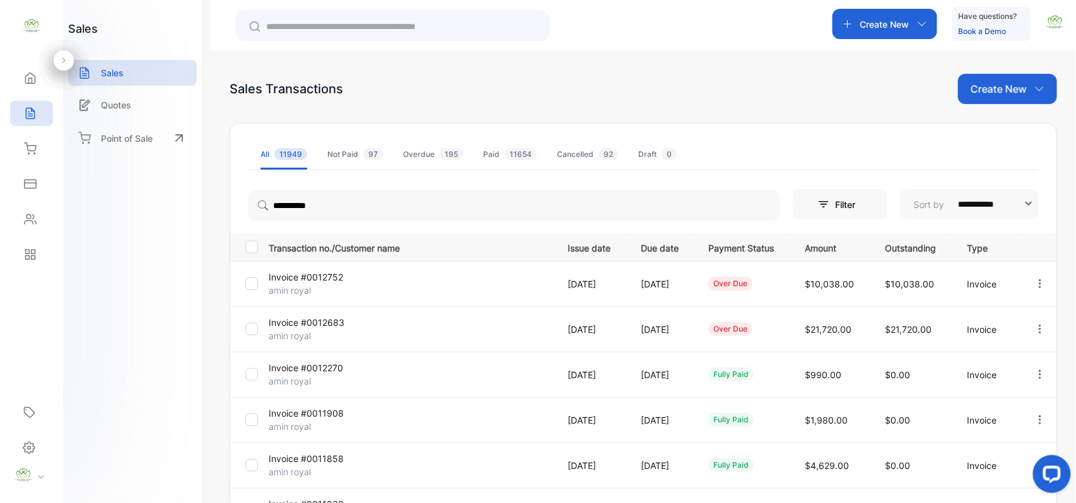
click at [877, 26] on p "Create New" at bounding box center [885, 24] width 49 height 13
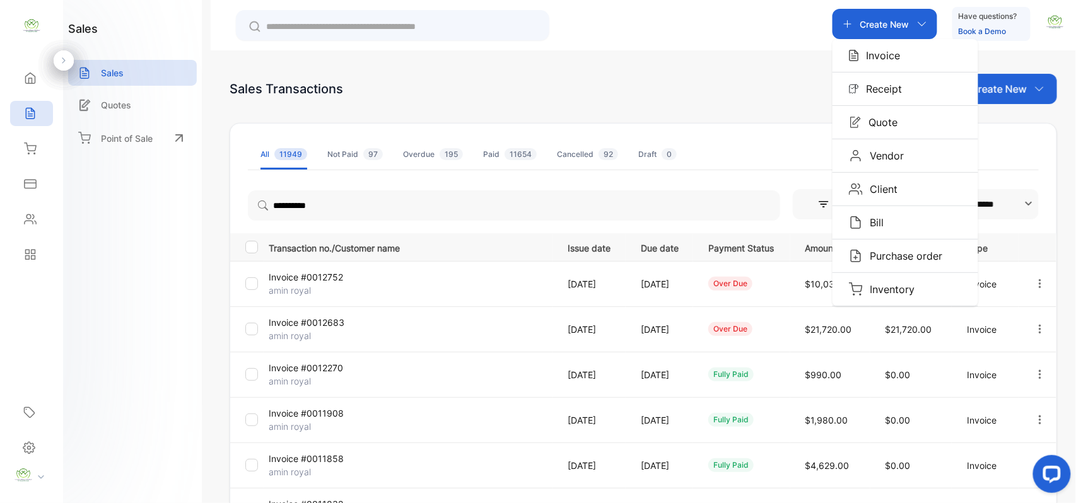
click at [889, 56] on p "Invoice" at bounding box center [880, 55] width 42 height 15
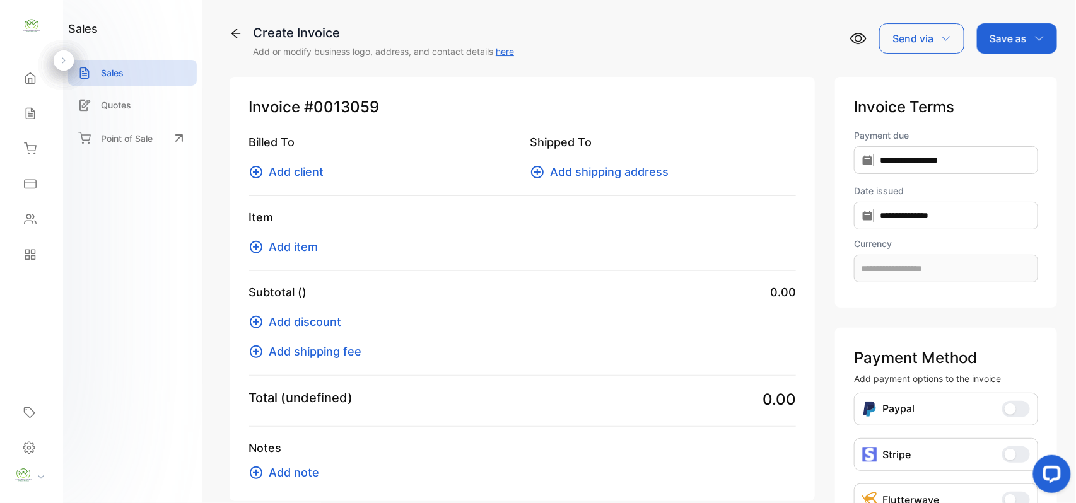
type input "**********"
click at [306, 175] on span "Add client" at bounding box center [296, 171] width 55 height 17
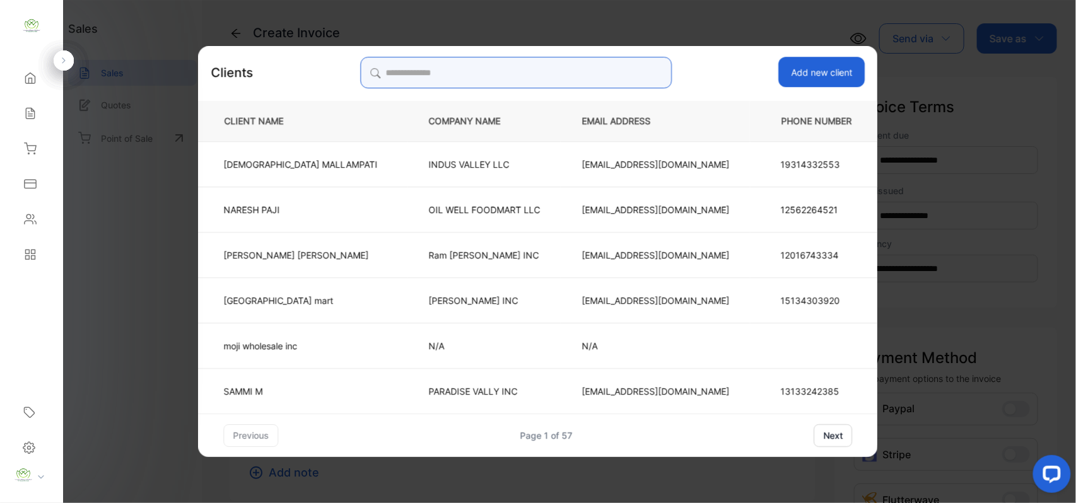
click at [636, 74] on input "search" at bounding box center [516, 73] width 312 height 32
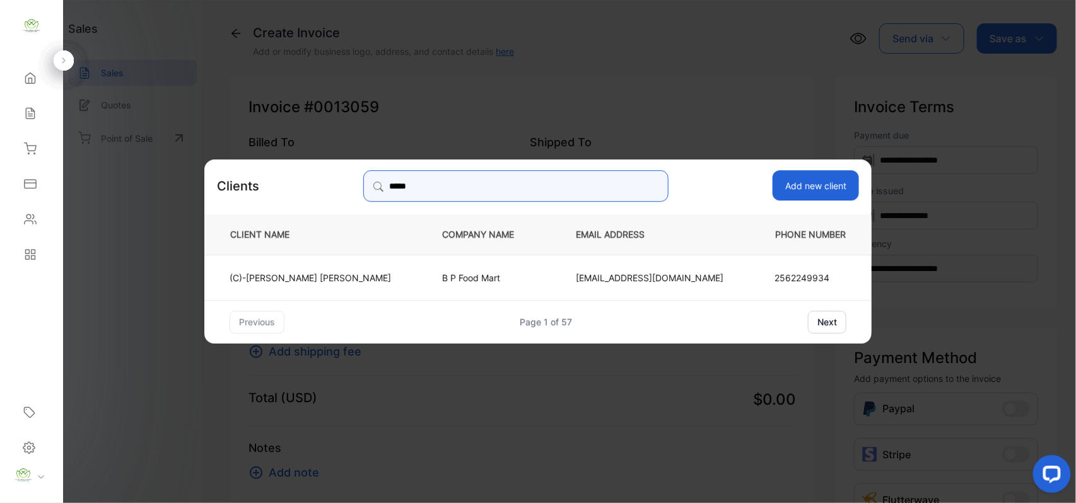
type input "*****"
click at [369, 276] on td "(C)-Ketanbhai Patel" at bounding box center [312, 276] width 217 height 45
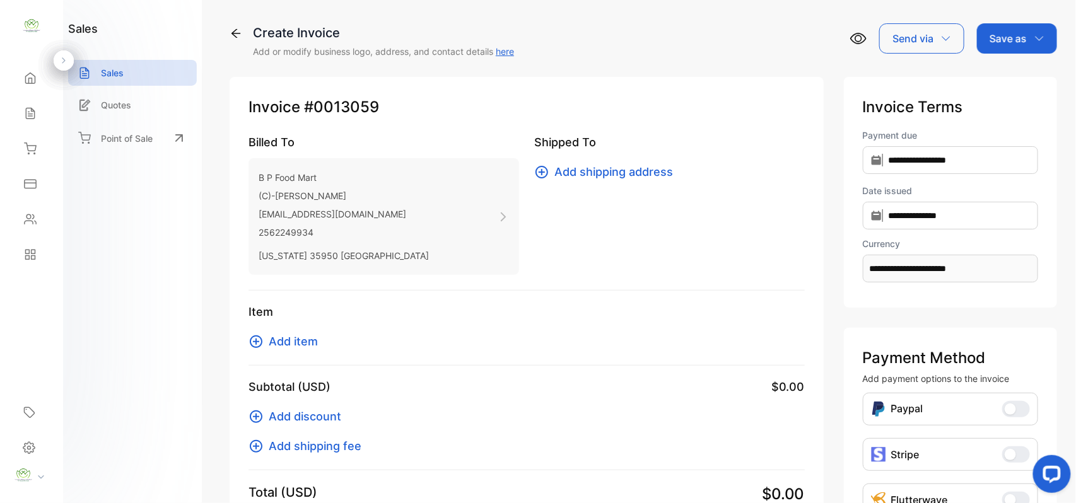
click at [289, 338] on span "Add item" at bounding box center [293, 341] width 49 height 17
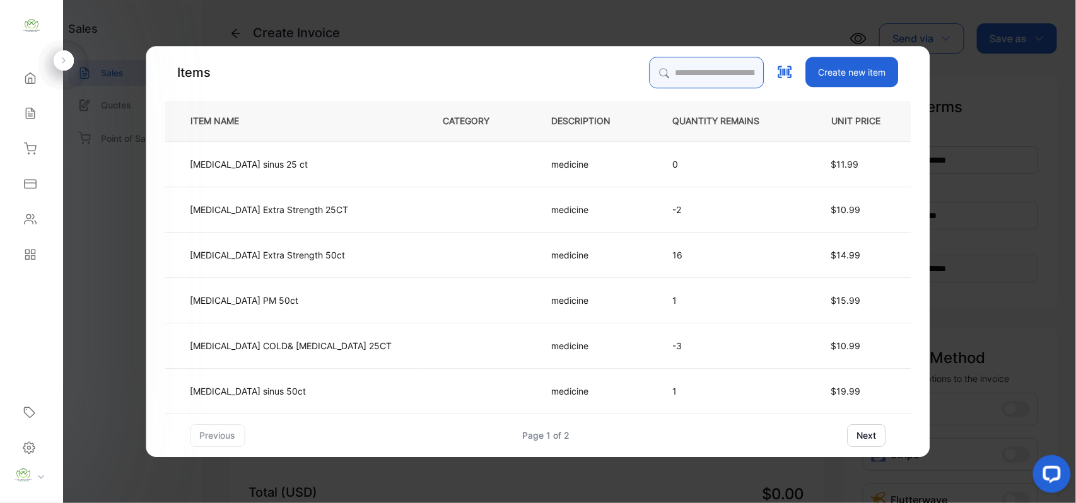
click at [669, 76] on input "search" at bounding box center [707, 73] width 115 height 32
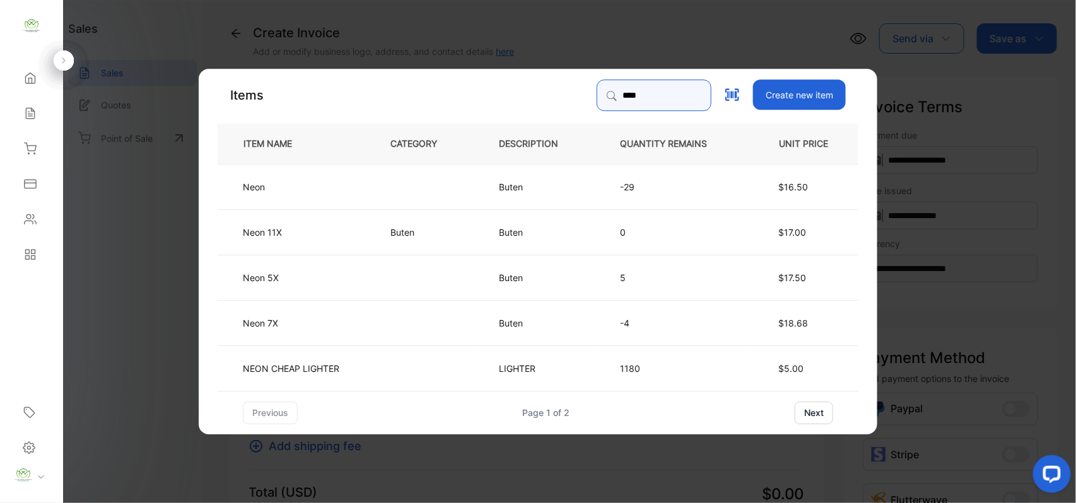
type input "****"
click at [309, 193] on td "Neon" at bounding box center [294, 185] width 152 height 45
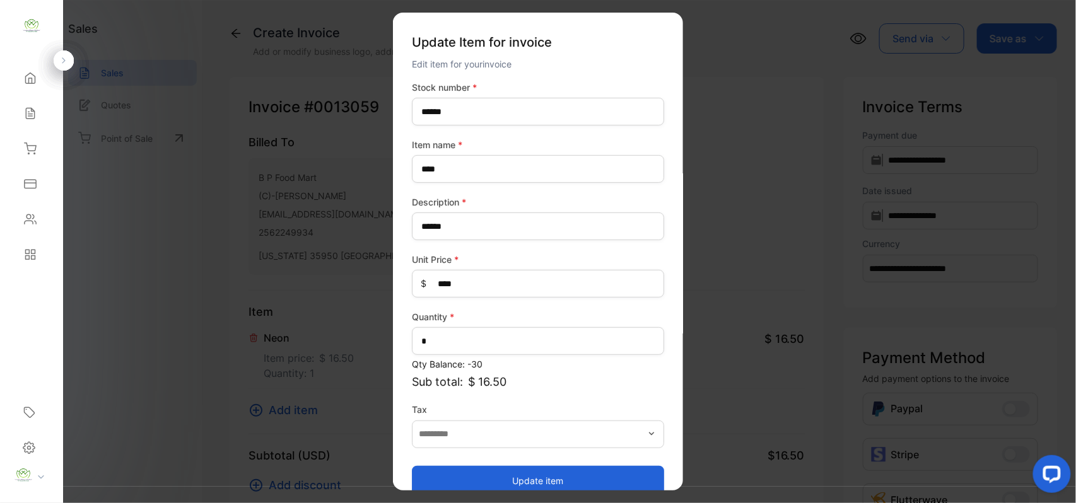
click at [524, 480] on button "Update item" at bounding box center [538, 481] width 252 height 30
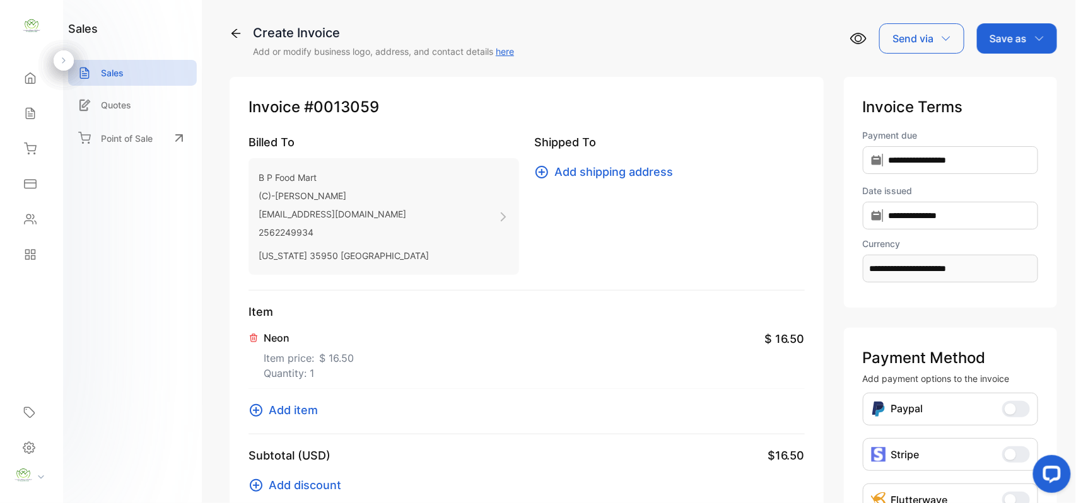
click at [288, 409] on span "Add item" at bounding box center [293, 410] width 49 height 17
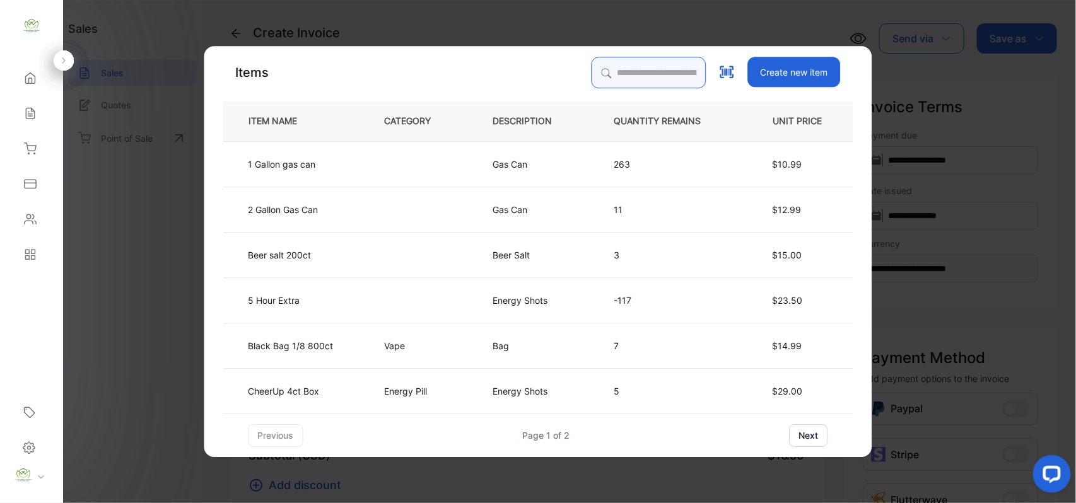
click at [637, 72] on input "search" at bounding box center [649, 73] width 115 height 32
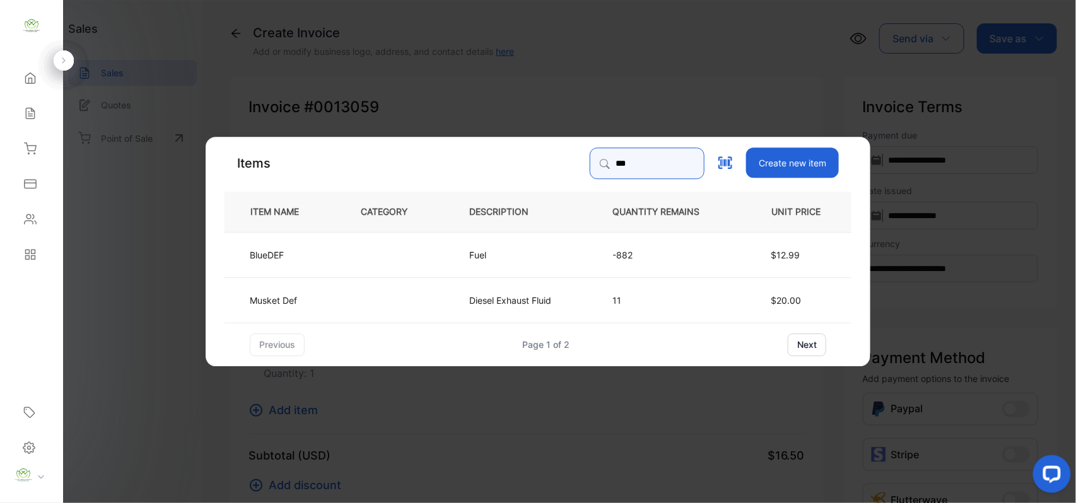
type input "***"
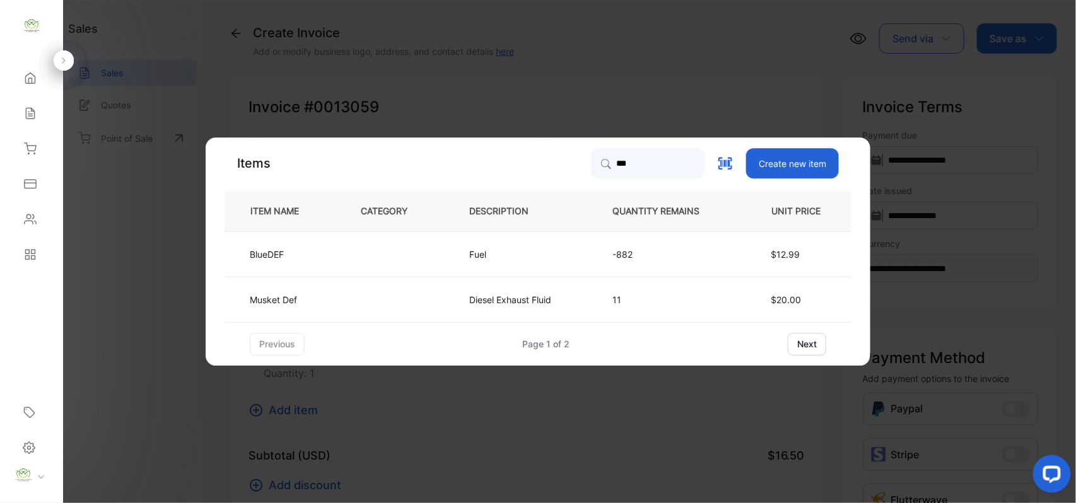
click at [395, 242] on td at bounding box center [394, 254] width 109 height 45
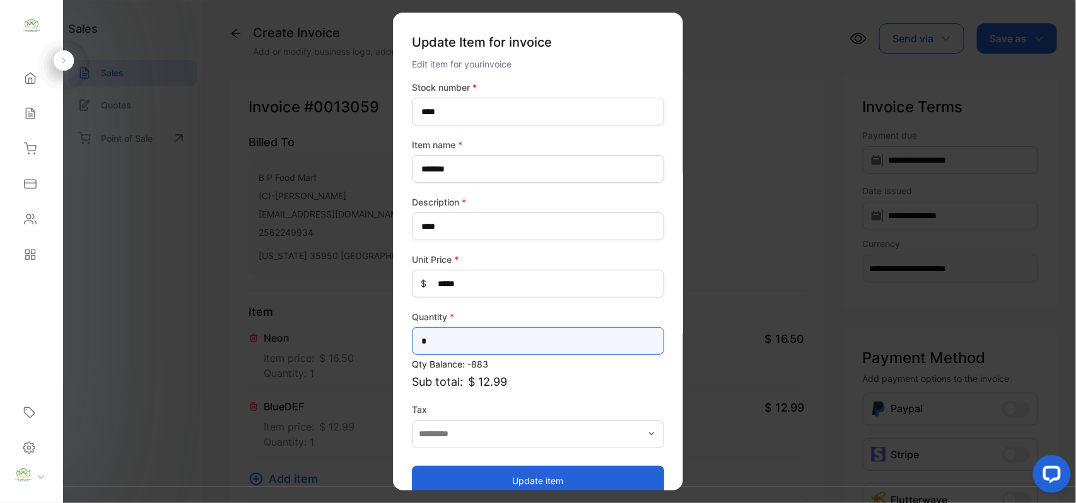
click at [459, 341] on input "*" at bounding box center [538, 341] width 252 height 28
type input "**"
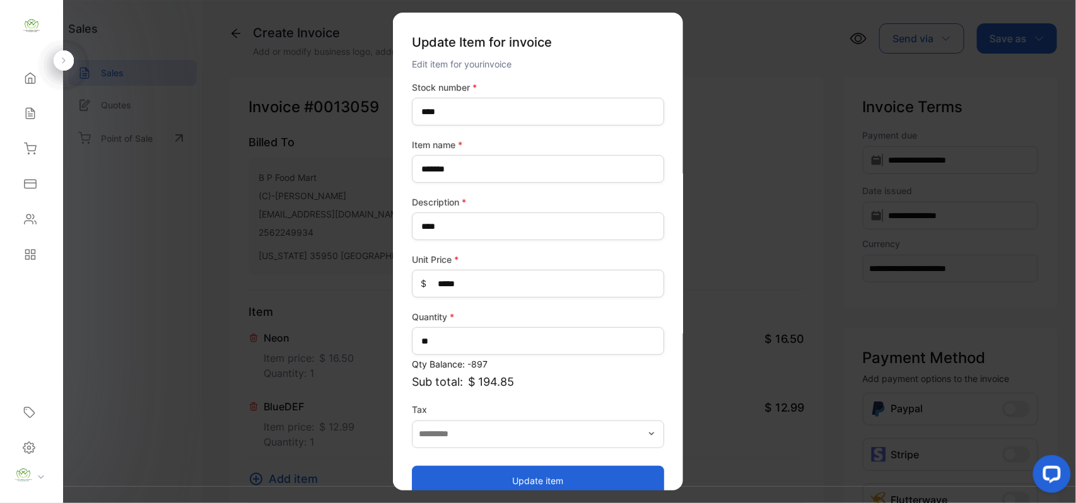
drag, startPoint x: 543, startPoint y: 478, endPoint x: 430, endPoint y: 447, distance: 117.1
click at [539, 476] on button "Update item" at bounding box center [538, 481] width 252 height 30
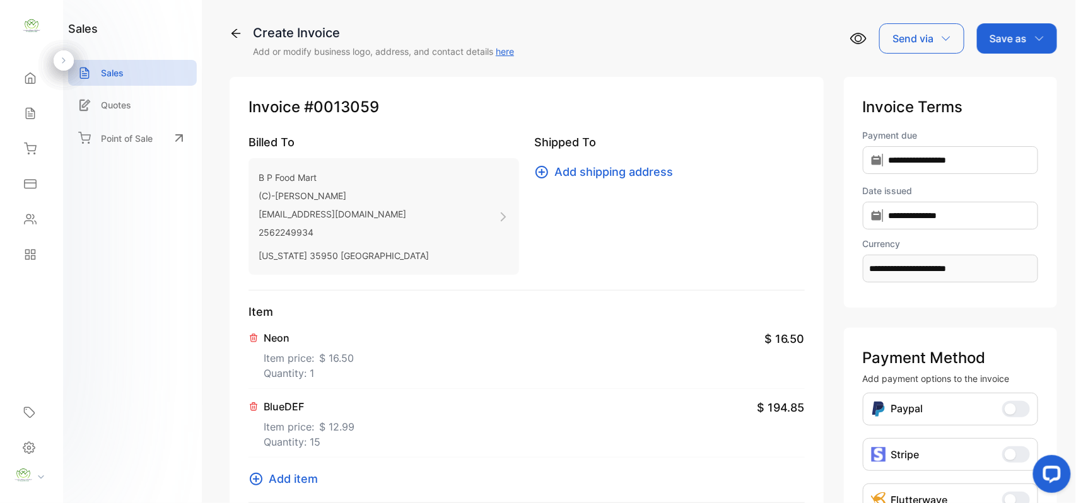
click at [291, 482] on span "Add item" at bounding box center [293, 479] width 49 height 17
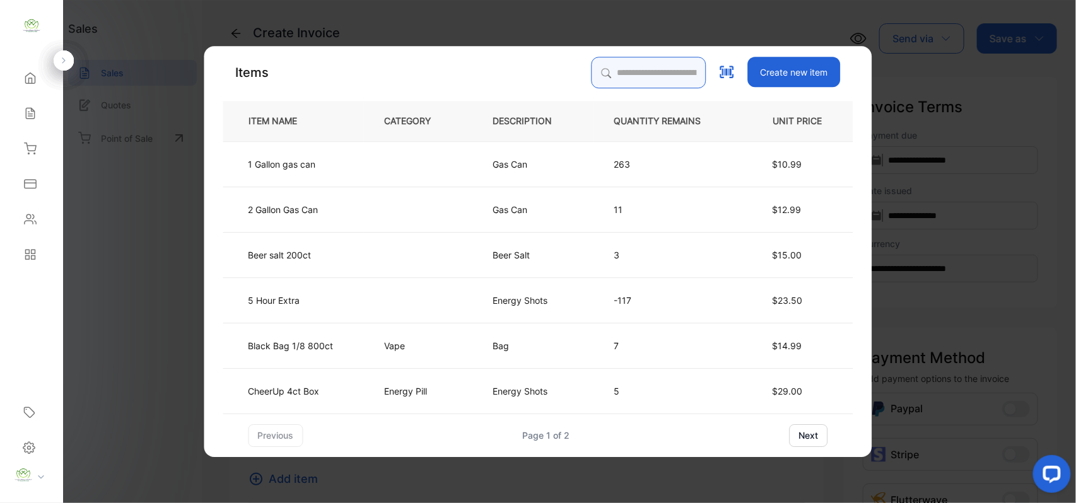
click at [665, 74] on input "search" at bounding box center [649, 73] width 115 height 32
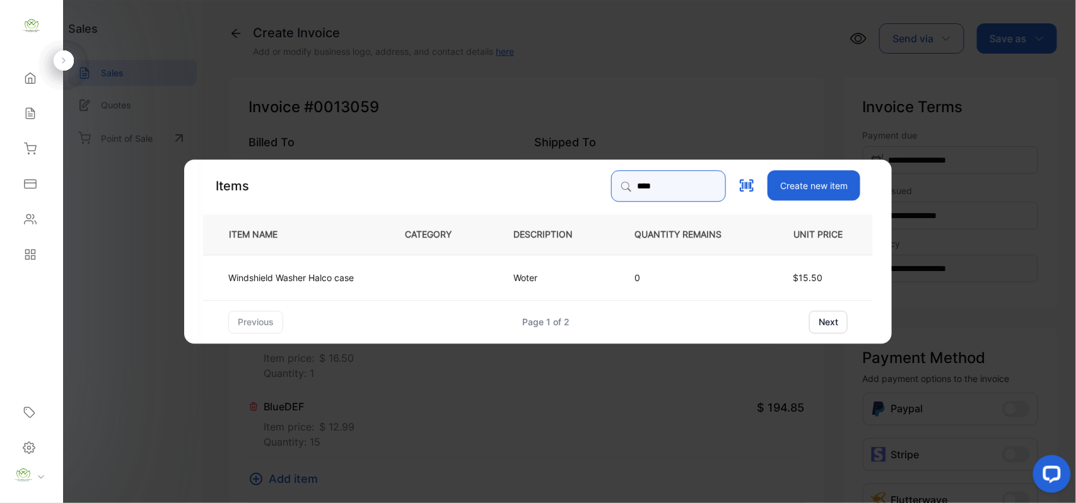
type input "****"
click at [379, 271] on td "Windshield Washer Halco case" at bounding box center [293, 276] width 181 height 45
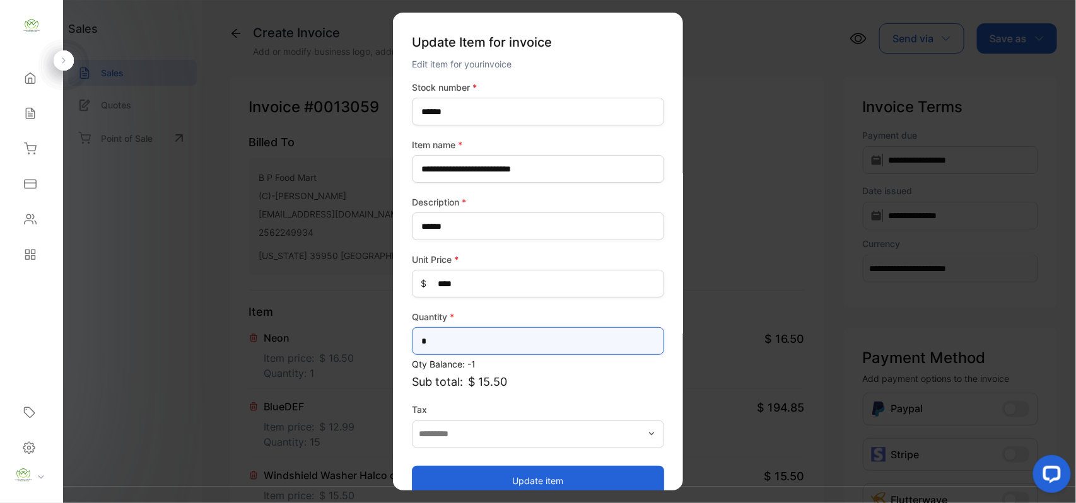
drag, startPoint x: 452, startPoint y: 351, endPoint x: 0, endPoint y: 305, distance: 454.0
click at [0, 307] on div "**********" at bounding box center [538, 264] width 1076 height 529
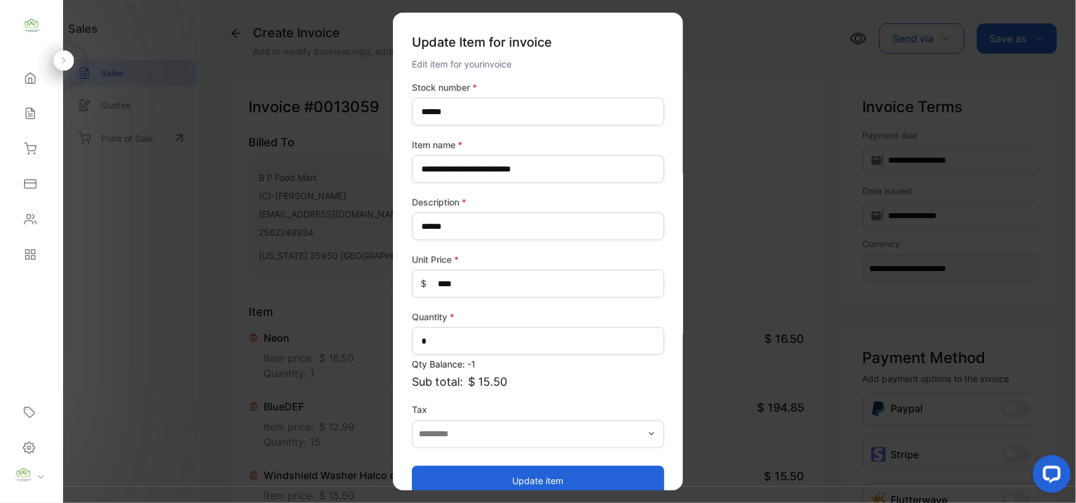
click at [609, 473] on button "Update item" at bounding box center [538, 481] width 252 height 30
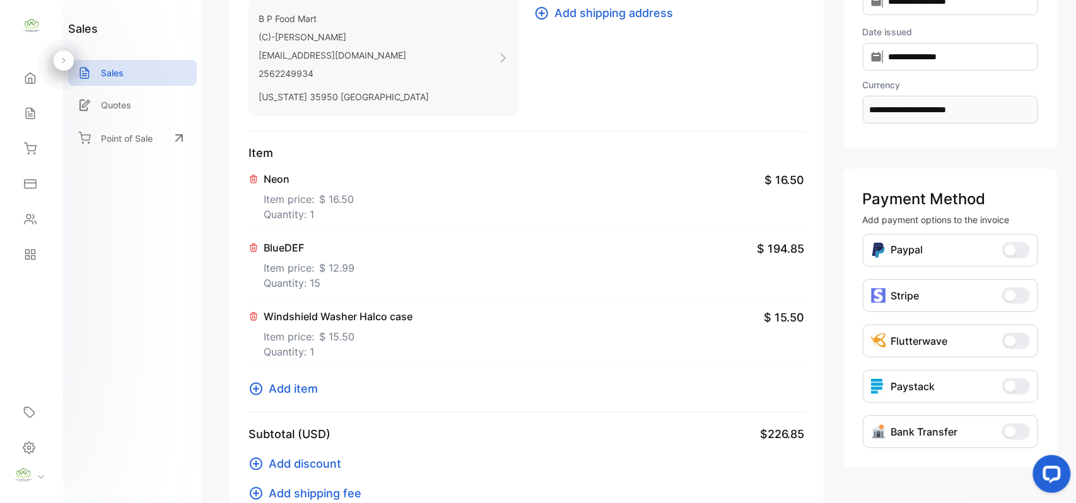
scroll to position [196, 0]
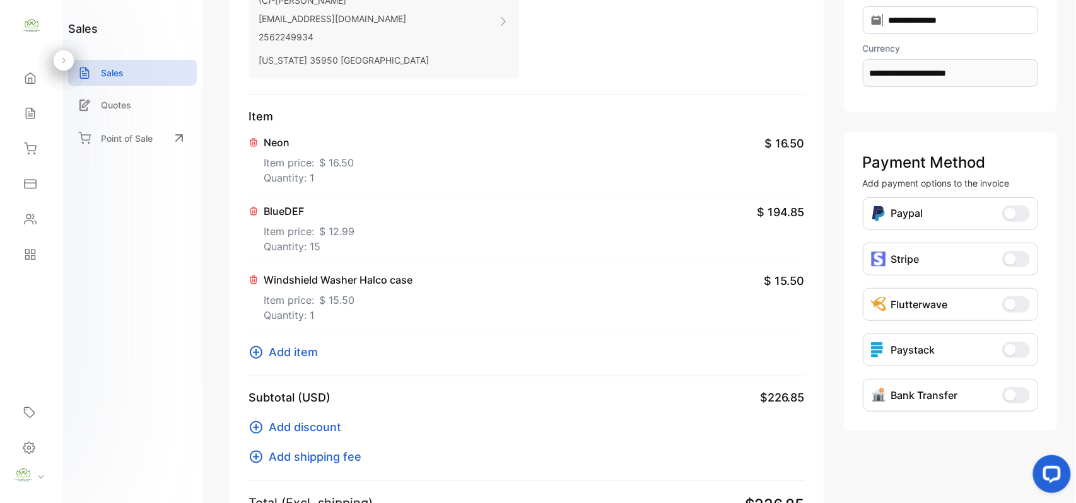
click at [296, 352] on span "Add item" at bounding box center [293, 352] width 49 height 17
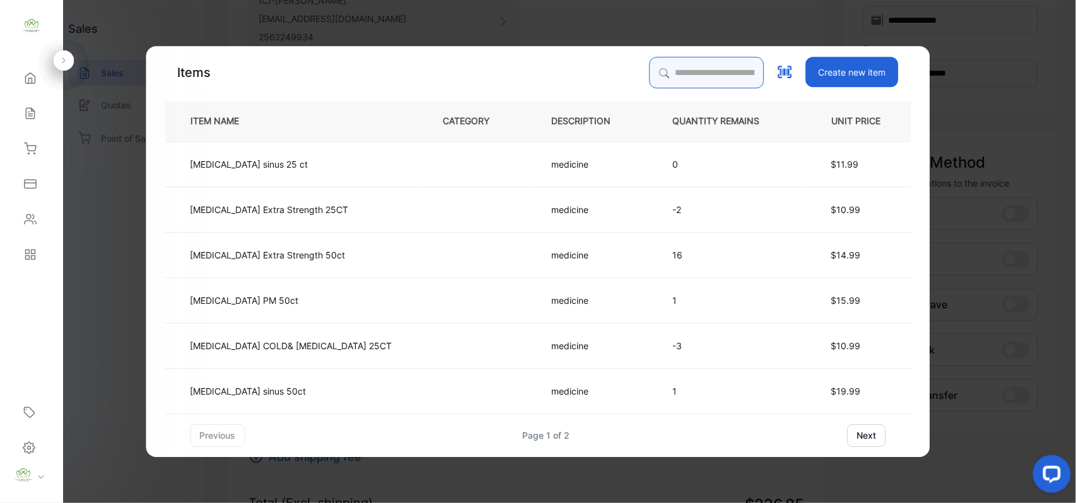
click at [668, 69] on input "search" at bounding box center [707, 73] width 115 height 32
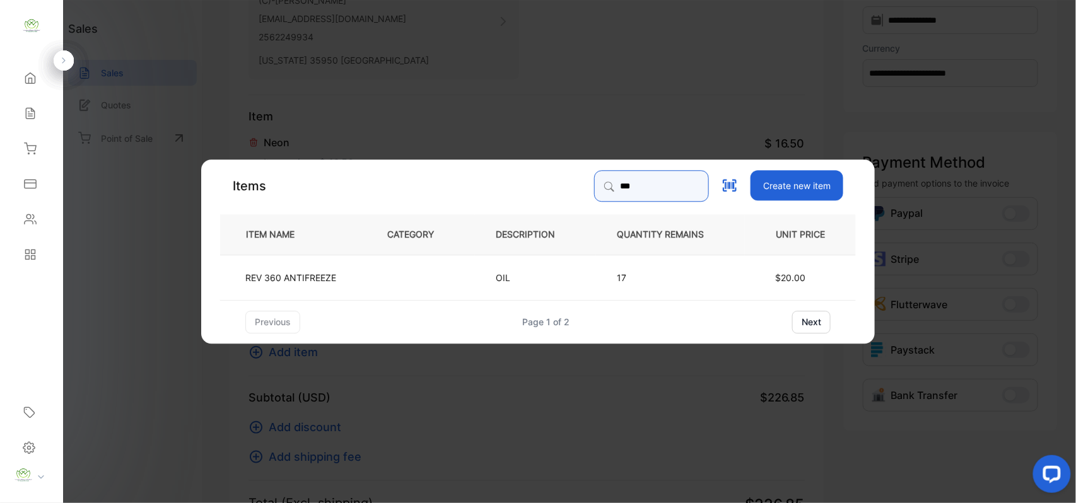
type input "***"
click at [384, 293] on td at bounding box center [421, 276] width 109 height 45
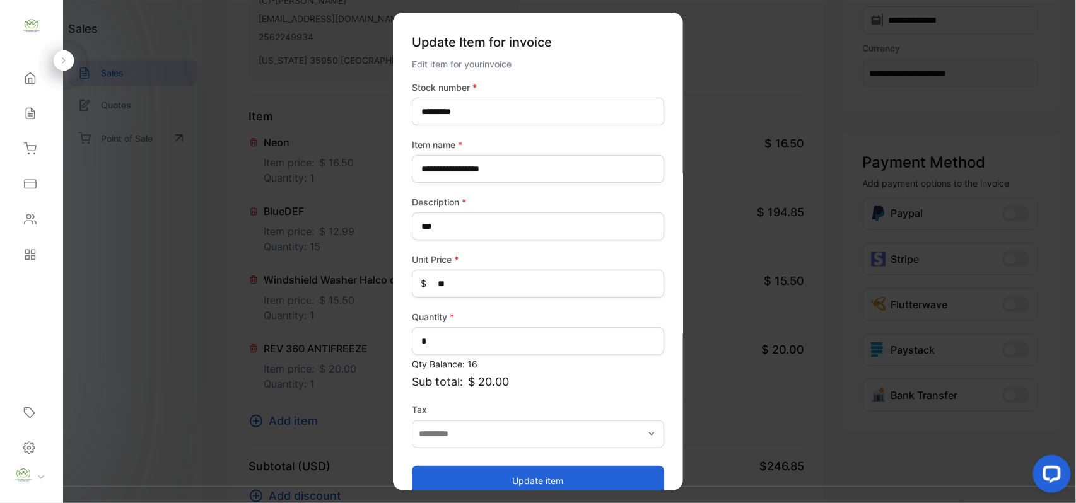
click at [512, 473] on button "Update item" at bounding box center [538, 481] width 252 height 30
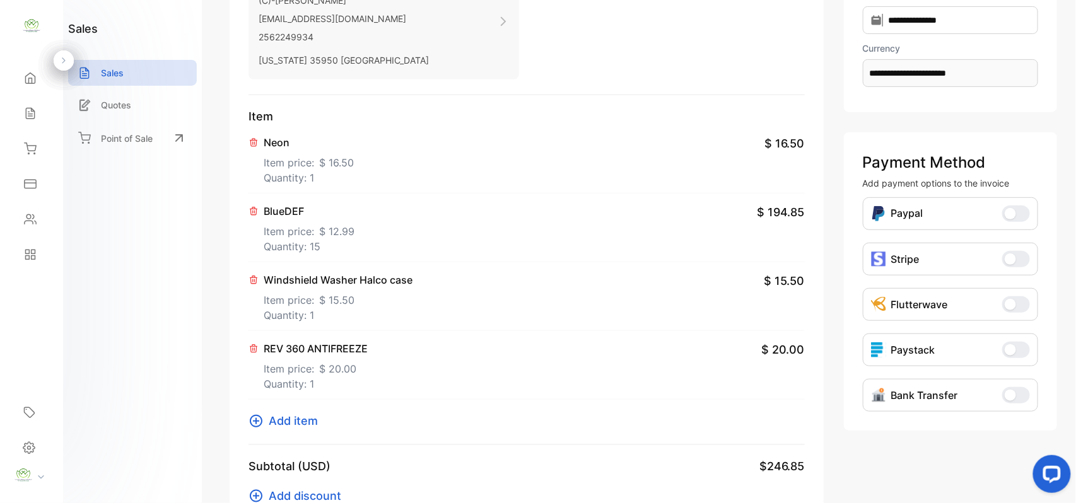
click at [309, 152] on p "Item price: $ 16.50" at bounding box center [309, 160] width 90 height 20
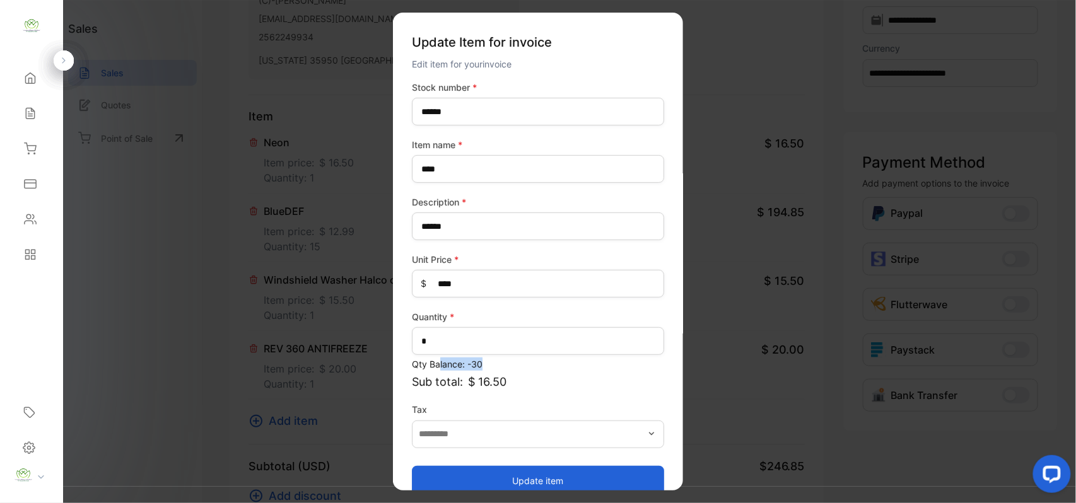
drag, startPoint x: 488, startPoint y: 357, endPoint x: 438, endPoint y: 357, distance: 49.8
click at [438, 358] on p "Qty Balance: -30" at bounding box center [538, 364] width 252 height 13
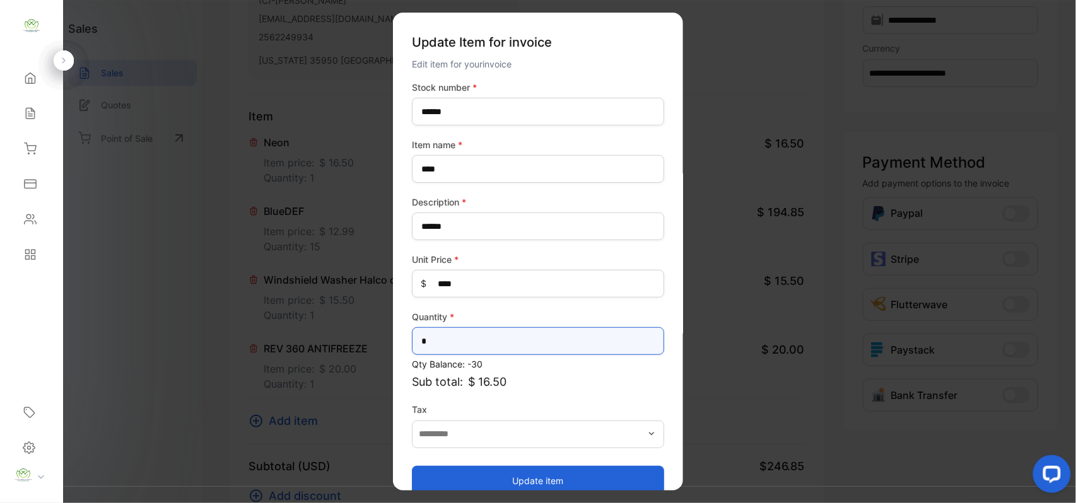
click at [466, 337] on input "*" at bounding box center [538, 341] width 252 height 28
drag, startPoint x: 466, startPoint y: 337, endPoint x: 213, endPoint y: 323, distance: 253.4
type input "*"
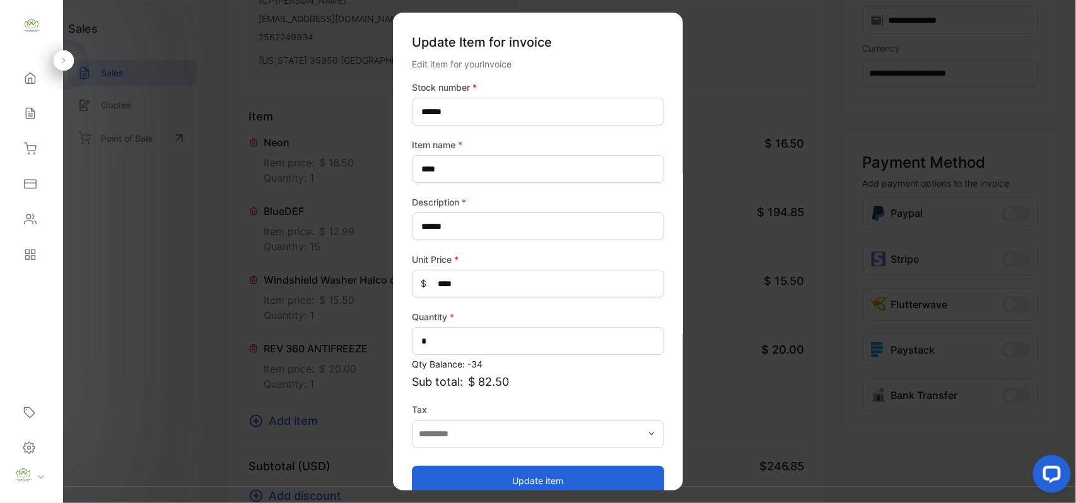
click at [505, 480] on button "Update item" at bounding box center [538, 481] width 252 height 30
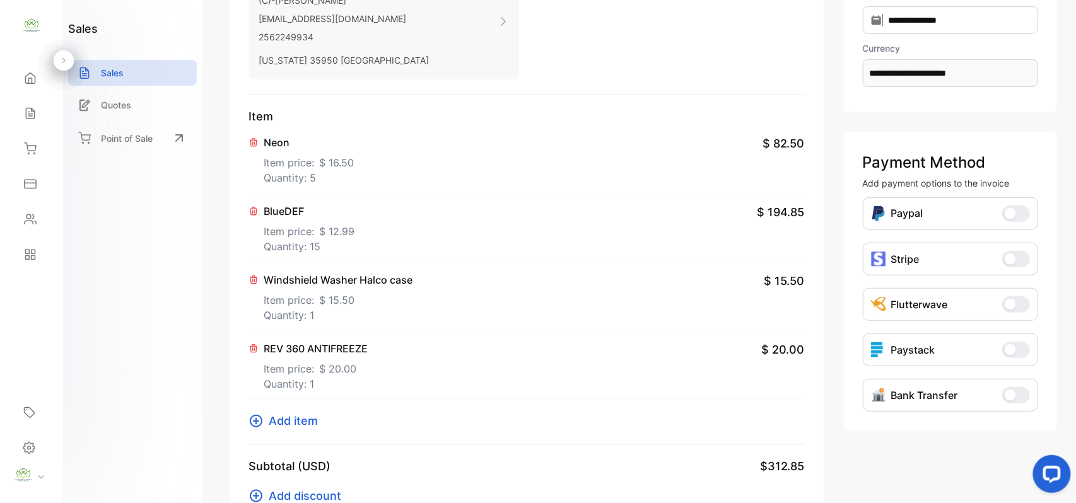
click at [303, 417] on span "Add item" at bounding box center [293, 421] width 49 height 17
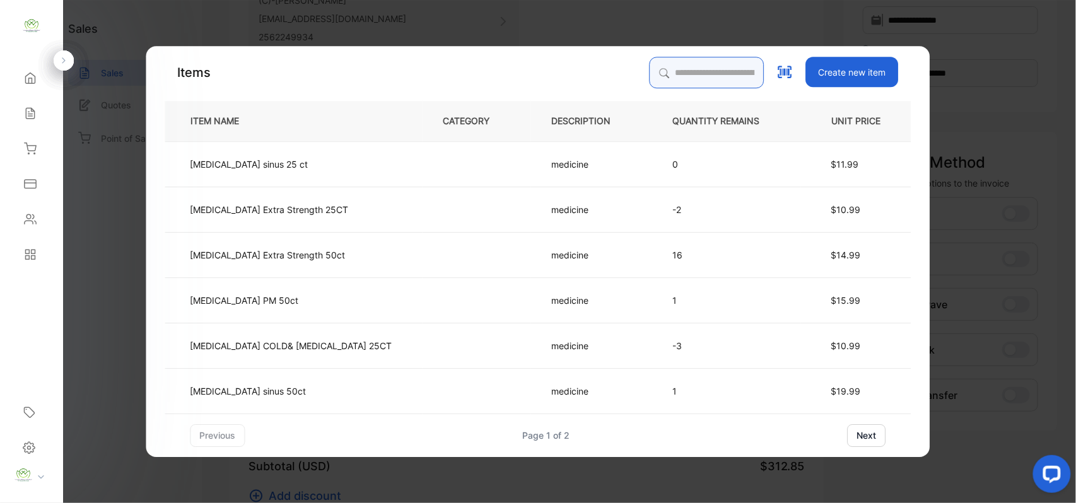
click at [650, 69] on input "search" at bounding box center [707, 73] width 115 height 32
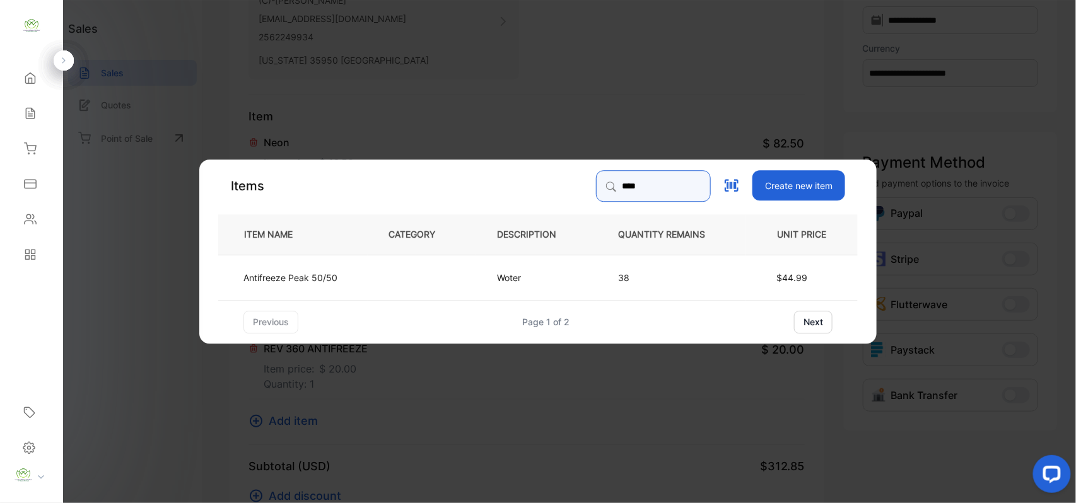
type input "****"
click at [430, 274] on td at bounding box center [422, 276] width 109 height 45
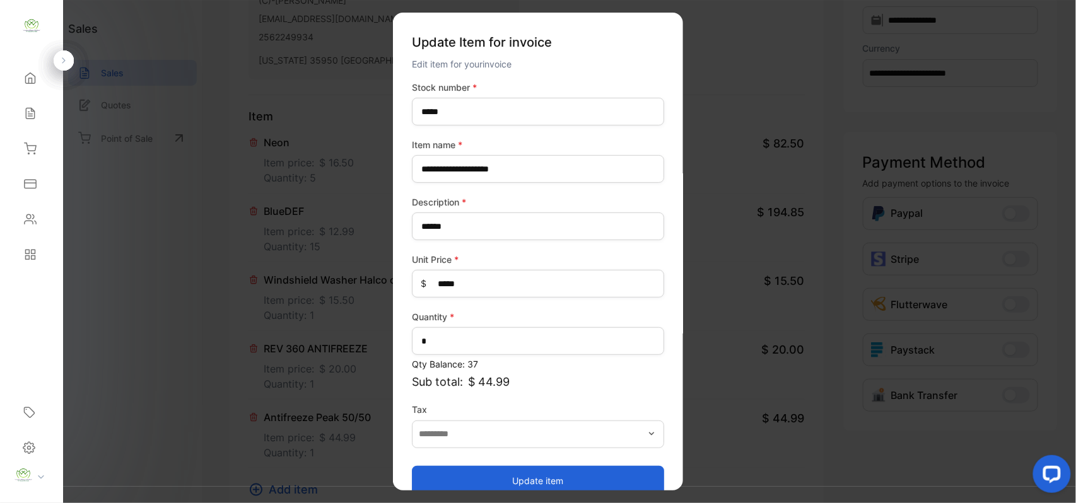
click at [487, 482] on button "Update item" at bounding box center [538, 481] width 252 height 30
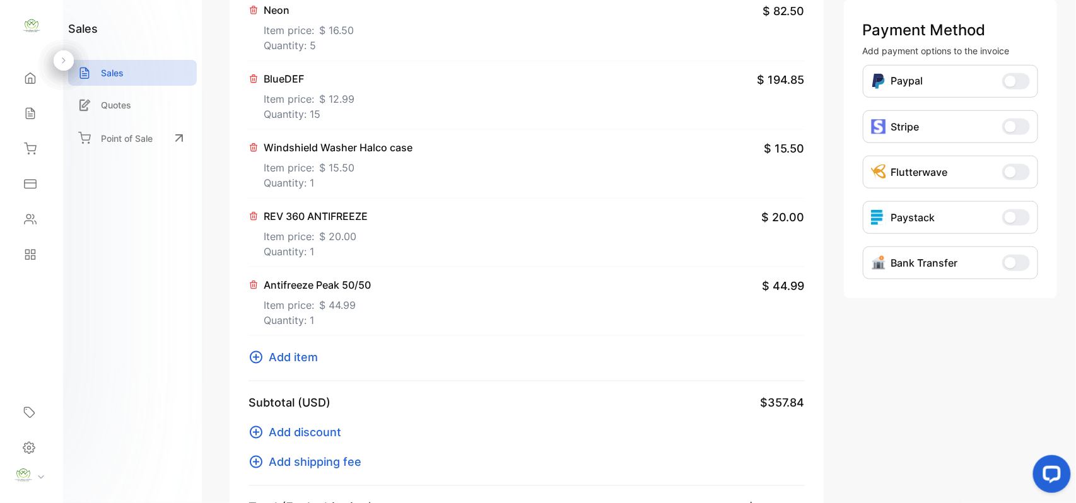
scroll to position [392, 0]
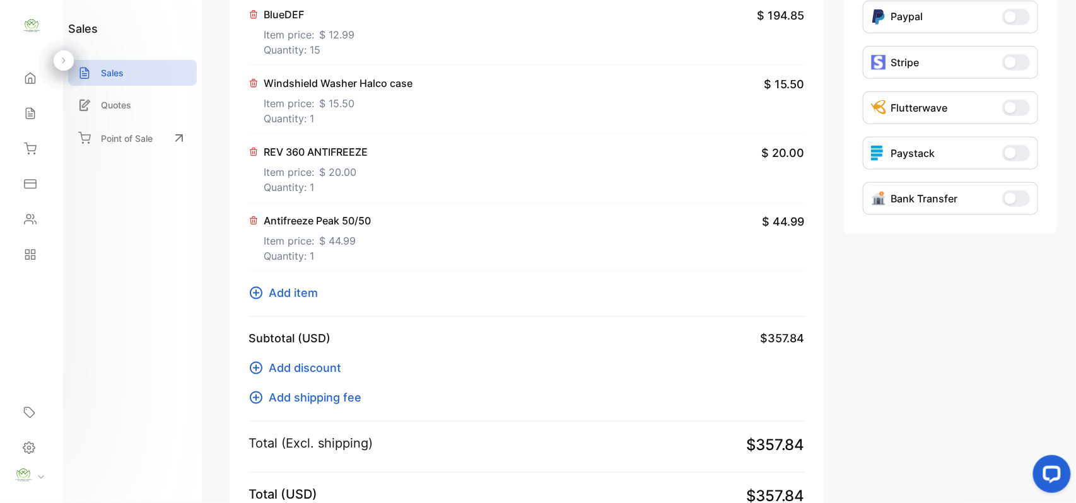
click at [280, 296] on span "Add item" at bounding box center [293, 293] width 49 height 17
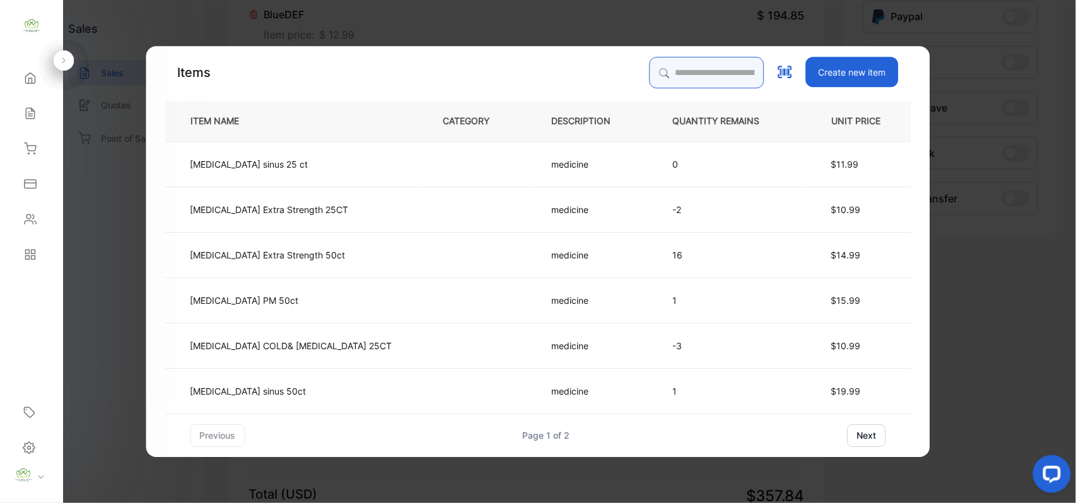
click at [650, 71] on input "search" at bounding box center [707, 73] width 115 height 32
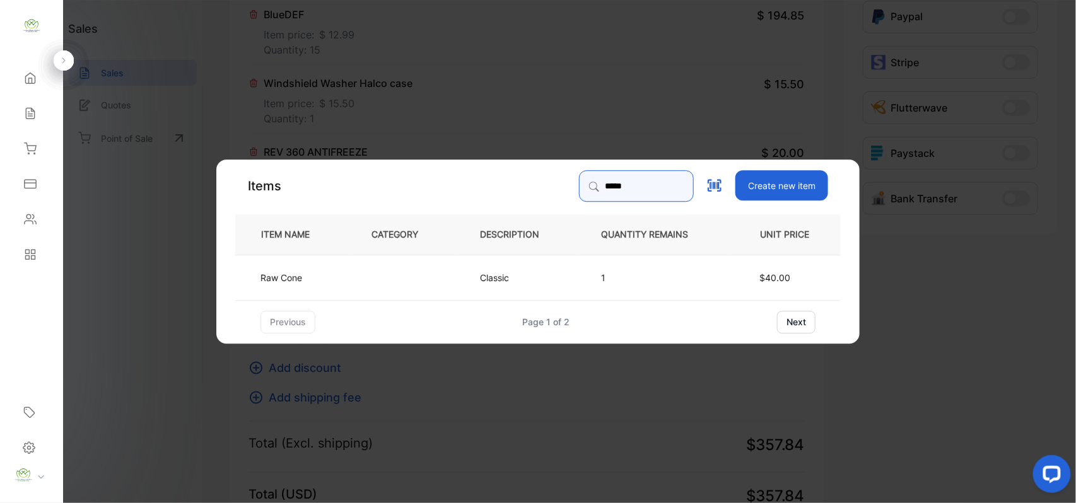
type input "*****"
click at [399, 290] on td at bounding box center [405, 276] width 109 height 45
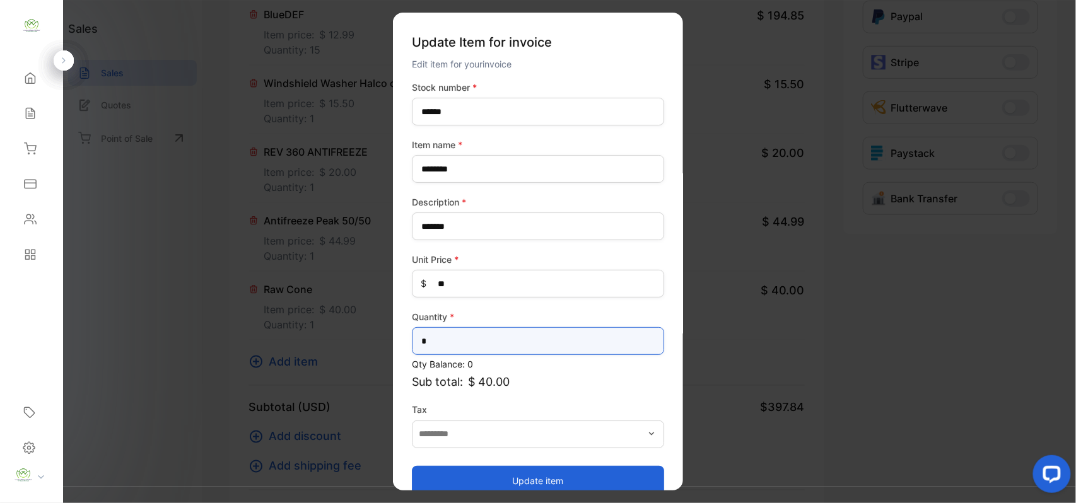
drag, startPoint x: 466, startPoint y: 342, endPoint x: 199, endPoint y: 306, distance: 268.7
type input "*"
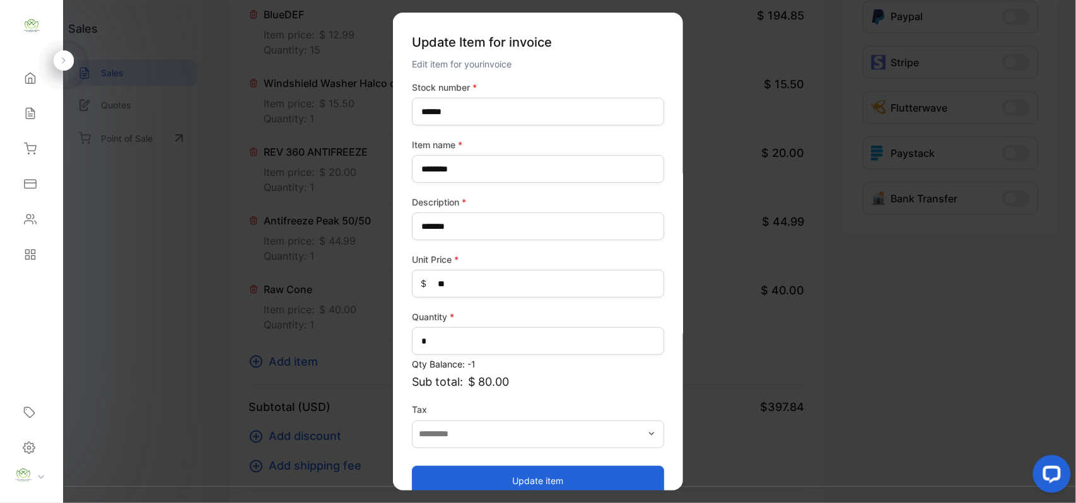
drag, startPoint x: 574, startPoint y: 477, endPoint x: 556, endPoint y: 460, distance: 24.5
click at [573, 476] on button "Update item" at bounding box center [538, 481] width 252 height 30
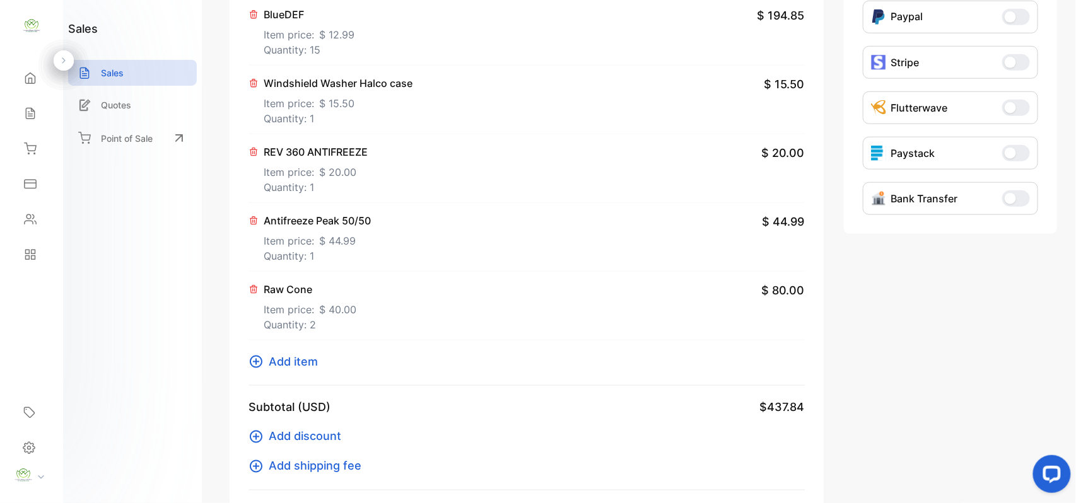
click at [289, 366] on span "Add item" at bounding box center [293, 361] width 49 height 17
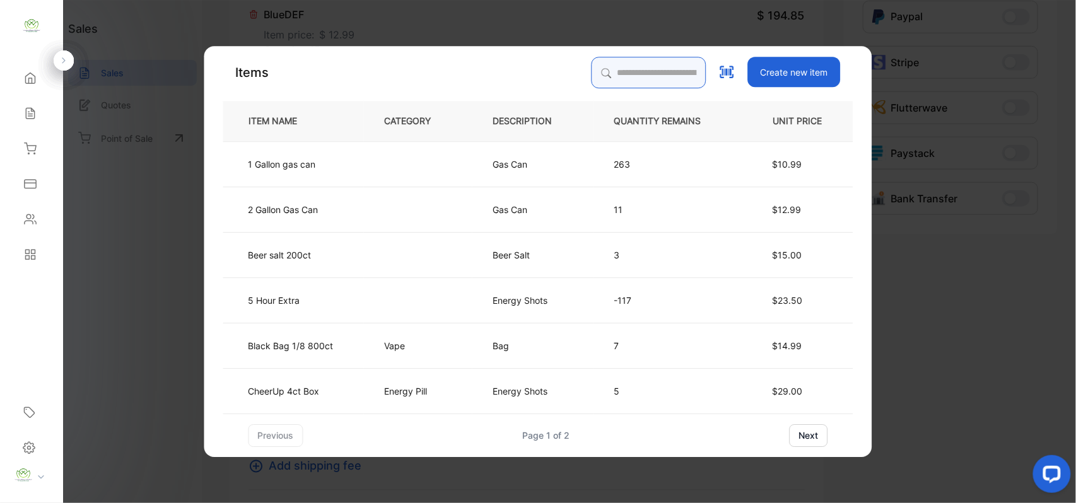
click at [632, 74] on input "search" at bounding box center [649, 73] width 115 height 32
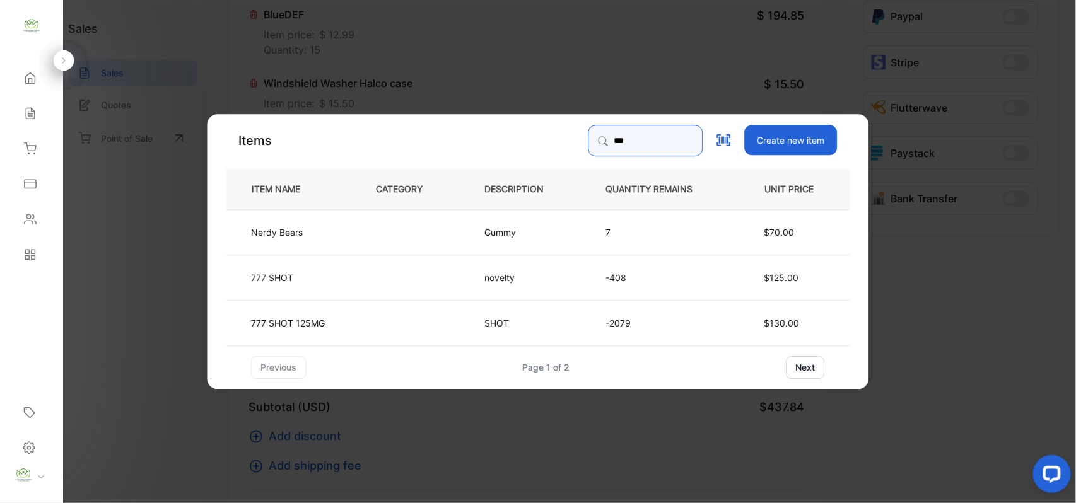
type input "***"
click at [370, 334] on td at bounding box center [410, 322] width 109 height 45
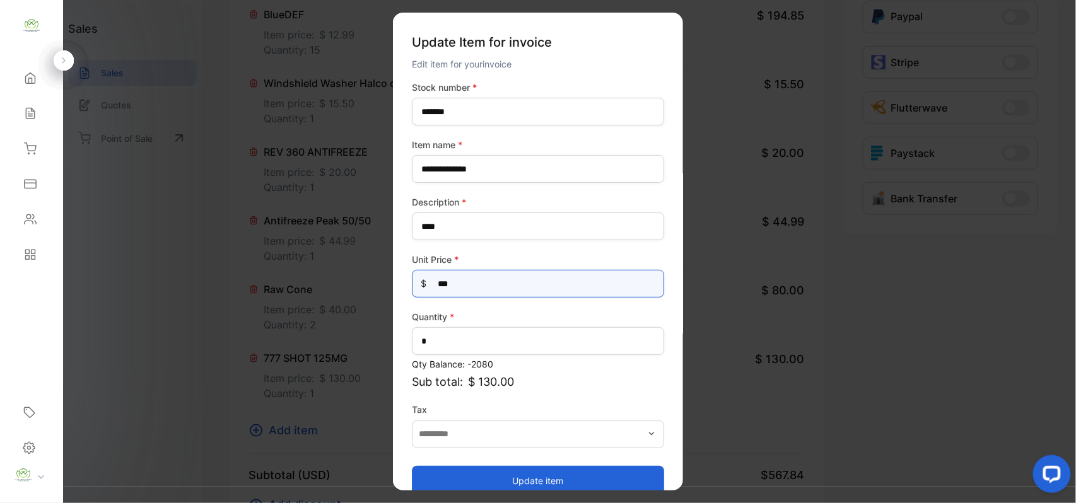
drag, startPoint x: 0, startPoint y: 274, endPoint x: 0, endPoint y: 217, distance: 56.8
click at [0, 228] on div "Convenience Demand Wholesale LLC Convenience Demand Wholesale LLC Home Home Sal…" at bounding box center [538, 264] width 1076 height 529
type Price-inputprice "***"
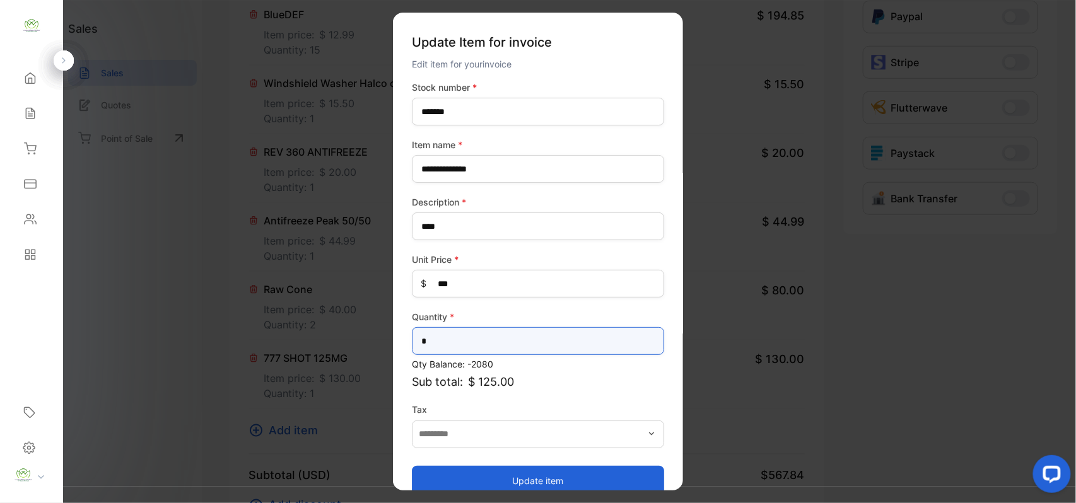
drag, startPoint x: 495, startPoint y: 342, endPoint x: 38, endPoint y: 268, distance: 462.2
click at [0, 285] on div "Convenience Demand Wholesale LLC Convenience Demand Wholesale LLC Home Home Sal…" at bounding box center [538, 264] width 1076 height 529
type input "*"
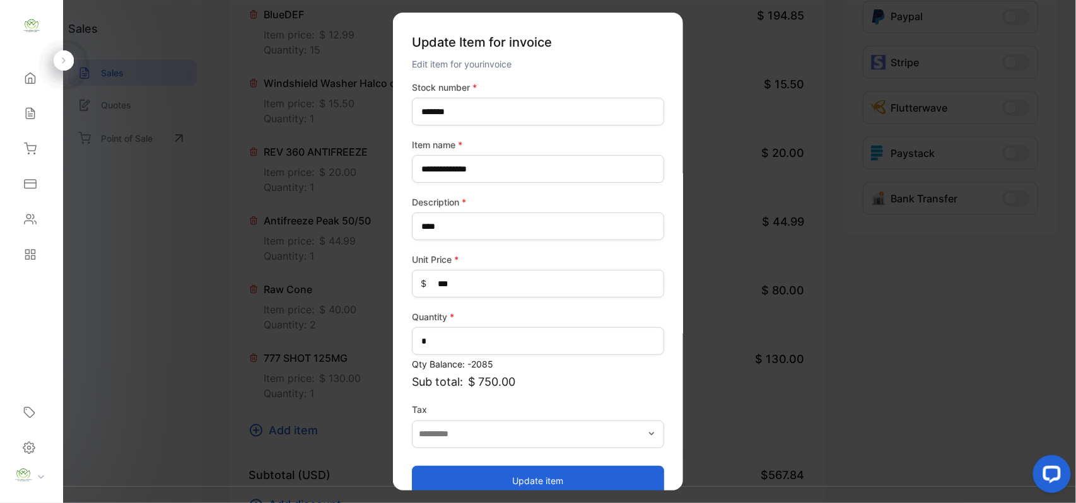
click at [463, 478] on button "Update item" at bounding box center [538, 481] width 252 height 30
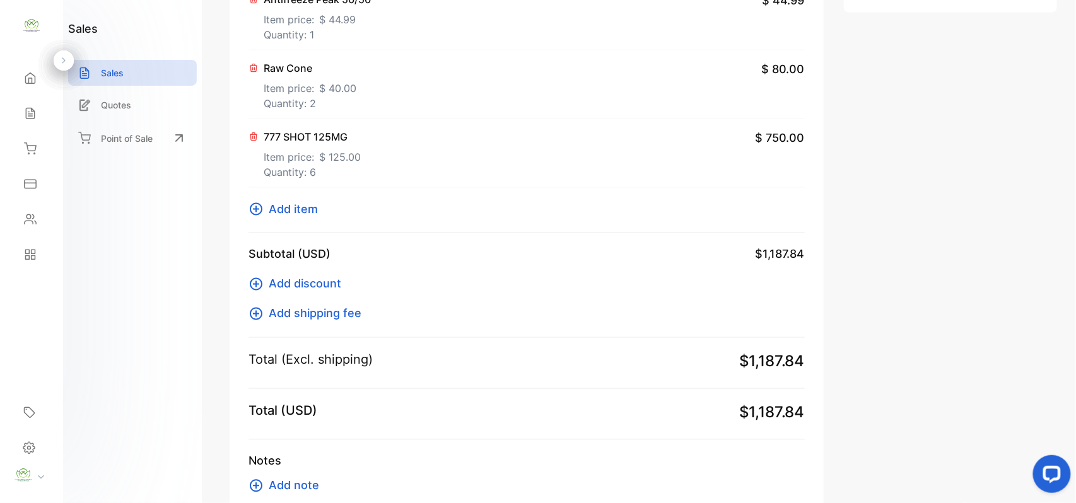
scroll to position [698, 0]
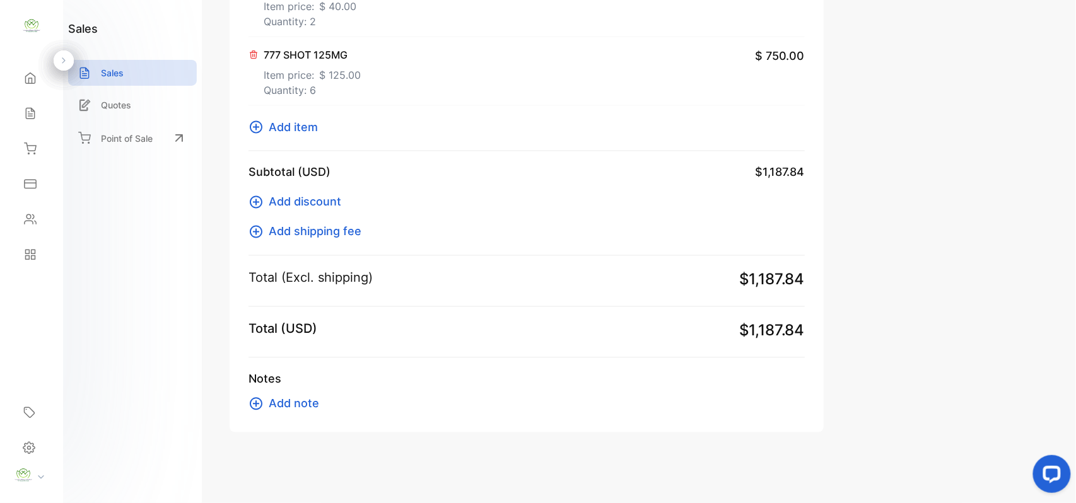
click at [258, 126] on icon at bounding box center [256, 127] width 15 height 15
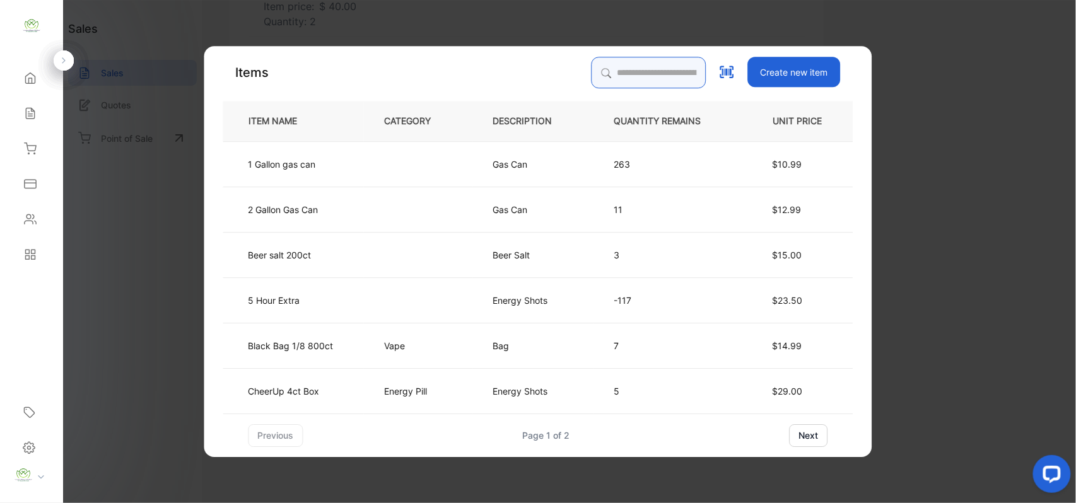
click at [619, 67] on input "search" at bounding box center [649, 73] width 115 height 32
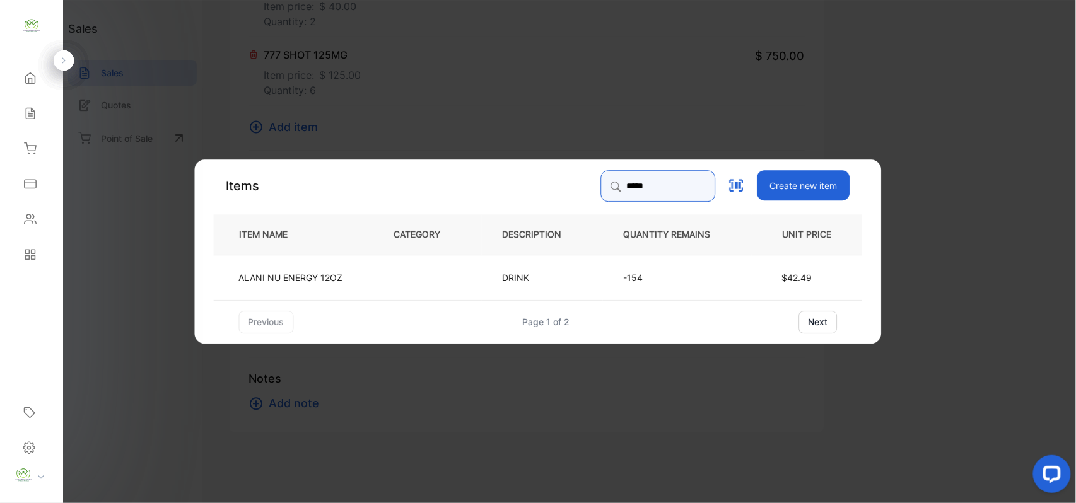
type input "*****"
click at [363, 285] on td "ALANI NU ENERGY 12OZ" at bounding box center [294, 276] width 160 height 45
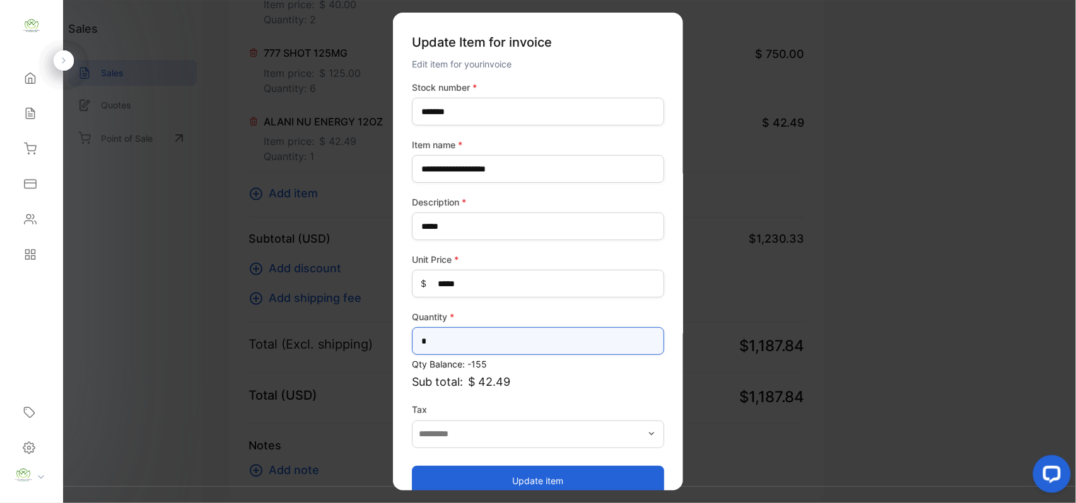
drag, startPoint x: 501, startPoint y: 346, endPoint x: 0, endPoint y: 249, distance: 510.3
click at [0, 268] on div "Convenience Demand Wholesale LLC Convenience Demand Wholesale LLC Home Home Sal…" at bounding box center [538, 264] width 1076 height 529
type input "*"
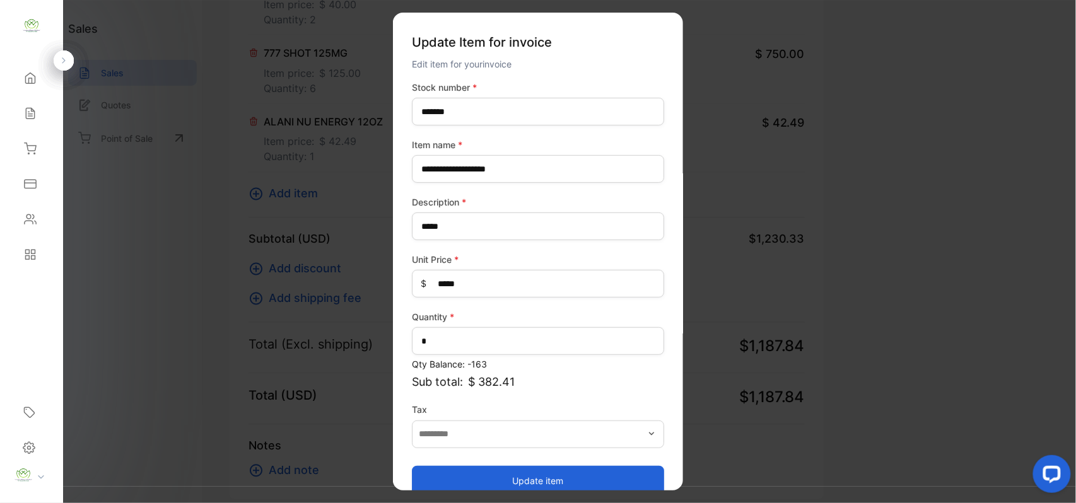
click at [424, 481] on button "Update item" at bounding box center [538, 481] width 252 height 30
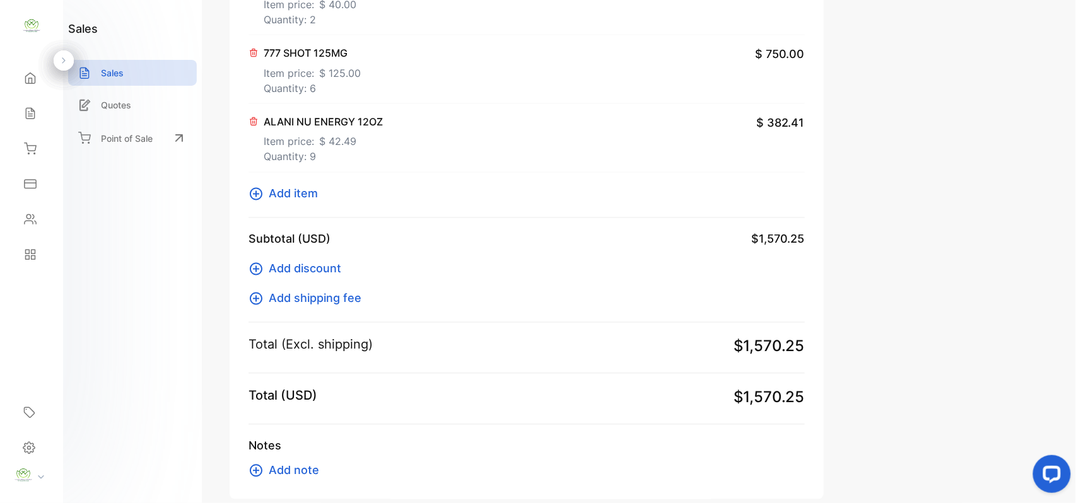
click at [288, 197] on span "Add item" at bounding box center [293, 193] width 49 height 17
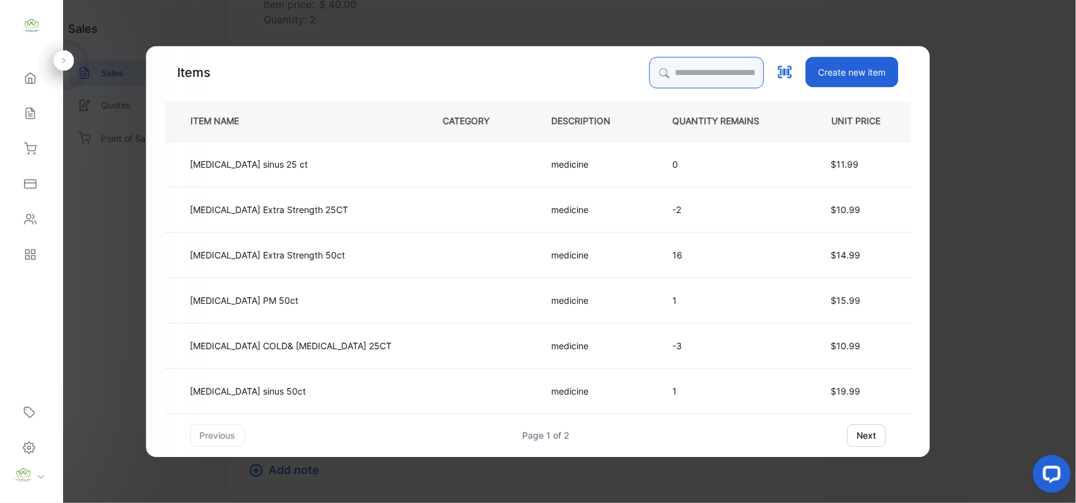
click at [650, 72] on input "search" at bounding box center [707, 73] width 115 height 32
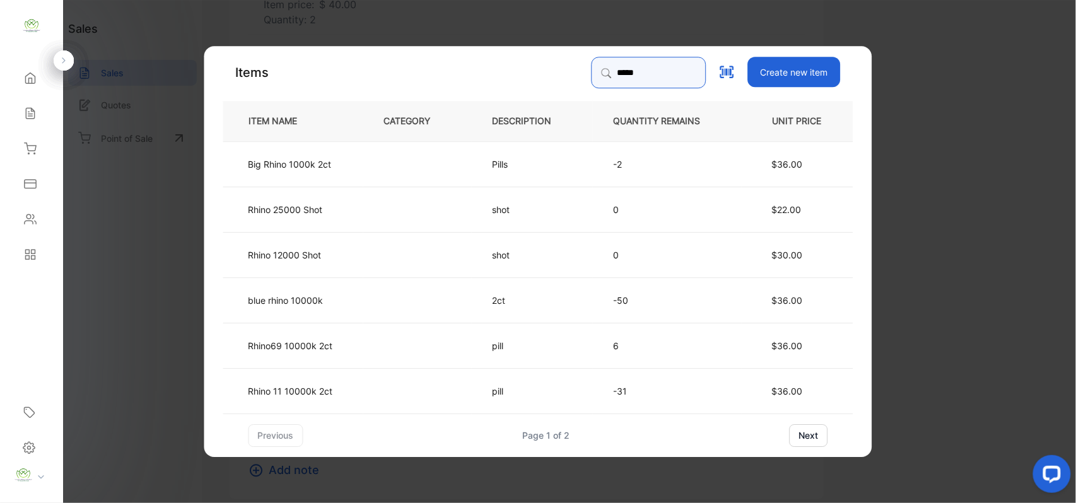
drag, startPoint x: 662, startPoint y: 73, endPoint x: 0, endPoint y: 23, distance: 663.7
click at [13, 59] on div "Convenience Demand Wholesale LLC Convenience Demand Wholesale LLC Home Home Sal…" at bounding box center [538, 264] width 1076 height 529
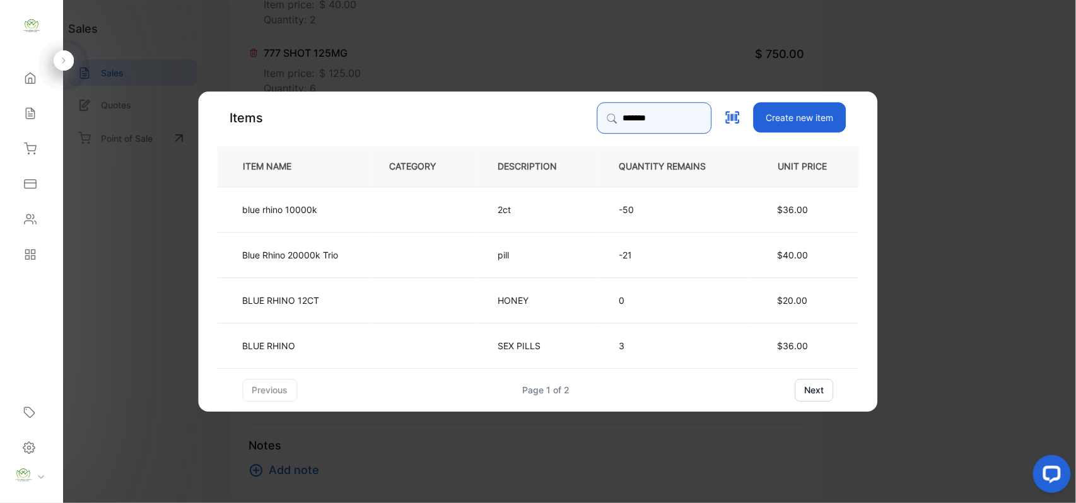
type input "*******"
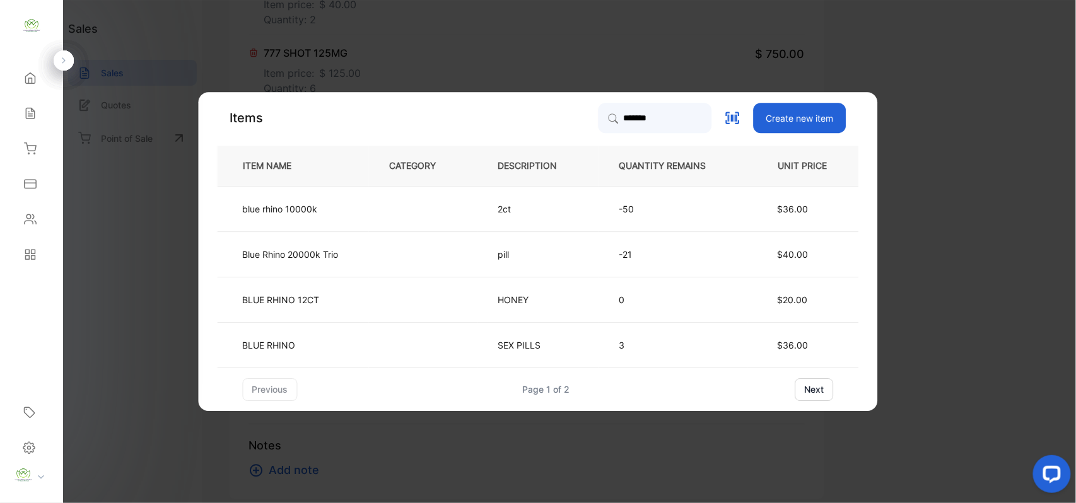
click at [382, 258] on td at bounding box center [423, 254] width 109 height 45
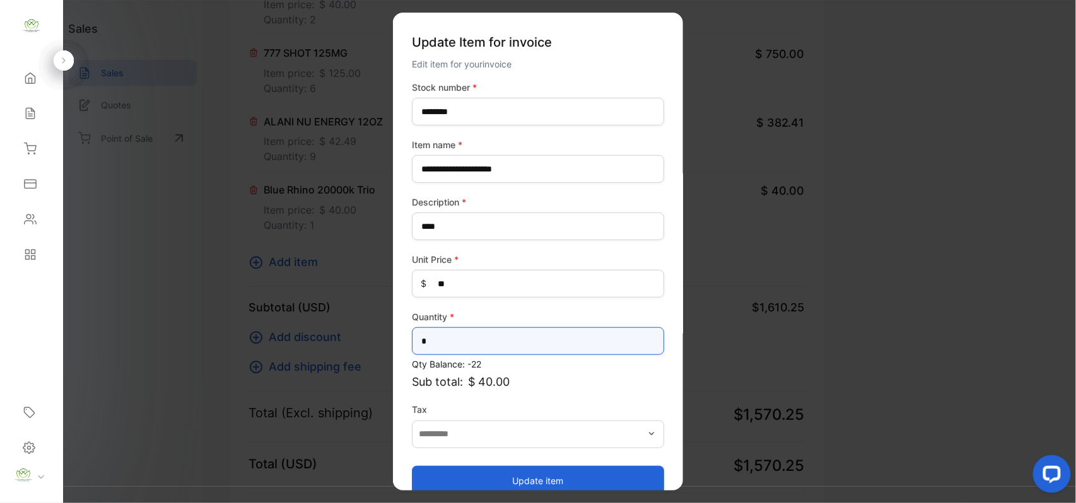
drag, startPoint x: 466, startPoint y: 339, endPoint x: 68, endPoint y: 314, distance: 398.3
type input "*"
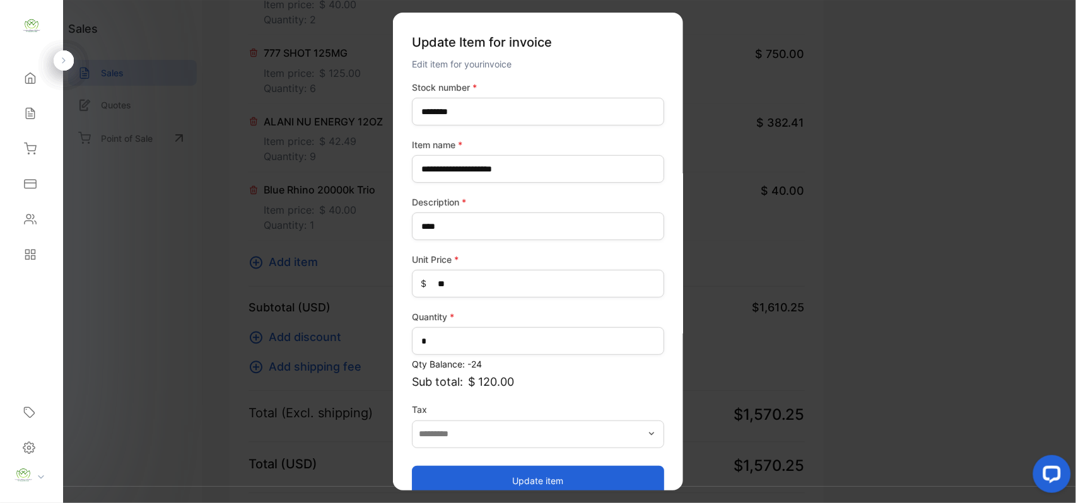
click at [591, 477] on button "Update item" at bounding box center [538, 481] width 252 height 30
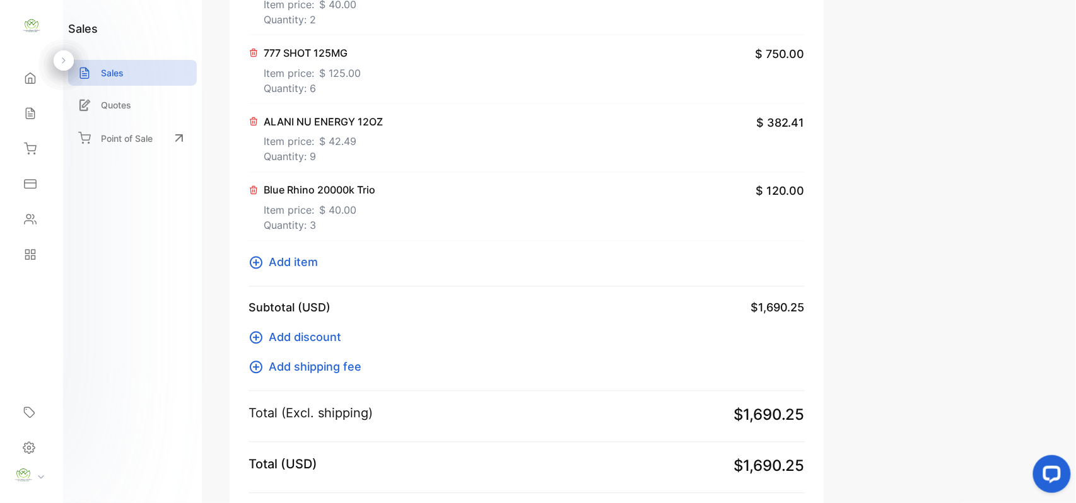
click at [279, 258] on span "Add item" at bounding box center [293, 262] width 49 height 17
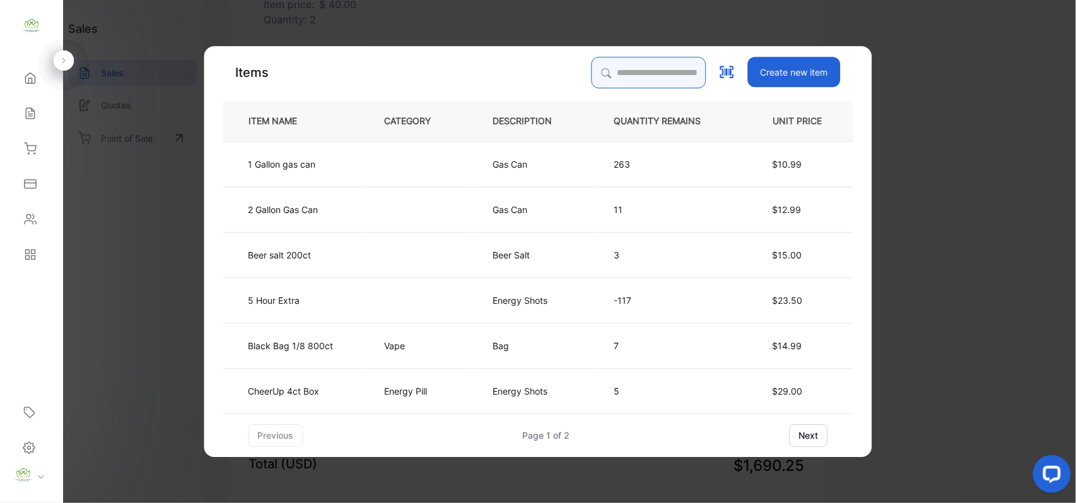
click at [647, 71] on input "search" at bounding box center [649, 73] width 115 height 32
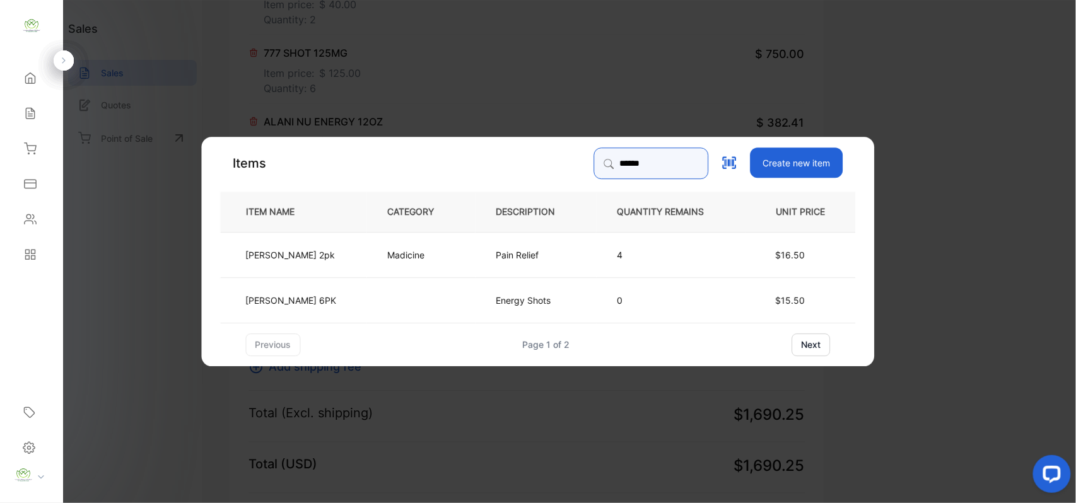
type input "******"
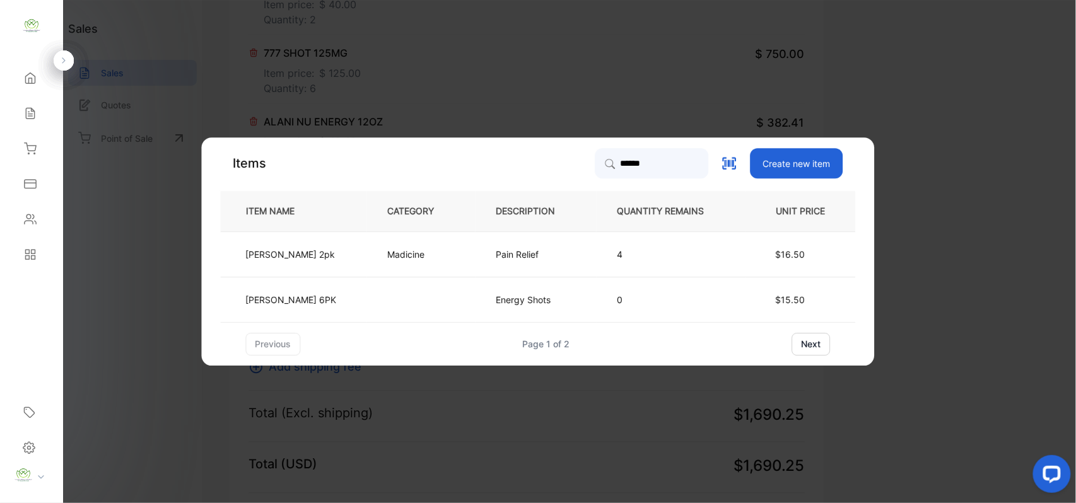
click at [367, 293] on td at bounding box center [421, 299] width 109 height 45
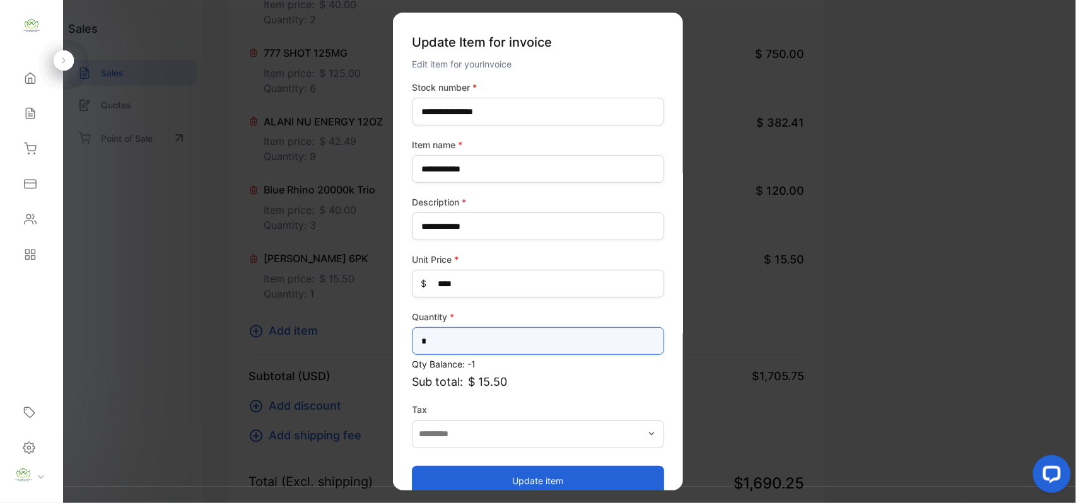
drag, startPoint x: 462, startPoint y: 336, endPoint x: 33, endPoint y: 338, distance: 429.0
click at [33, 338] on div "Convenience Demand Wholesale LLC Convenience Demand Wholesale LLC Home Home Sal…" at bounding box center [538, 264] width 1076 height 529
type input "*"
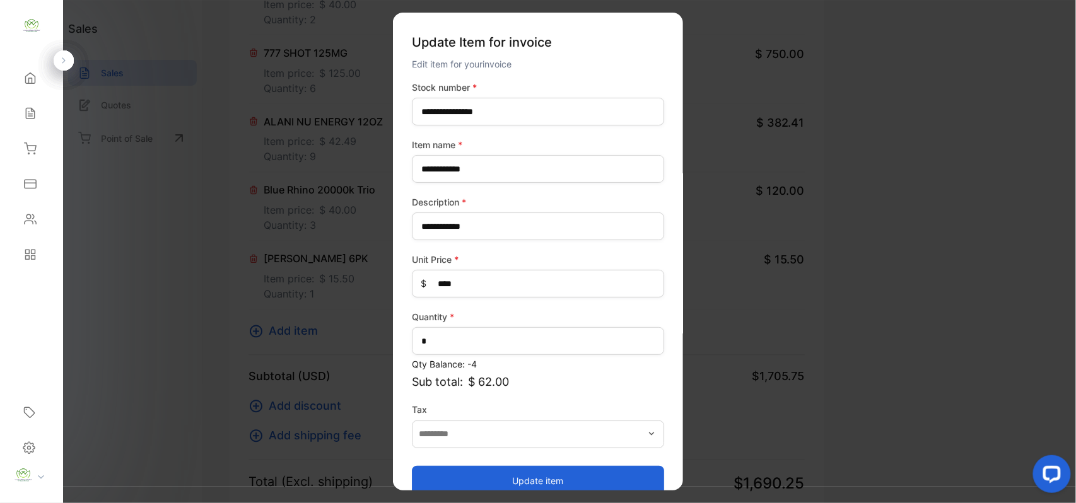
click at [526, 478] on button "Update item" at bounding box center [538, 481] width 252 height 30
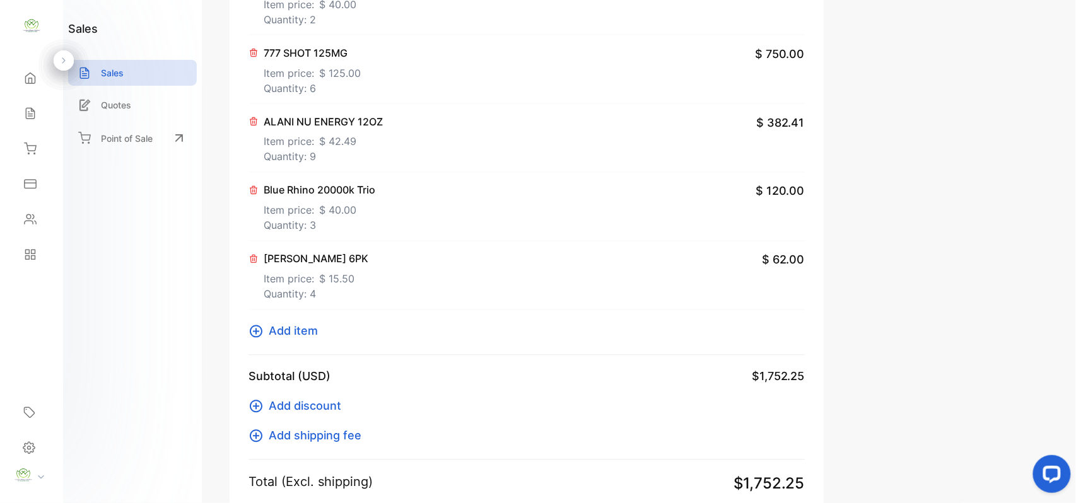
click at [302, 331] on span "Add item" at bounding box center [293, 331] width 49 height 17
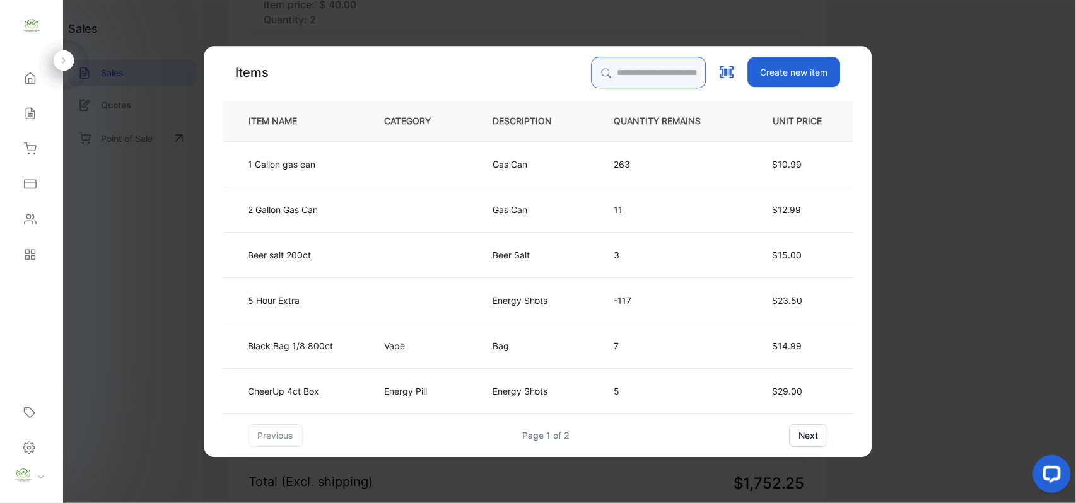
click at [681, 71] on input "search" at bounding box center [649, 73] width 115 height 32
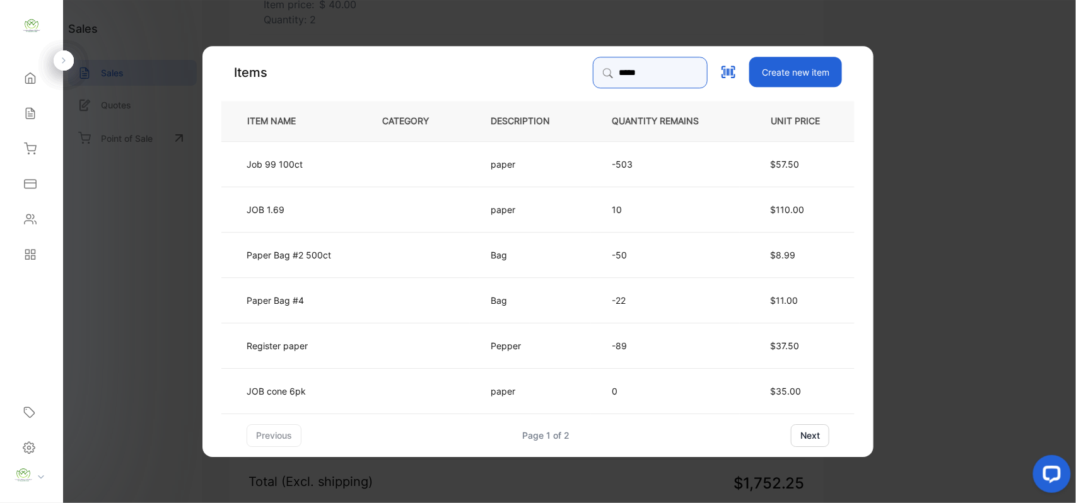
type input "*****"
click at [289, 305] on p "Paper Bag #4" at bounding box center [275, 299] width 57 height 13
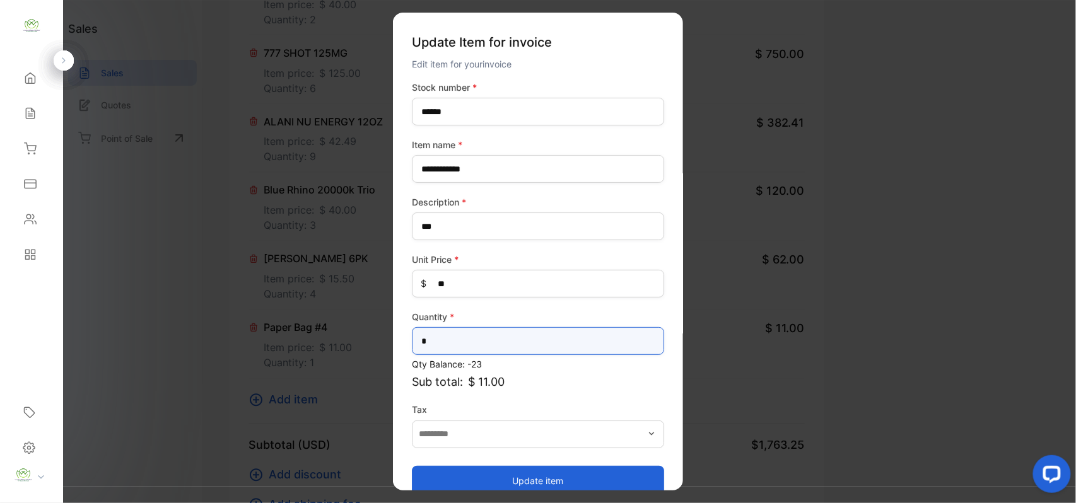
drag, startPoint x: 349, startPoint y: 344, endPoint x: 137, endPoint y: 341, distance: 212.0
type input "*"
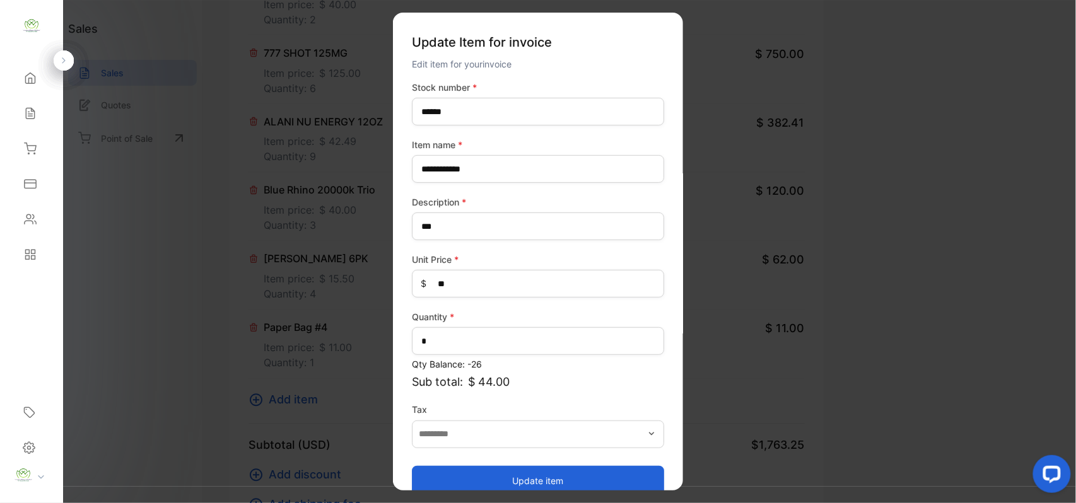
drag, startPoint x: 449, startPoint y: 480, endPoint x: 442, endPoint y: 457, distance: 23.8
click at [449, 478] on button "Update item" at bounding box center [538, 481] width 252 height 30
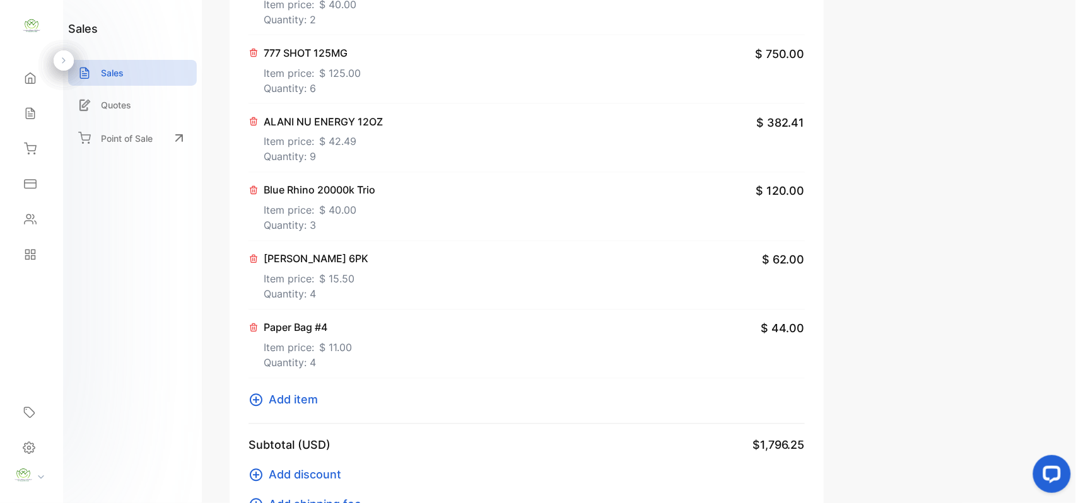
click at [303, 408] on span "Add item" at bounding box center [293, 400] width 49 height 17
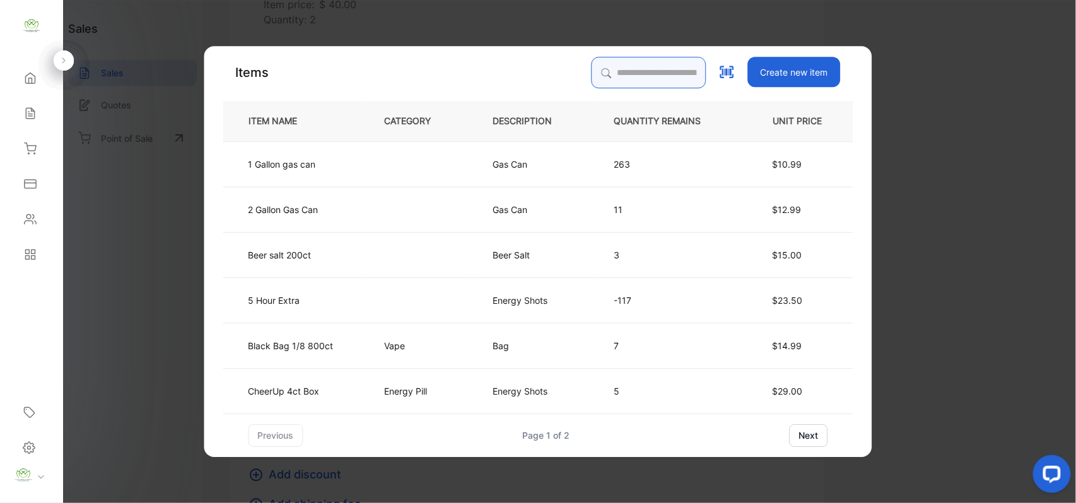
click at [640, 69] on input "search" at bounding box center [649, 73] width 115 height 32
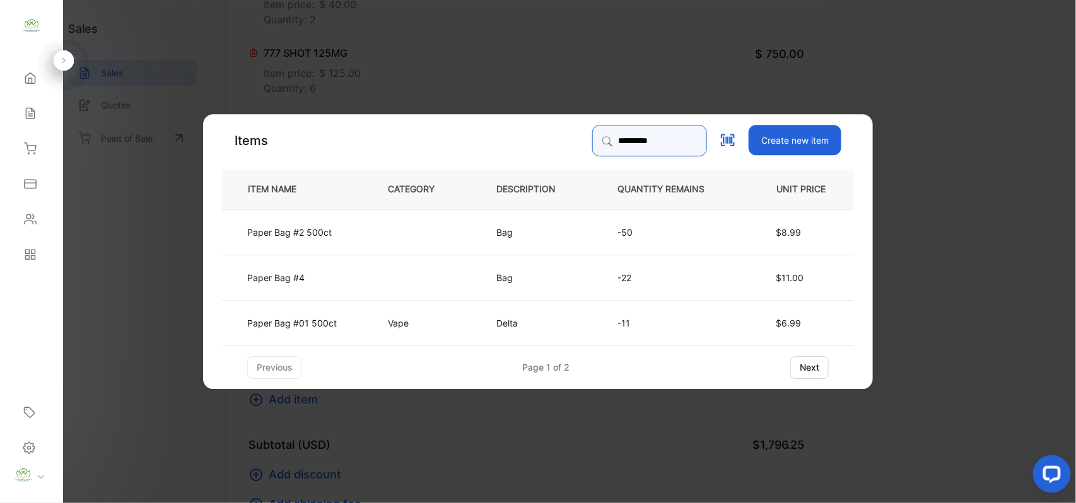
type input "*********"
click at [356, 225] on td "Paper Bag #2 500ct" at bounding box center [294, 231] width 145 height 45
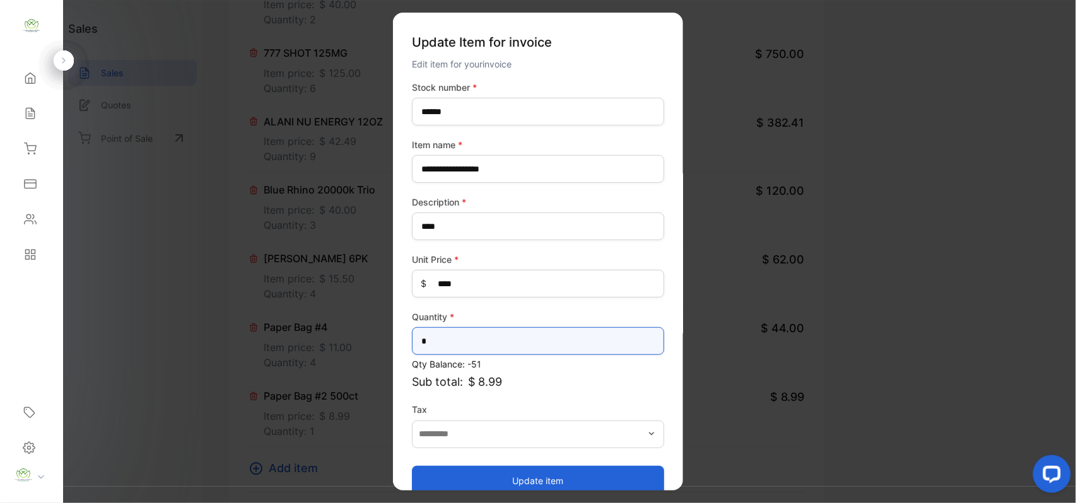
drag, startPoint x: 392, startPoint y: 362, endPoint x: 266, endPoint y: 376, distance: 127.0
type input "*"
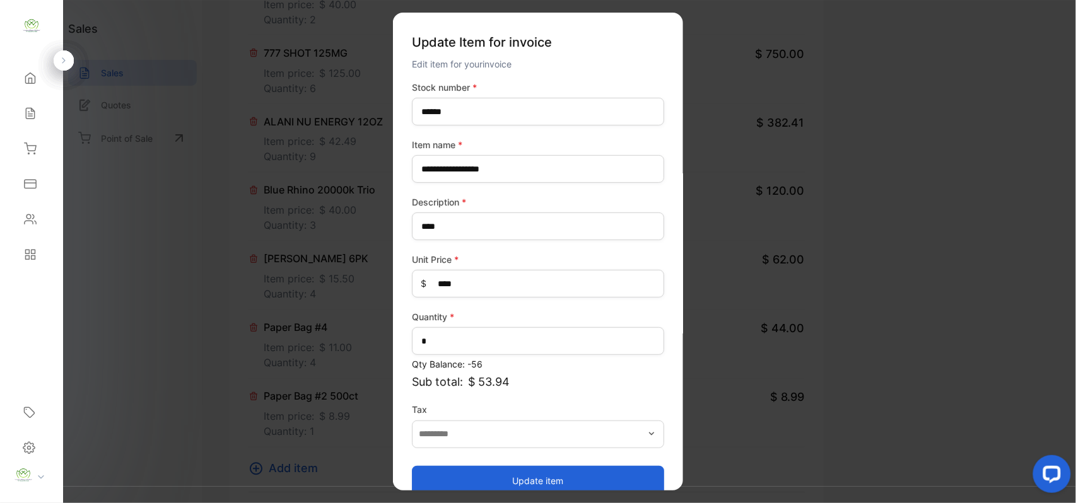
click at [526, 482] on button "Update item" at bounding box center [538, 481] width 252 height 30
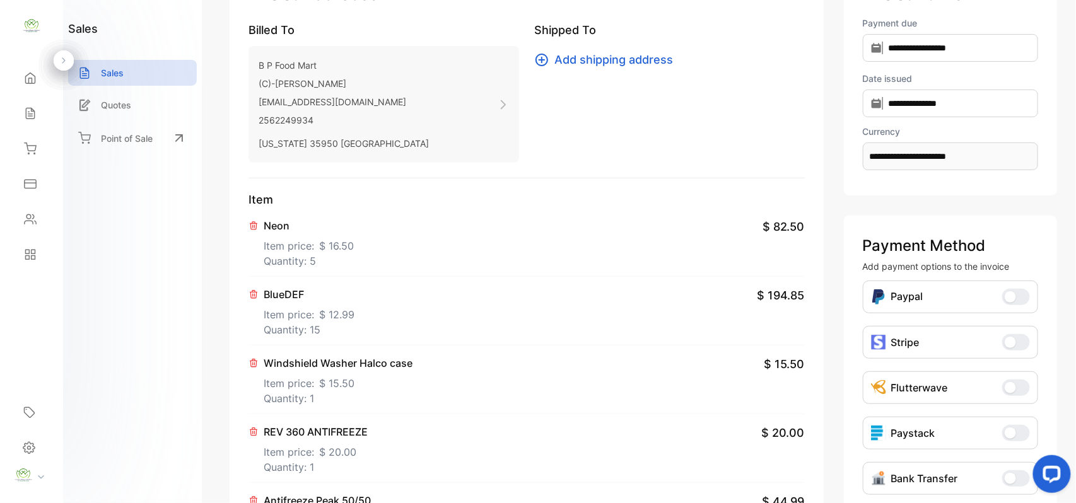
scroll to position [0, 0]
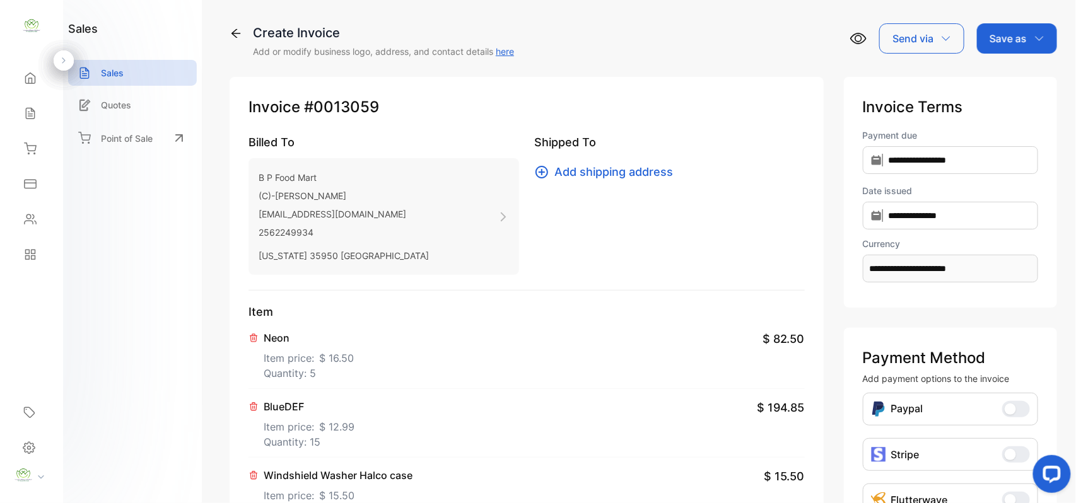
click at [1025, 33] on div "Save as" at bounding box center [1017, 38] width 80 height 30
click at [1005, 77] on div "Invoice" at bounding box center [1014, 80] width 73 height 25
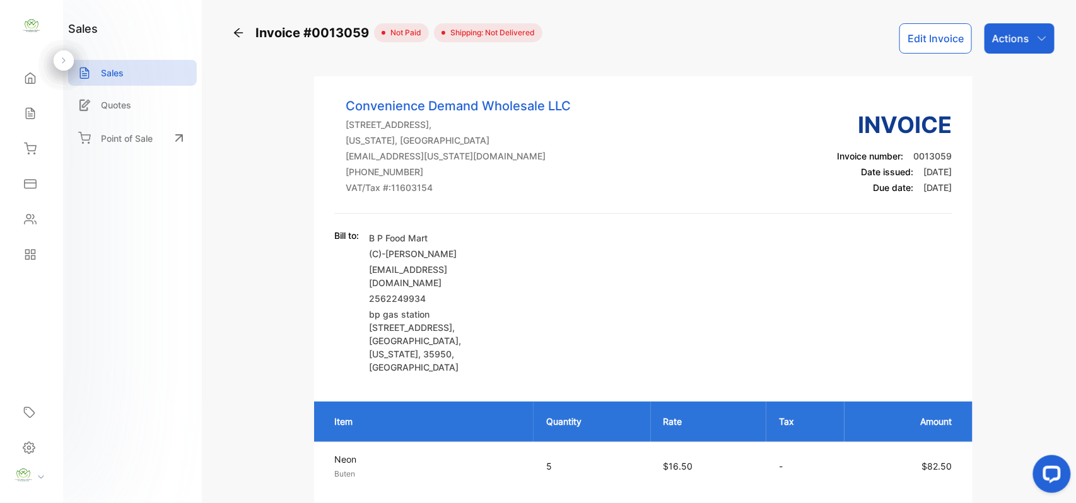
click at [1037, 41] on icon "button" at bounding box center [1042, 38] width 10 height 10
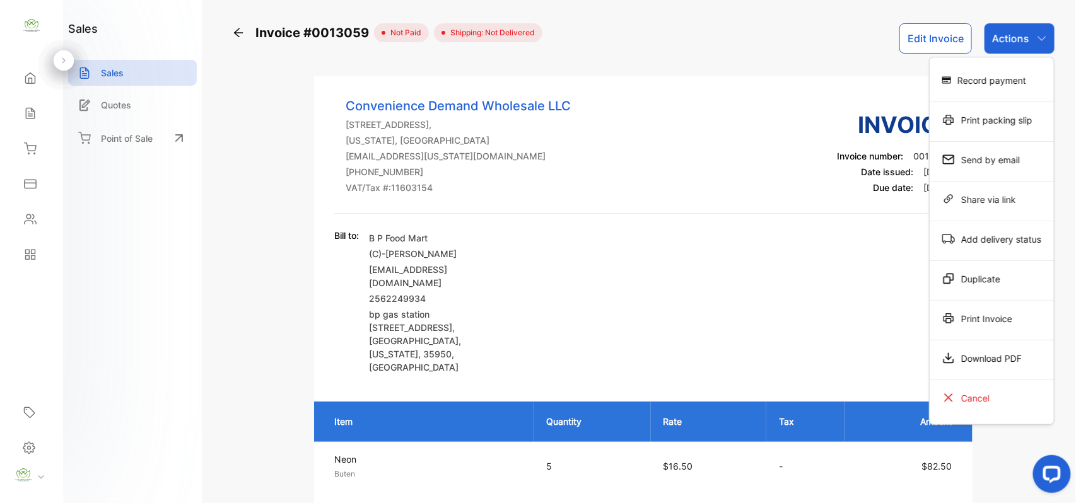
click at [982, 304] on div "Print Invoice" at bounding box center [992, 321] width 124 height 40
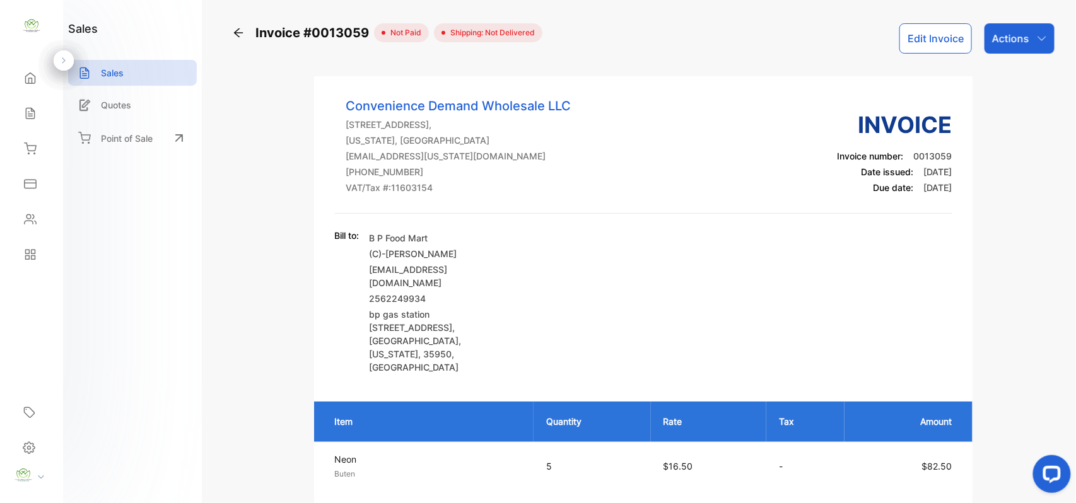
click at [1025, 26] on div "Actions" at bounding box center [1020, 38] width 70 height 30
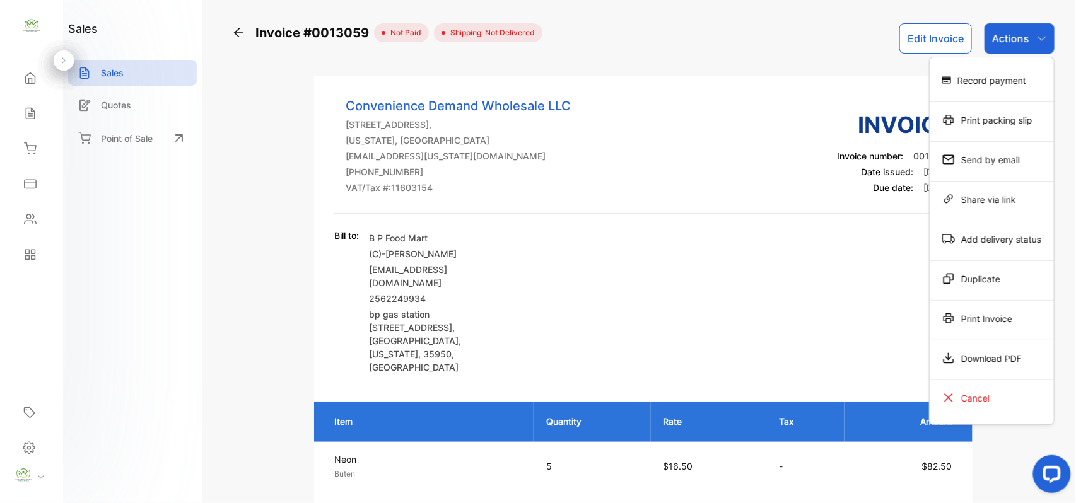
click at [965, 316] on div "Print Invoice" at bounding box center [992, 318] width 124 height 25
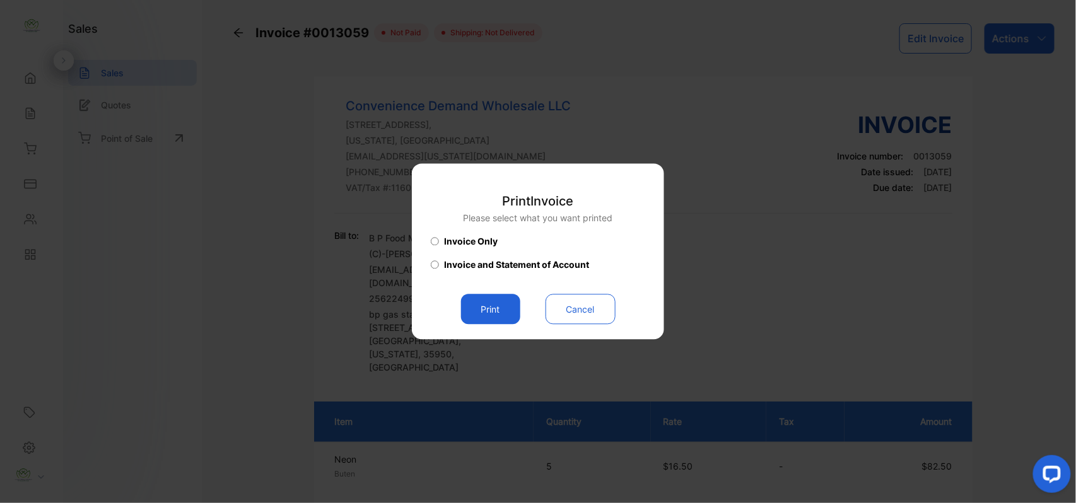
click at [481, 321] on button "Print" at bounding box center [490, 310] width 59 height 30
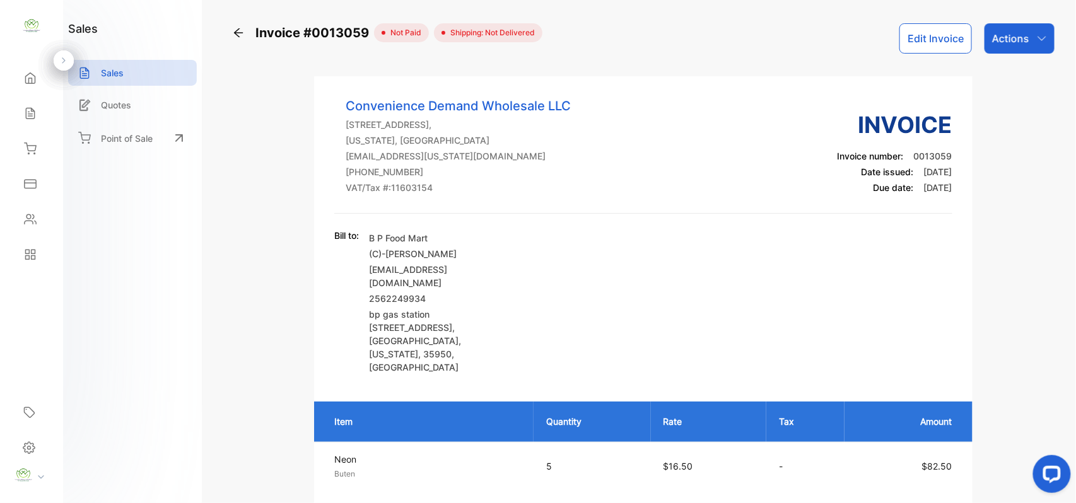
click at [1003, 37] on p "Actions" at bounding box center [1010, 38] width 37 height 15
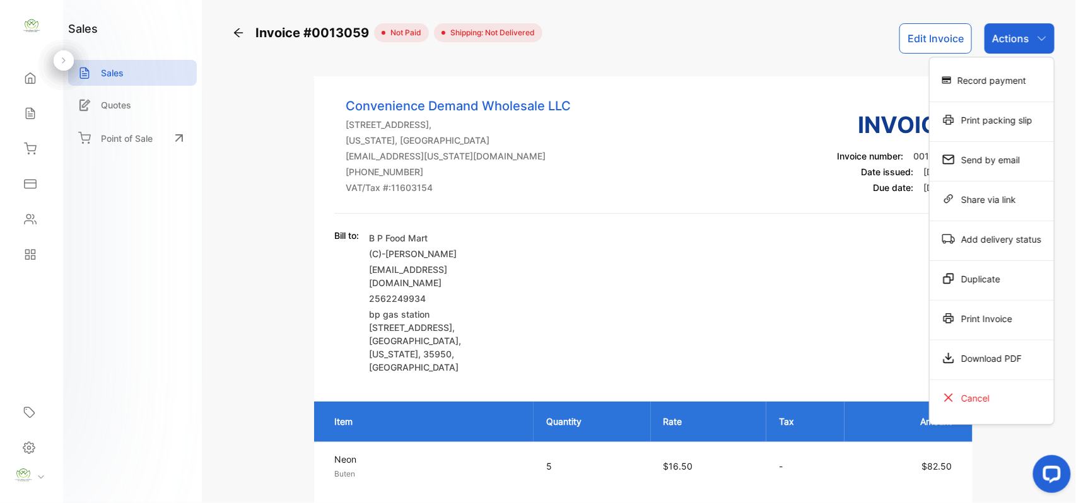
click at [984, 324] on div "Print Invoice" at bounding box center [992, 318] width 124 height 25
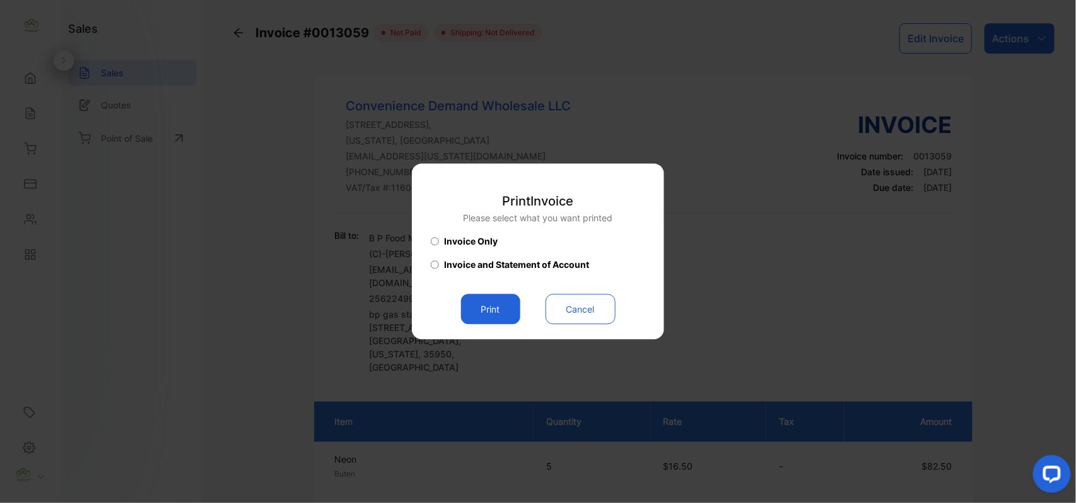
click at [490, 317] on button "Print" at bounding box center [490, 310] width 59 height 30
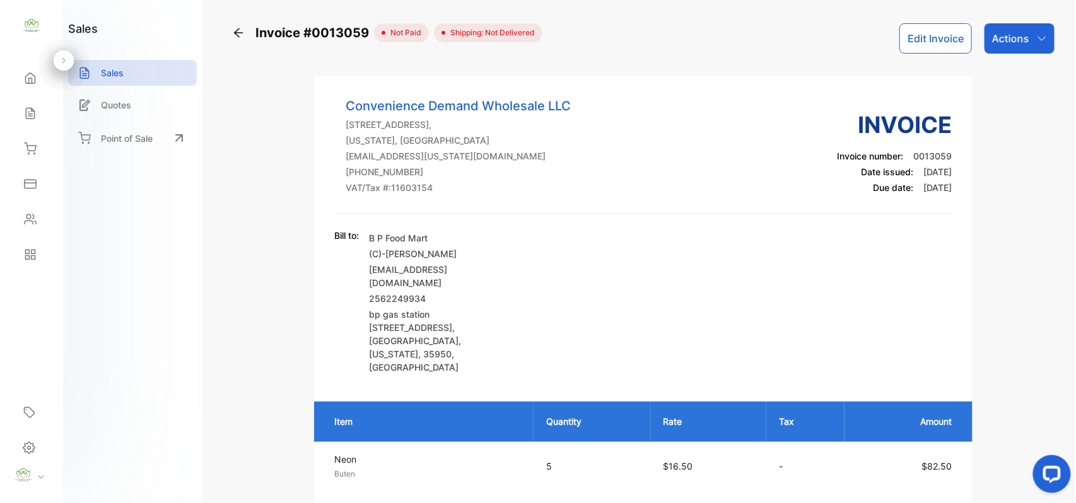
click at [240, 35] on icon at bounding box center [238, 32] width 13 height 13
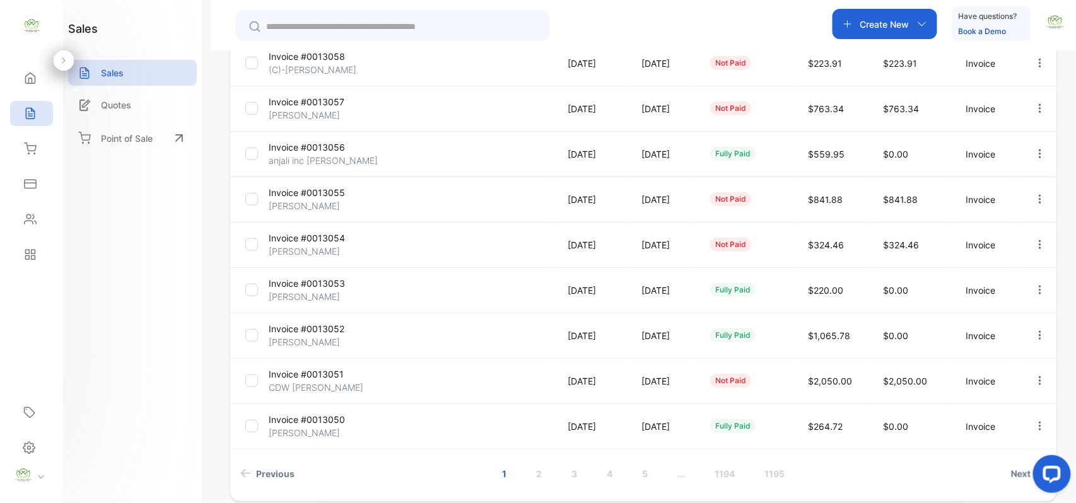
scroll to position [324, 0]
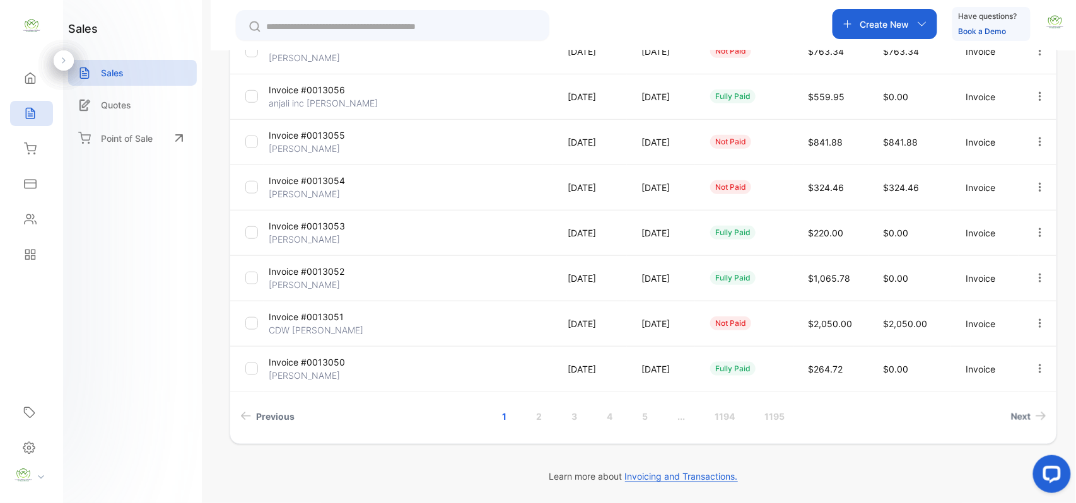
click at [538, 420] on link "2" at bounding box center [539, 416] width 36 height 23
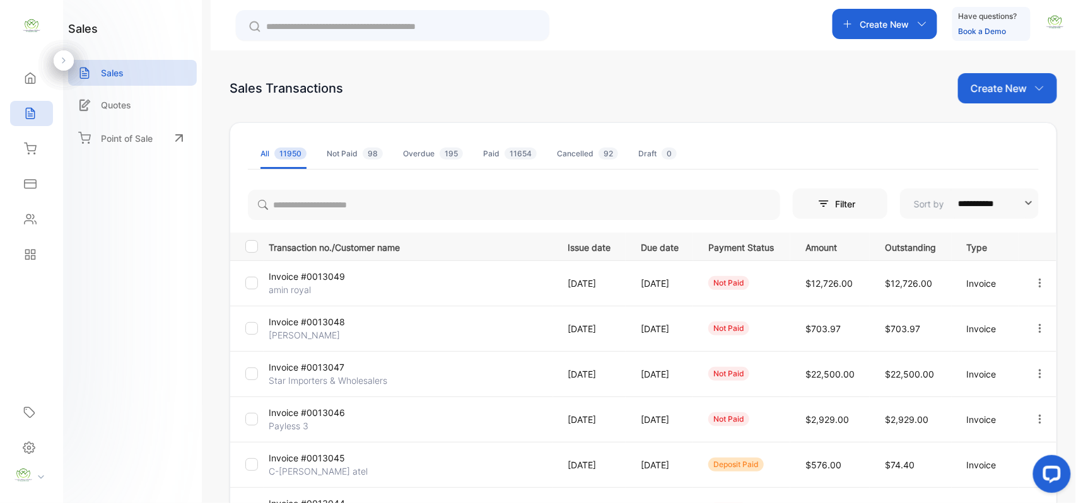
scroll to position [0, 0]
click at [1030, 329] on div at bounding box center [1040, 330] width 32 height 26
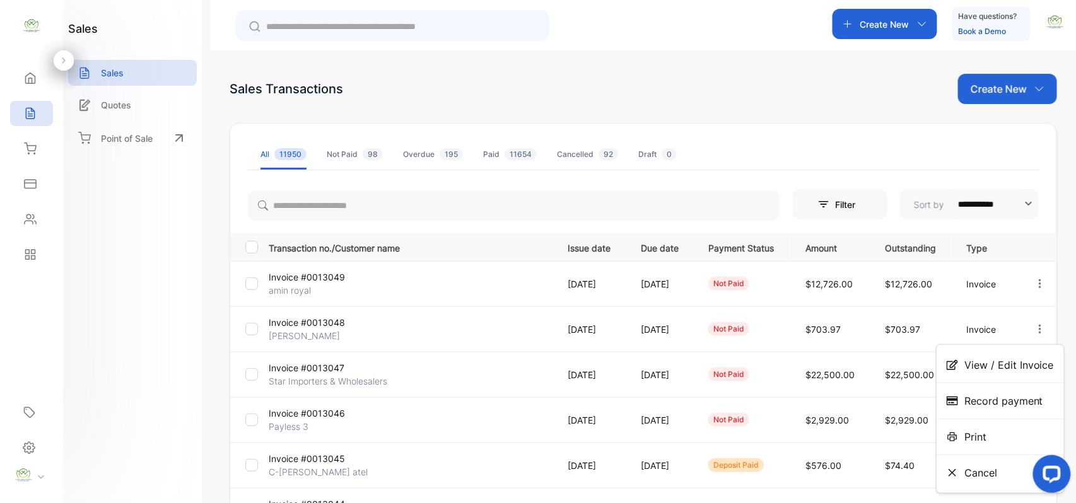
click at [980, 440] on span "Print" at bounding box center [976, 437] width 22 height 15
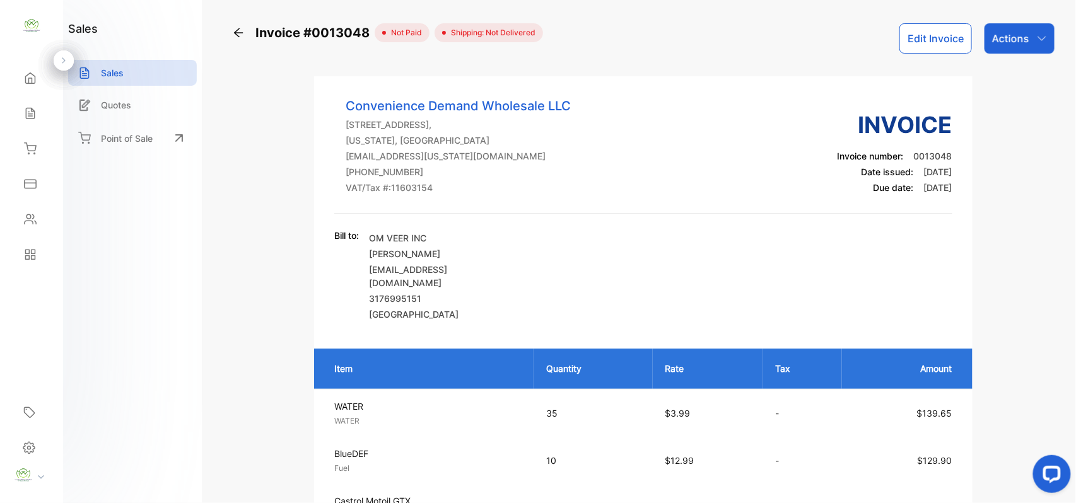
click at [23, 211] on div "Contacts" at bounding box center [31, 219] width 43 height 25
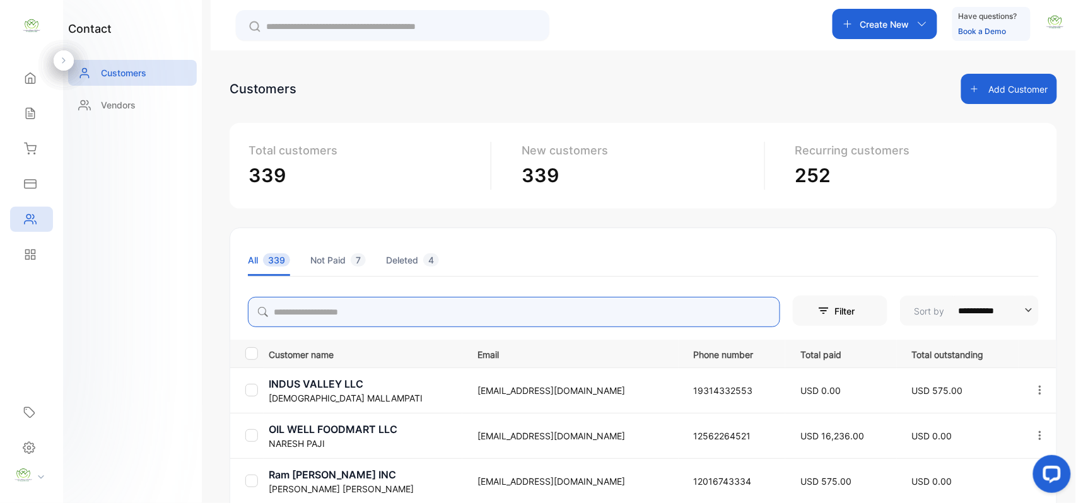
click at [450, 314] on input "search" at bounding box center [514, 312] width 533 height 30
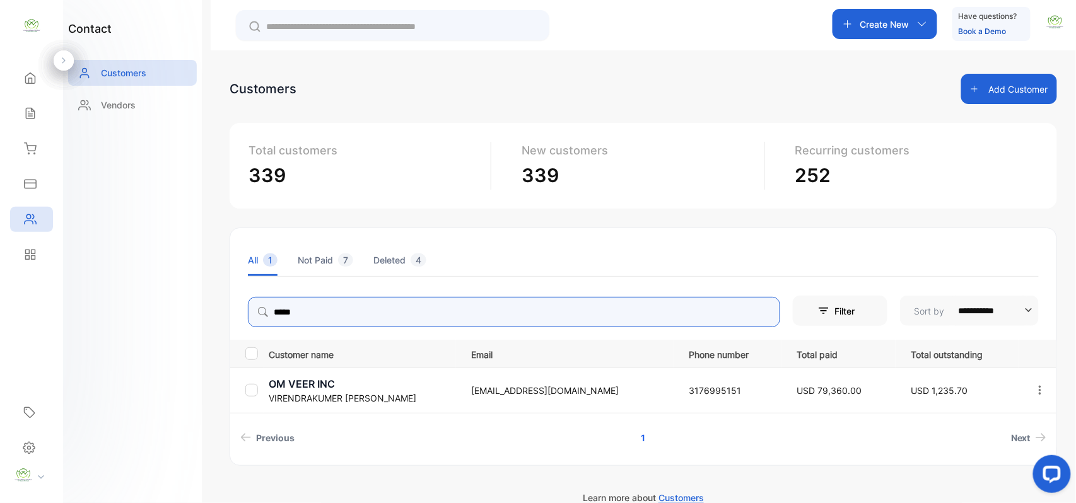
type input "*****"
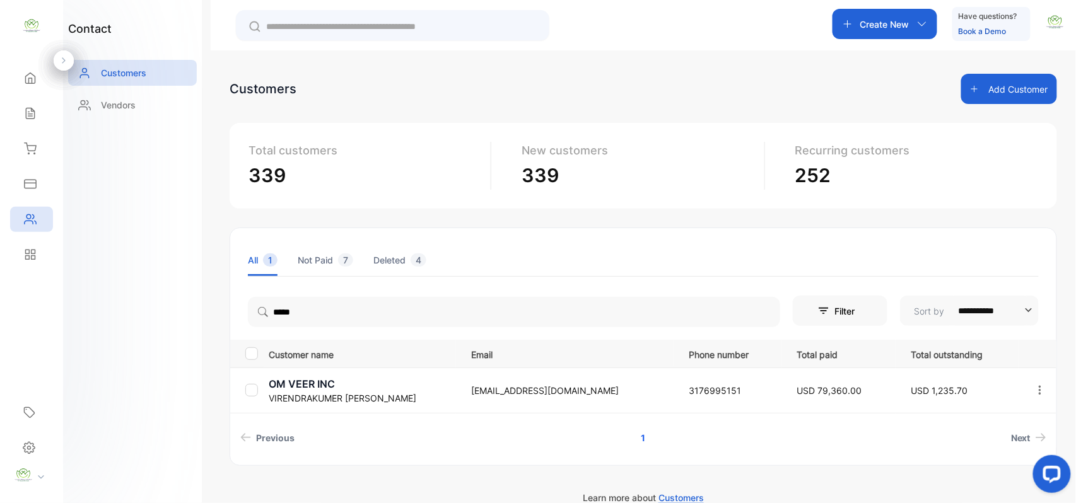
click at [150, 303] on div "contact Customers Vendors" at bounding box center [132, 251] width 139 height 503
click at [333, 389] on p "OM VEER INC" at bounding box center [362, 384] width 187 height 15
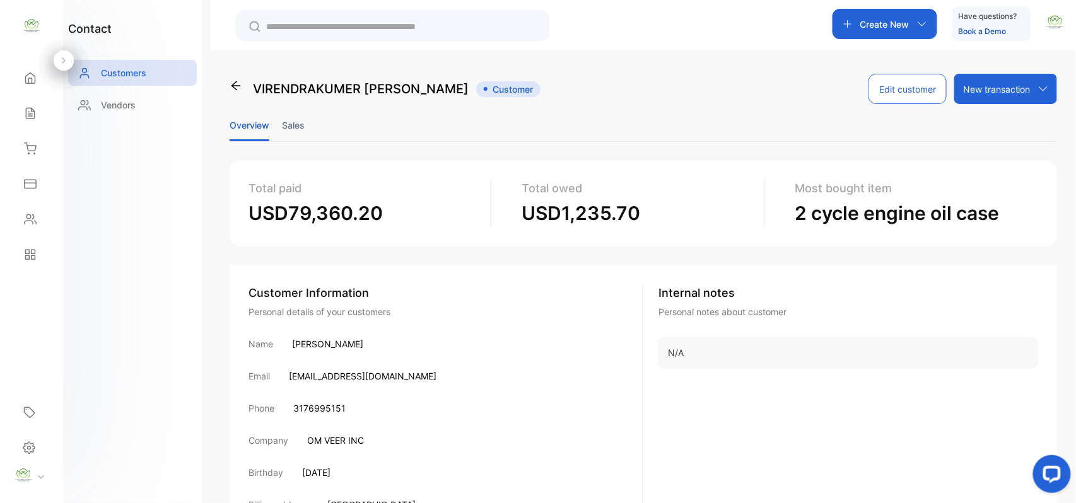
click at [300, 127] on li "Sales" at bounding box center [293, 125] width 23 height 32
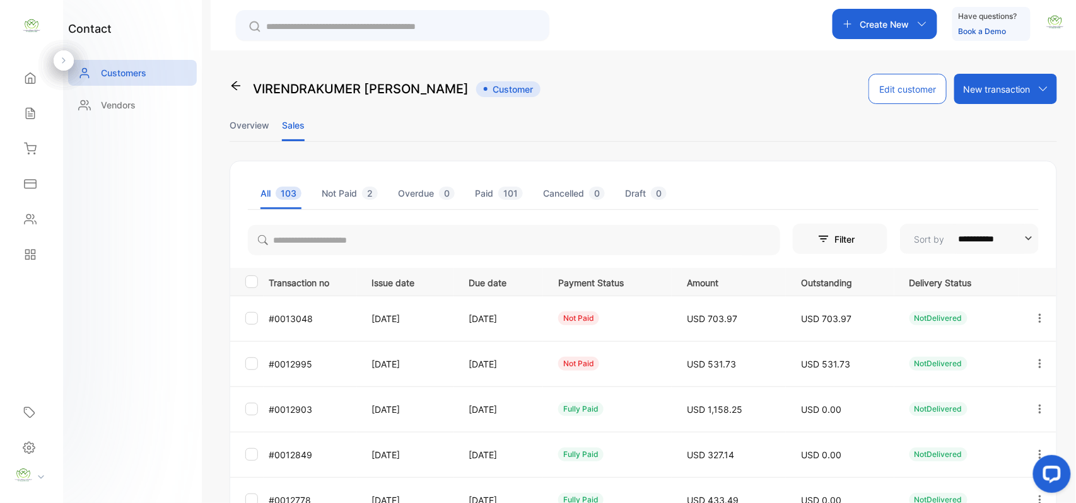
click at [45, 112] on div "Sales" at bounding box center [31, 113] width 43 height 25
